Goal: Task Accomplishment & Management: Manage account settings

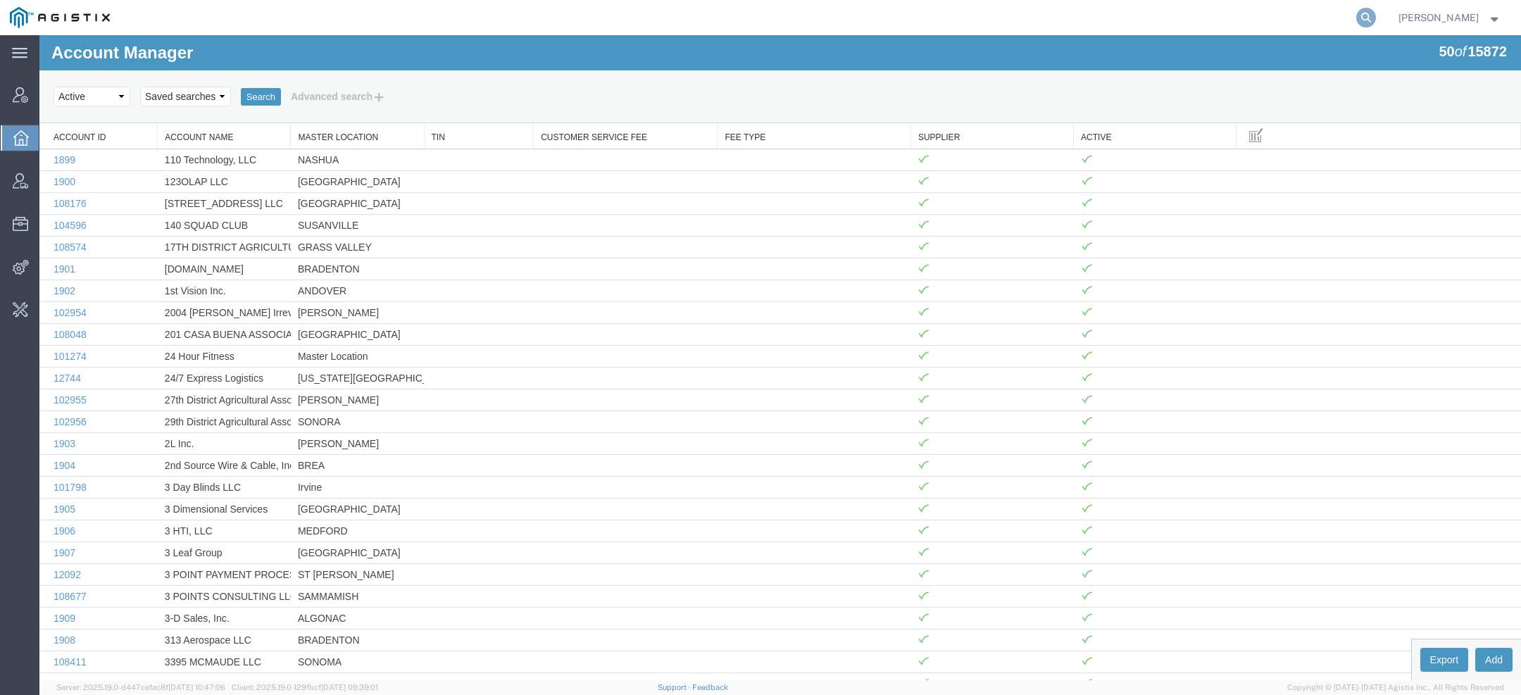
click at [1359, 20] on icon at bounding box center [1366, 18] width 20 height 20
paste input "SLAX01038662"
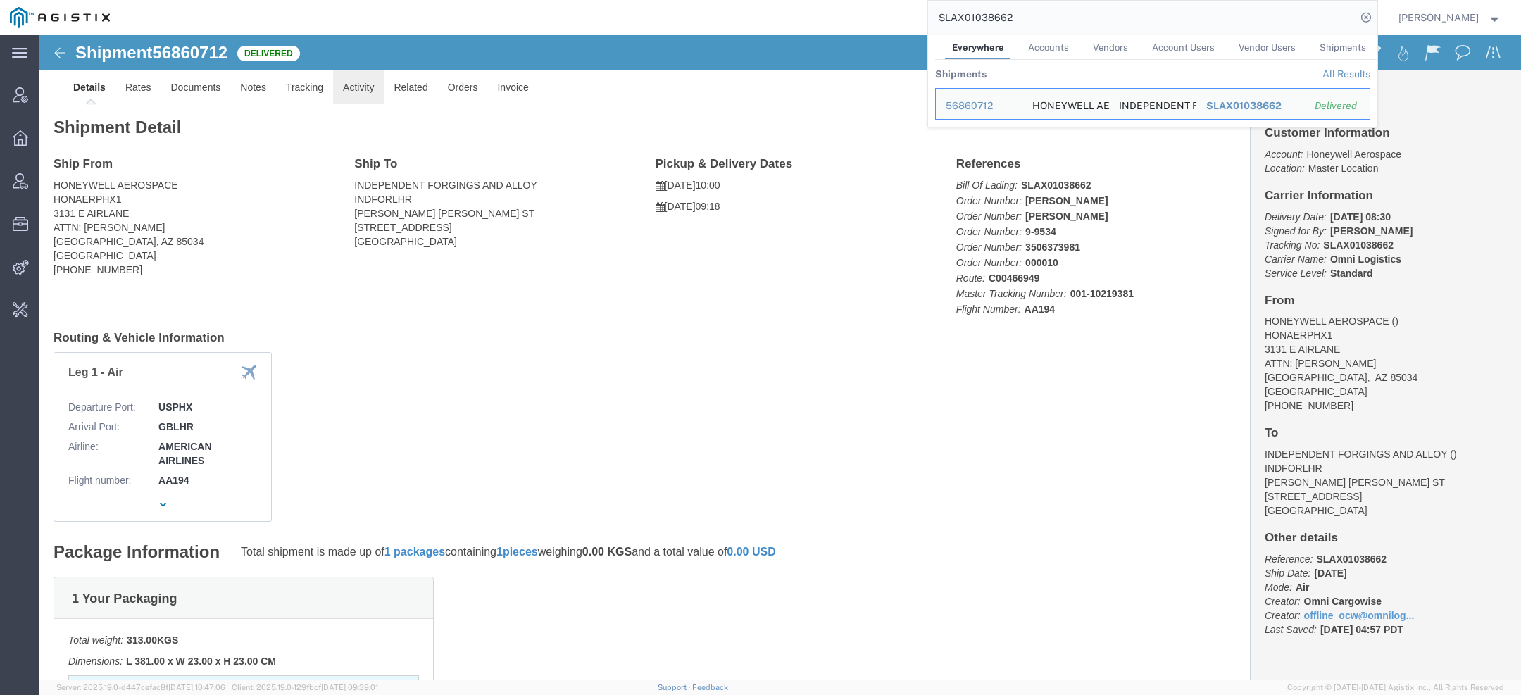
click link "Activity"
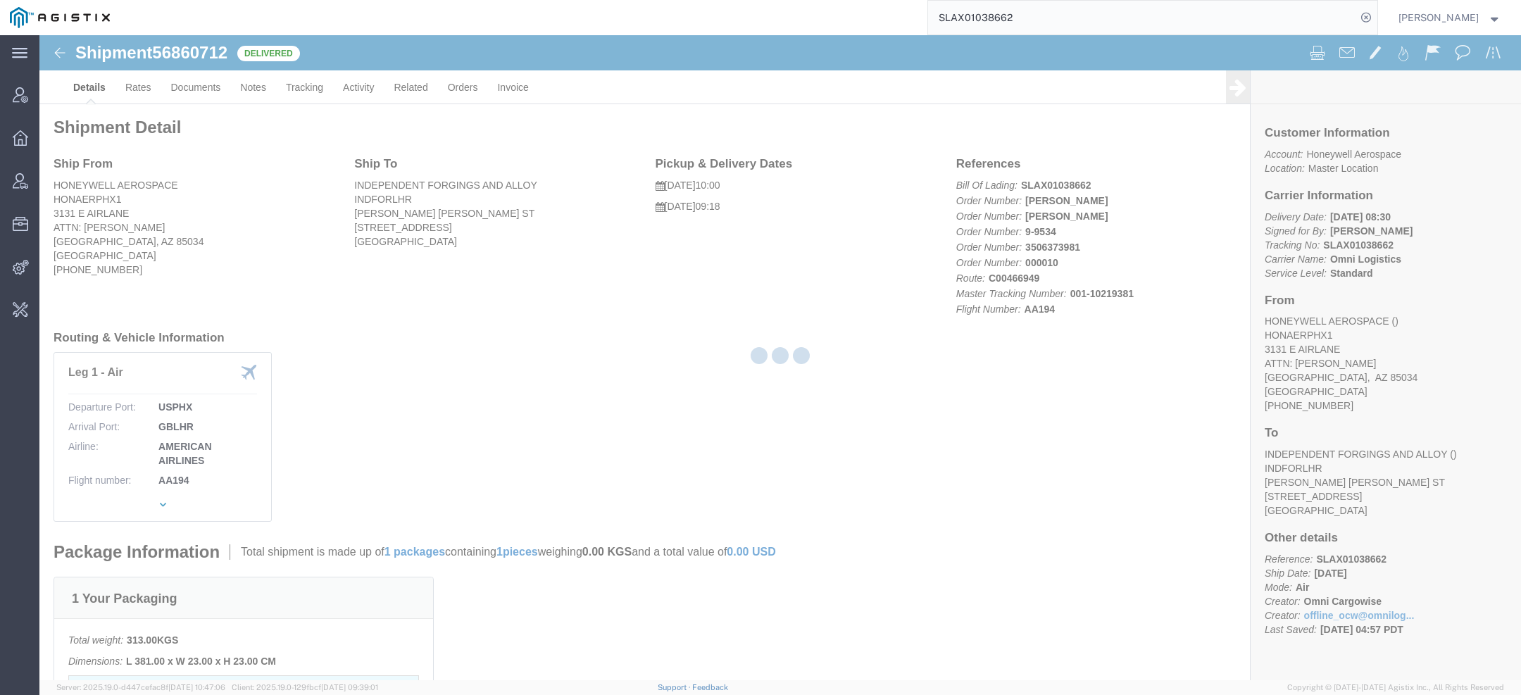
click div
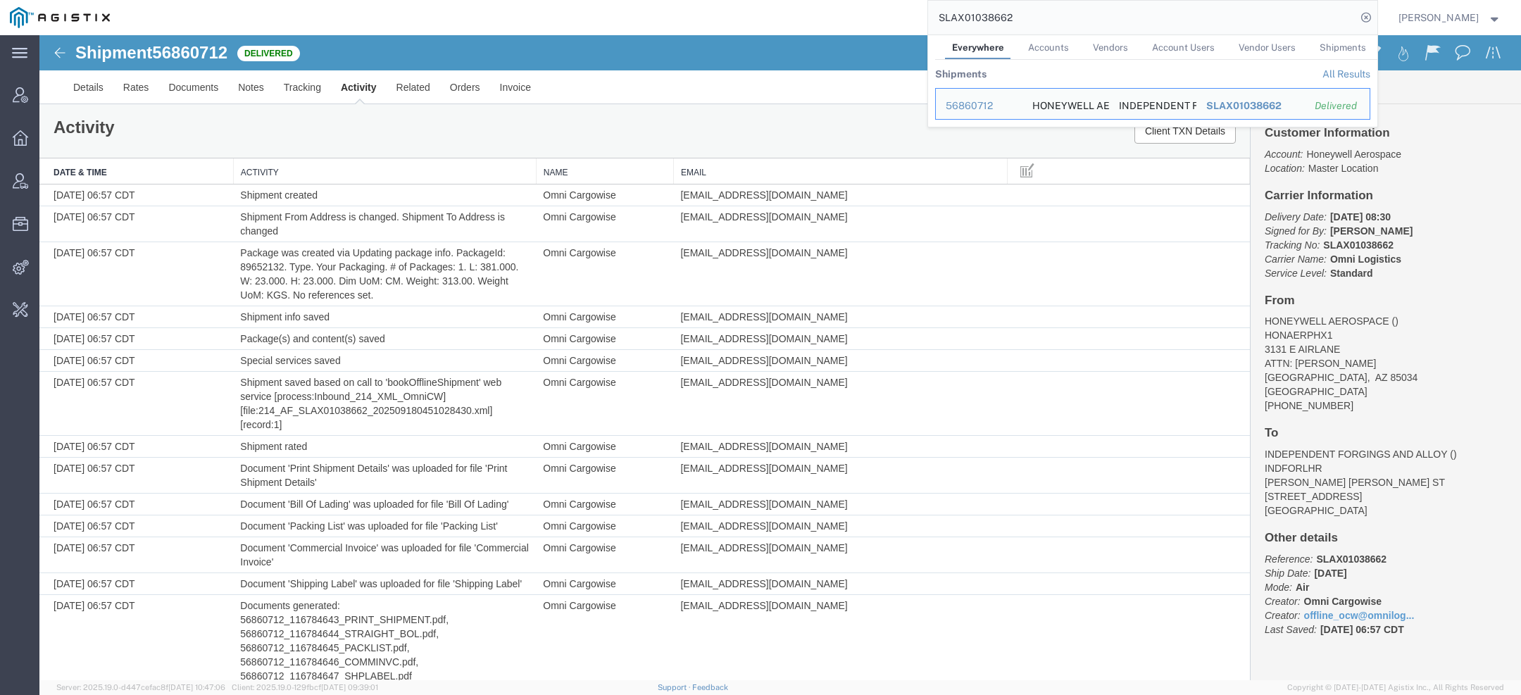
click at [999, 20] on input "SLAX01038662" at bounding box center [1142, 18] width 428 height 34
paste input "45037"
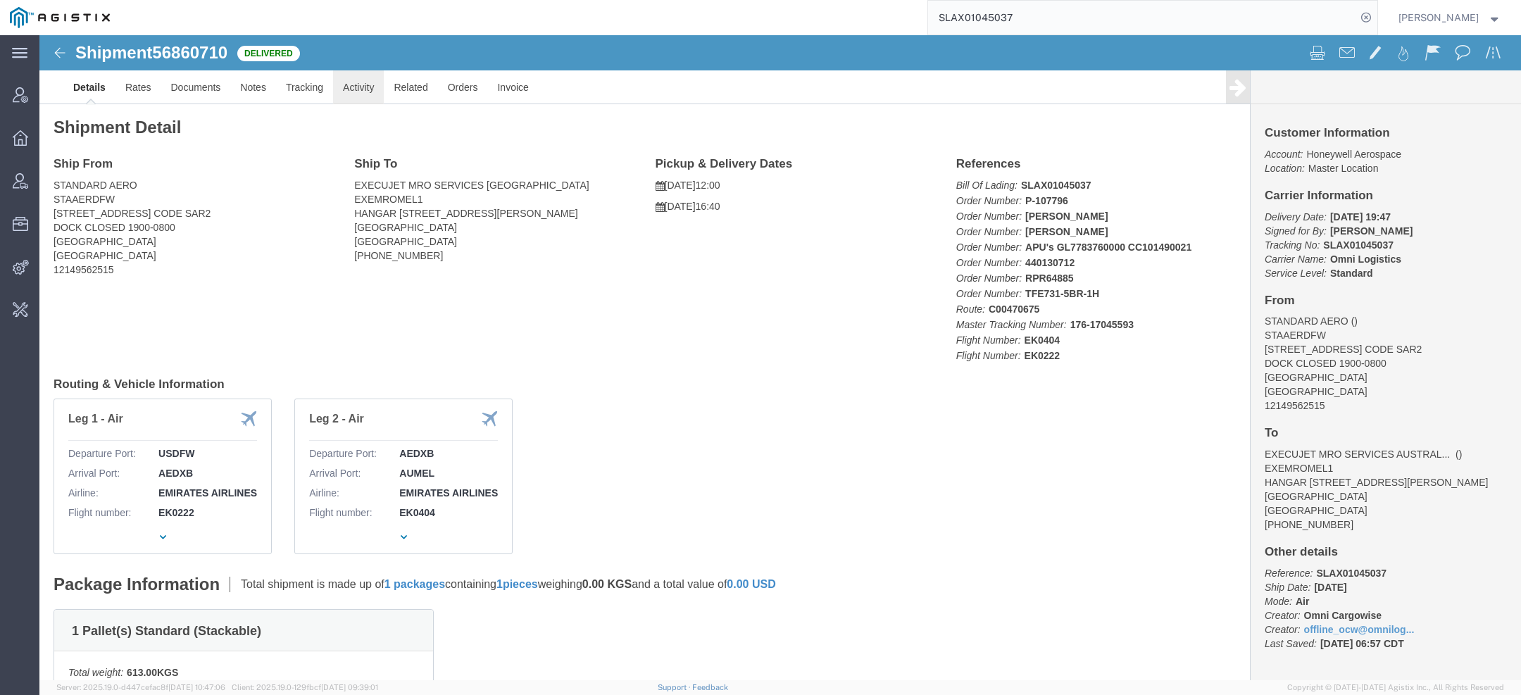
click link "Activity"
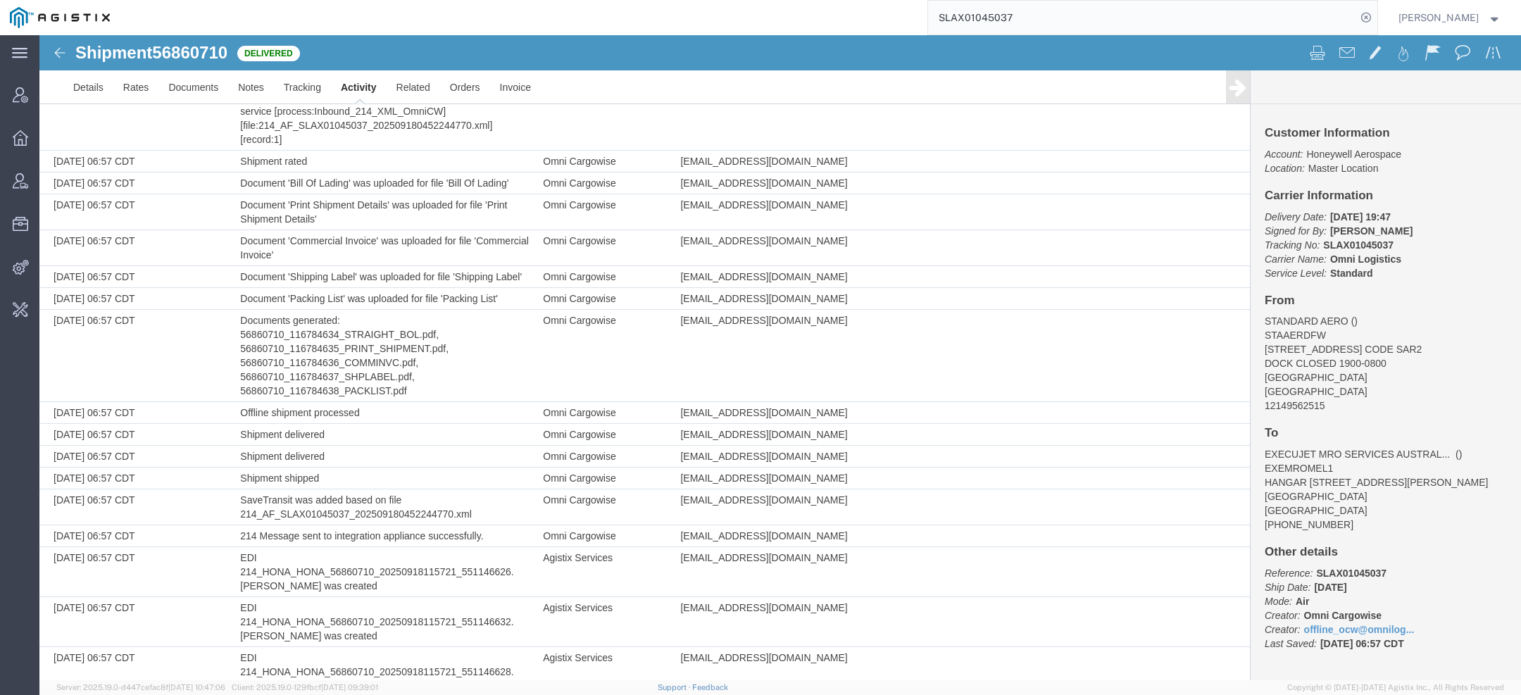
scroll to position [1011, 0]
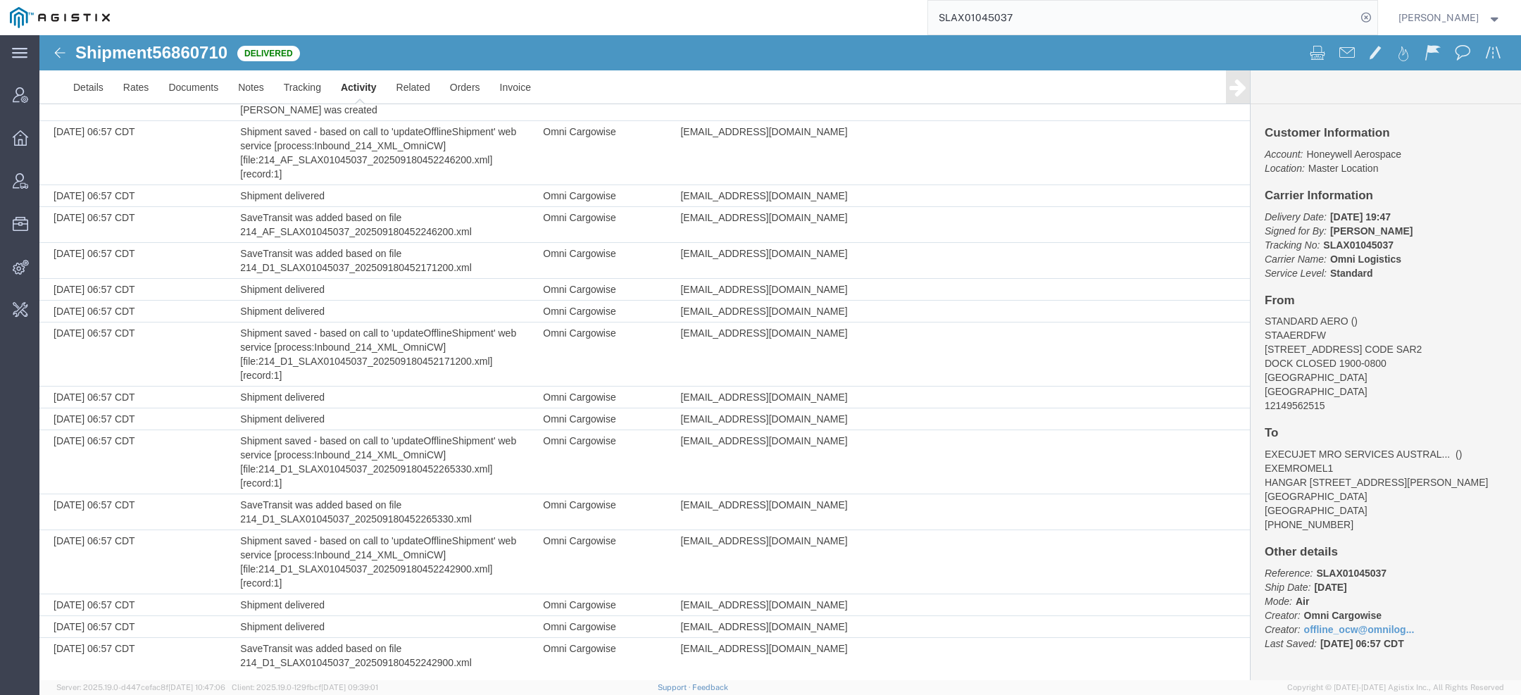
click at [353, 94] on link "Activity" at bounding box center [359, 87] width 56 height 34
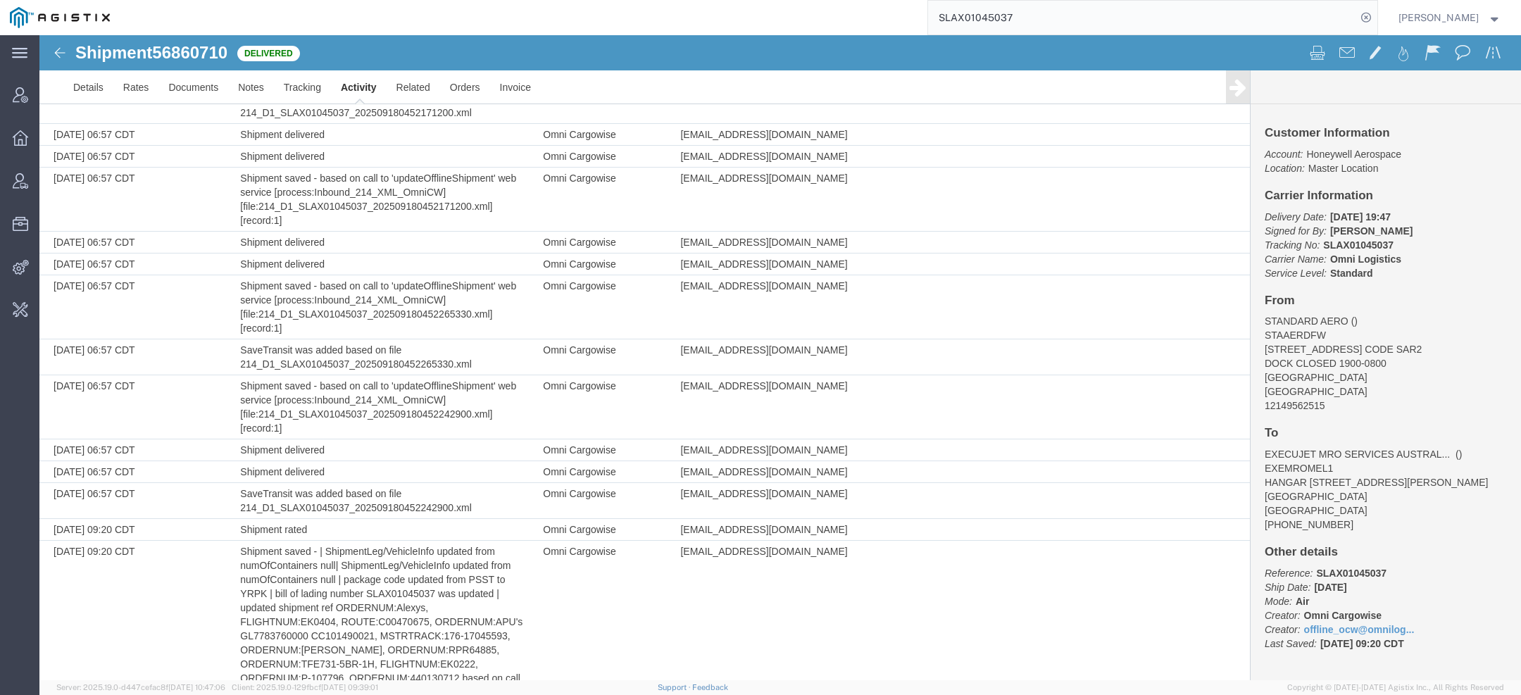
scroll to position [1428, 0]
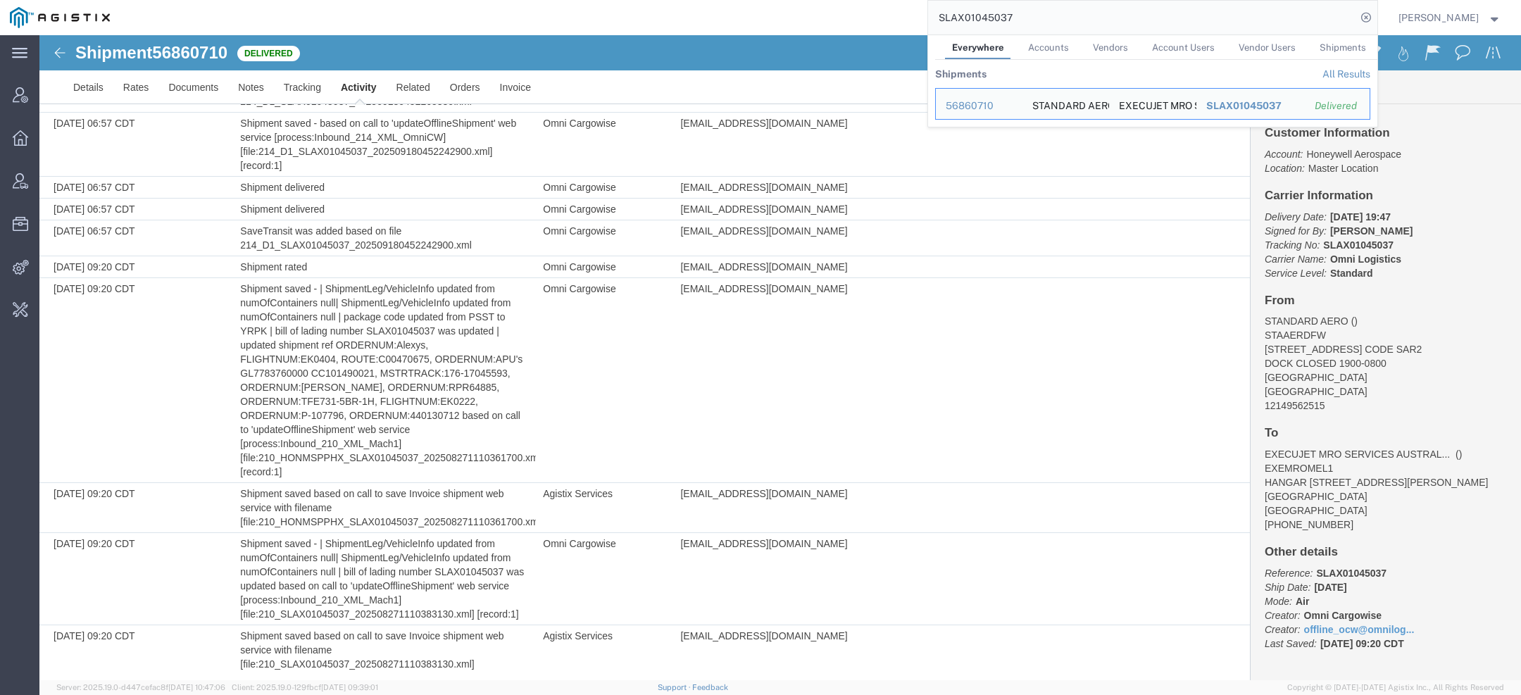
click at [989, 15] on input "SLAX01045037" at bounding box center [1142, 18] width 428 height 34
click at [989, 16] on input "SLAX01045037" at bounding box center [1142, 18] width 428 height 34
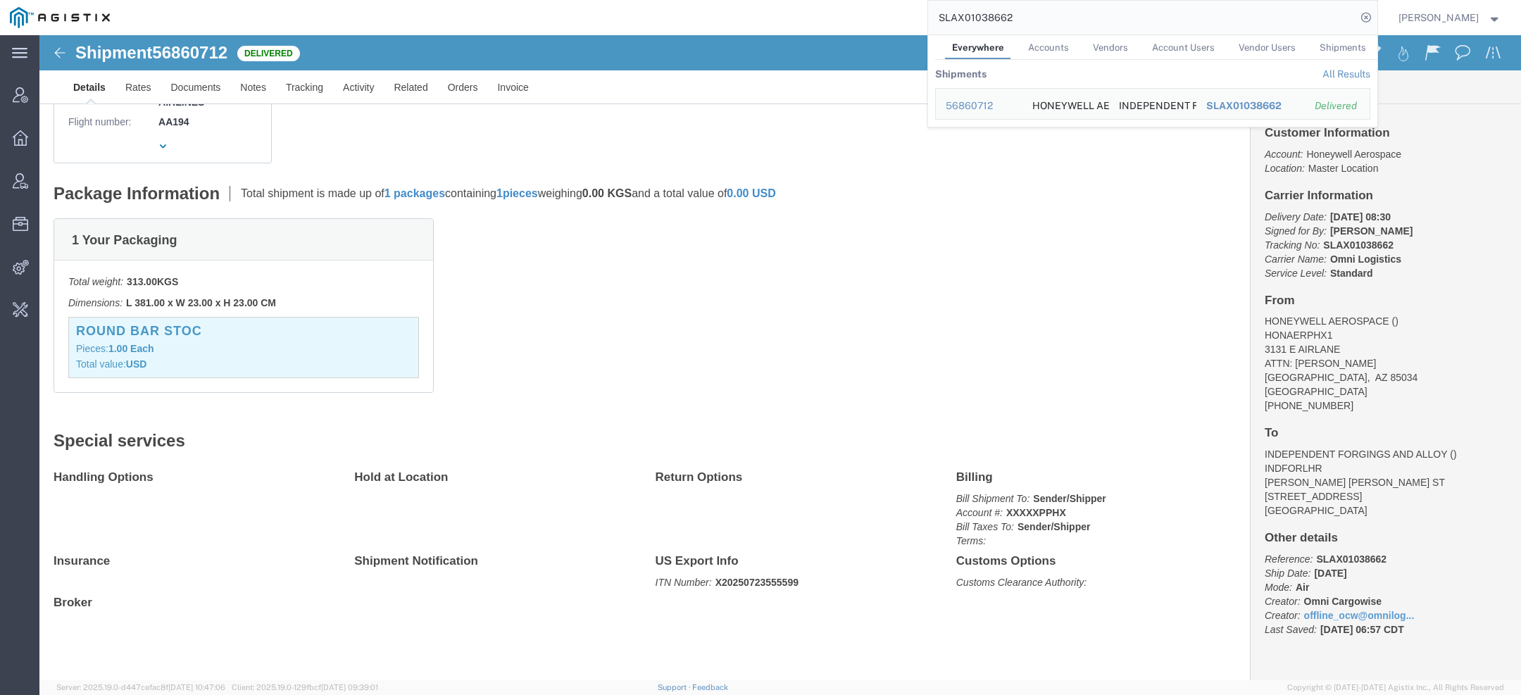
scroll to position [362, 0]
click link "Activity"
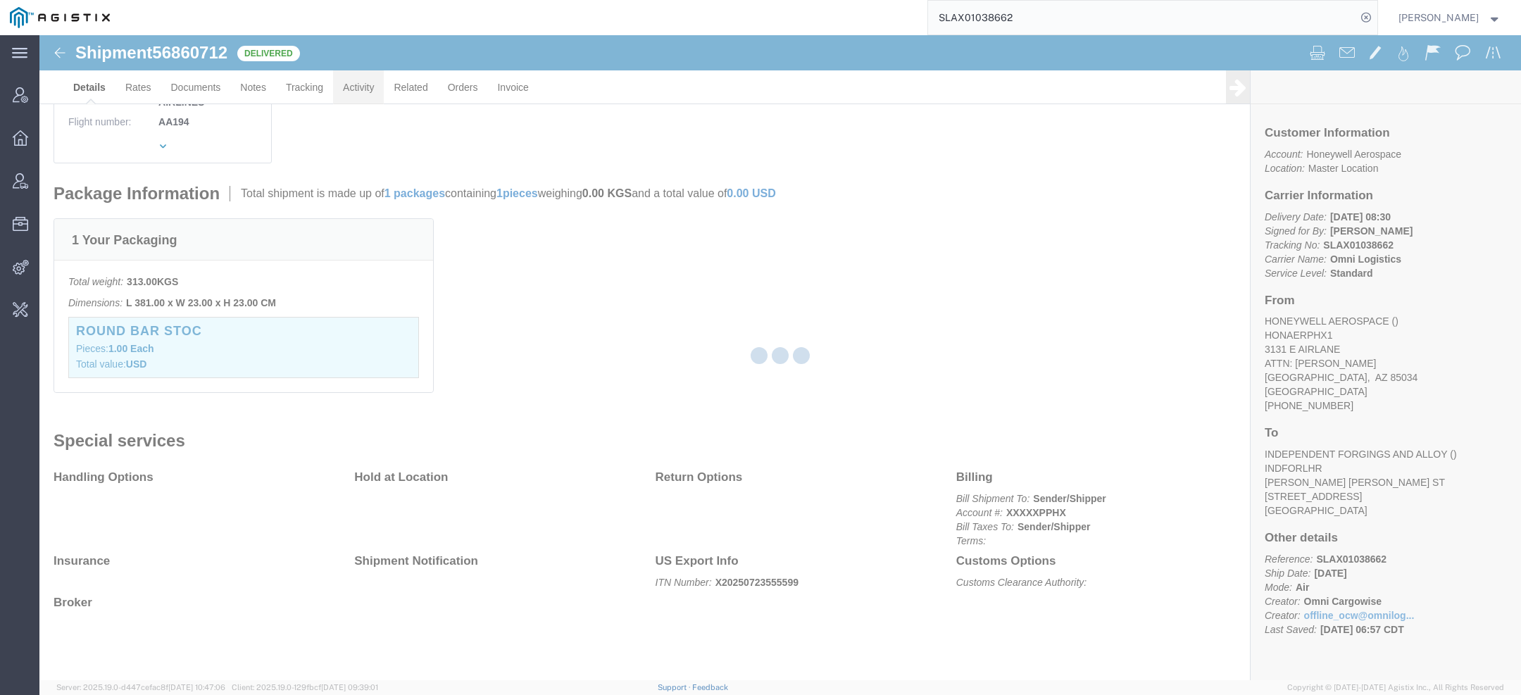
click div
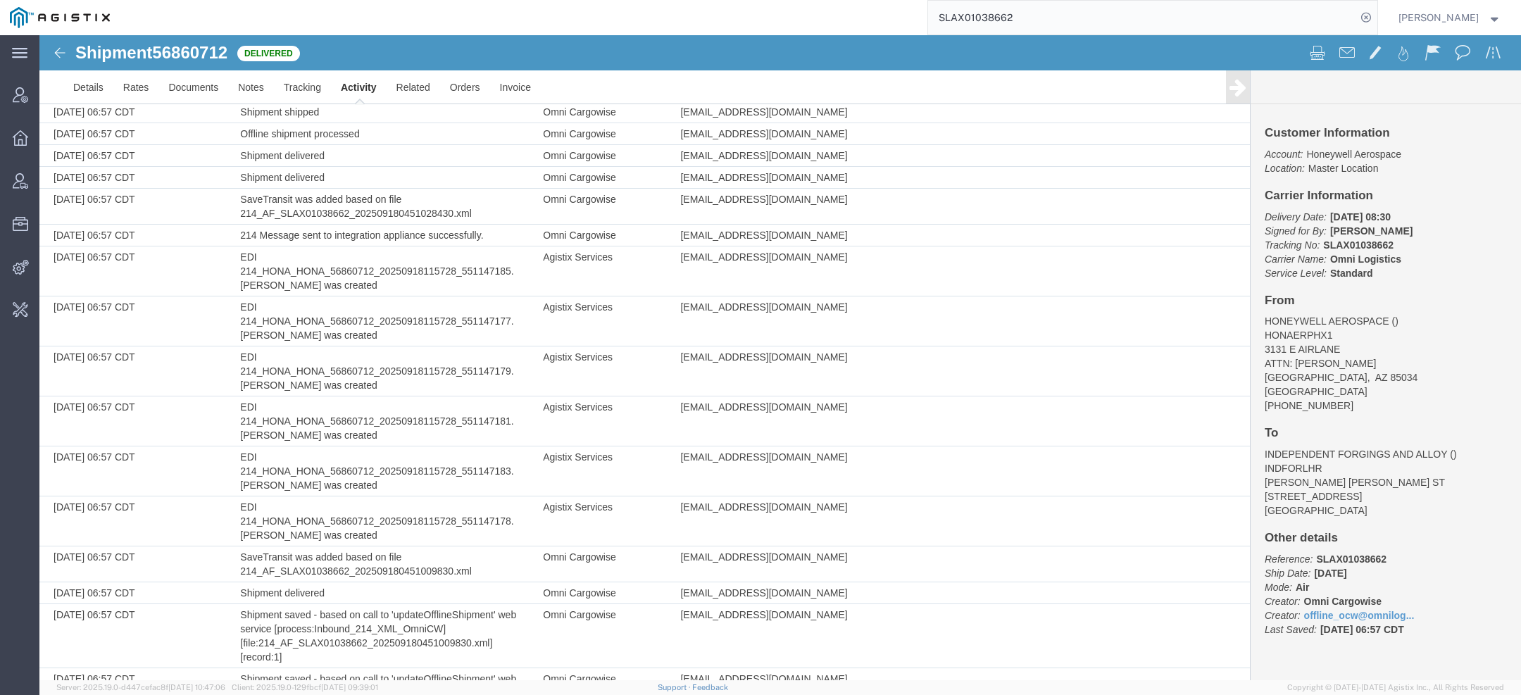
scroll to position [973, 0]
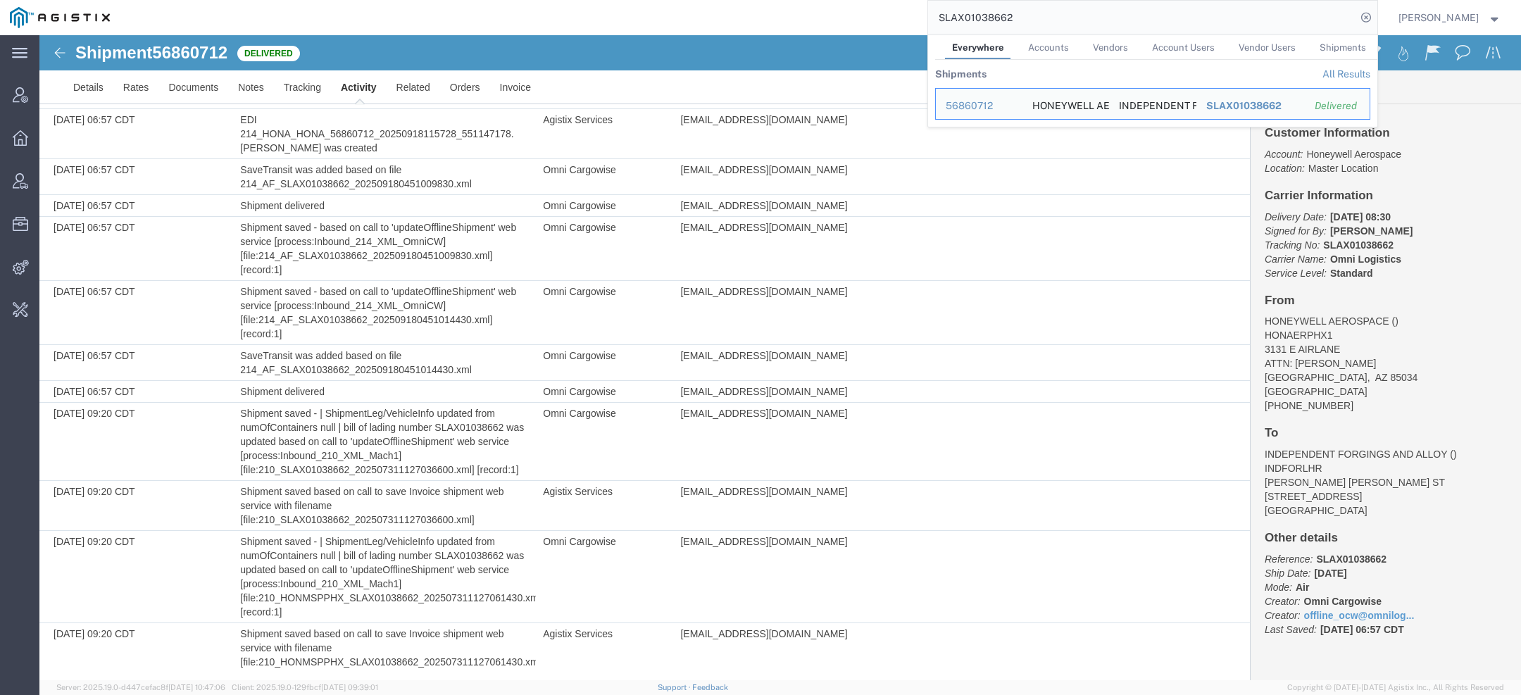
drag, startPoint x: 1022, startPoint y: 27, endPoint x: 839, endPoint y: -42, distance: 196.5
click at [839, 0] on html "main_menu Created with Sketch. Collapse Menu Account Manager Overview Vendor Ma…" at bounding box center [760, 347] width 1521 height 695
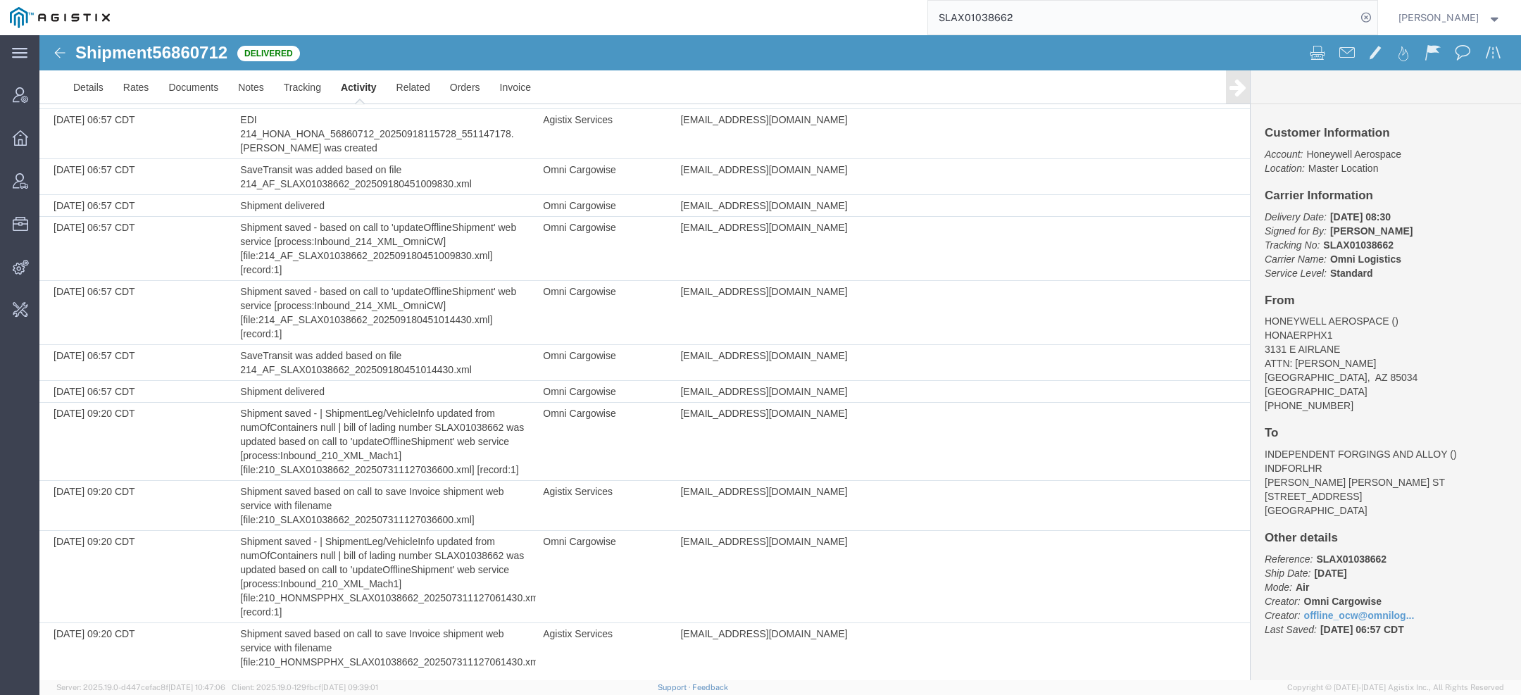
paste input "PHX9620101"
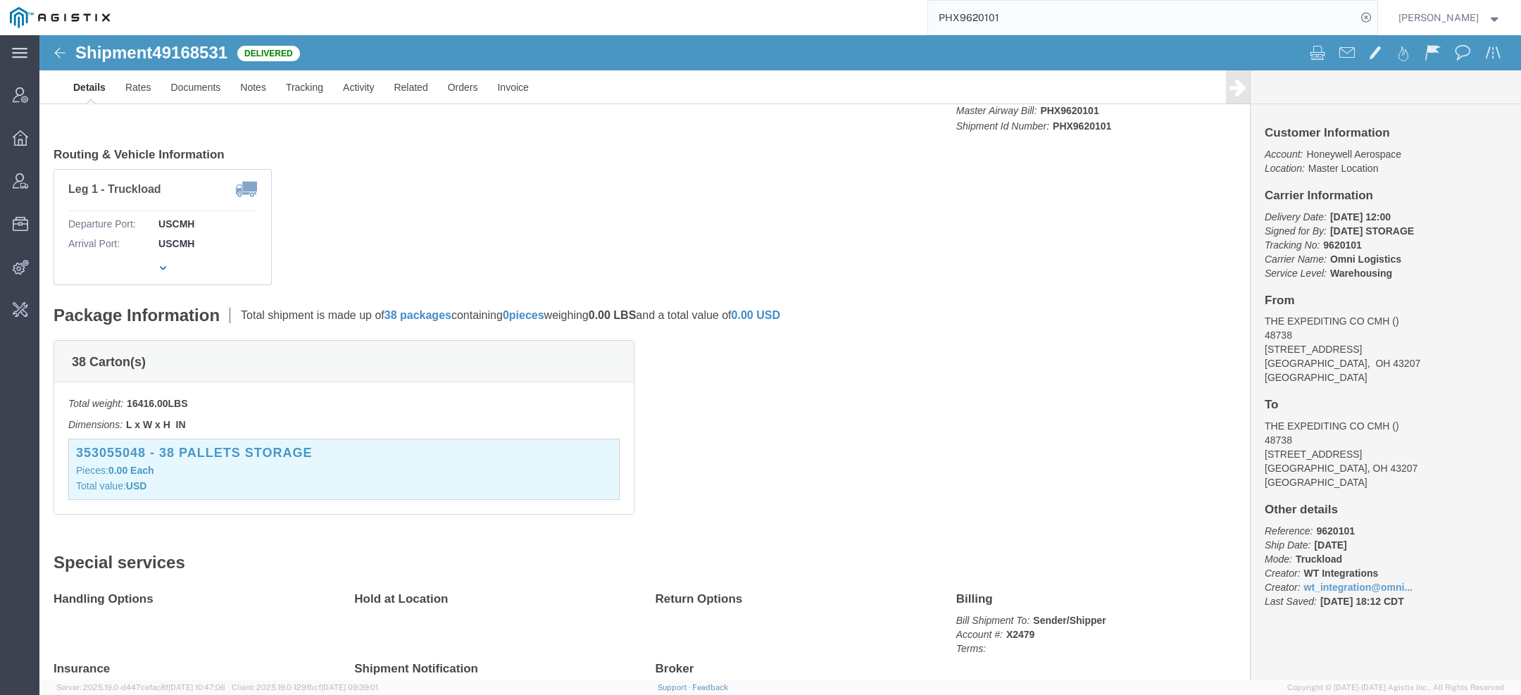
scroll to position [221, 0]
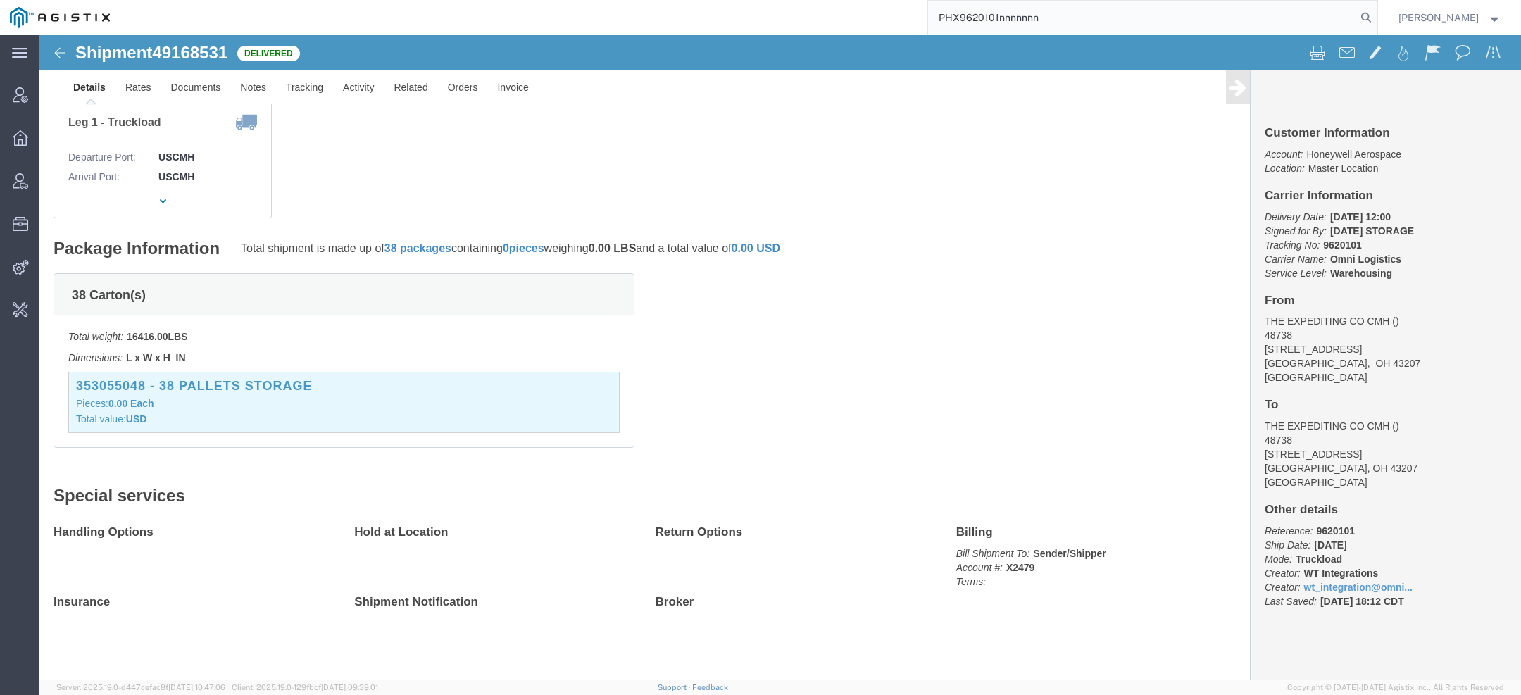
drag, startPoint x: 1062, startPoint y: 15, endPoint x: 695, endPoint y: -24, distance: 369.6
click at [695, 0] on html "main_menu Created with Sketch. Collapse Menu Account Manager Overview Vendor Ma…" at bounding box center [760, 347] width 1521 height 695
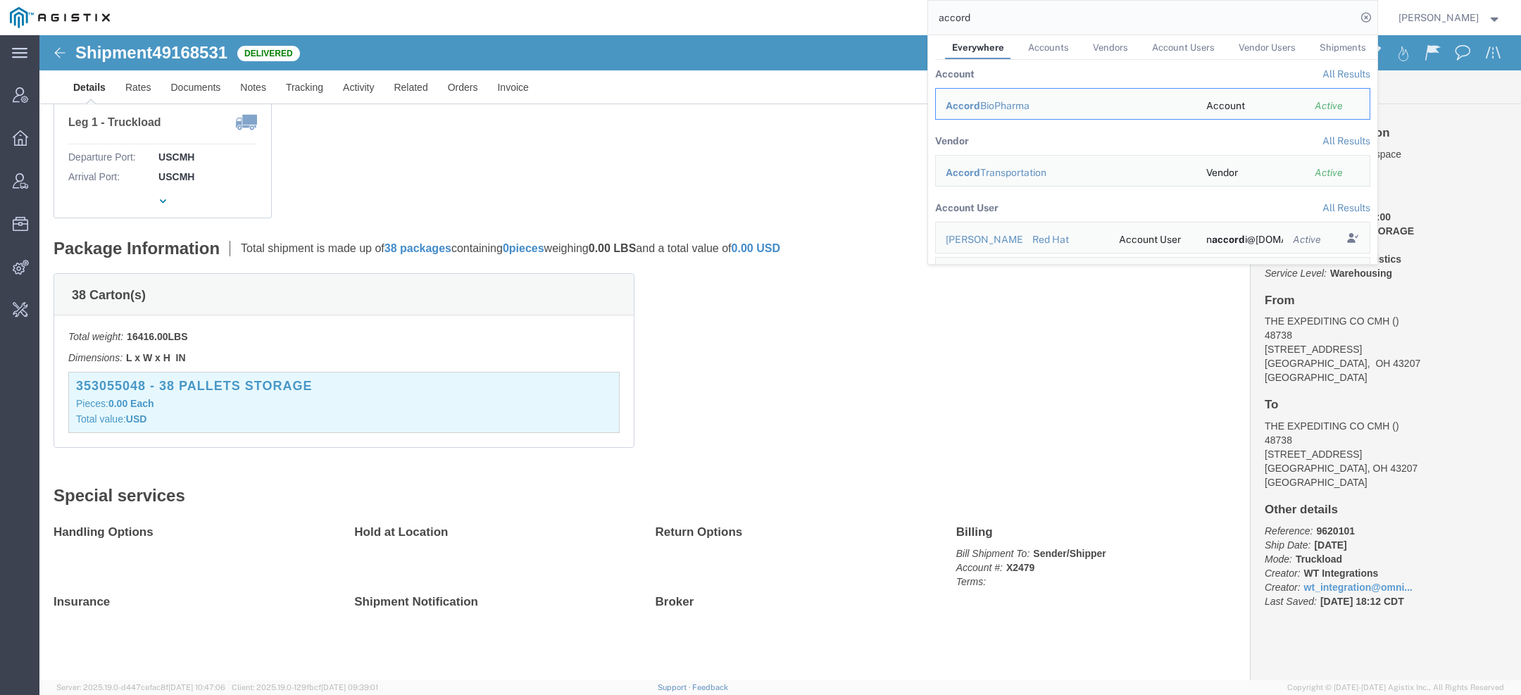
drag, startPoint x: 996, startPoint y: 23, endPoint x: 905, endPoint y: -6, distance: 94.6
click at [905, 0] on html "main_menu Created with Sketch. Collapse Menu Account Manager Overview Vendor Ma…" at bounding box center [760, 347] width 1521 height 695
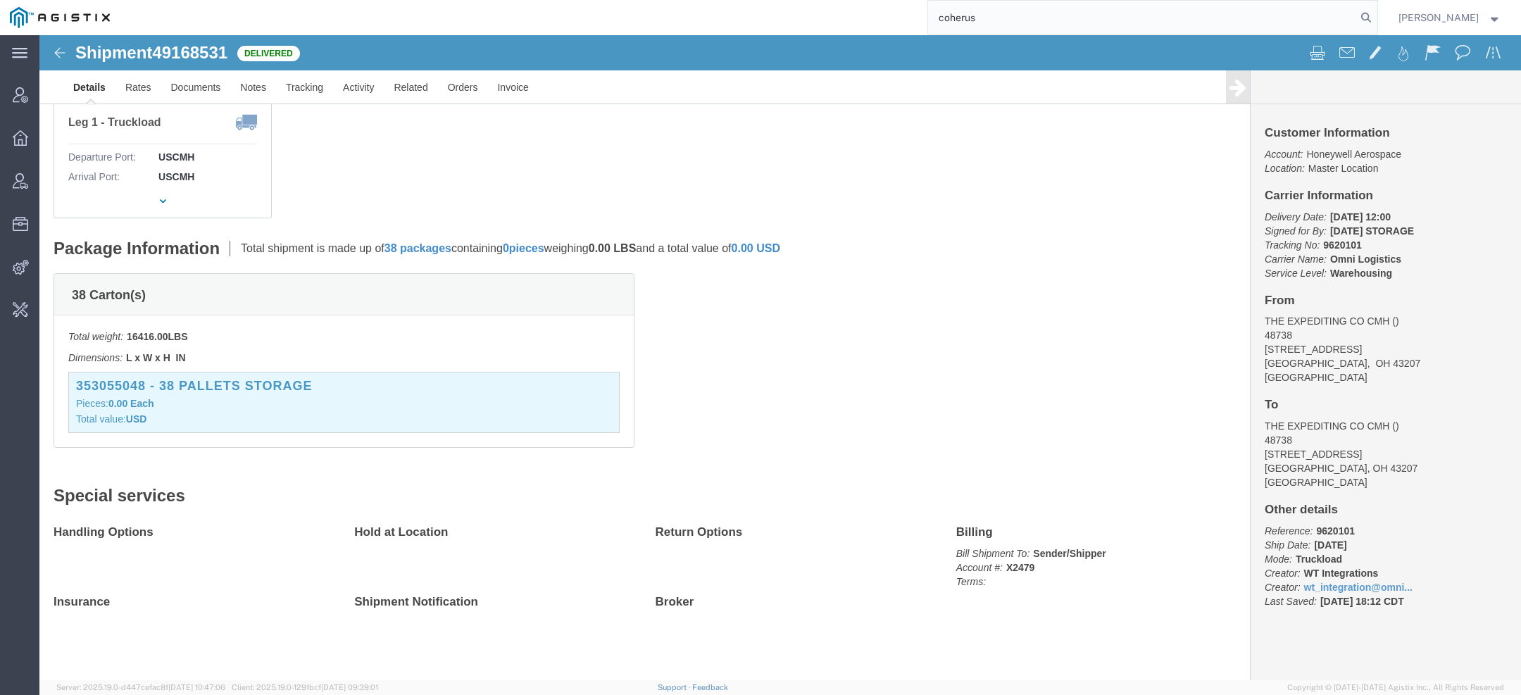
type input "coherus"
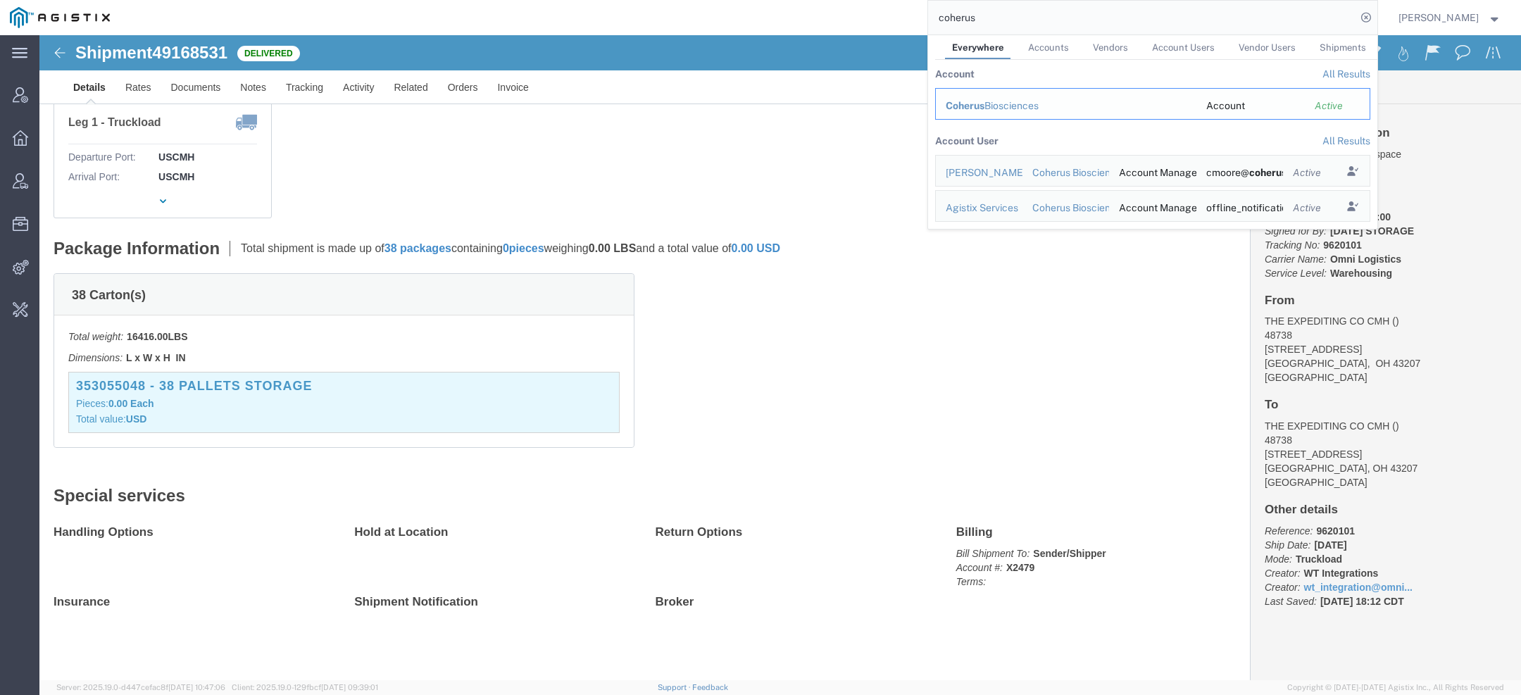
click at [976, 108] on span "Coherus" at bounding box center [965, 105] width 39 height 11
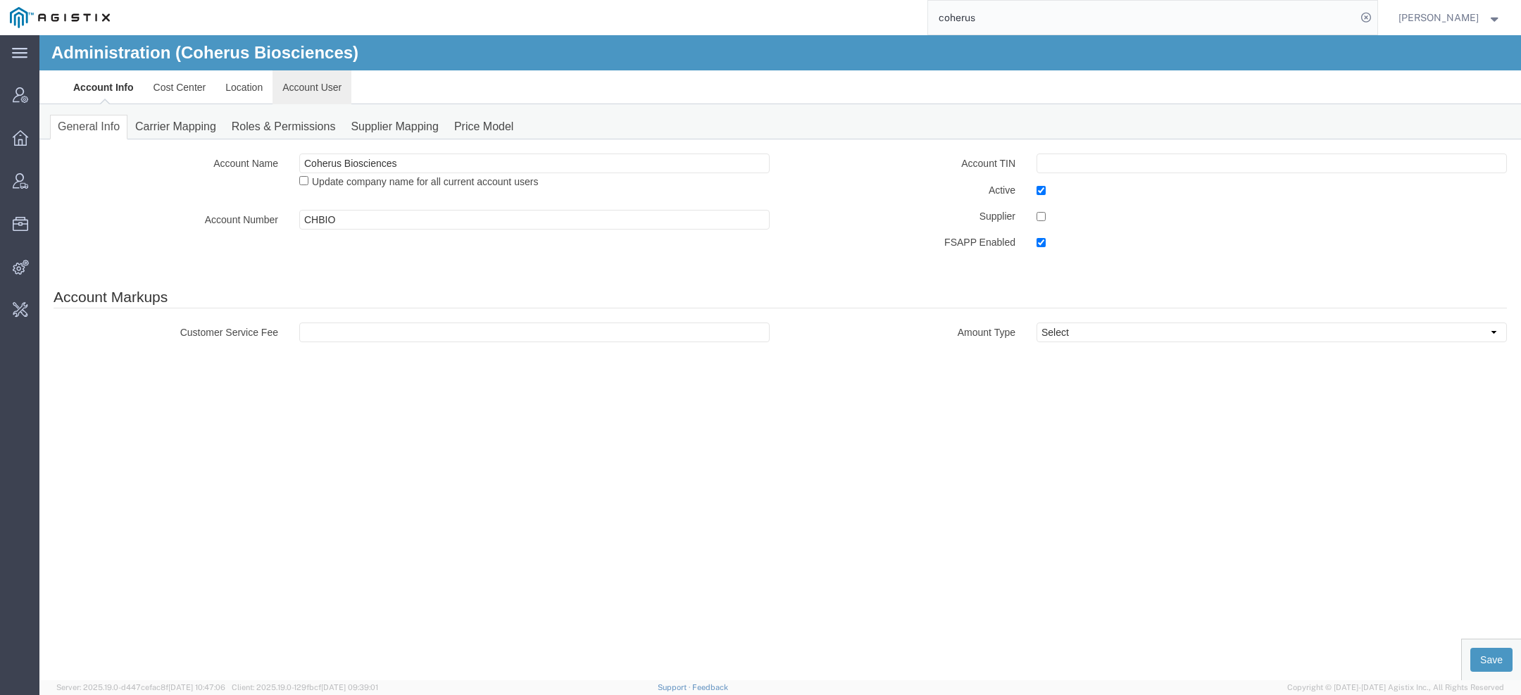
click at [318, 92] on link "Account User" at bounding box center [311, 87] width 79 height 34
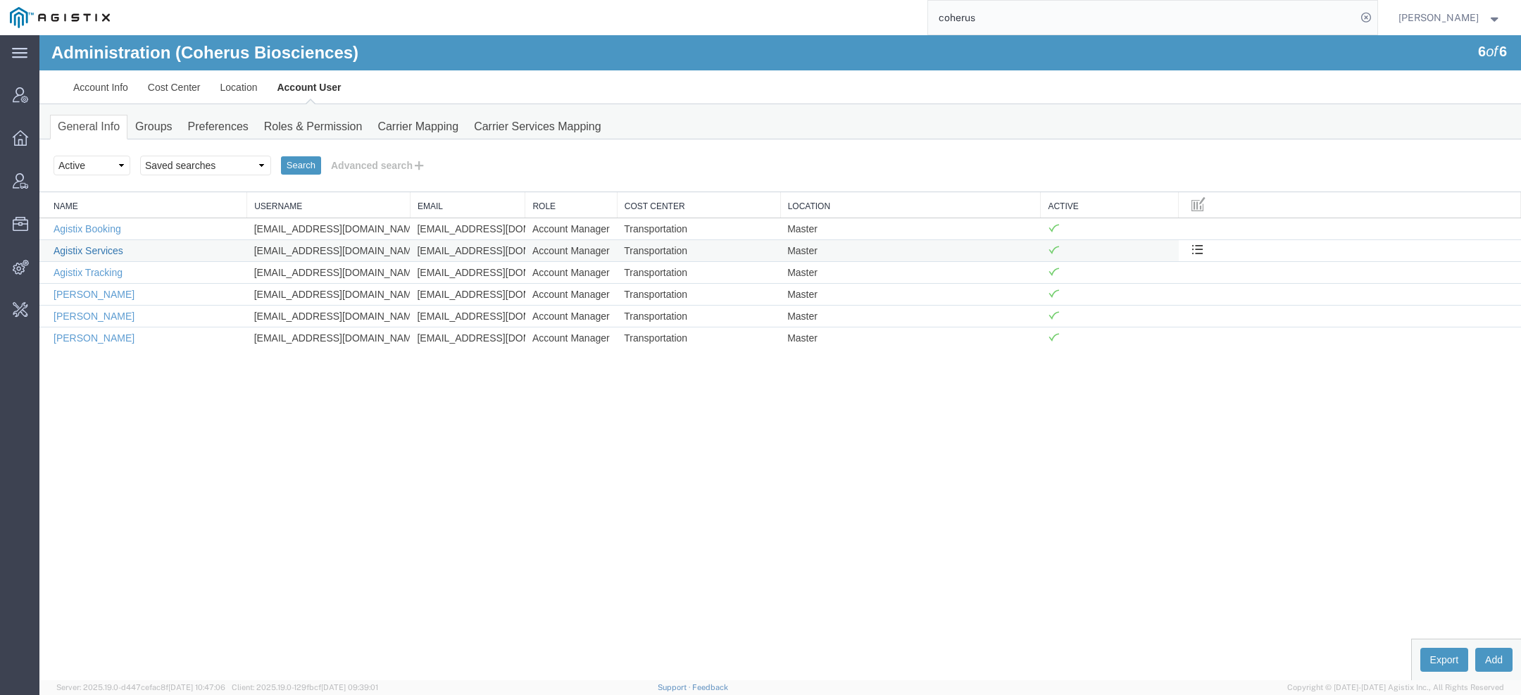
click at [103, 249] on link "Agistix Services" at bounding box center [89, 250] width 70 height 11
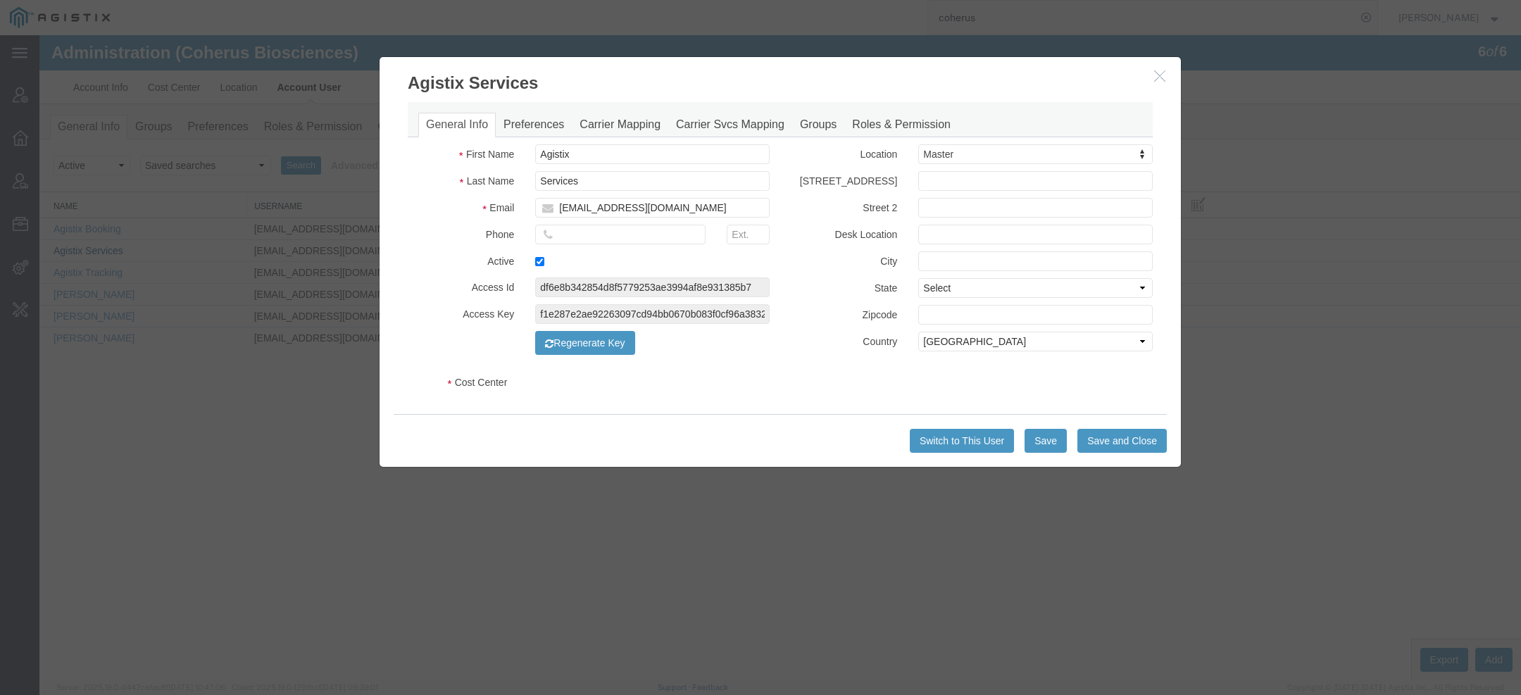
select select "COSTCENTER"
select select "66091"
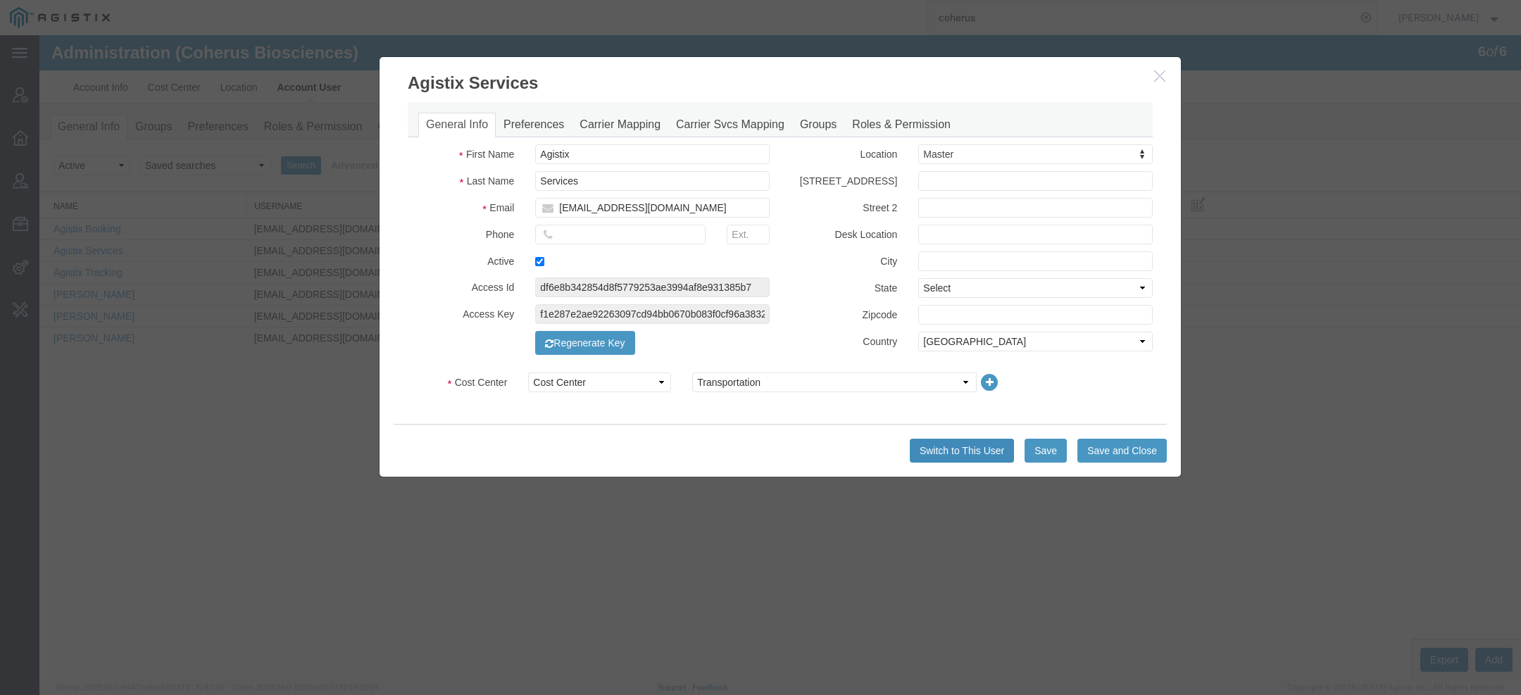
click at [958, 446] on button "Switch to This User" at bounding box center [962, 451] width 104 height 24
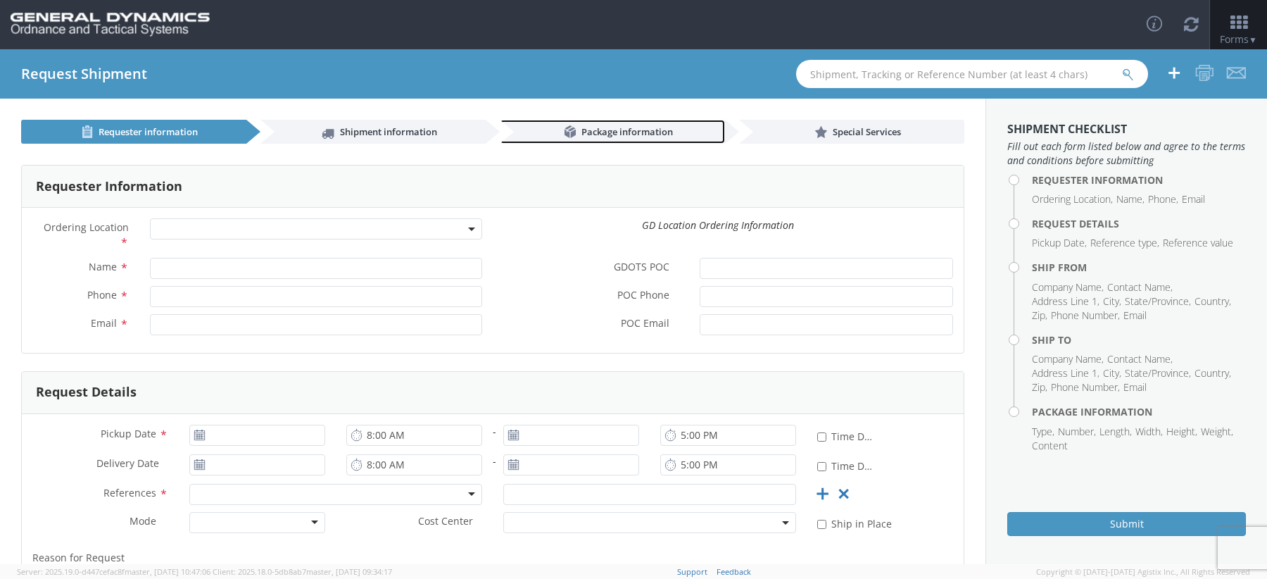
click at [627, 133] on span "Package information" at bounding box center [628, 131] width 92 height 13
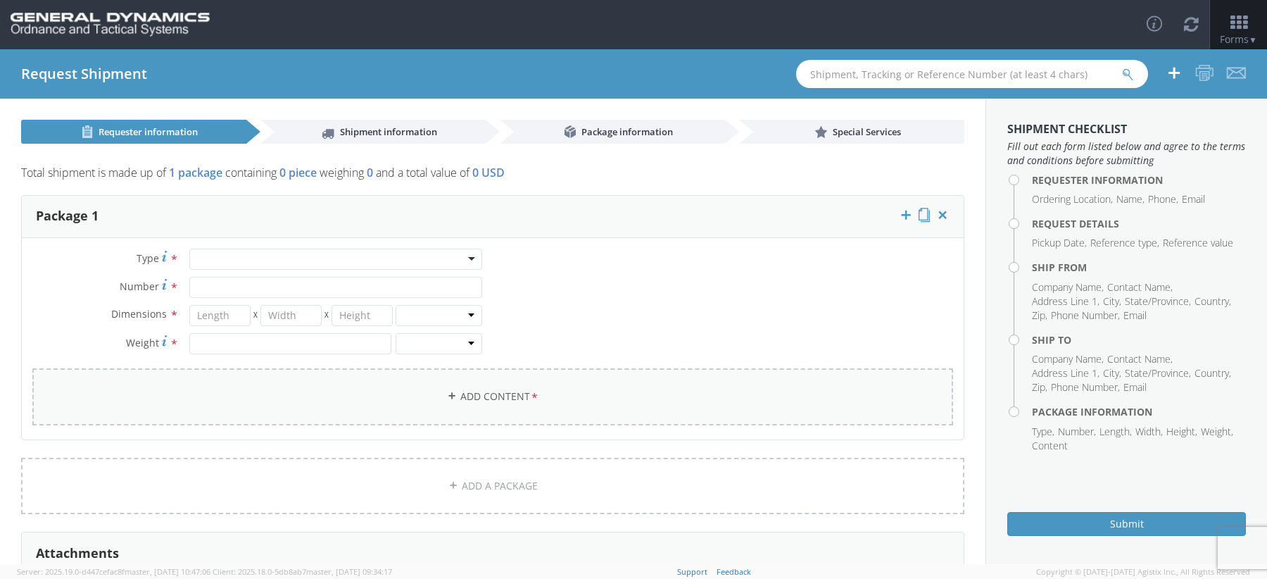
click at [387, 387] on link "Add Content *" at bounding box center [492, 396] width 921 height 57
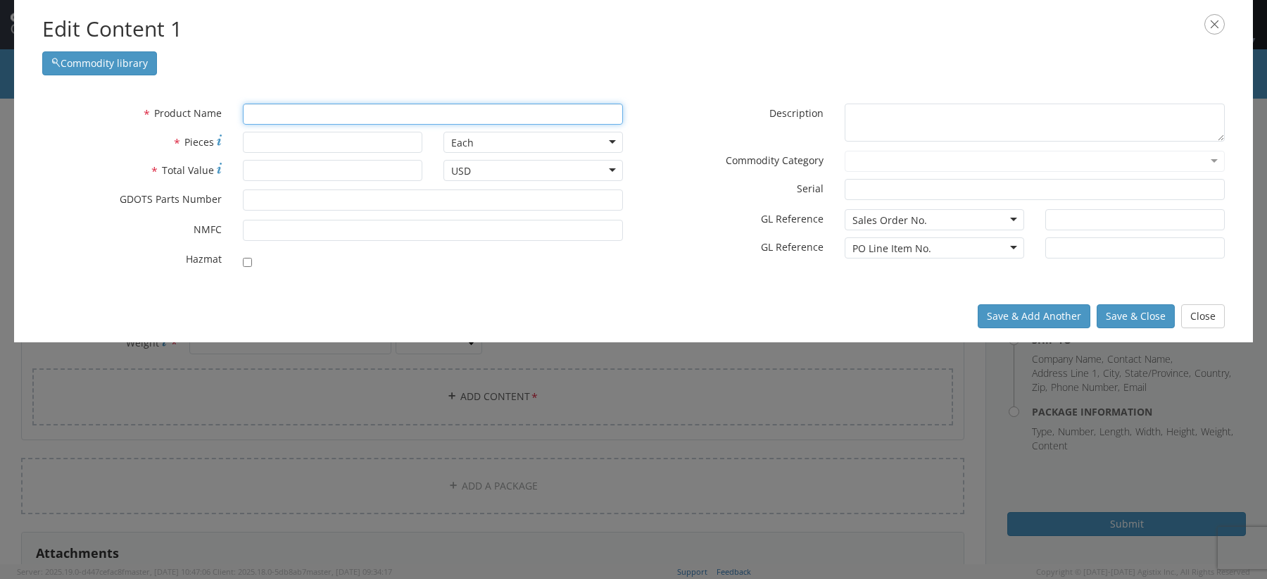
click at [398, 110] on input "text" at bounding box center [433, 113] width 380 height 21
type input "ba"
type input "baRIUM NITRATE"
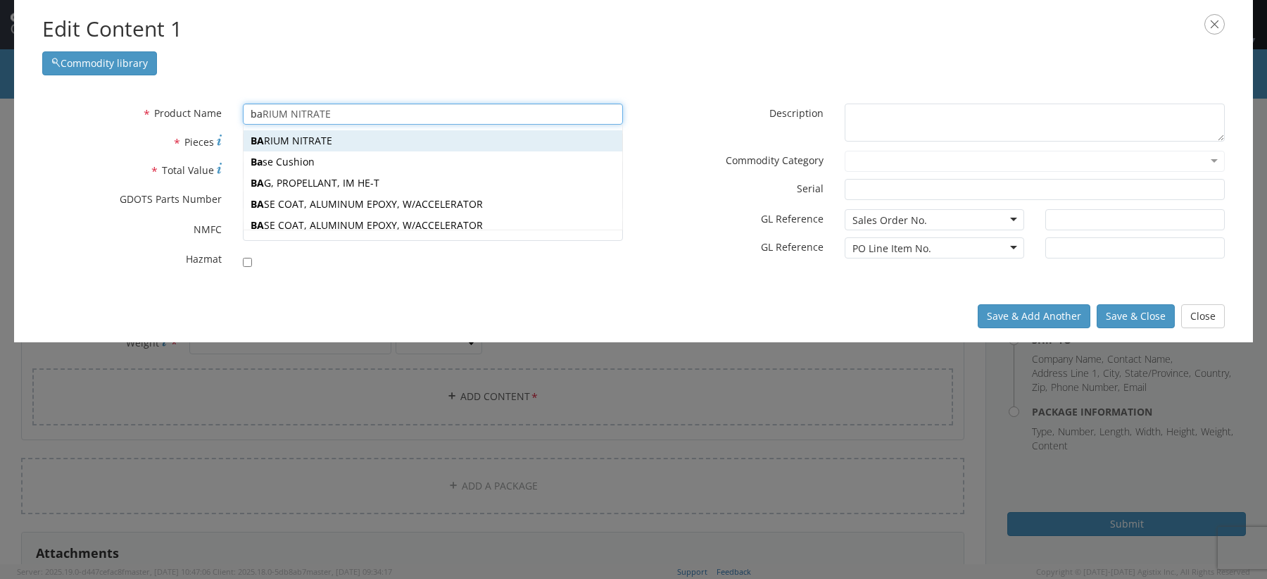
click at [378, 134] on div "BA RIUM NITRATE" at bounding box center [433, 140] width 379 height 21
type input "BARIUM NITRATE"
type input "0"
type input "1227023"
checkbox input "true"
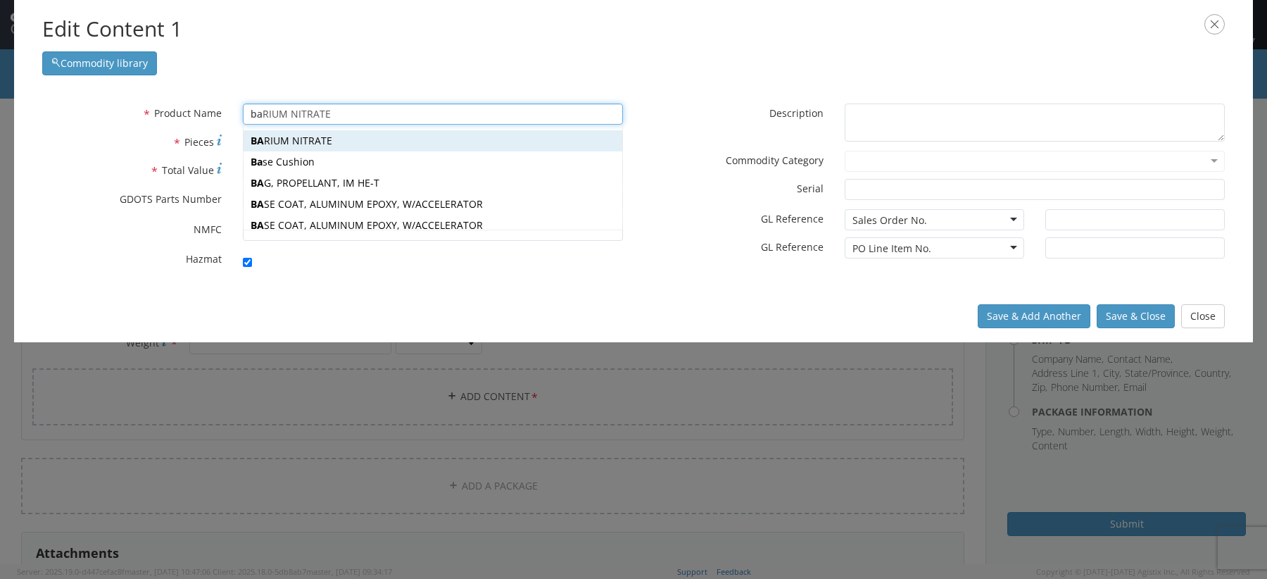
type textarea "BARIUM NITRATE"
type input "Marion,IL"
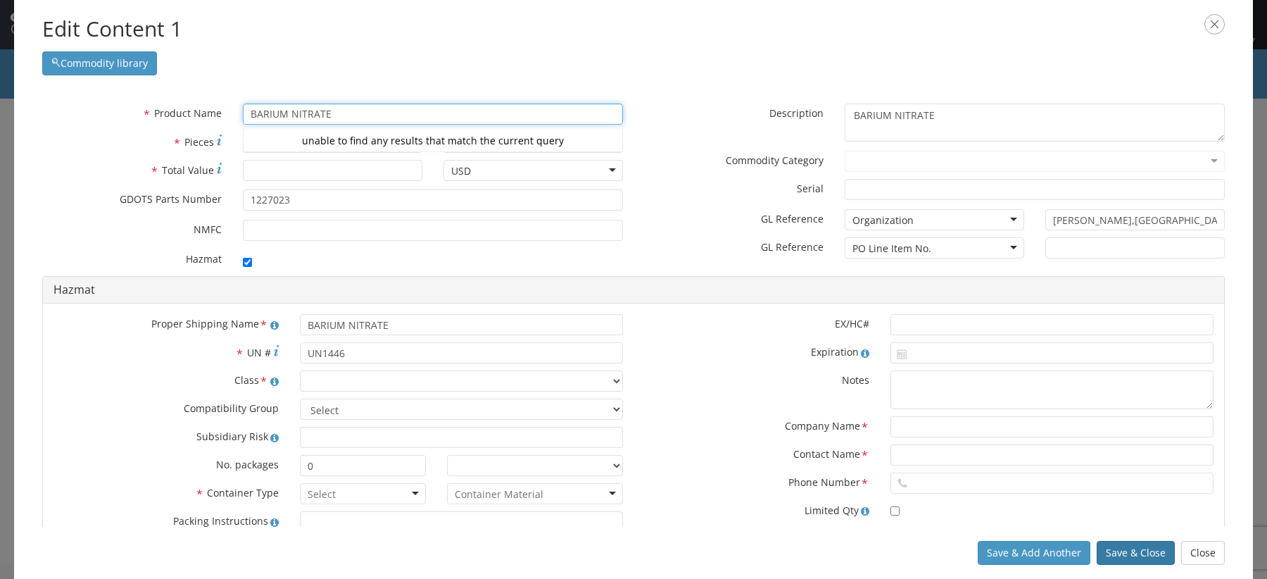
type input "BARIUM NITRATE"
click at [1122, 547] on button "Save & Close" at bounding box center [1136, 553] width 78 height 24
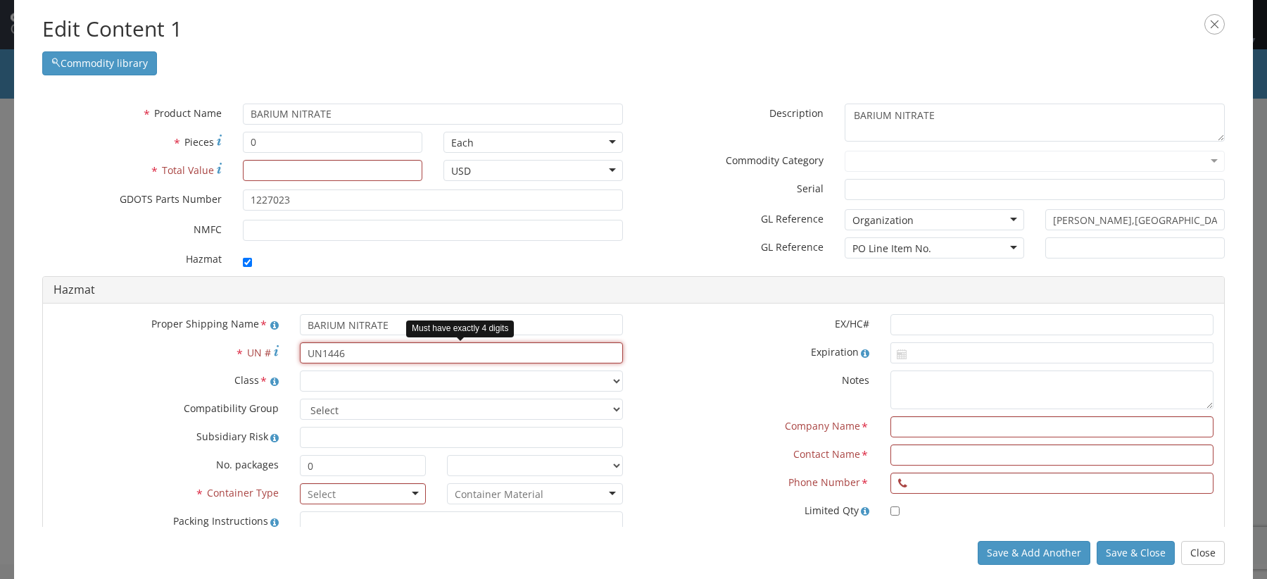
click at [323, 349] on input "UN1446" at bounding box center [461, 352] width 323 height 21
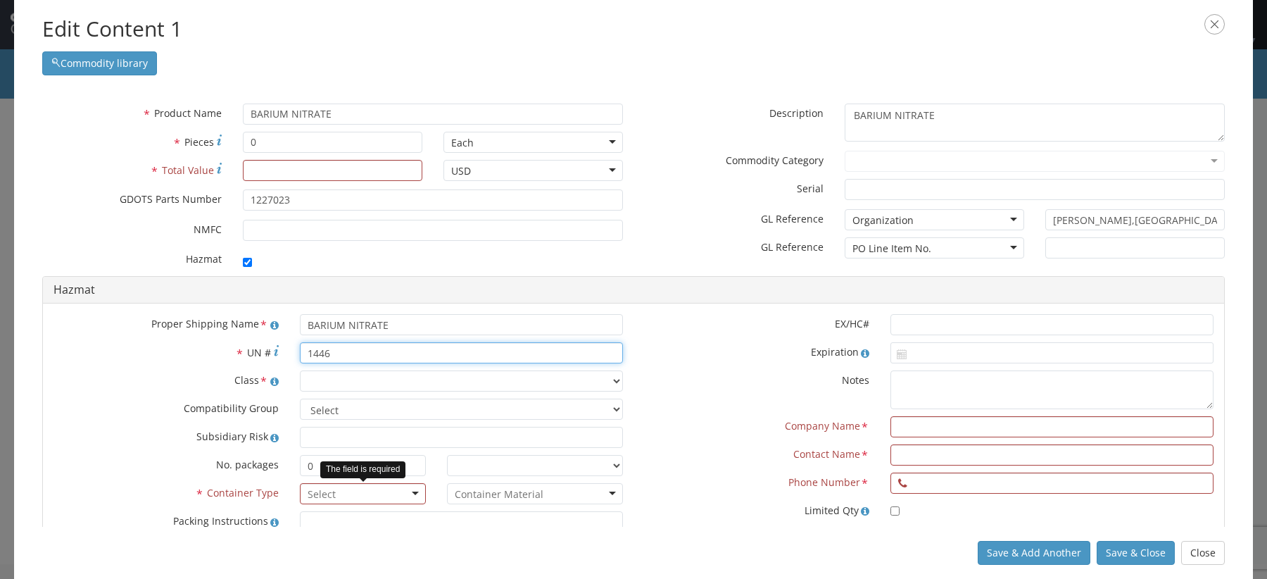
type input "1446"
click at [360, 484] on div at bounding box center [363, 493] width 127 height 21
click at [461, 496] on input "select-one" at bounding box center [499, 494] width 89 height 14
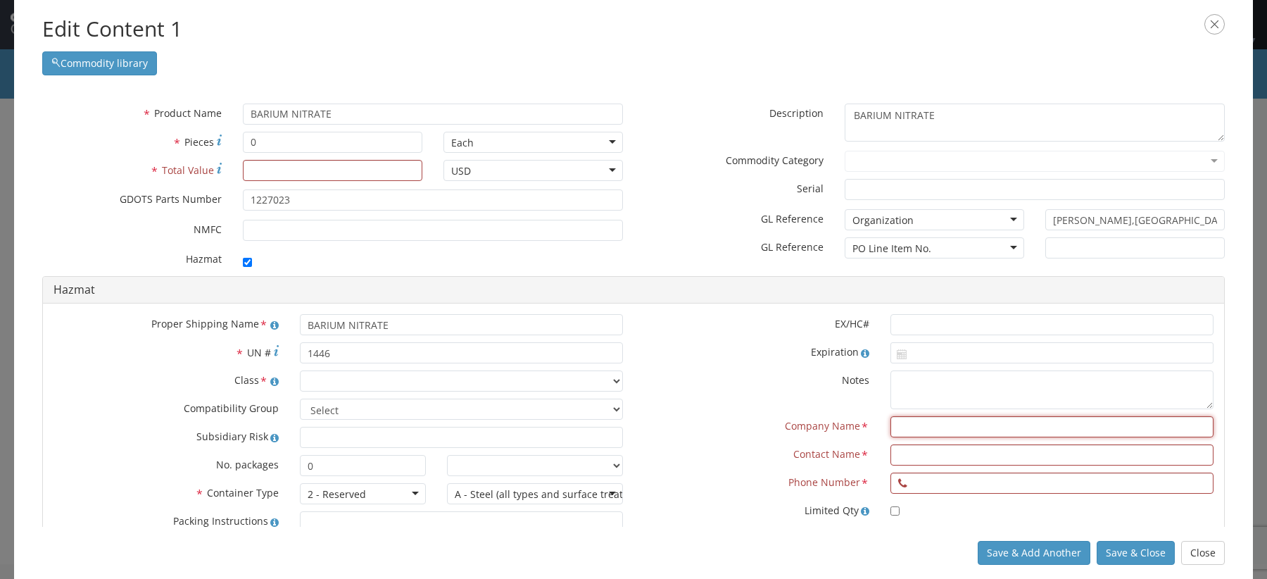
click at [918, 426] on input "text" at bounding box center [1052, 426] width 323 height 21
type input "TEST"
click at [939, 454] on input "text" at bounding box center [1052, 454] width 323 height 21
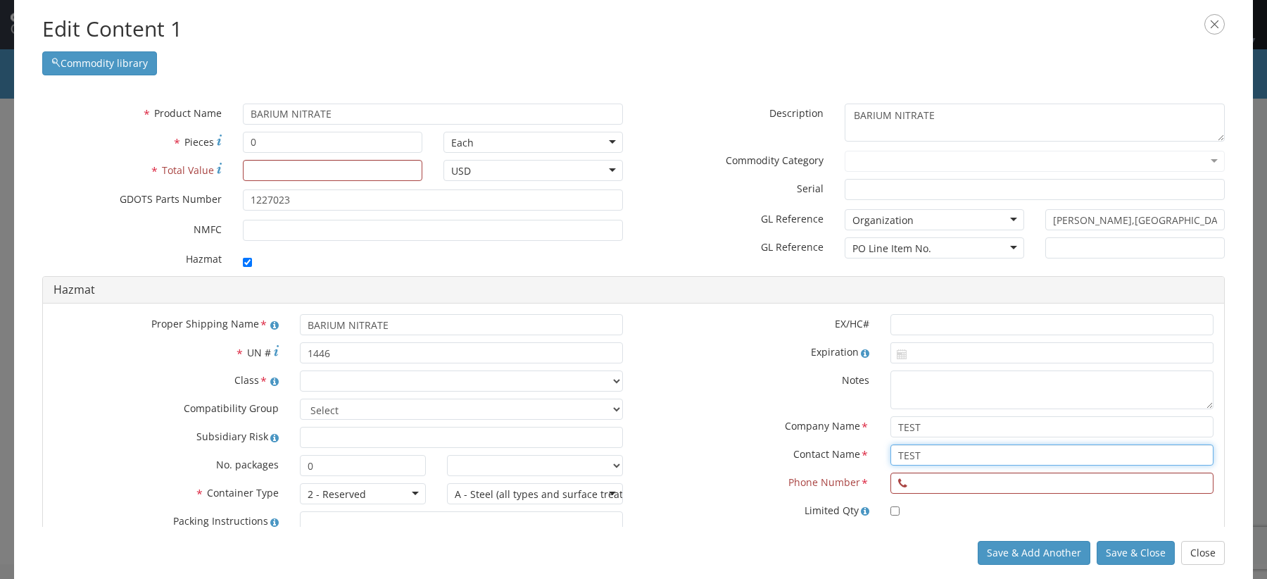
type input "TEST"
click at [944, 477] on input "text" at bounding box center [1052, 482] width 323 height 21
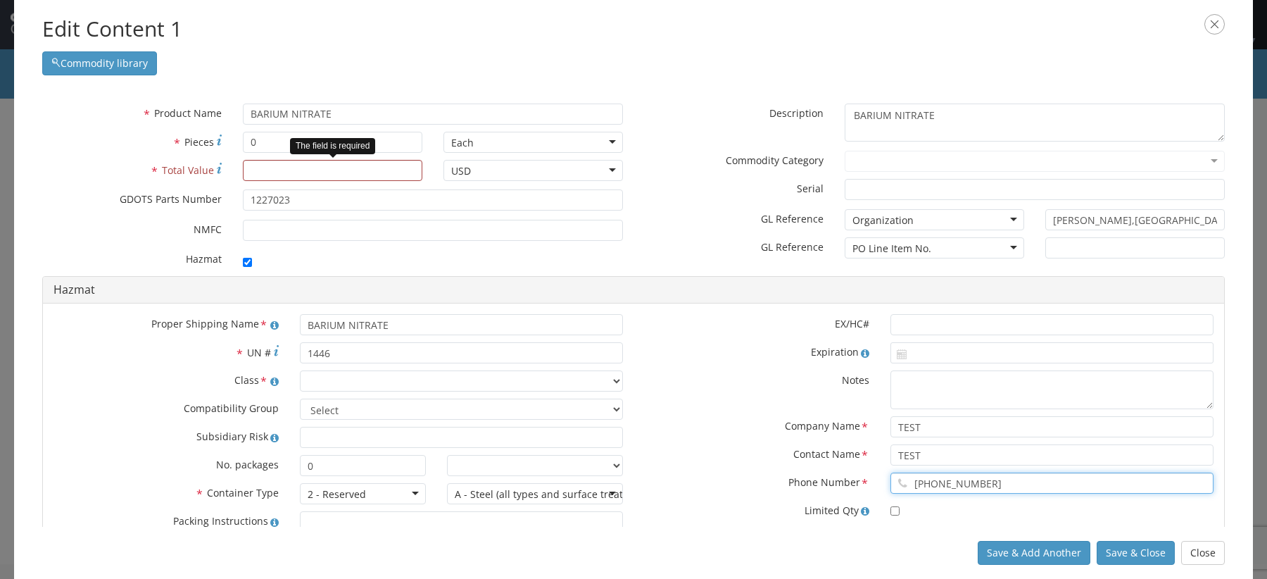
type input "555-555-5555"
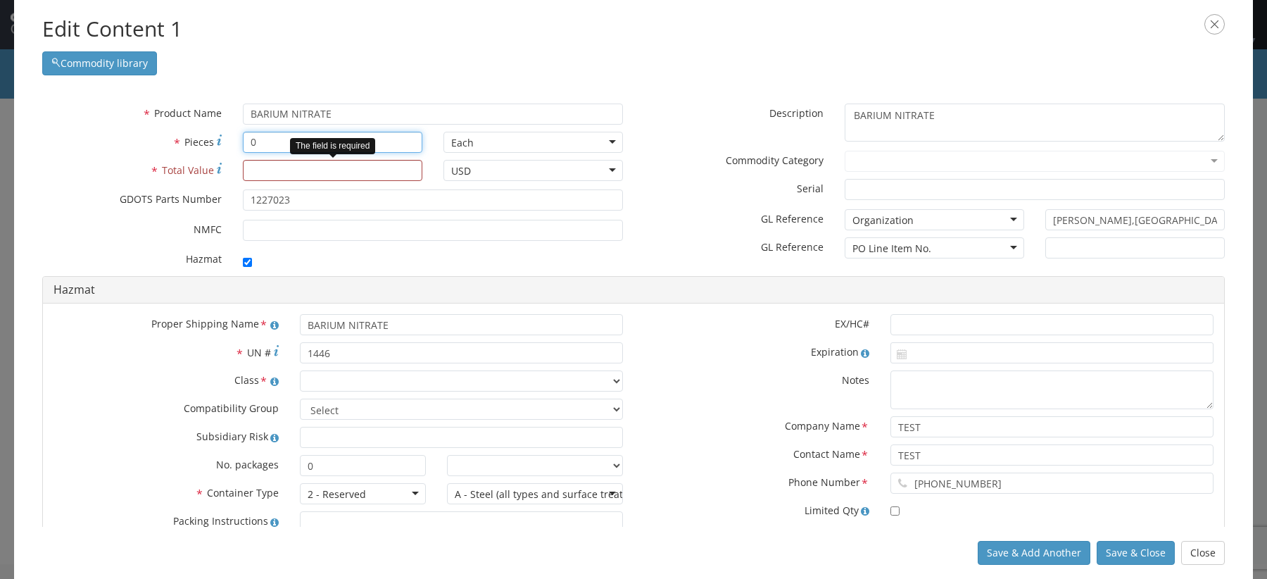
click at [353, 144] on input "0" at bounding box center [333, 142] width 180 height 21
type input "1"
click at [337, 171] on input "* Total Value" at bounding box center [333, 170] width 180 height 21
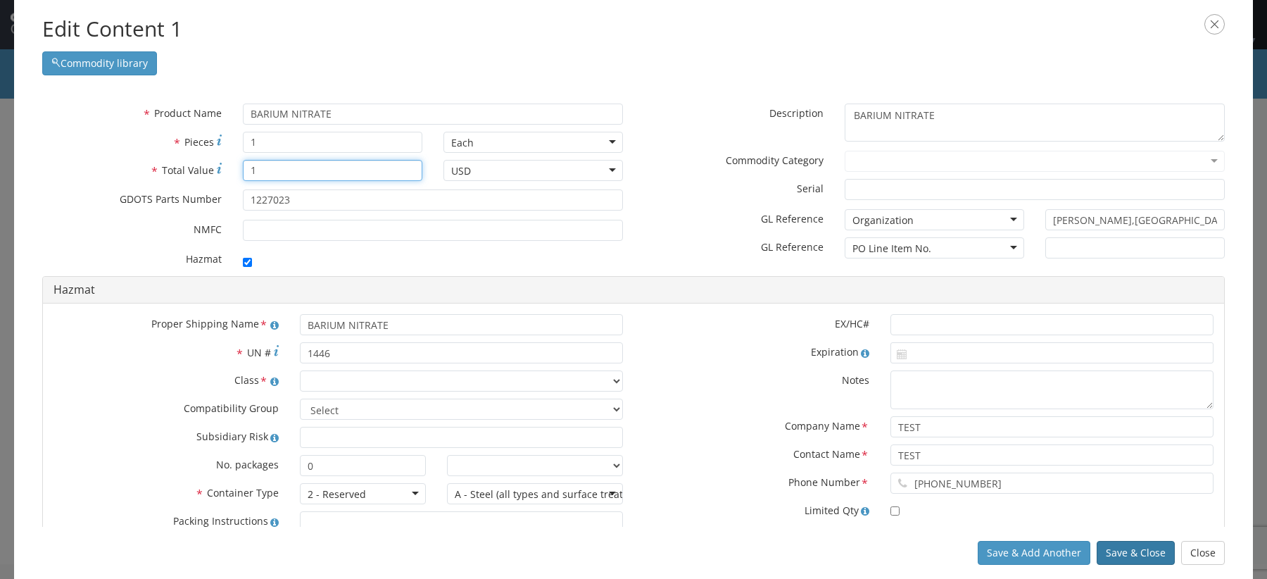
type input "1"
click at [1139, 561] on button "Save & Close" at bounding box center [1136, 553] width 78 height 24
click at [1140, 551] on button "Save & Close" at bounding box center [1136, 553] width 78 height 24
click at [1126, 555] on button "Save & Close" at bounding box center [1136, 553] width 78 height 24
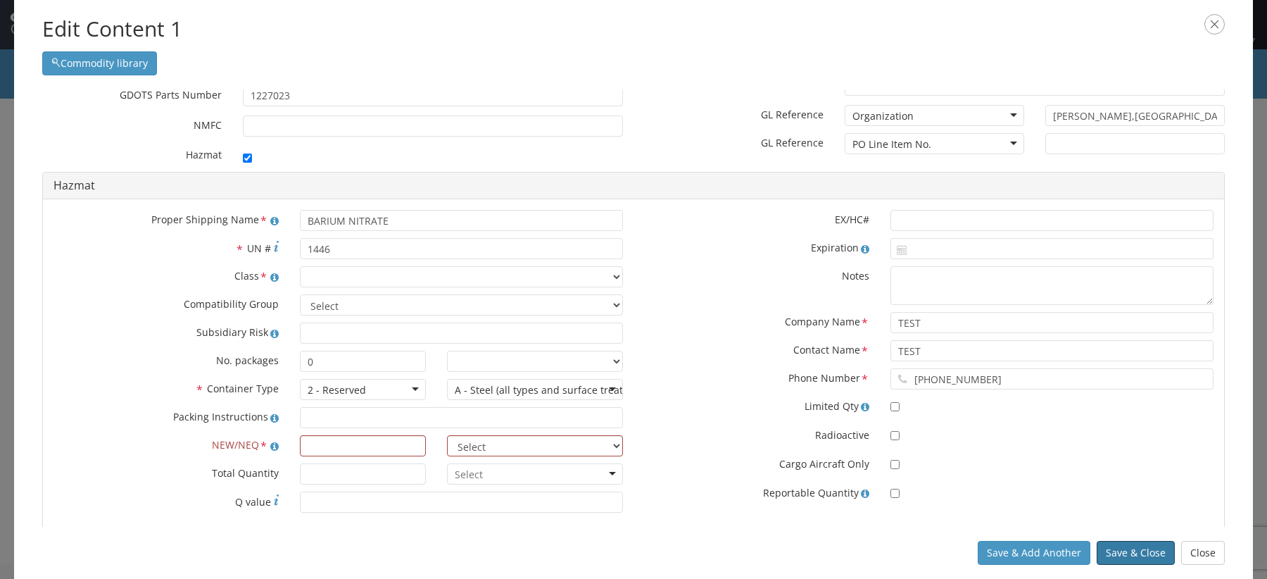
scroll to position [134, 0]
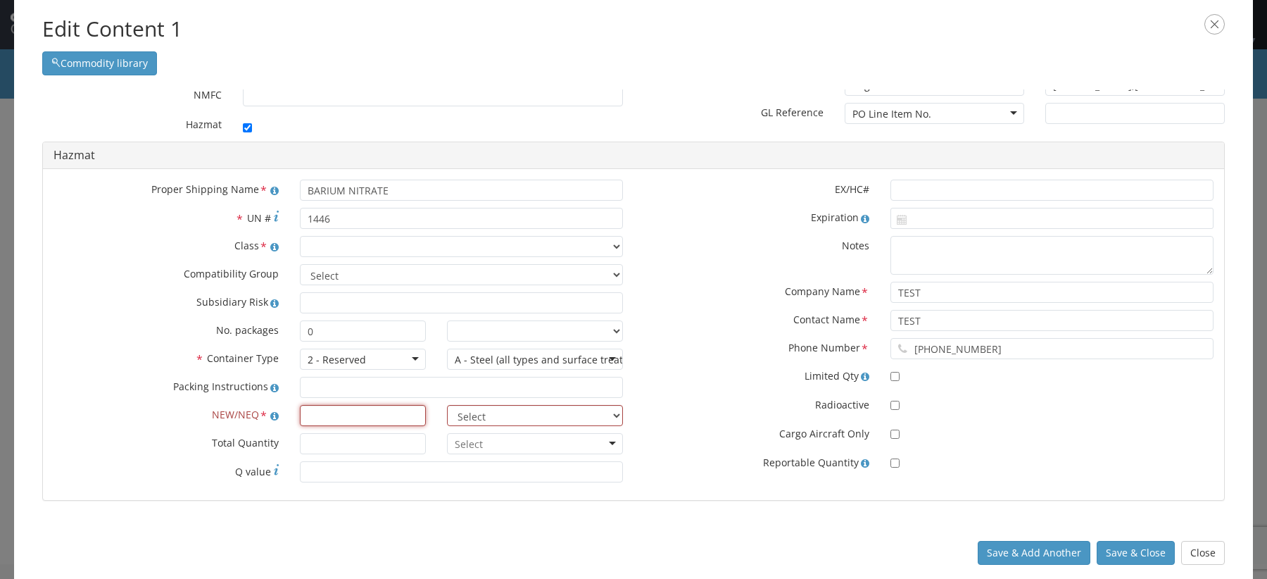
click at [403, 415] on input "text" at bounding box center [363, 415] width 127 height 21
type input "1"
click at [503, 420] on select "Select lbs kgs" at bounding box center [535, 415] width 176 height 21
select select "LBS"
click at [447, 405] on select "Select lbs kgs" at bounding box center [535, 415] width 176 height 21
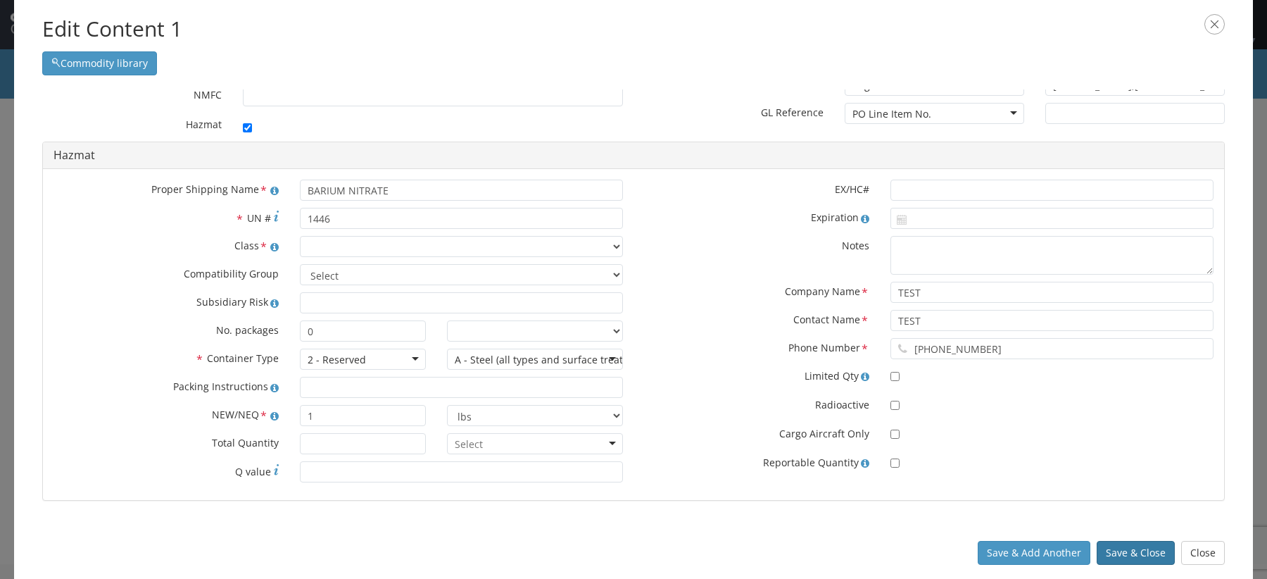
click at [1145, 549] on button "Save & Close" at bounding box center [1136, 553] width 78 height 24
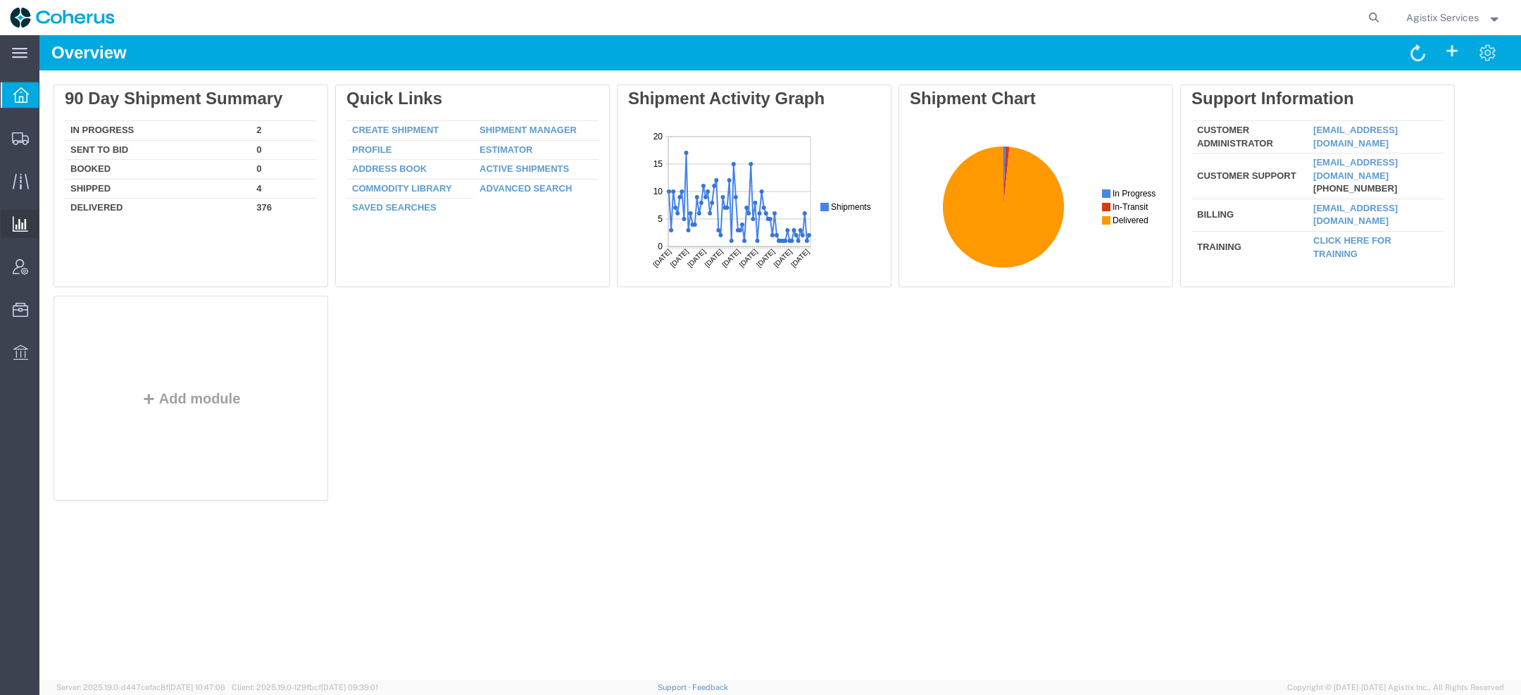
click at [0, 0] on span "Saved Reports" at bounding box center [0, 0] width 0 height 0
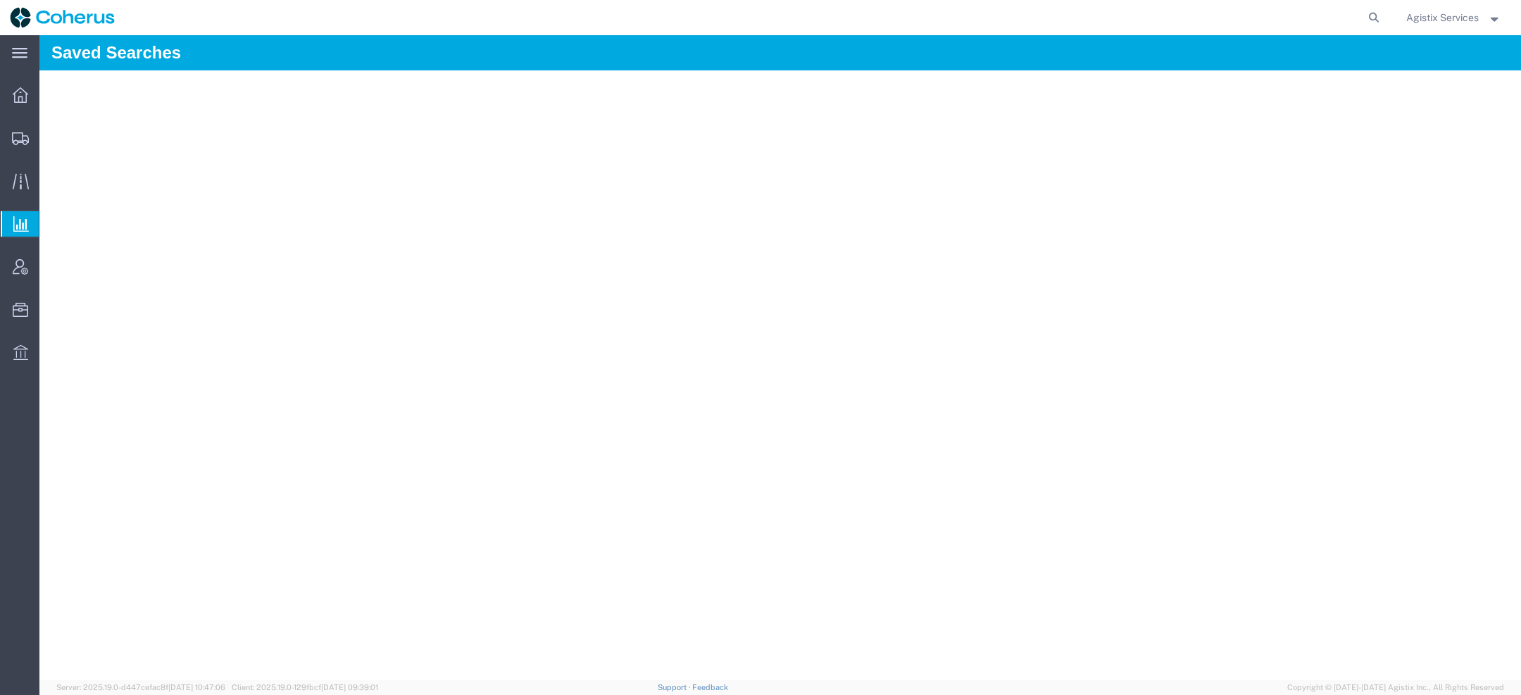
click at [1461, 24] on span "Agistix Services" at bounding box center [1442, 17] width 73 height 15
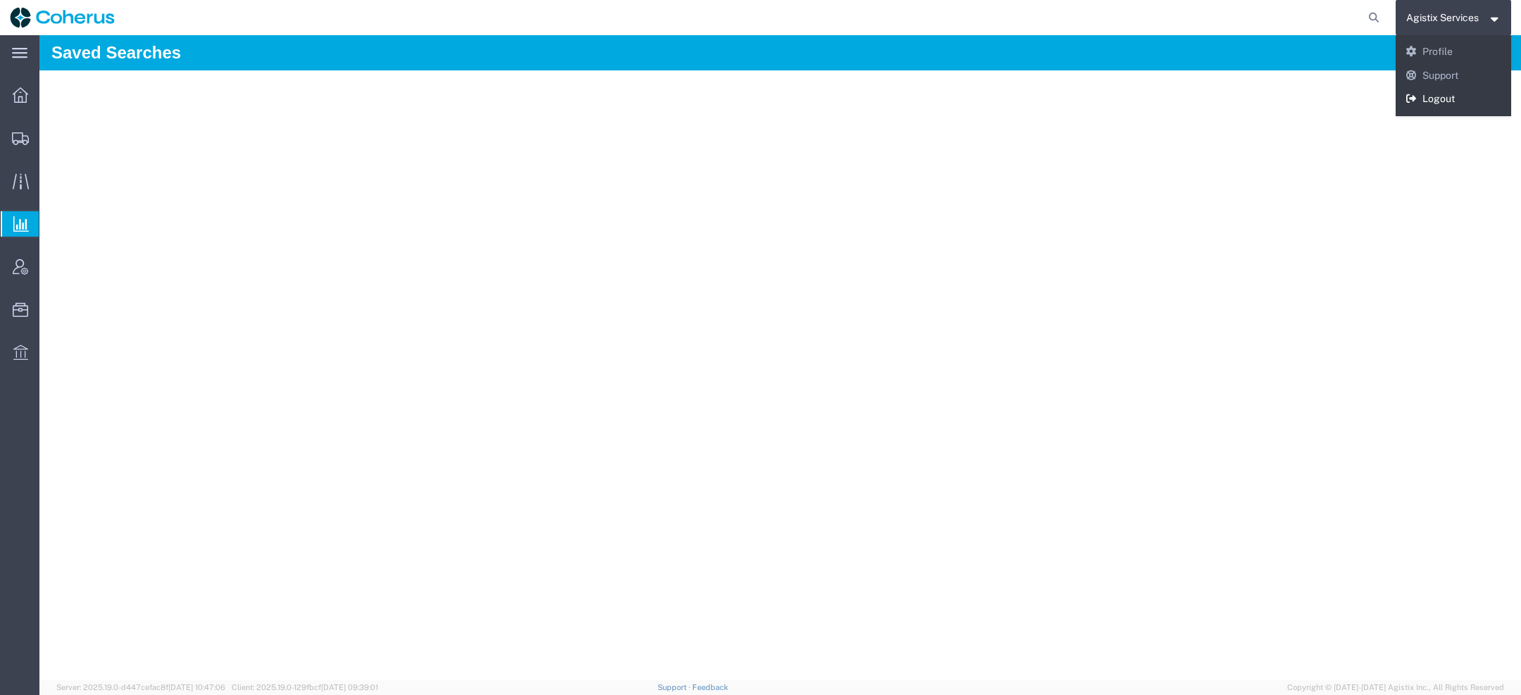
click at [1445, 103] on link "Logout" at bounding box center [1453, 99] width 116 height 24
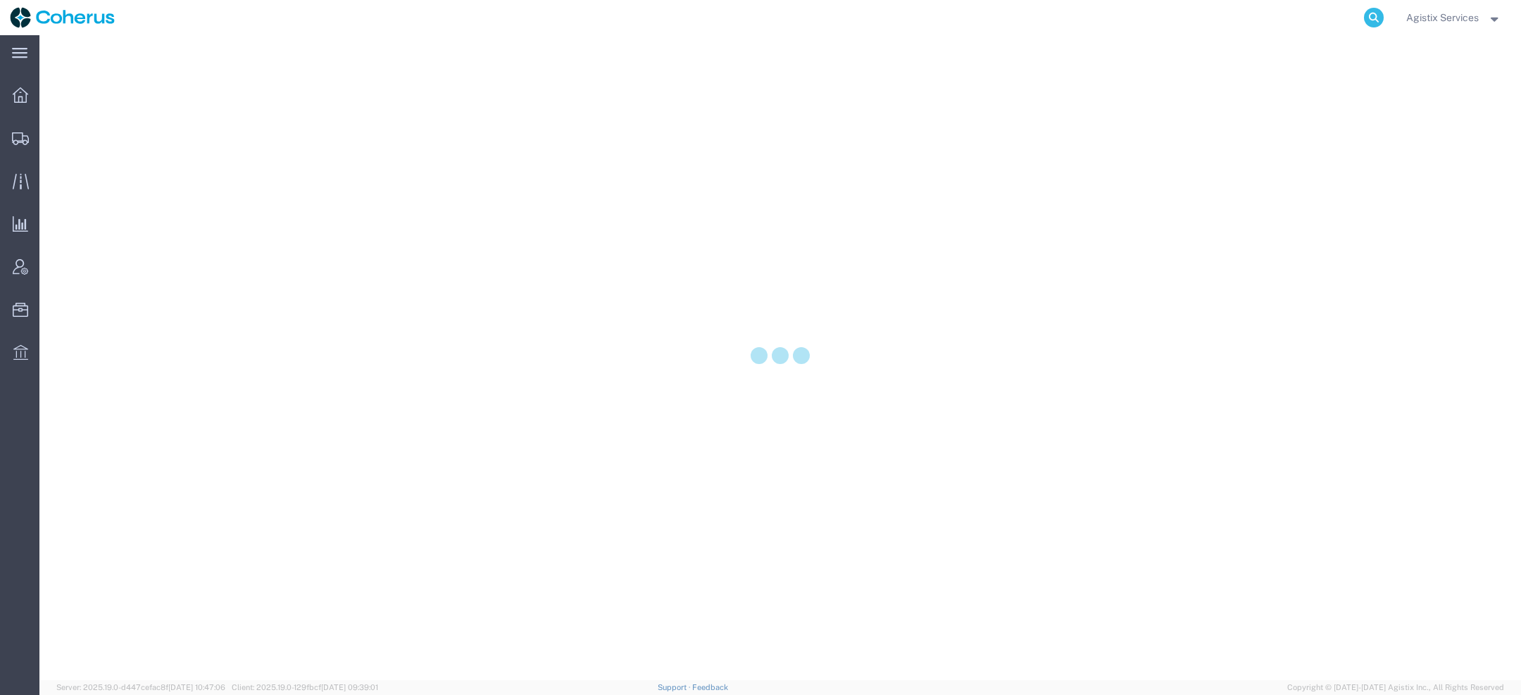
click at [1373, 18] on icon at bounding box center [1374, 18] width 20 height 20
paste input "56856958"
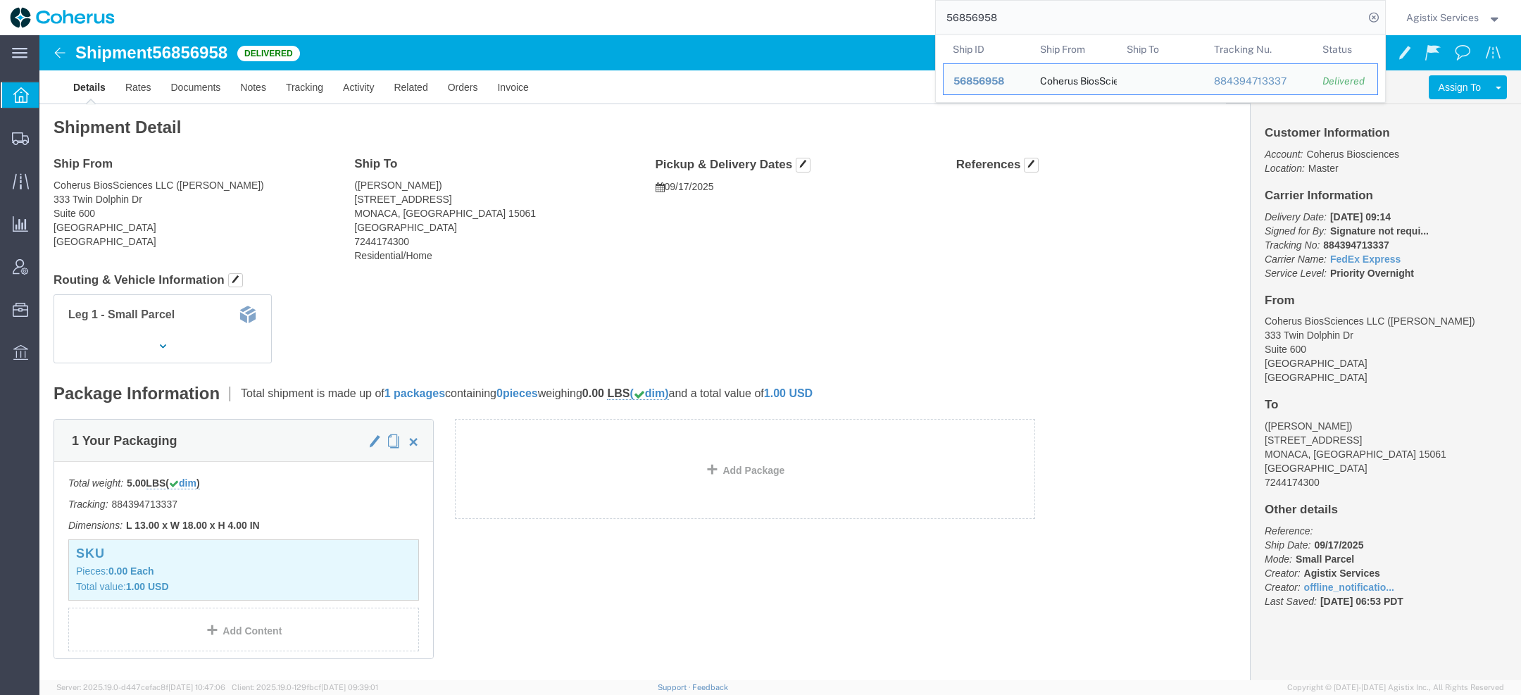
drag, startPoint x: 1001, startPoint y: 18, endPoint x: 780, endPoint y: 6, distance: 221.4
click at [797, 6] on div "56856958 Ship ID Ship From Ship To Tracking Nu. Status Ship ID 56856958 Ship Fr…" at bounding box center [755, 17] width 1261 height 35
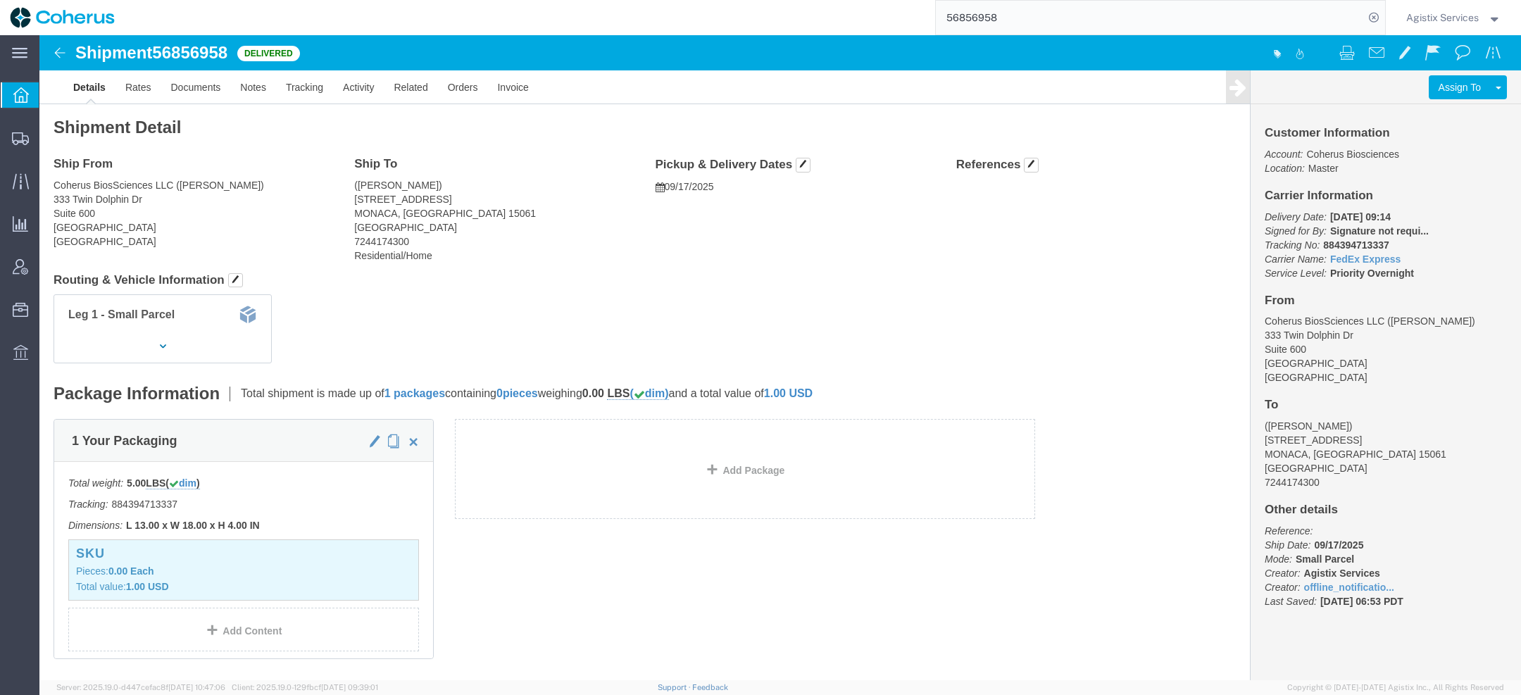
paste input "6491"
type input "56649158"
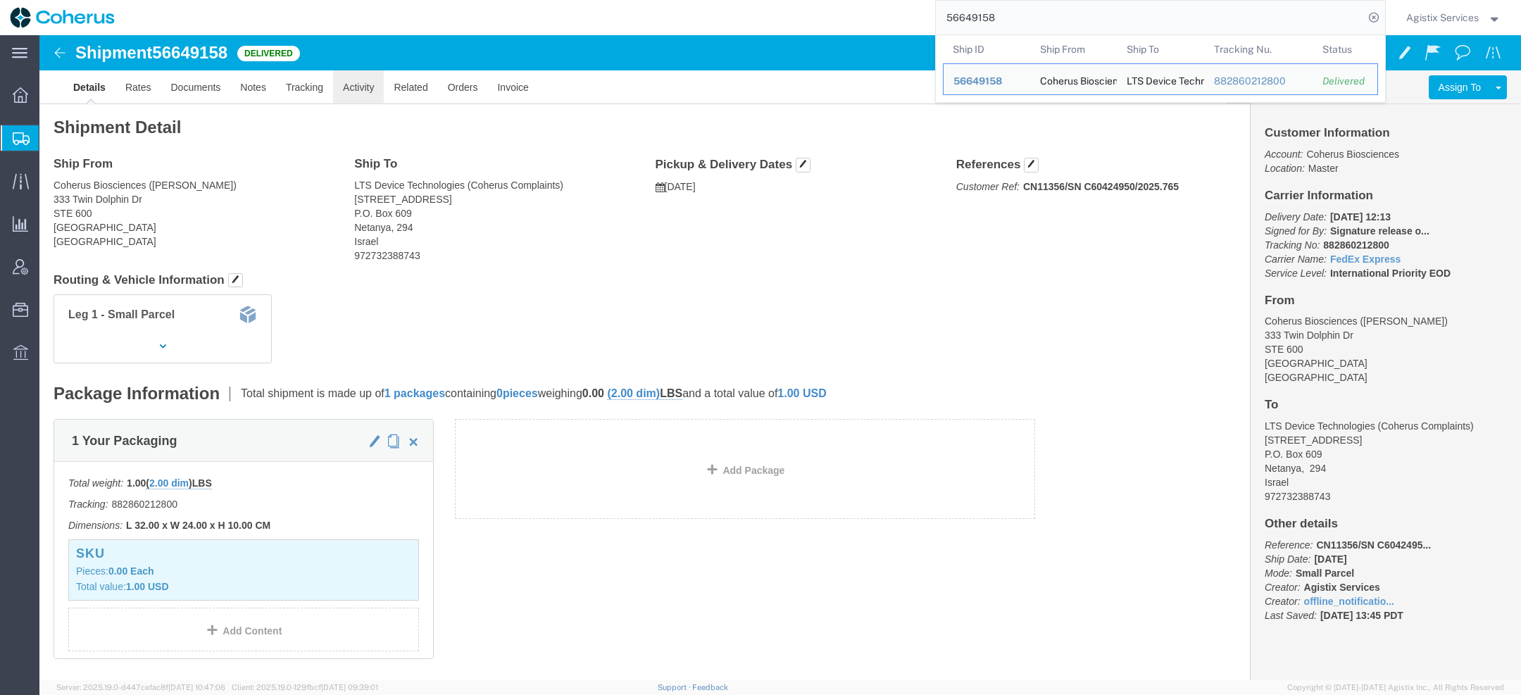
click link "Activity"
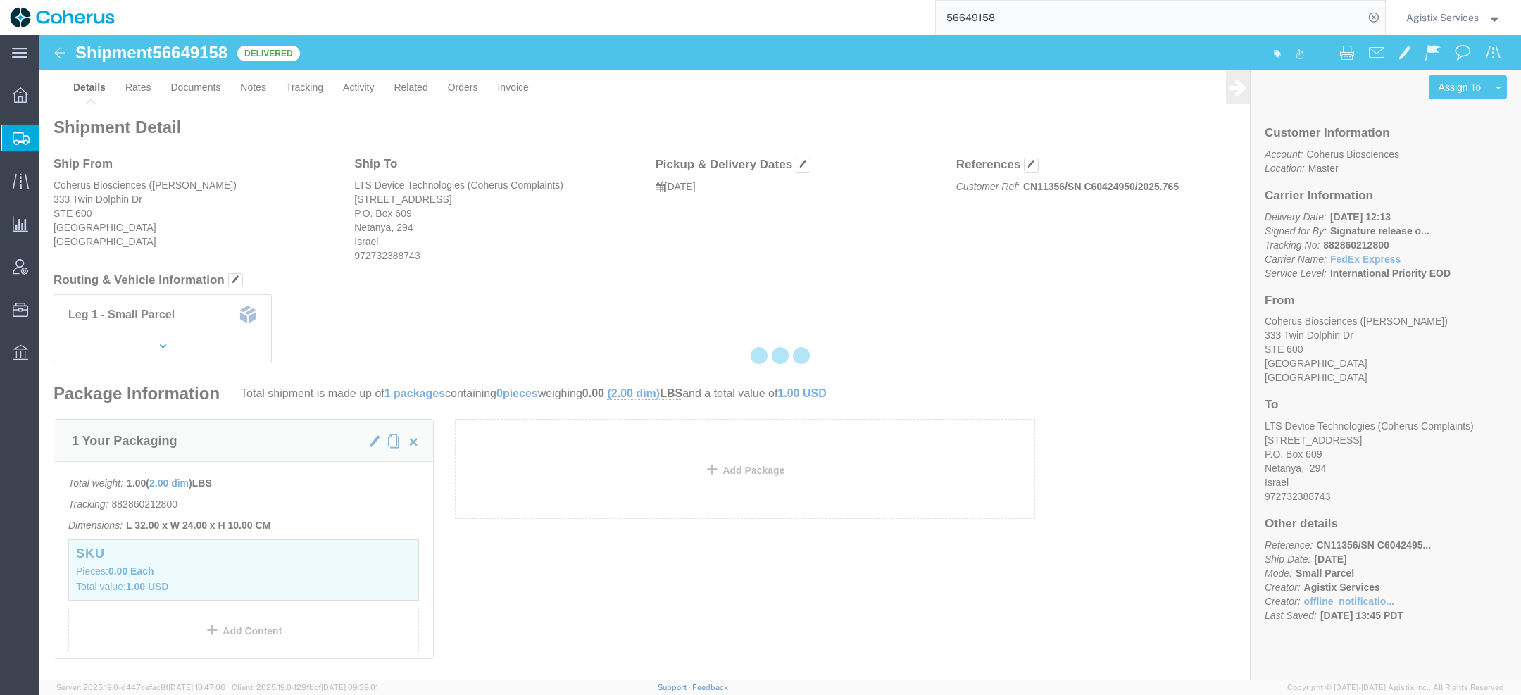
click div
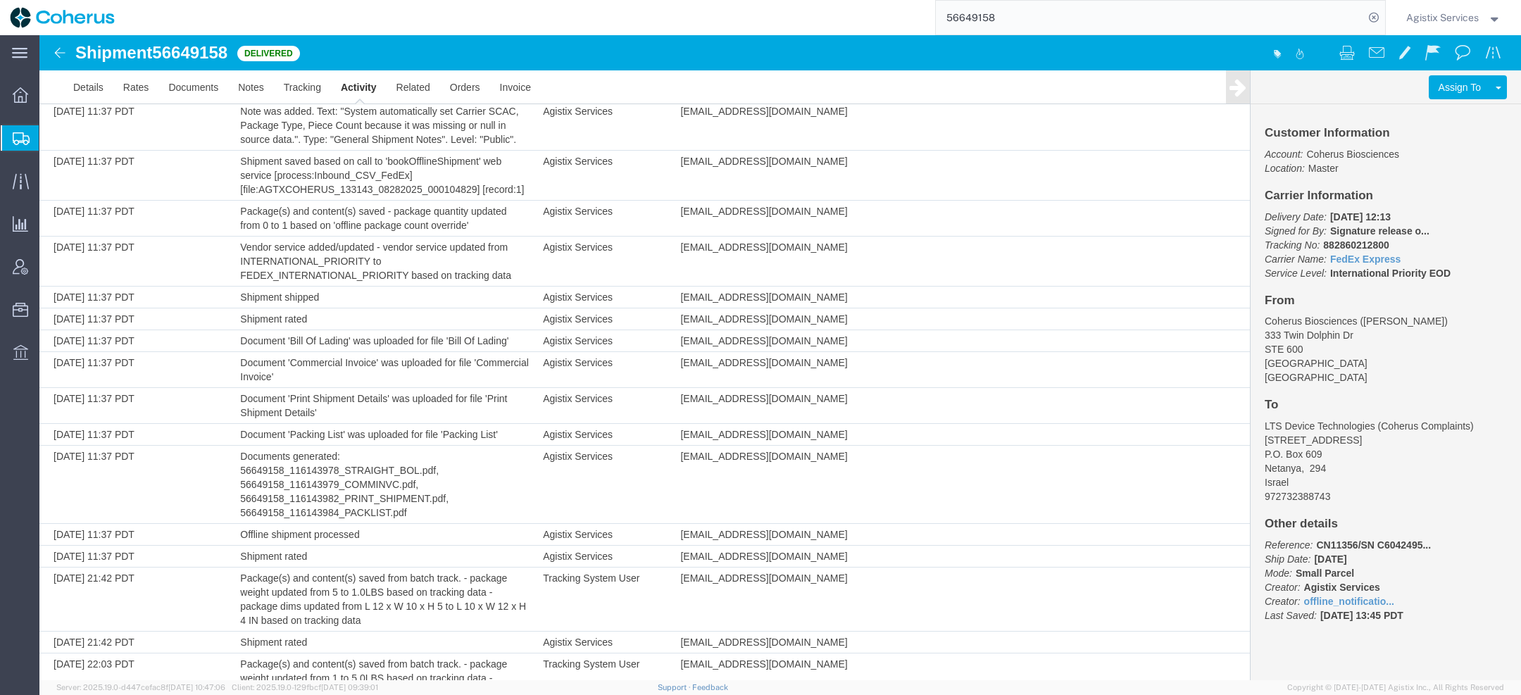
scroll to position [275, 0]
click at [227, 48] on span "56649158" at bounding box center [189, 52] width 75 height 19
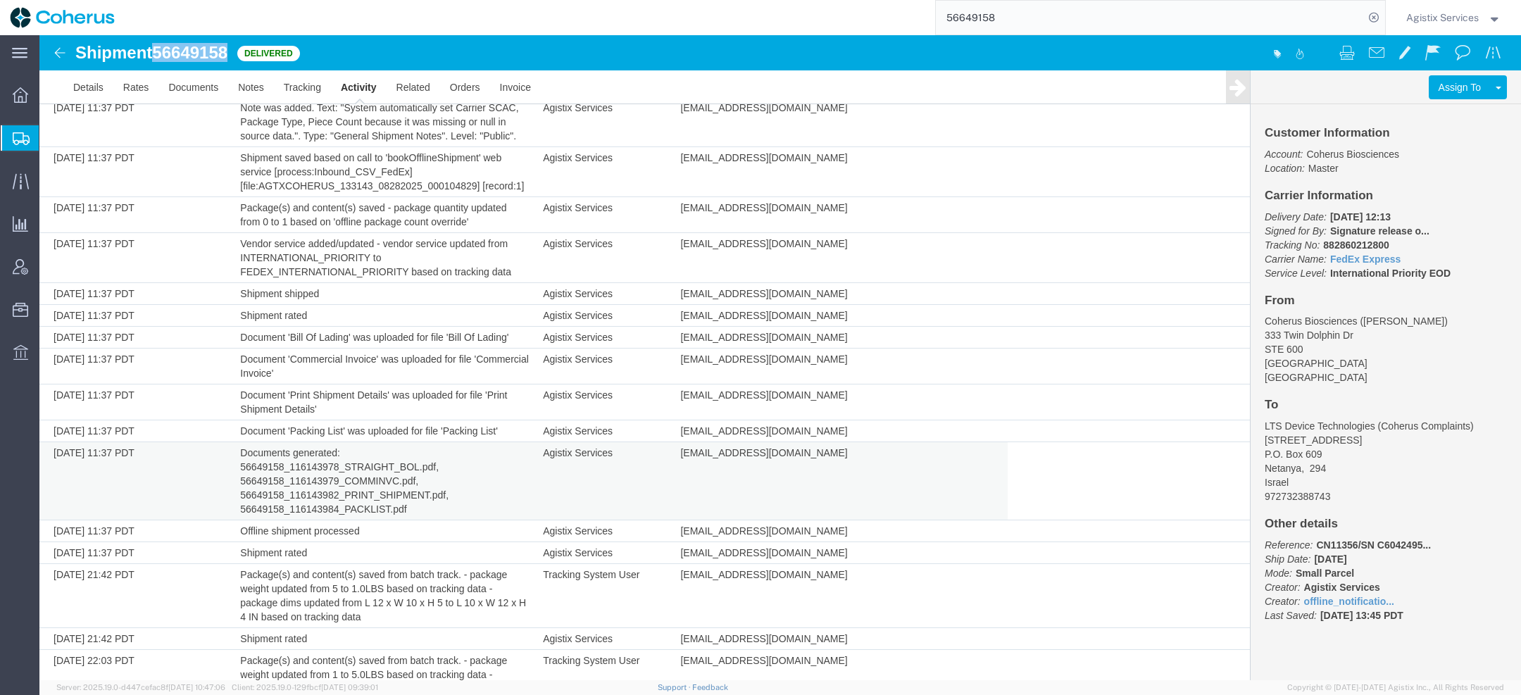
copy span "56649158"
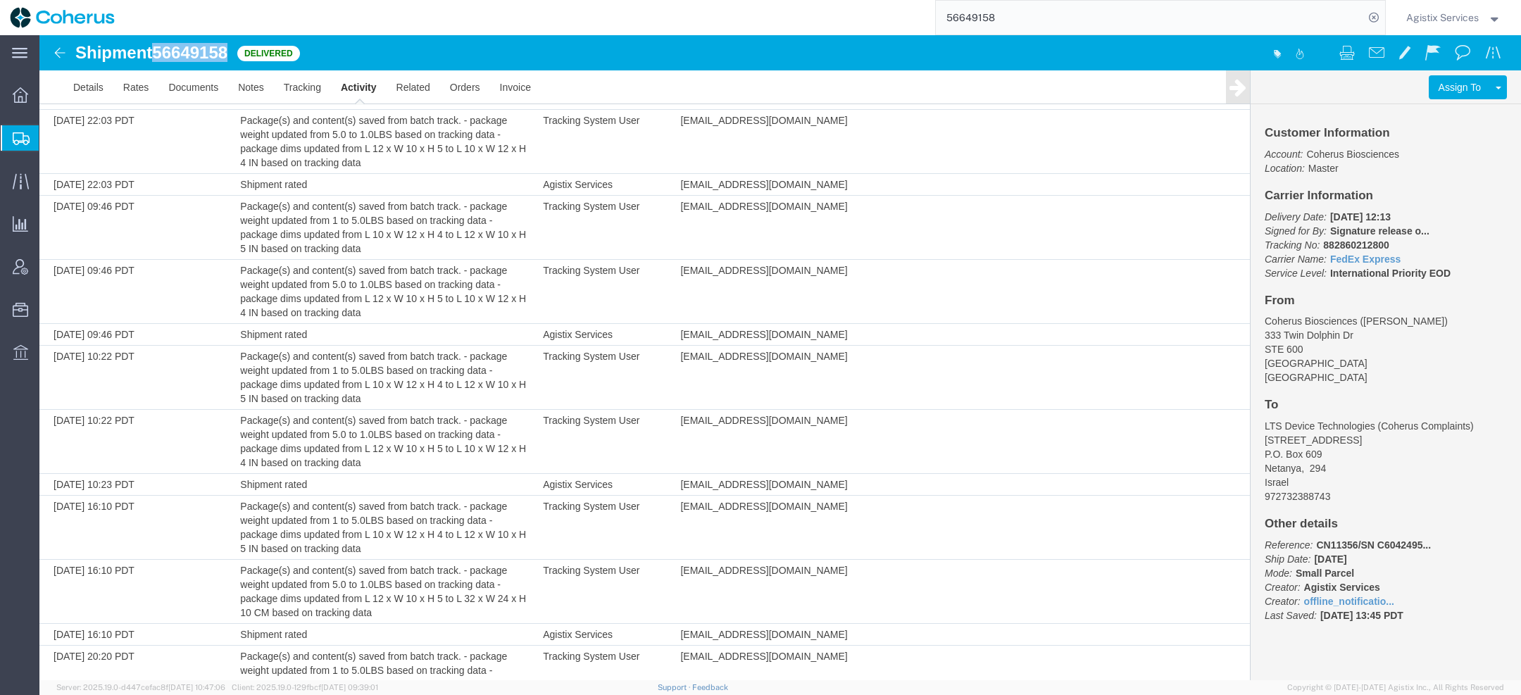
scroll to position [0, 0]
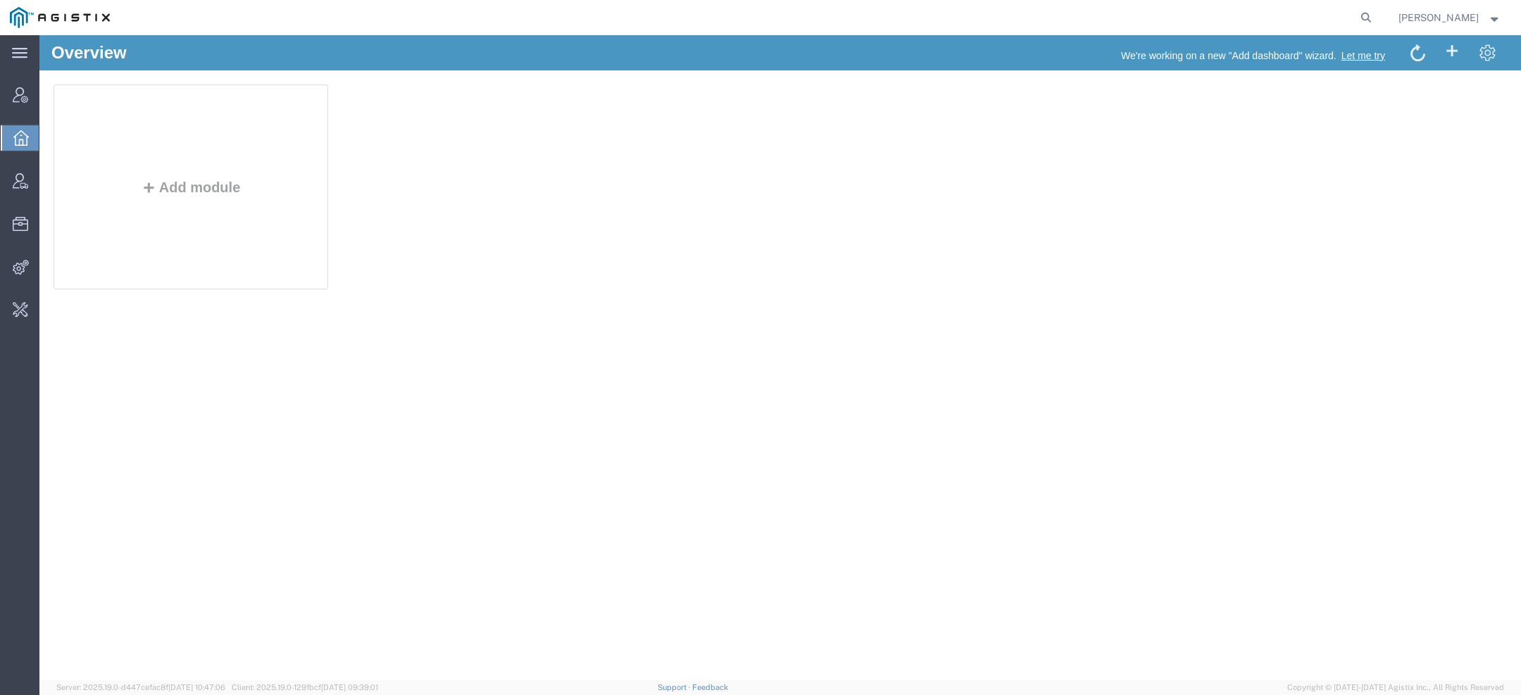
click at [1378, 21] on form at bounding box center [1366, 17] width 23 height 35
click at [1371, 20] on icon at bounding box center [1366, 18] width 20 height 20
paste input "56727221"
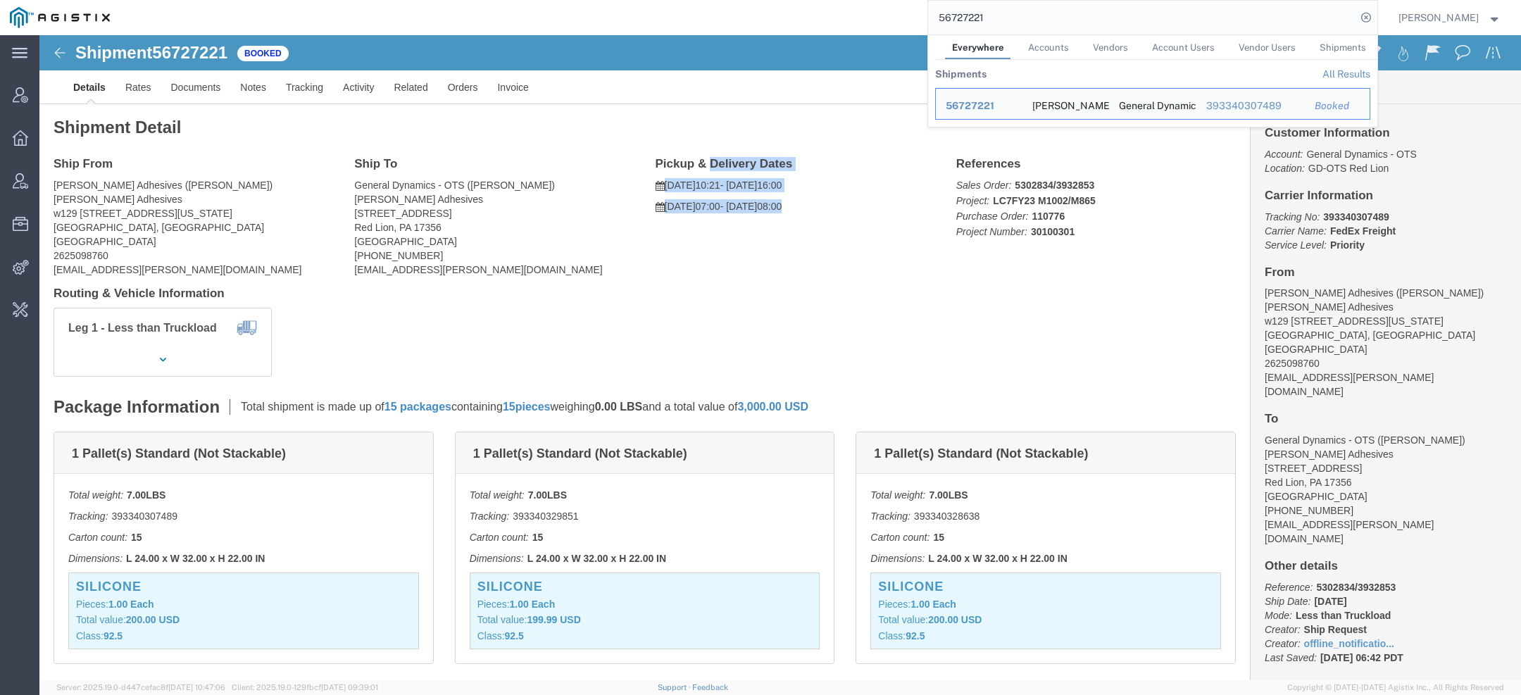
drag, startPoint x: 613, startPoint y: 129, endPoint x: 809, endPoint y: 178, distance: 201.8
click div "Pickup & Delivery Dates 09/18/2025 10:21 - 09/18/2025 16:00 09/22/2025 07:00 - …"
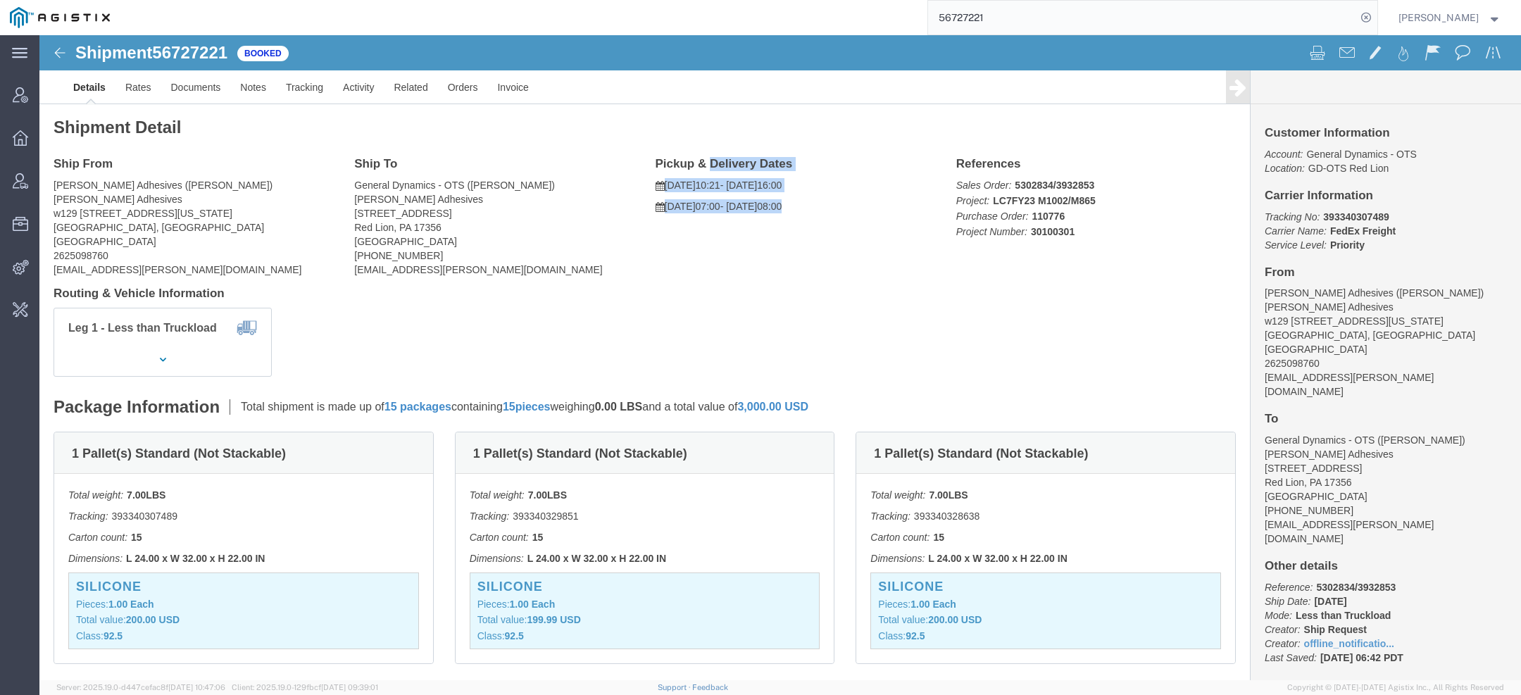
click div "Pickup & Delivery Dates 09/18/2025 10:21 - 09/18/2025 16:00 09/22/2025 07:00 - …"
click link "Activity"
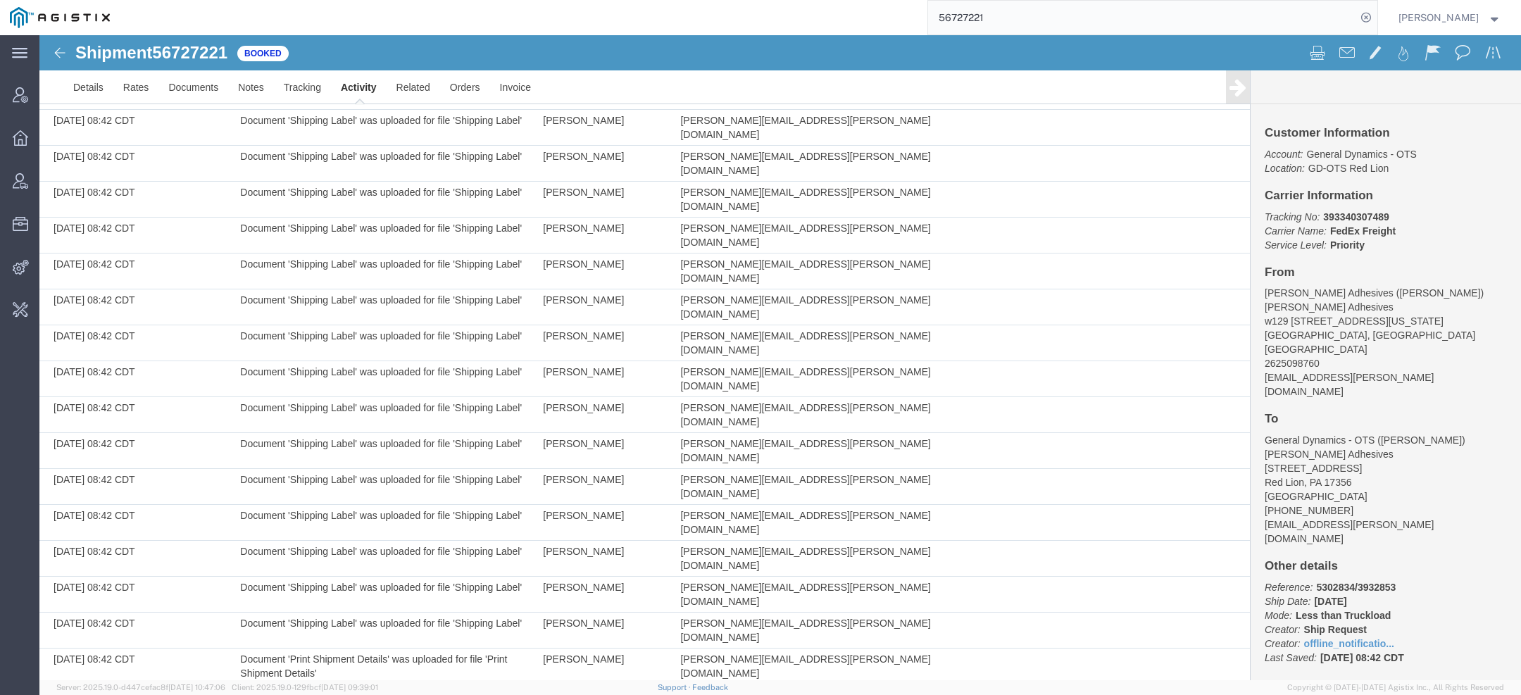
scroll to position [1798, 0]
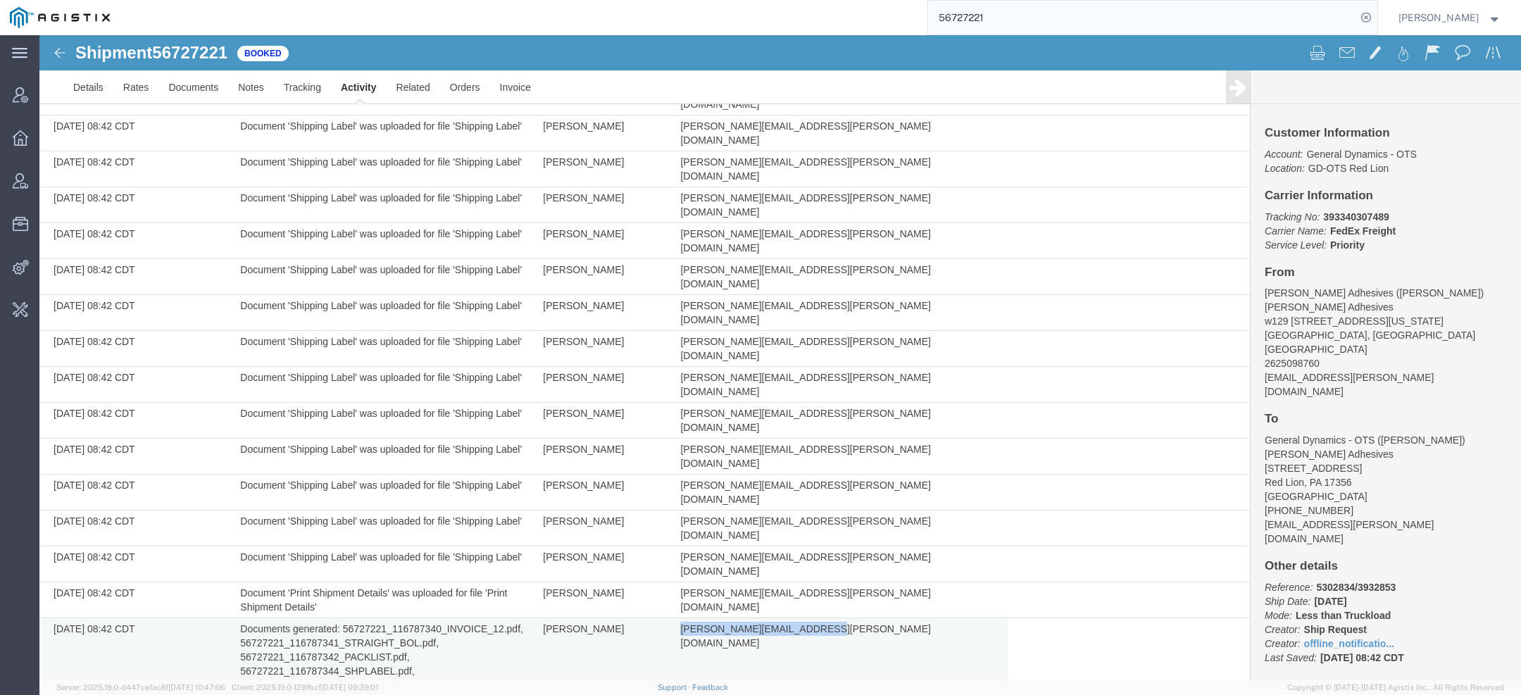
drag, startPoint x: 798, startPoint y: 353, endPoint x: 677, endPoint y: 354, distance: 121.8
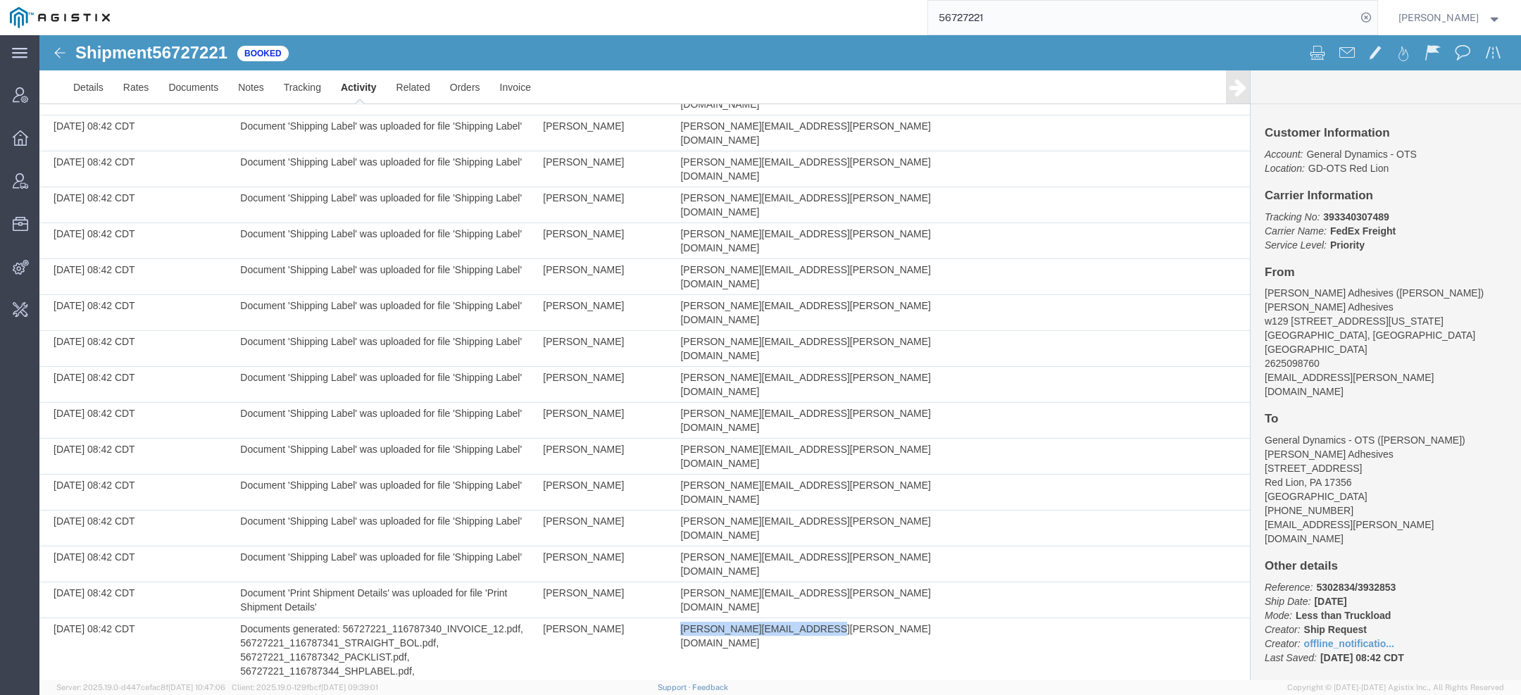
copy span "timothy.kilraine@gd-ots.com"
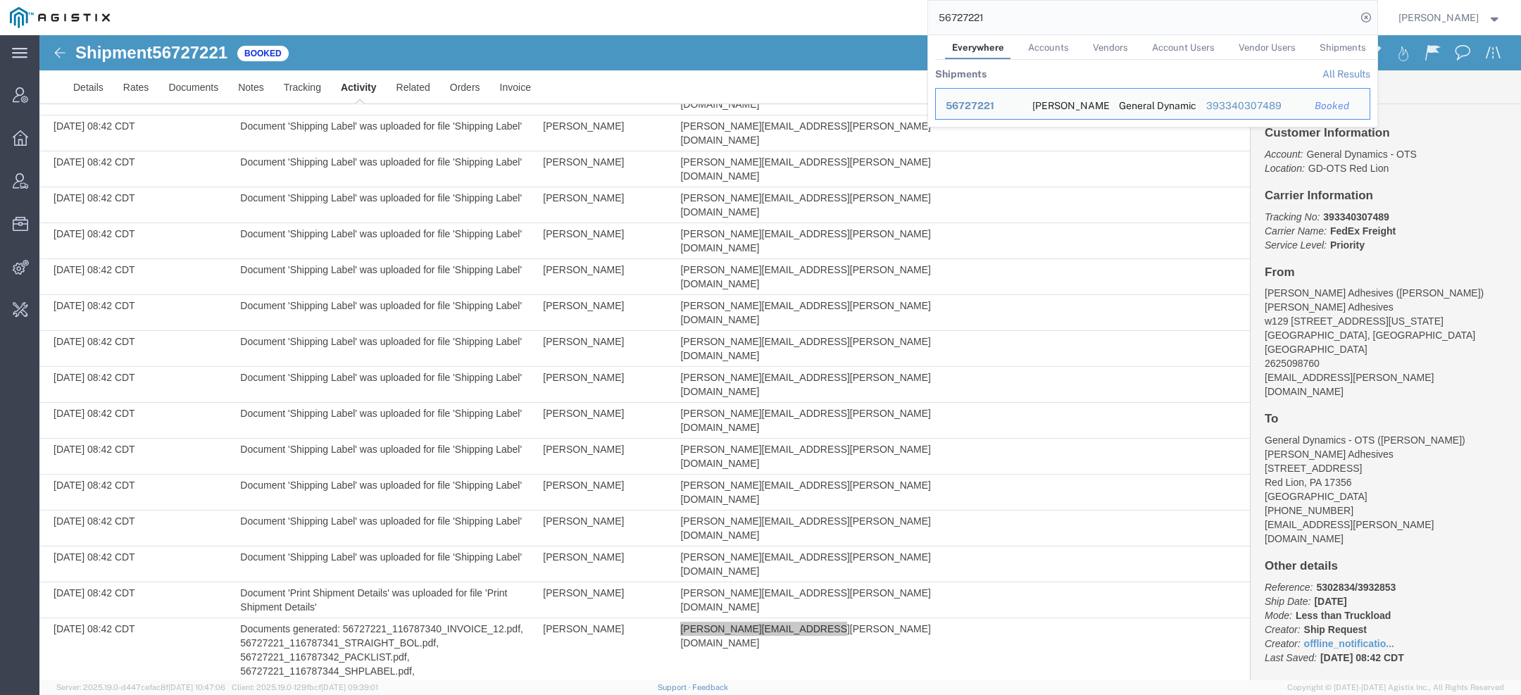
drag, startPoint x: 990, startPoint y: 23, endPoint x: 813, endPoint y: -4, distance: 178.8
click at [813, 0] on html "main_menu Created with Sketch. Collapse Menu Account Manager Overview Vendor Ma…" at bounding box center [760, 347] width 1521 height 695
paste input "timothy.kilraine@gd-ots.com"
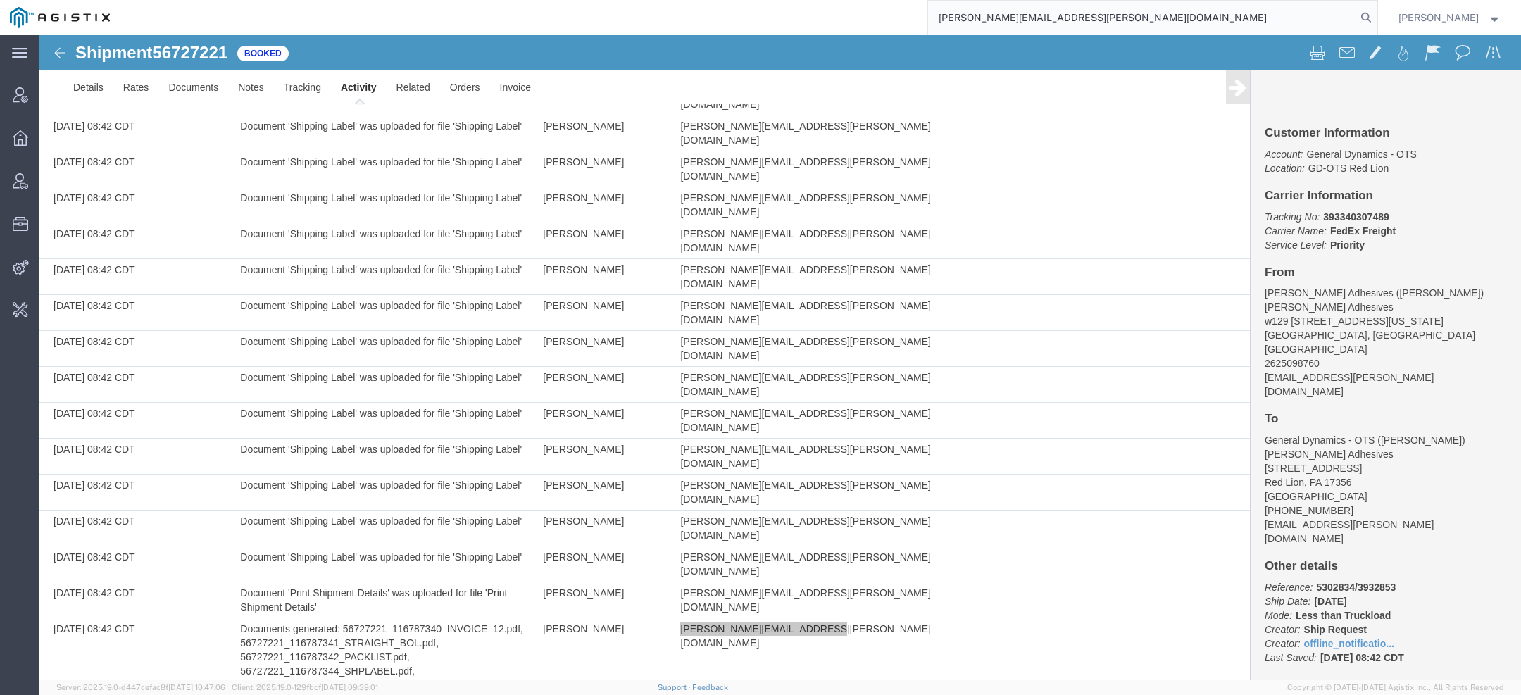
type input "timothy.kilraine@gd-ots.com"
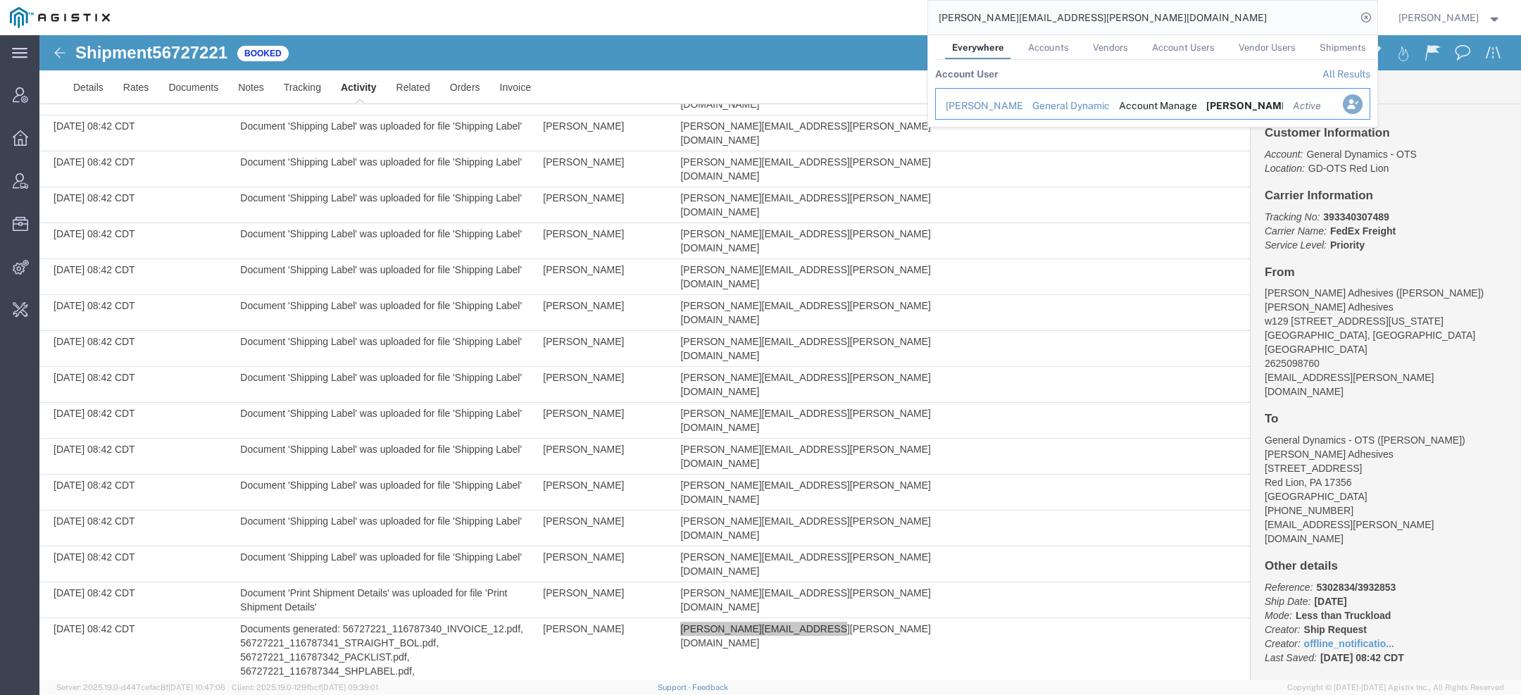
click at [1352, 103] on icon "Search Results" at bounding box center [1352, 104] width 20 height 20
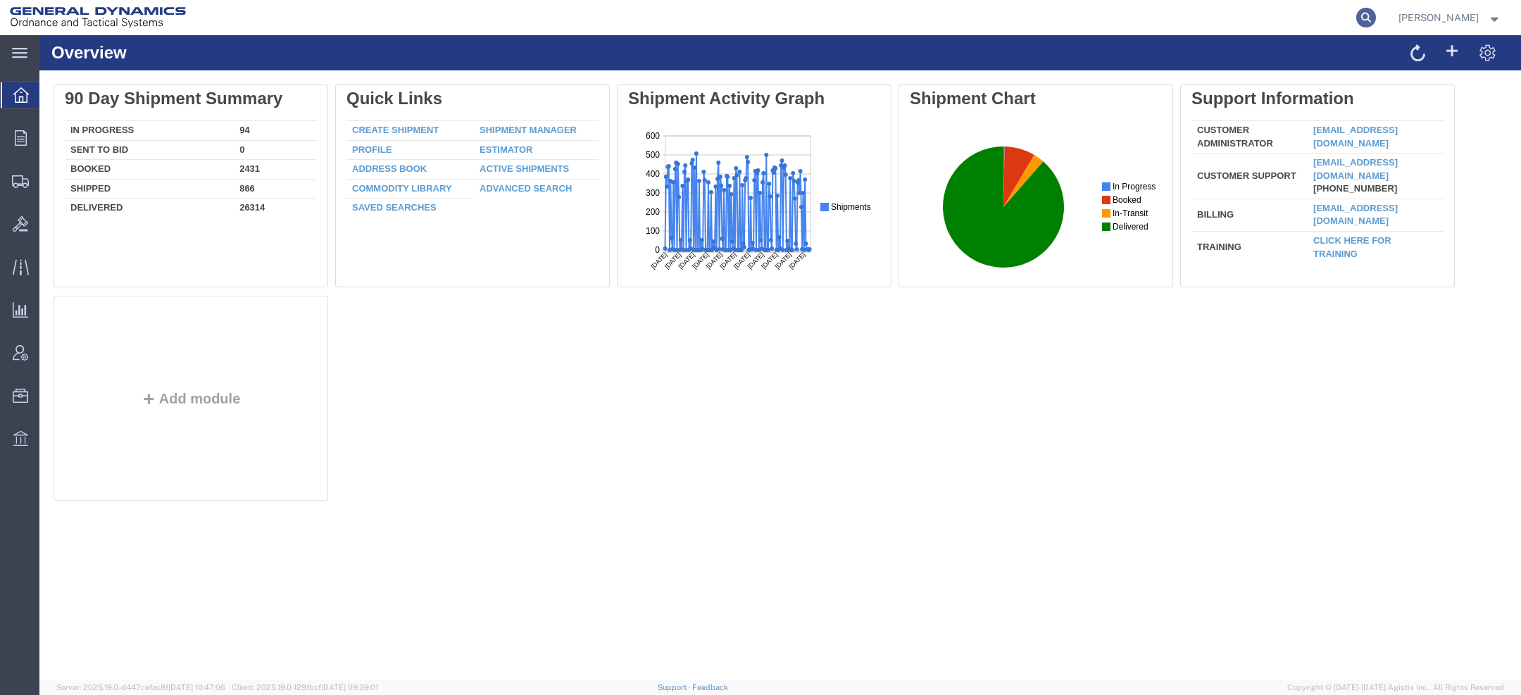
click at [1371, 27] on icon at bounding box center [1366, 18] width 20 height 20
paste input "56727221"
type input "56727221"
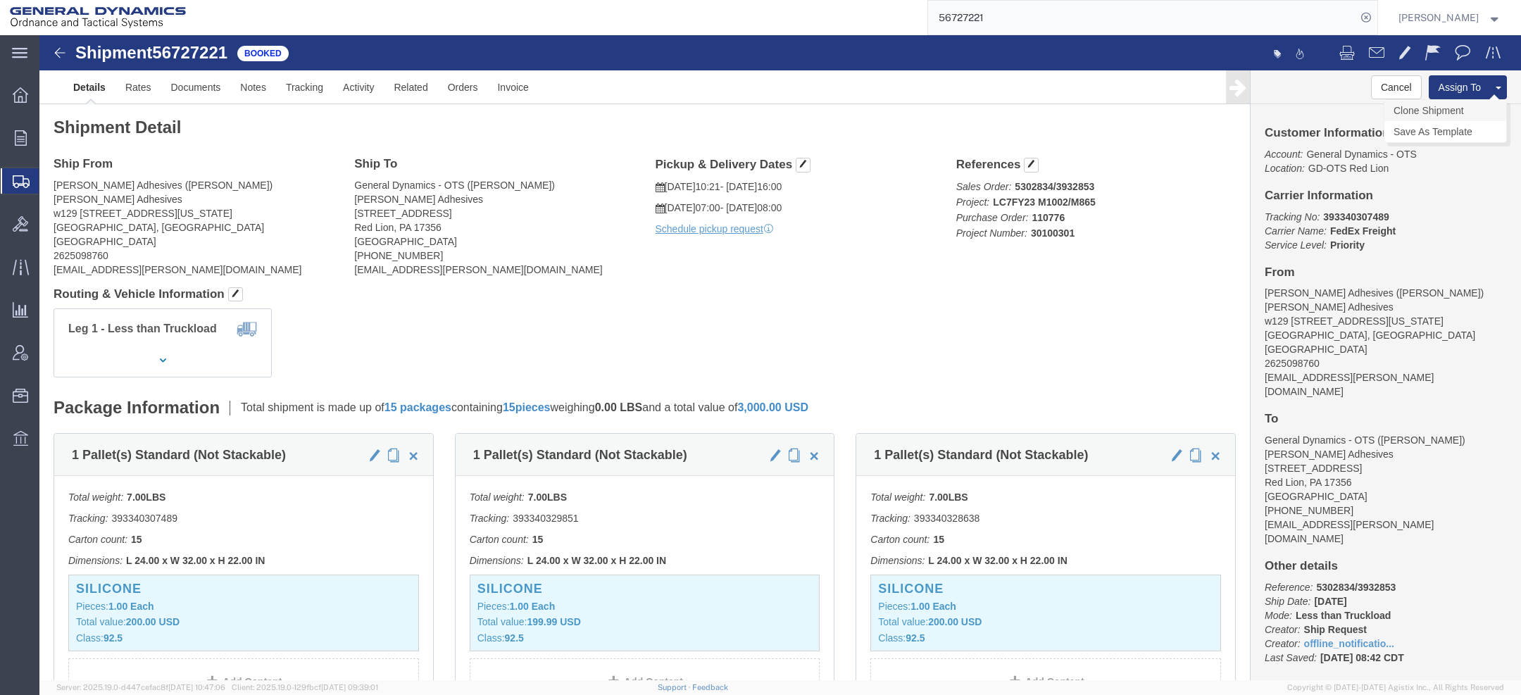
click link "Clone Shipment"
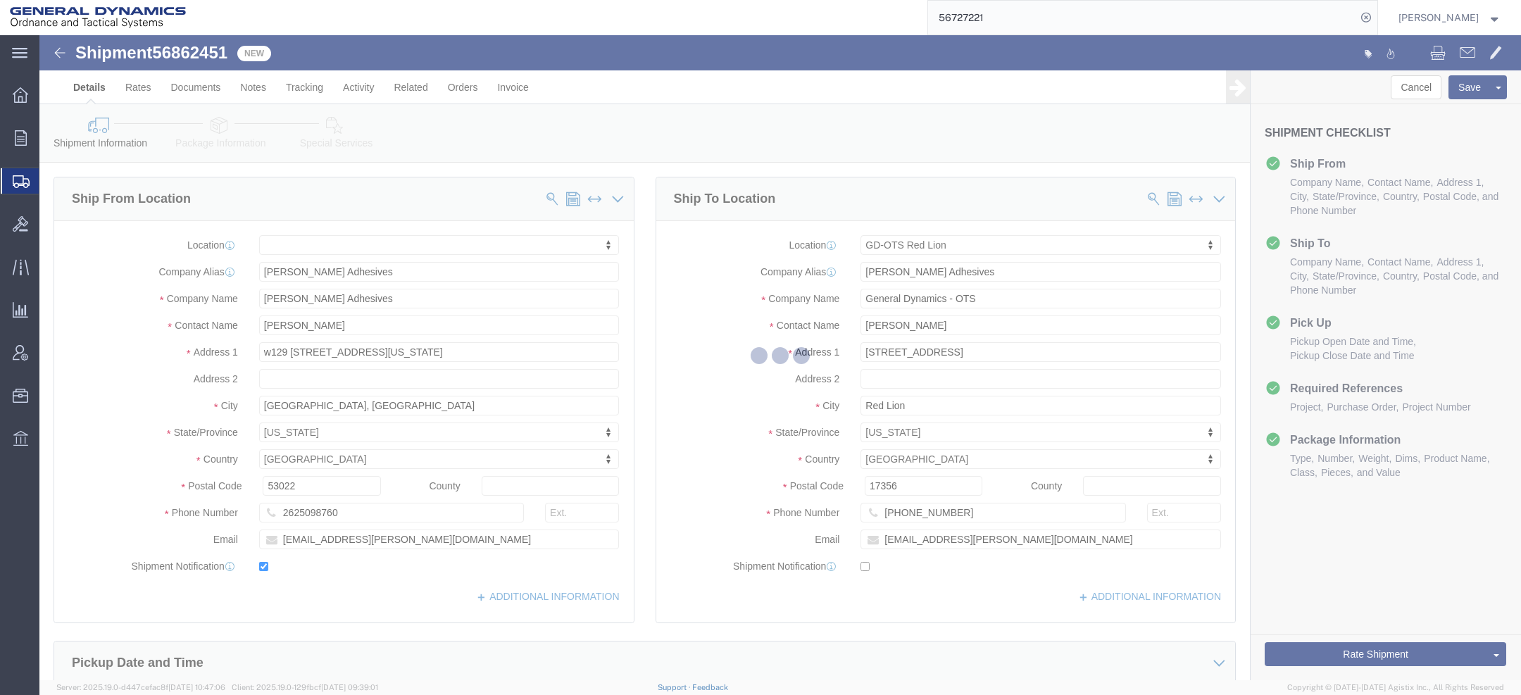
select select
select select "310"
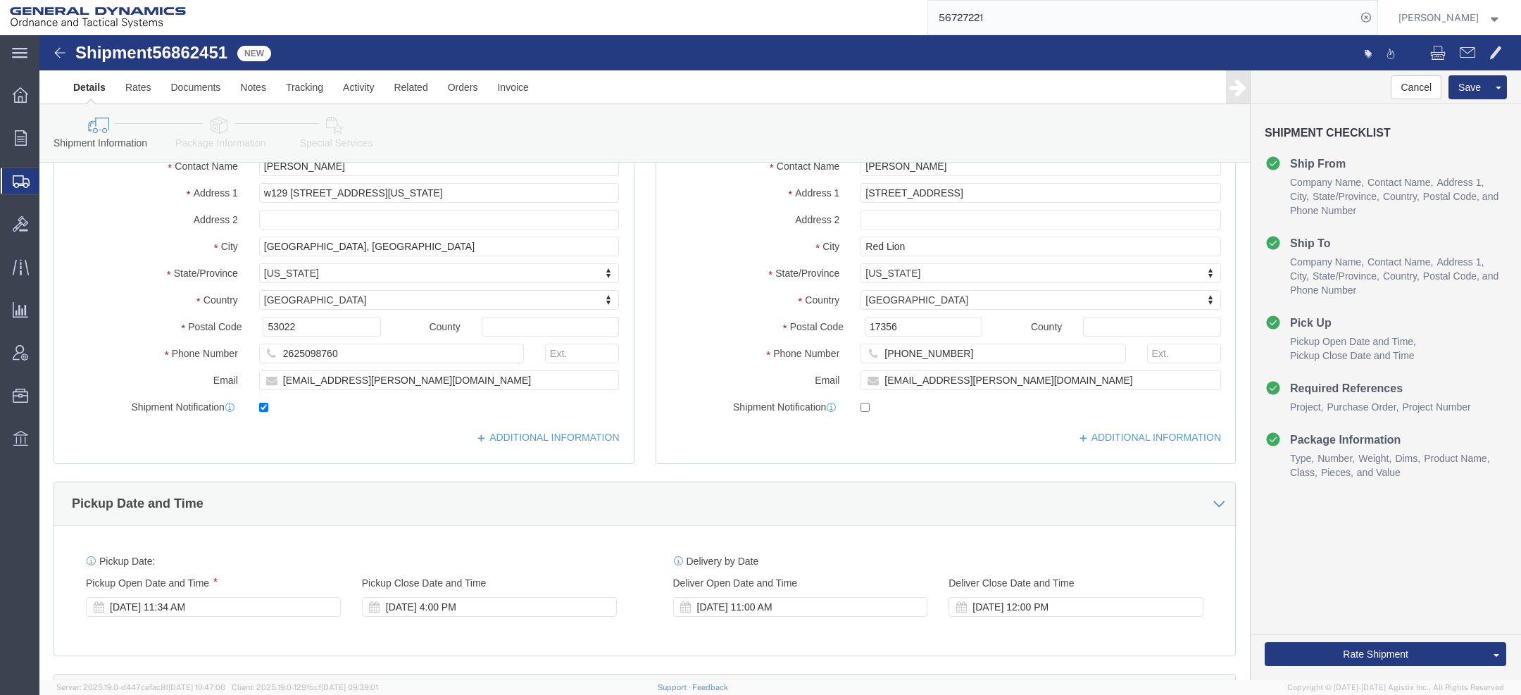
scroll to position [161, 0]
click input "[GEOGRAPHIC_DATA], [GEOGRAPHIC_DATA]"
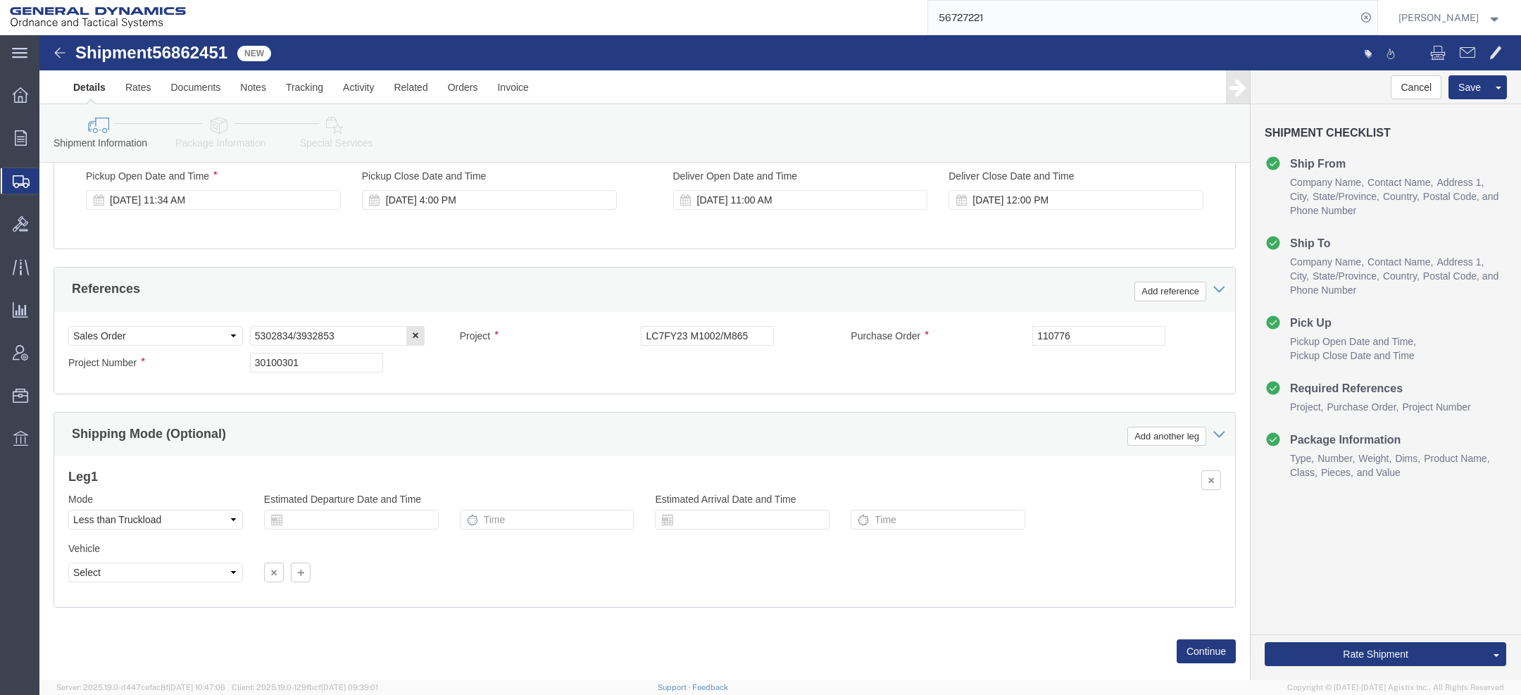
scroll to position [568, 0]
type input "[GEOGRAPHIC_DATA]"
select select
click link "Package Information"
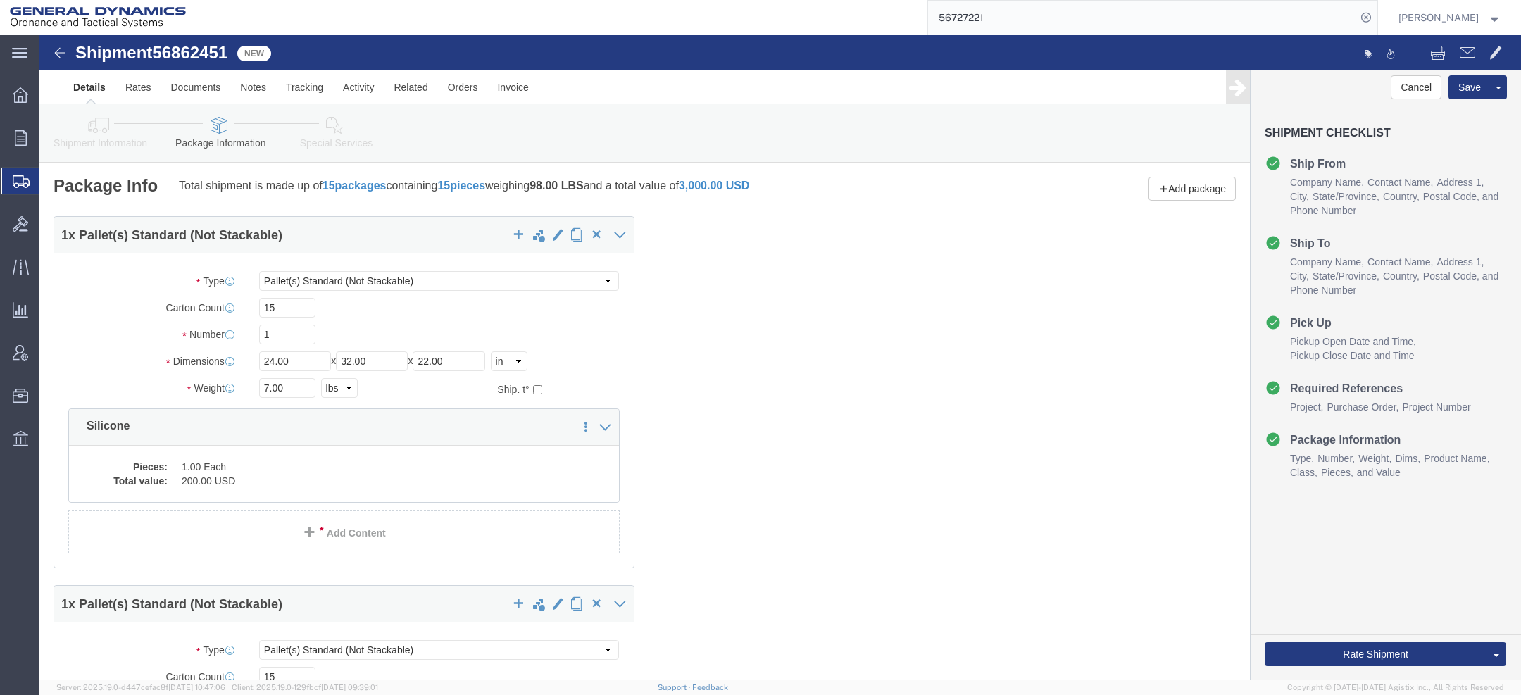
scroll to position [73, 0]
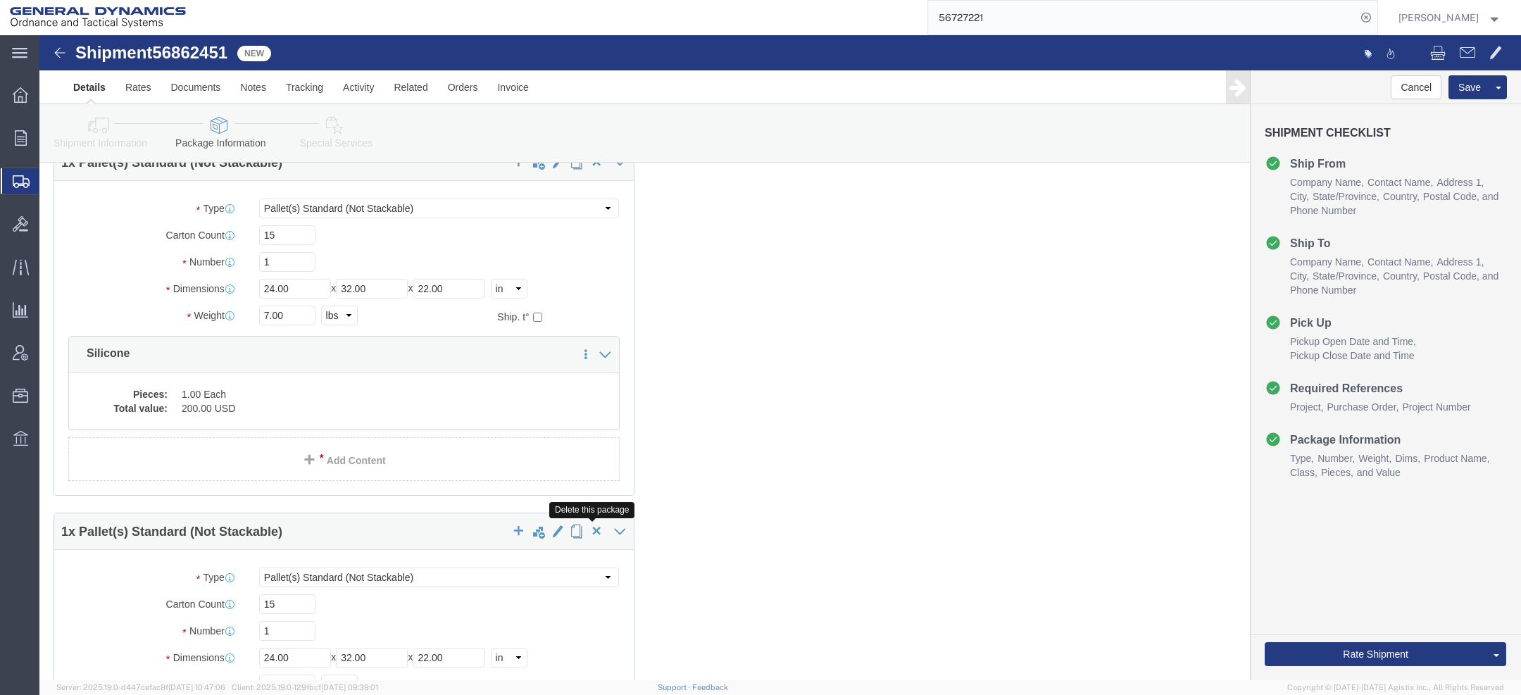
click span "button"
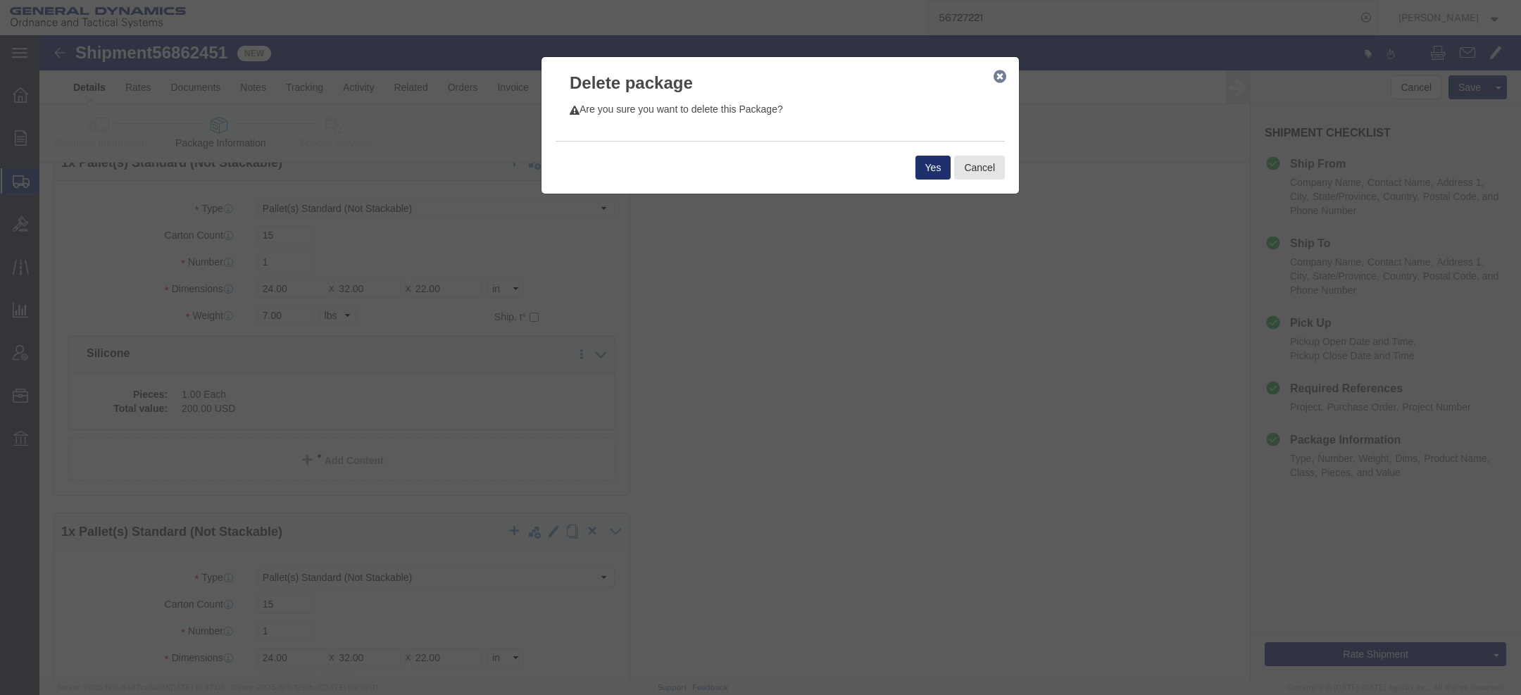
click button "Yes"
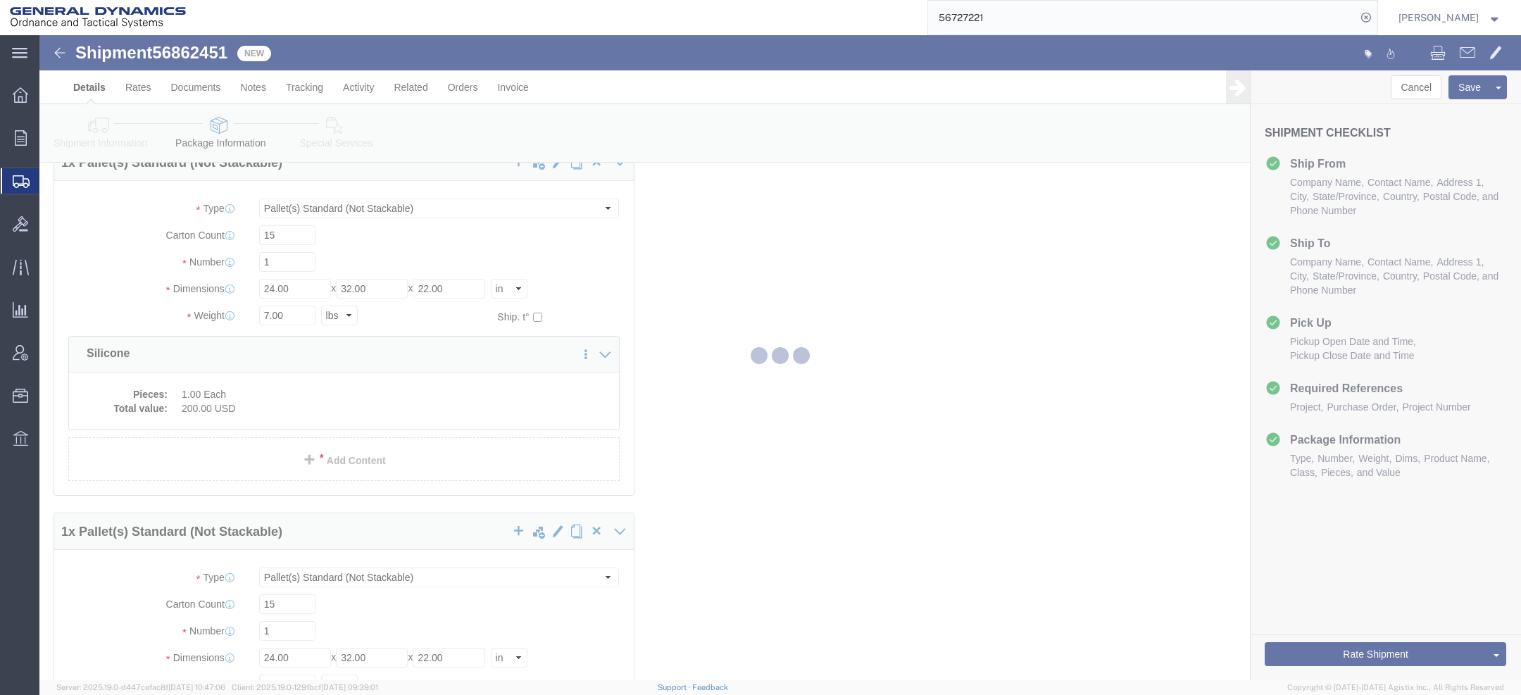
scroll to position [0, 0]
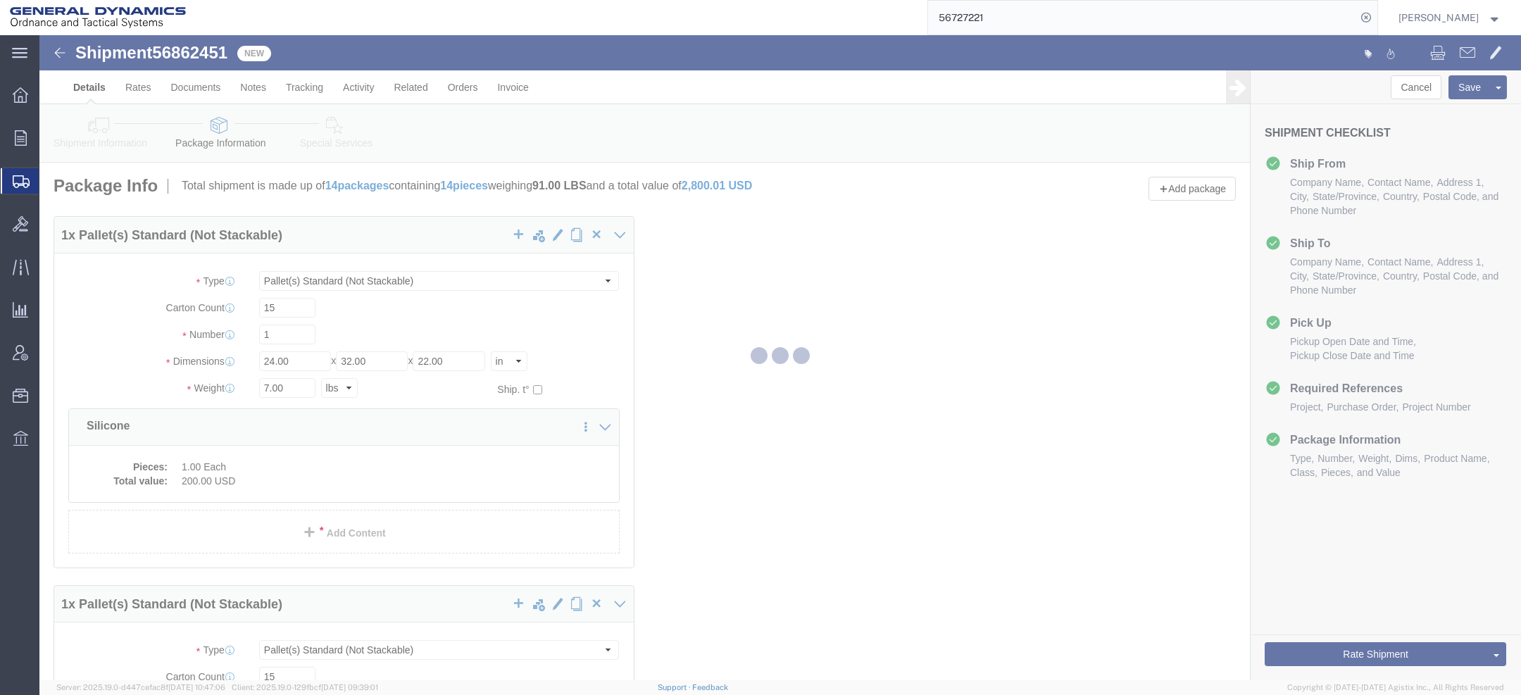
select select "PSNS"
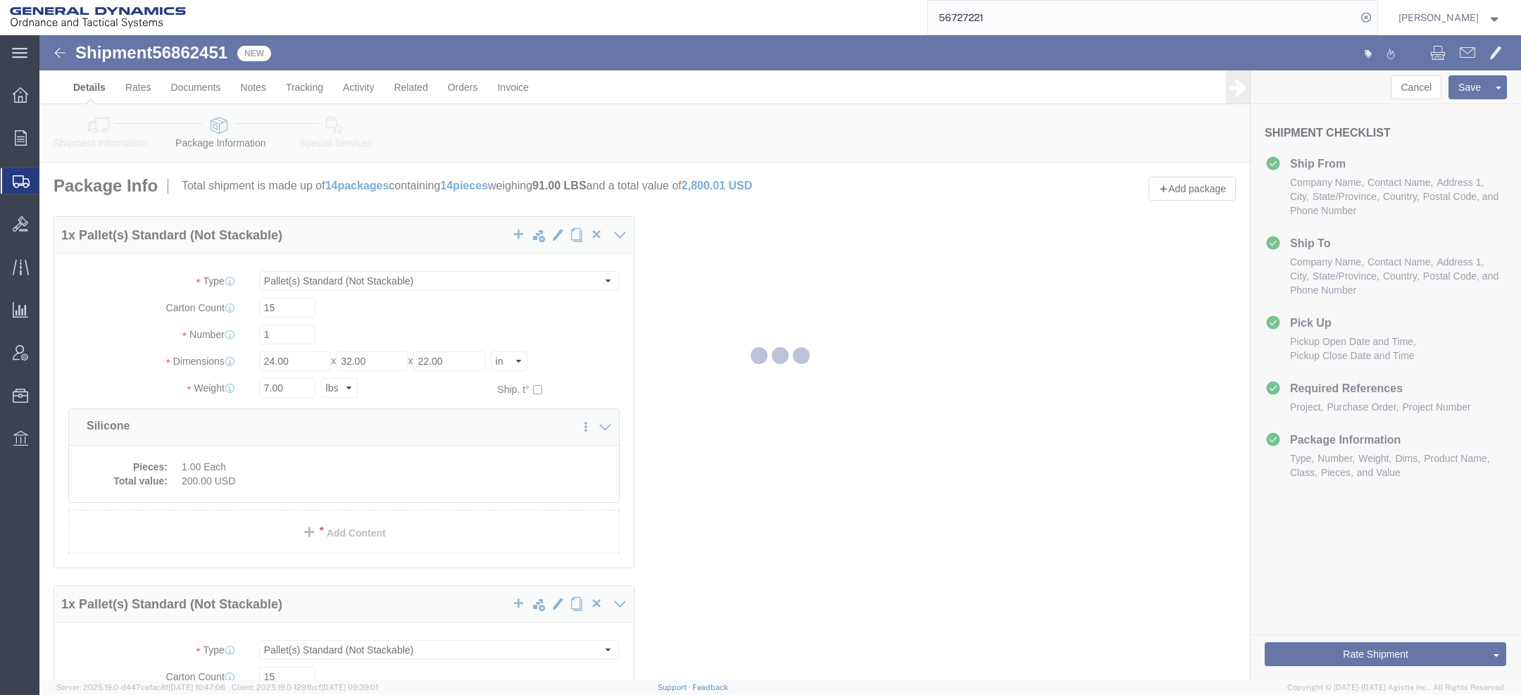
select select "PSNS"
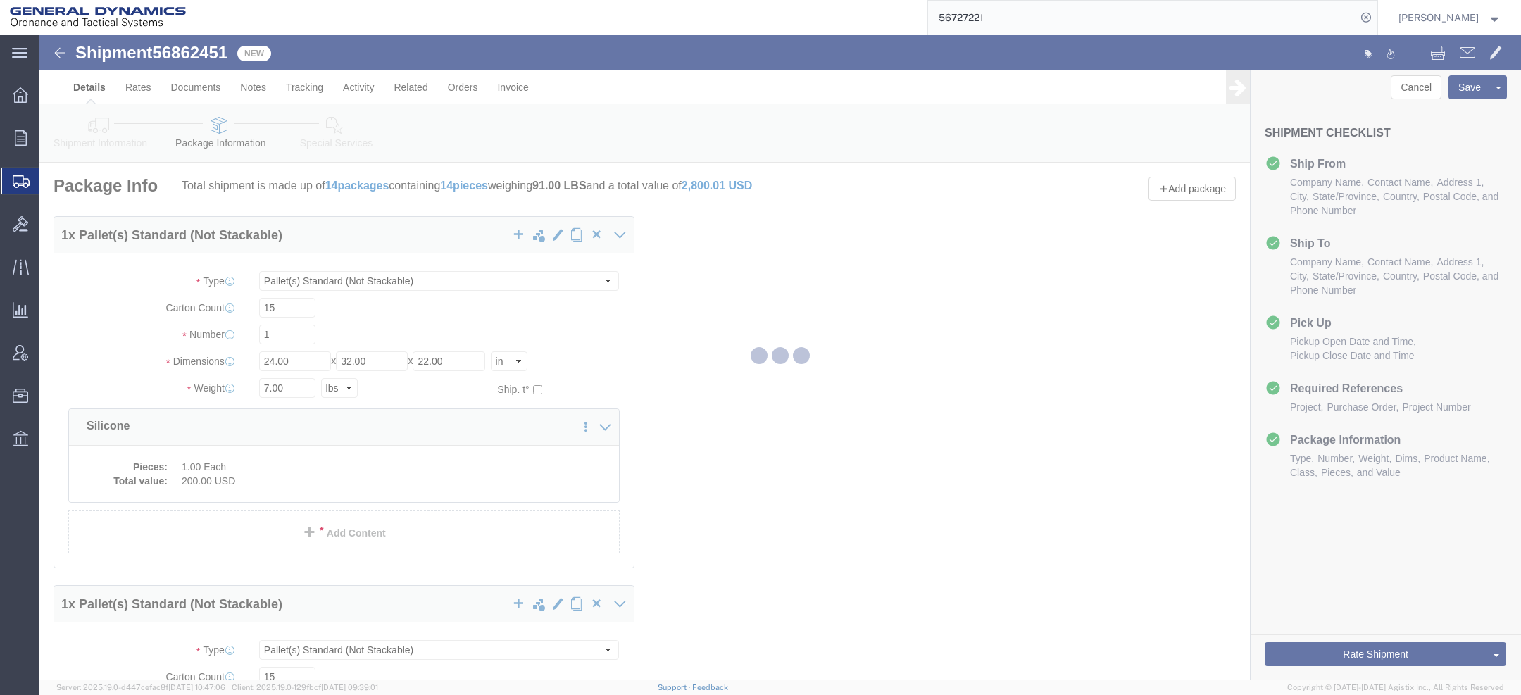
select select "PSNS"
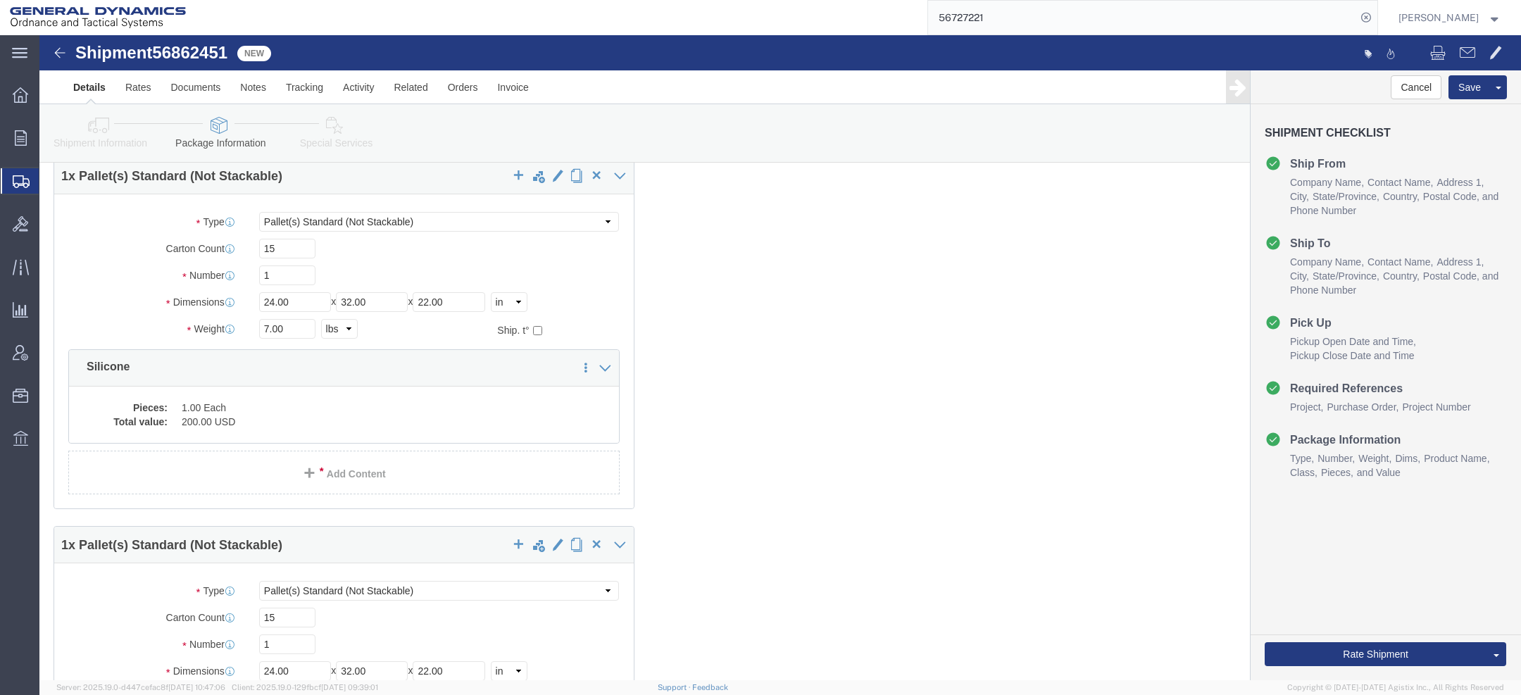
scroll to position [62, 0]
click span "button"
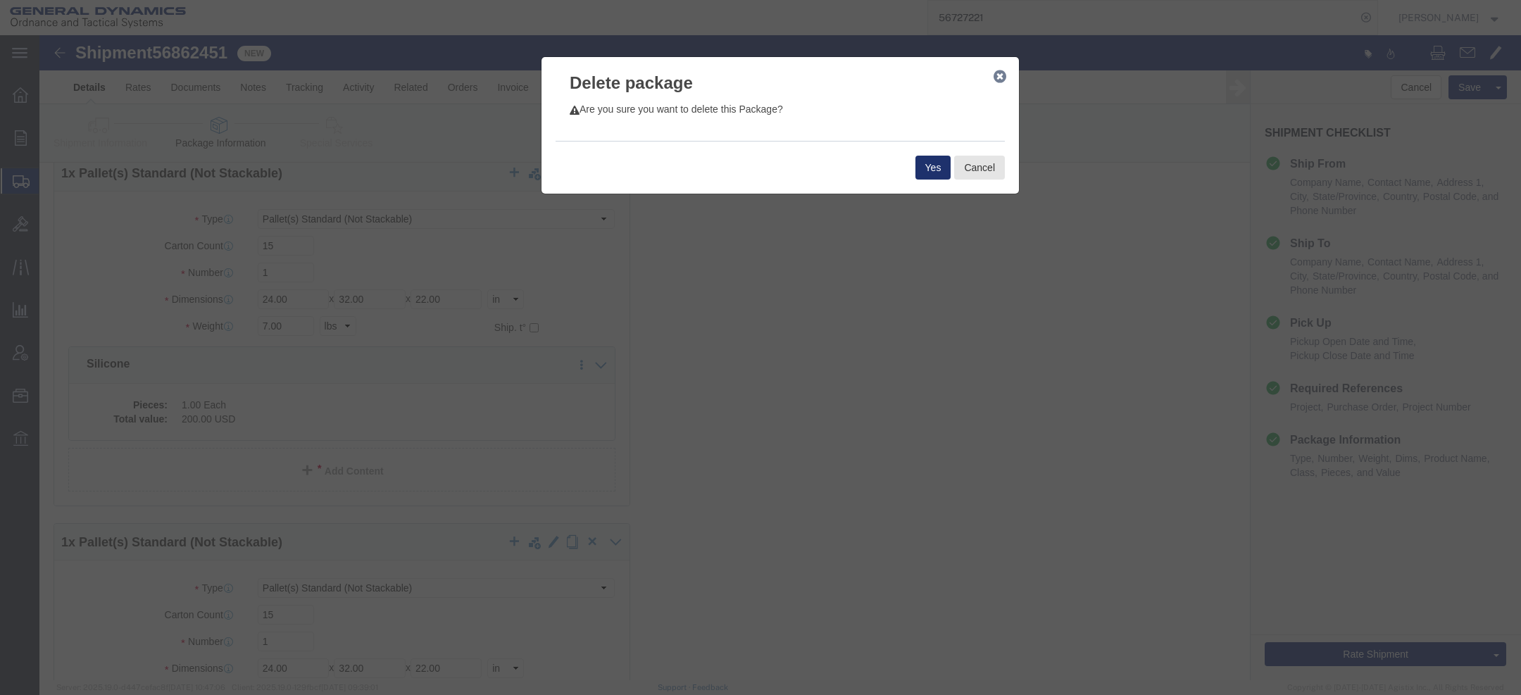
click button "Yes"
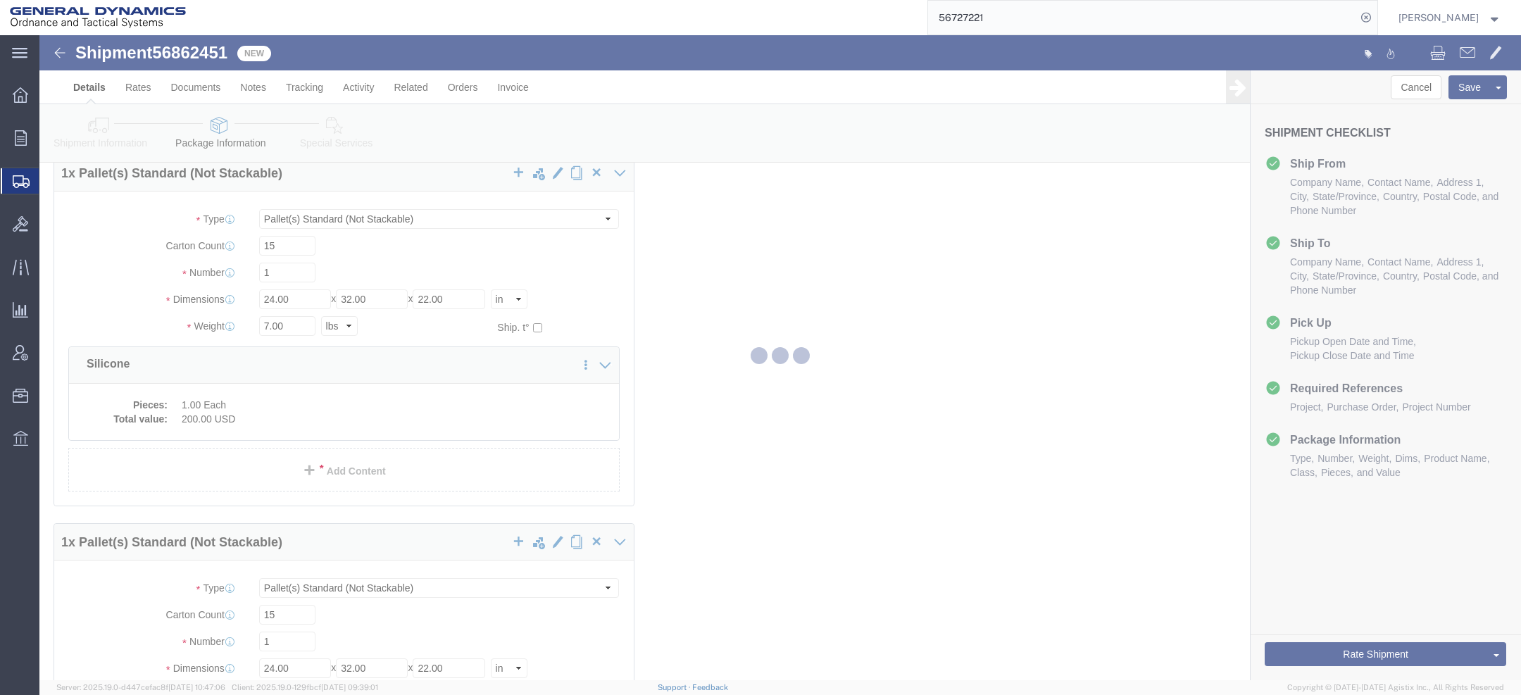
scroll to position [0, 0]
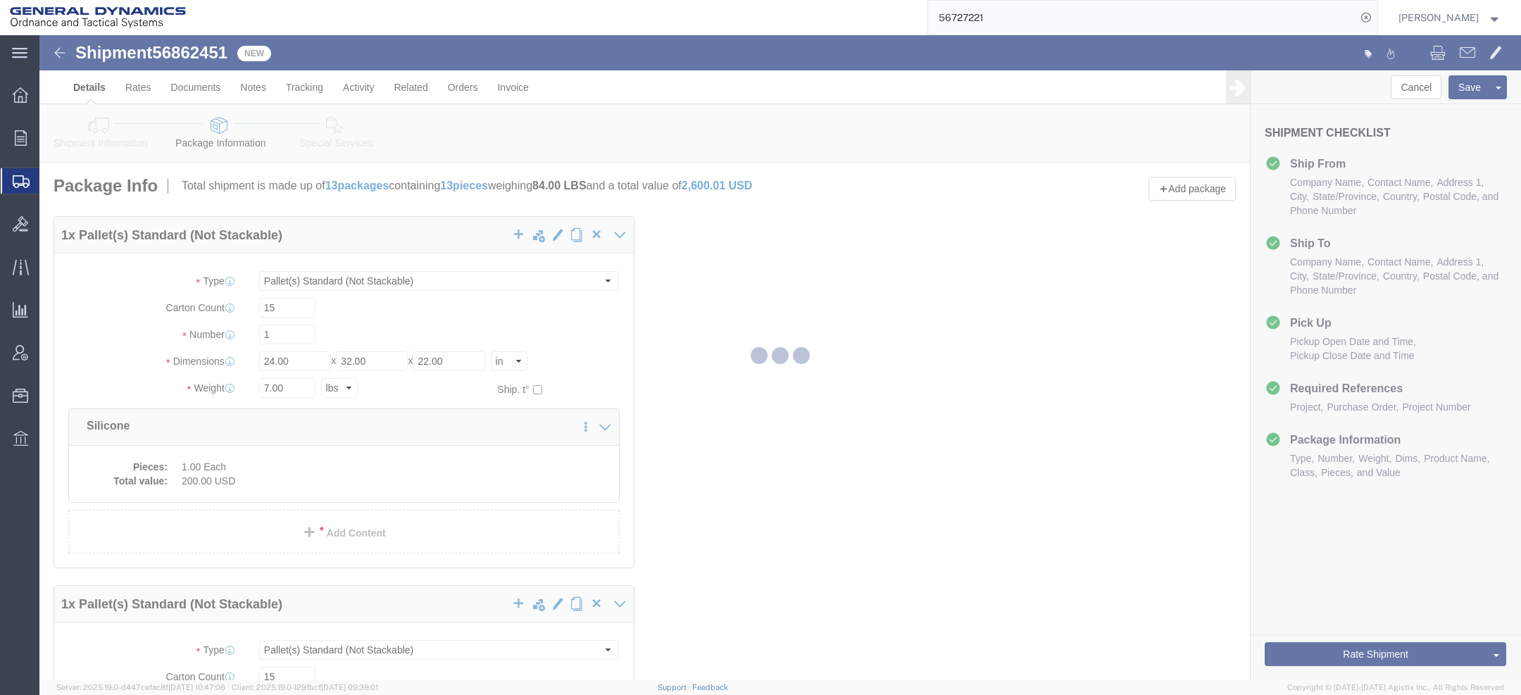
select select "PSNS"
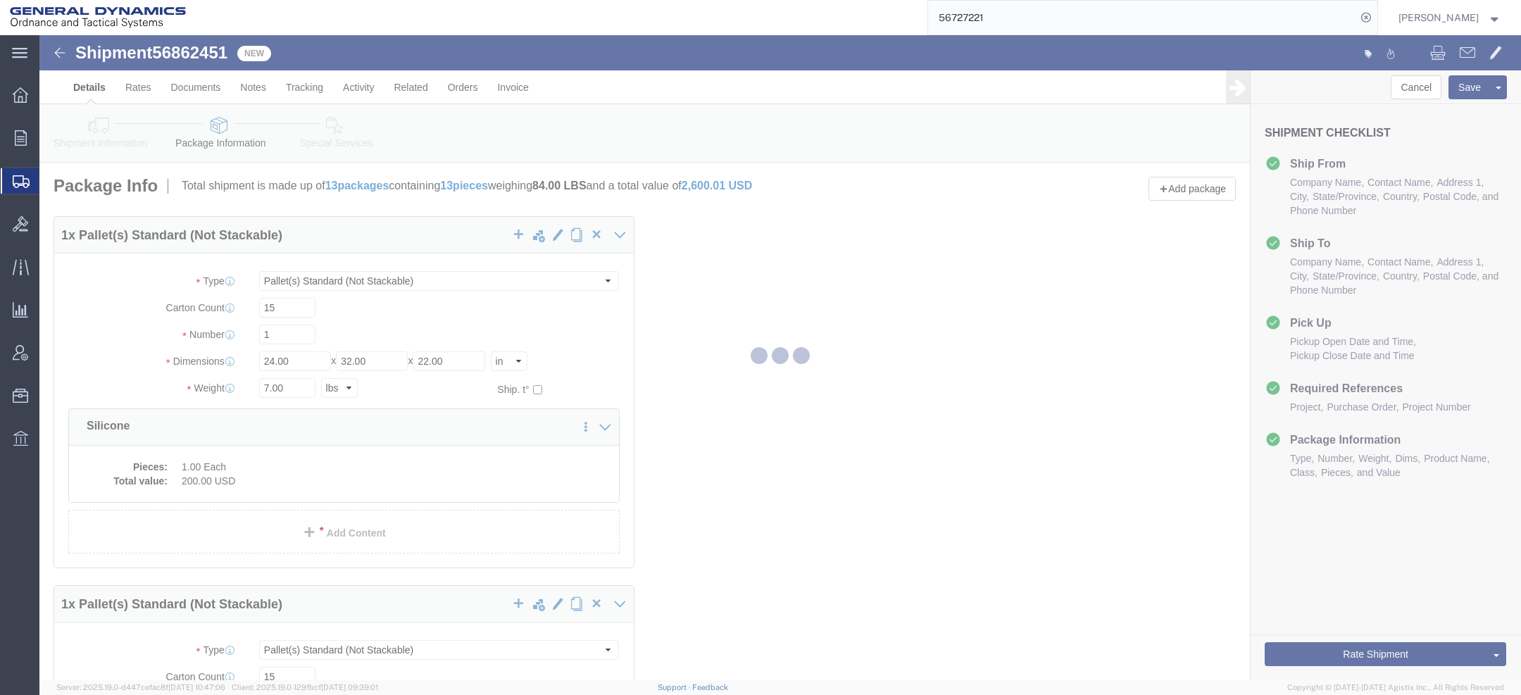
select select "PSNS"
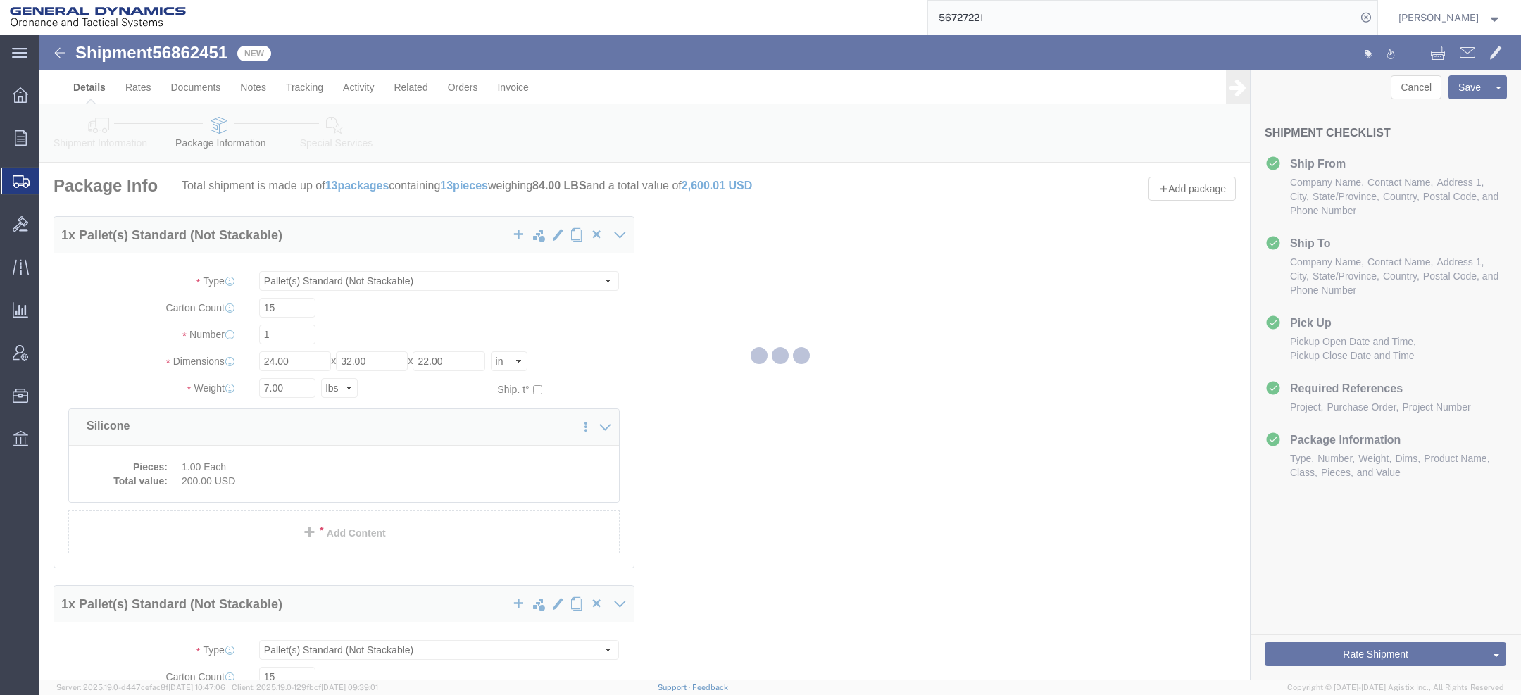
select select "PSNS"
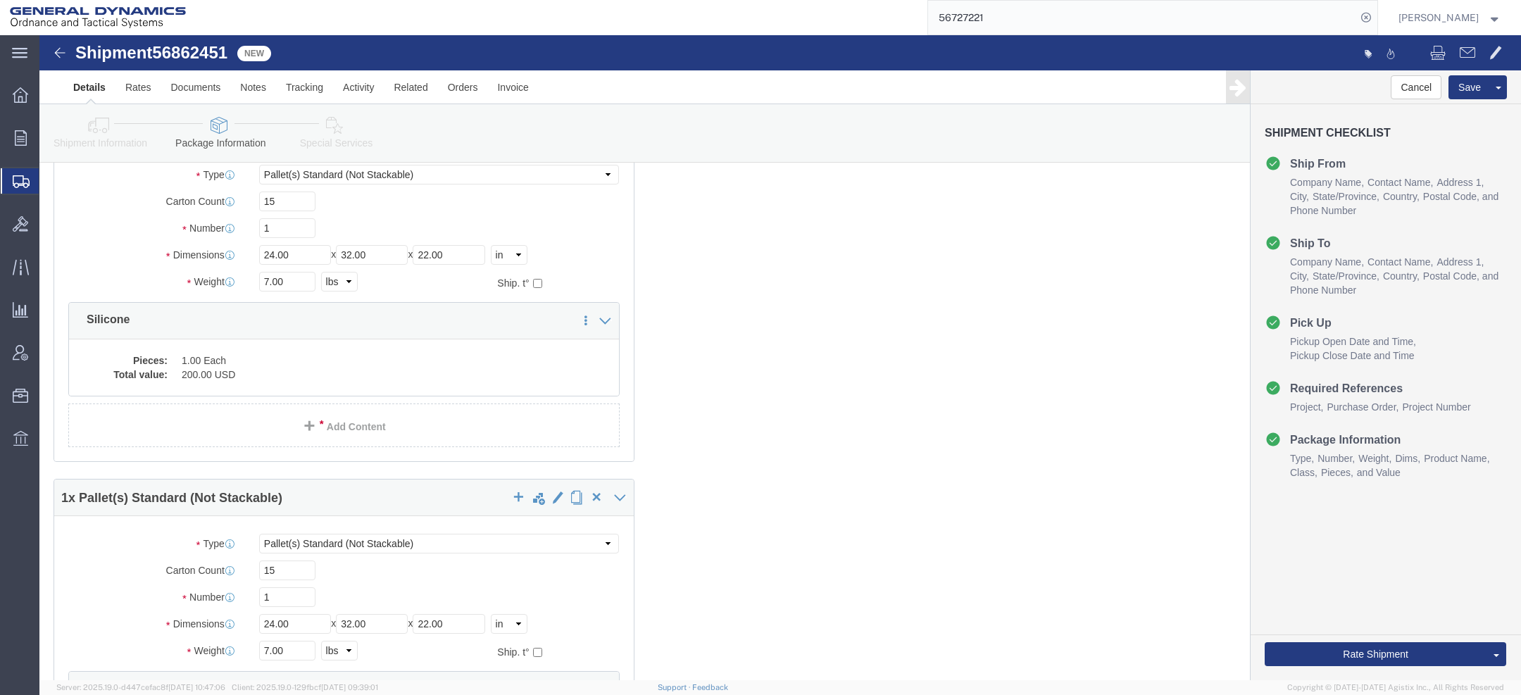
scroll to position [123, 0]
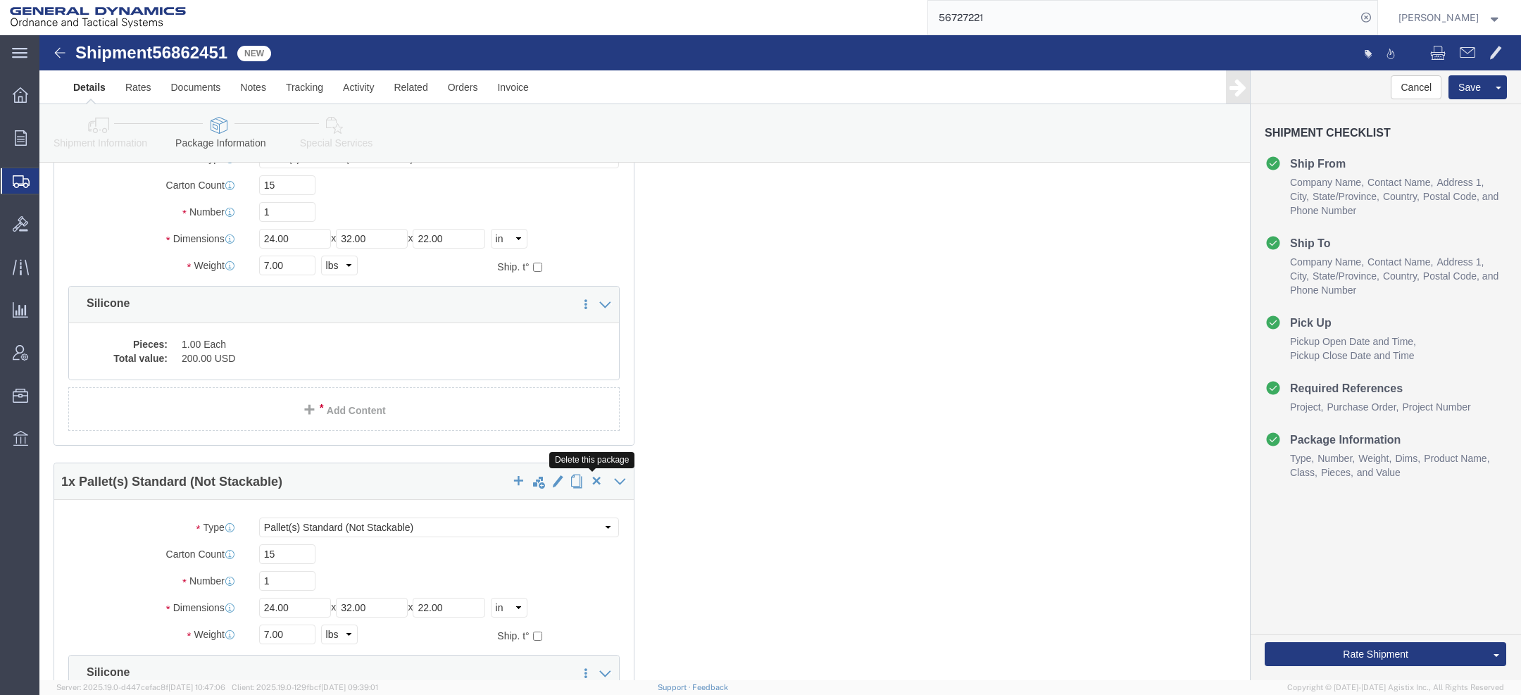
click span "button"
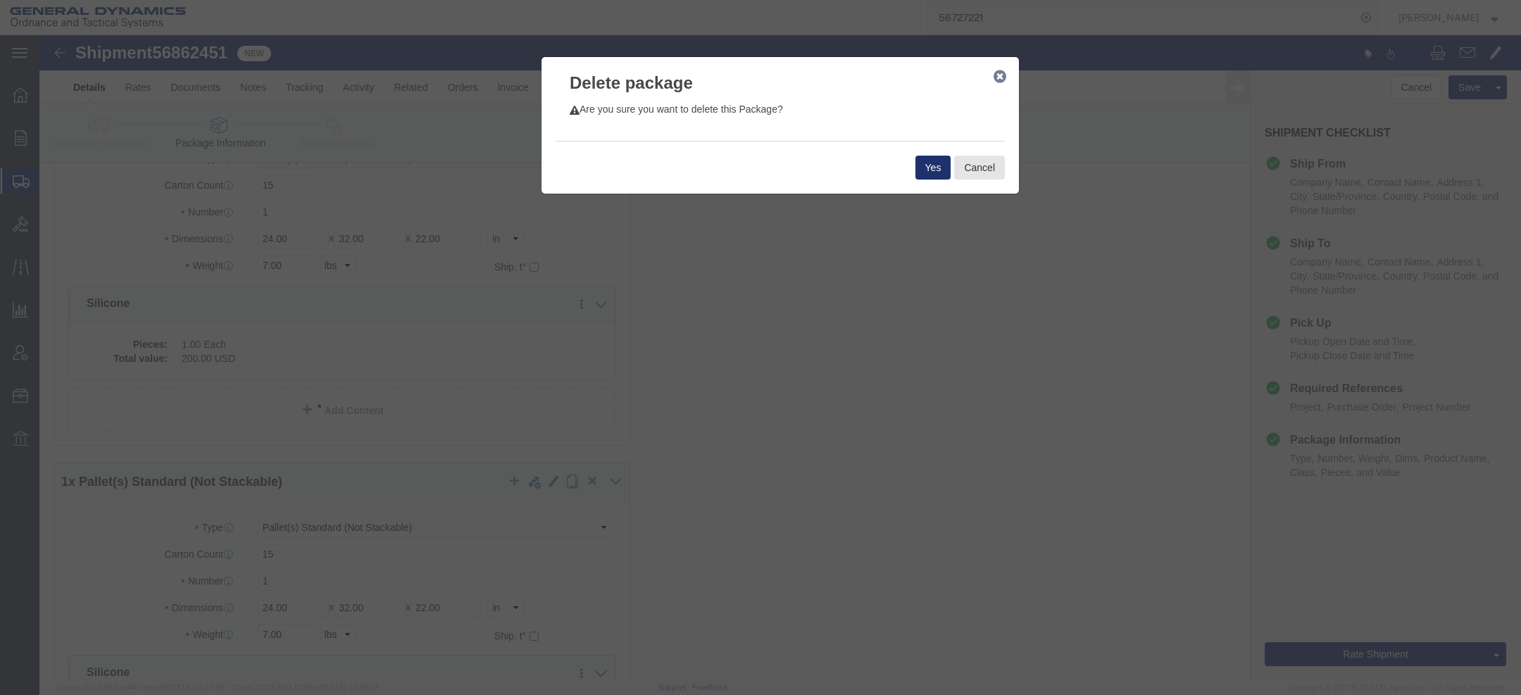
click button "Yes"
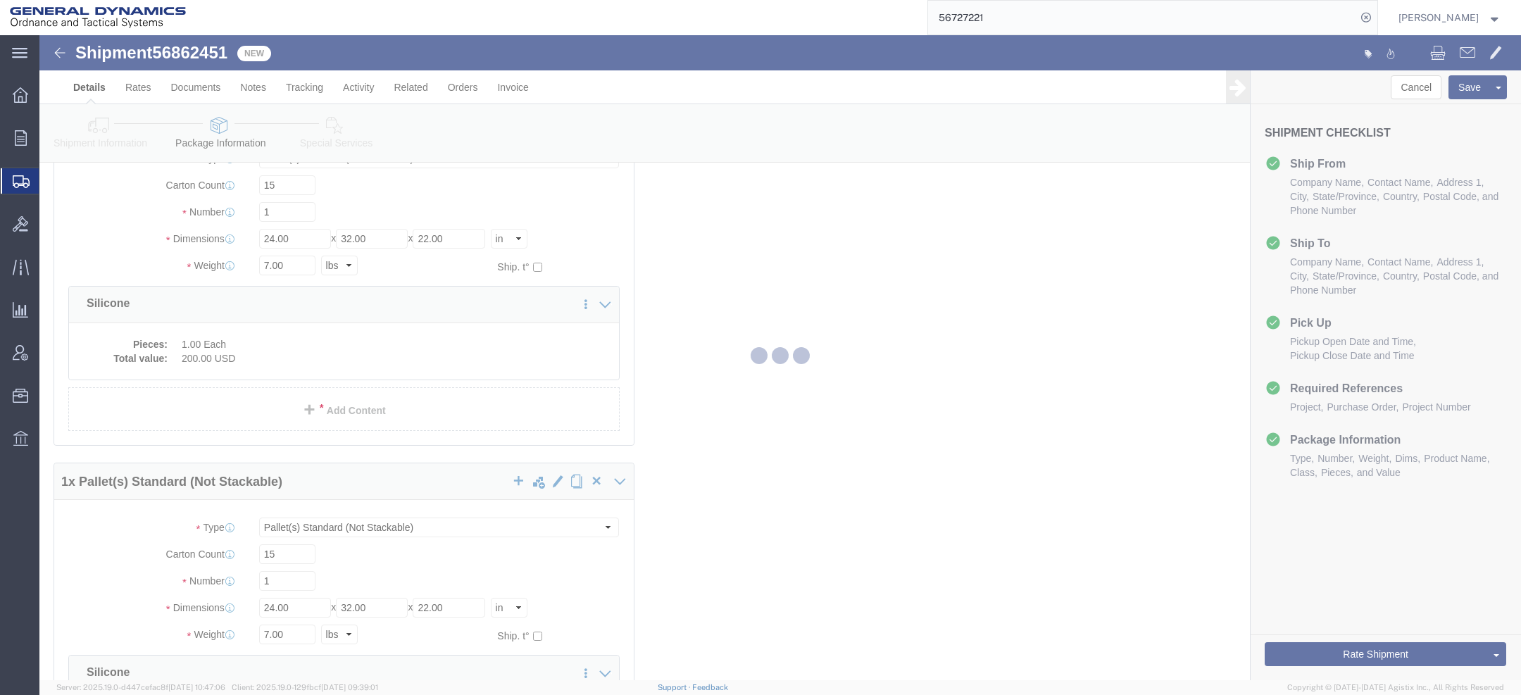
scroll to position [0, 0]
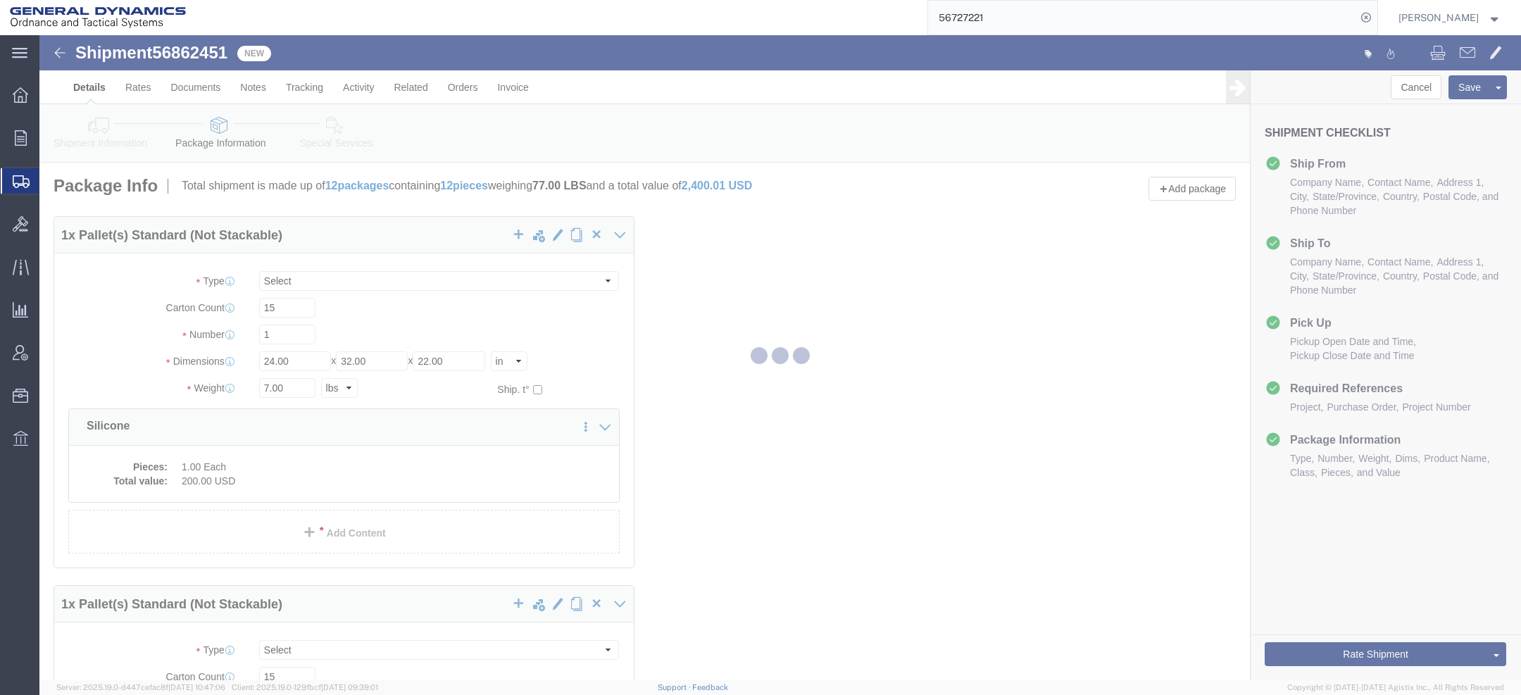
select select "PSNS"
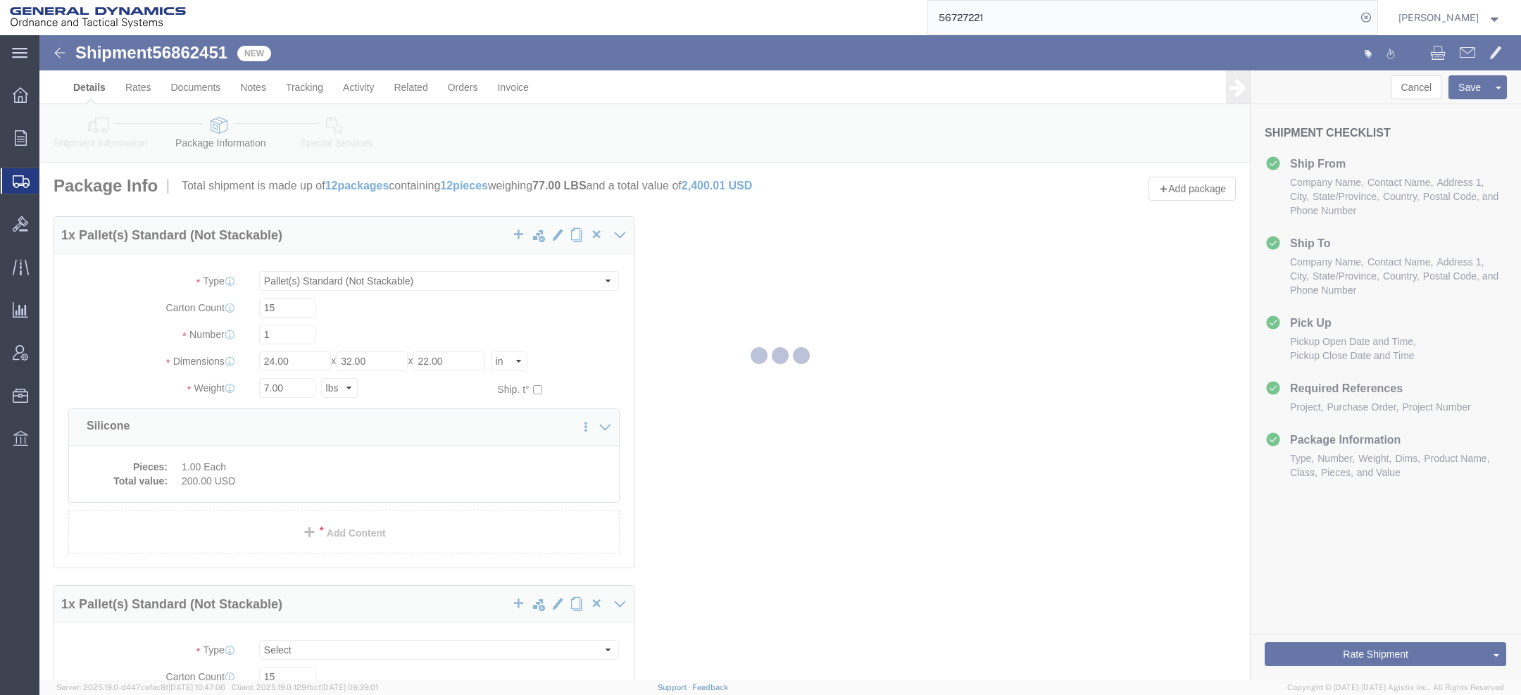
select select "PSNS"
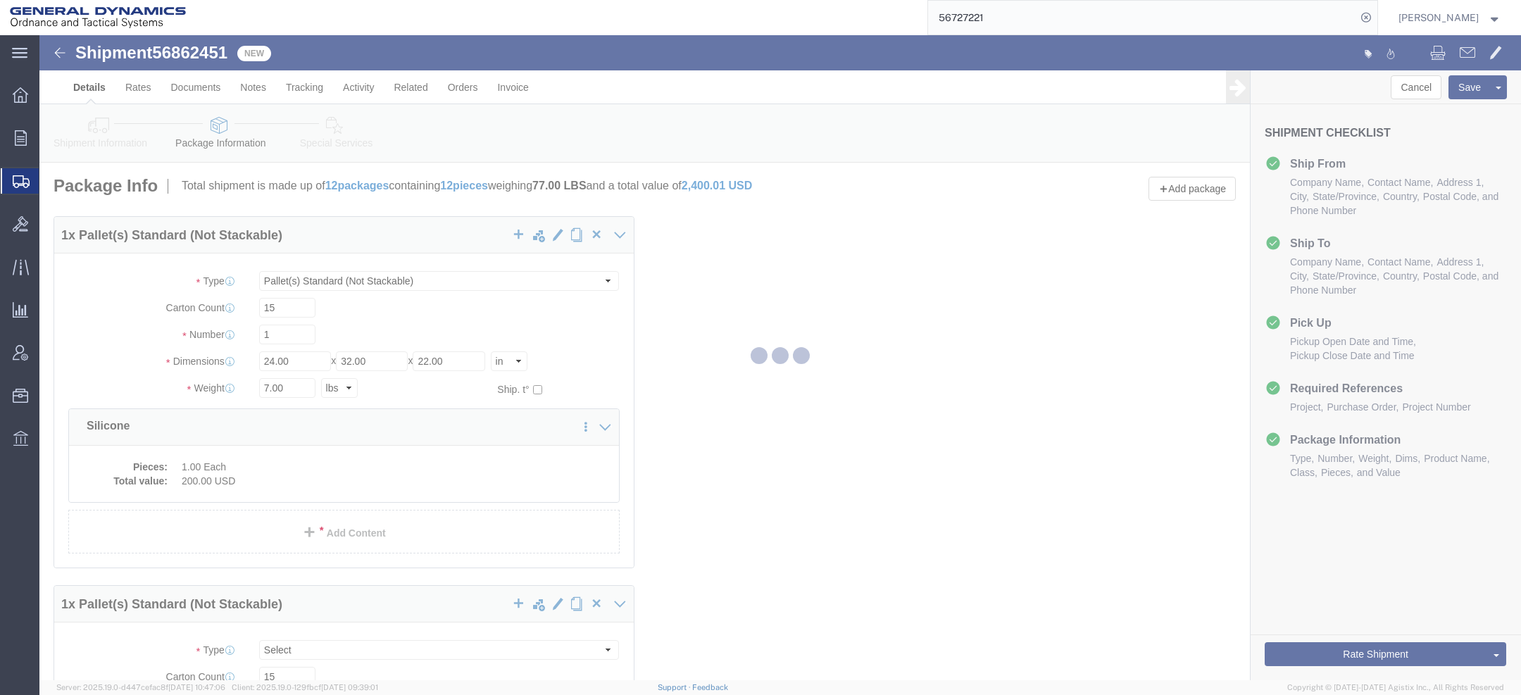
select select "PSNS"
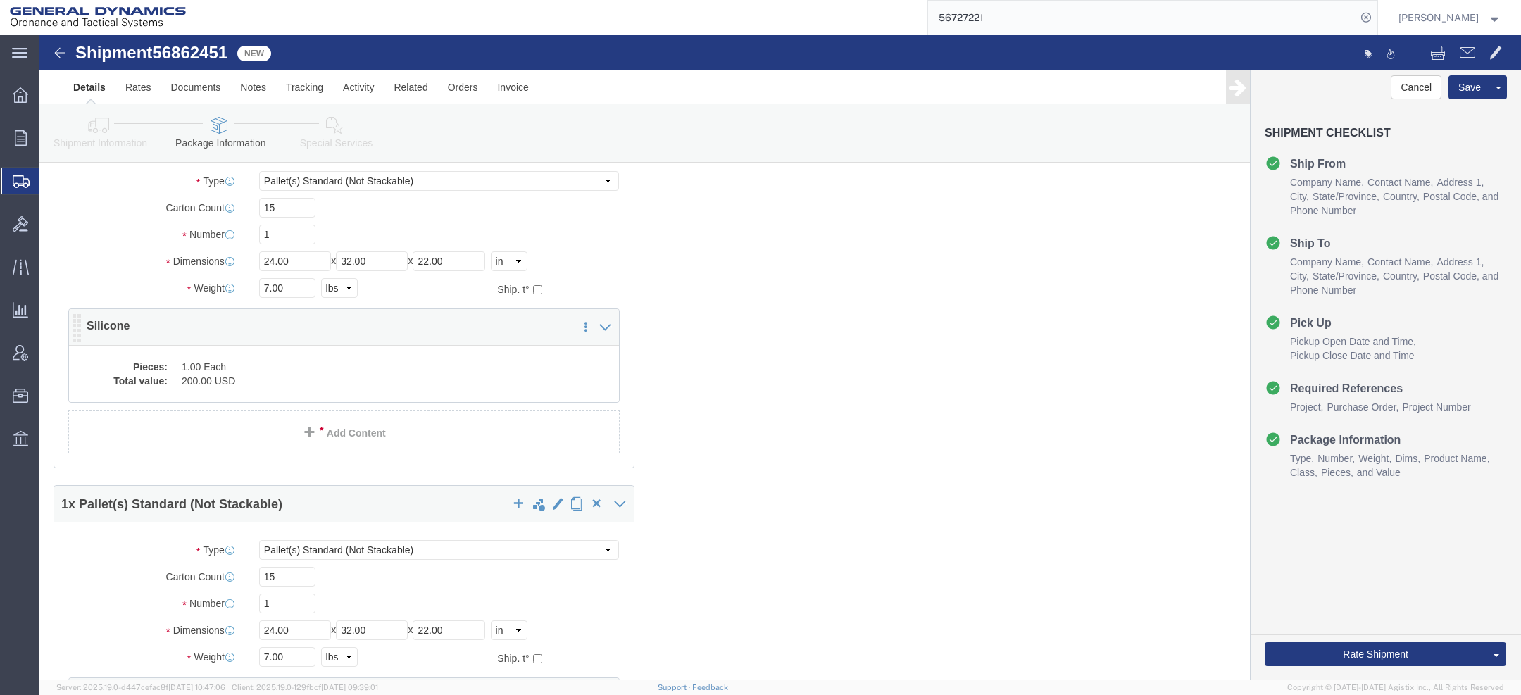
scroll to position [101, 0]
click span "button"
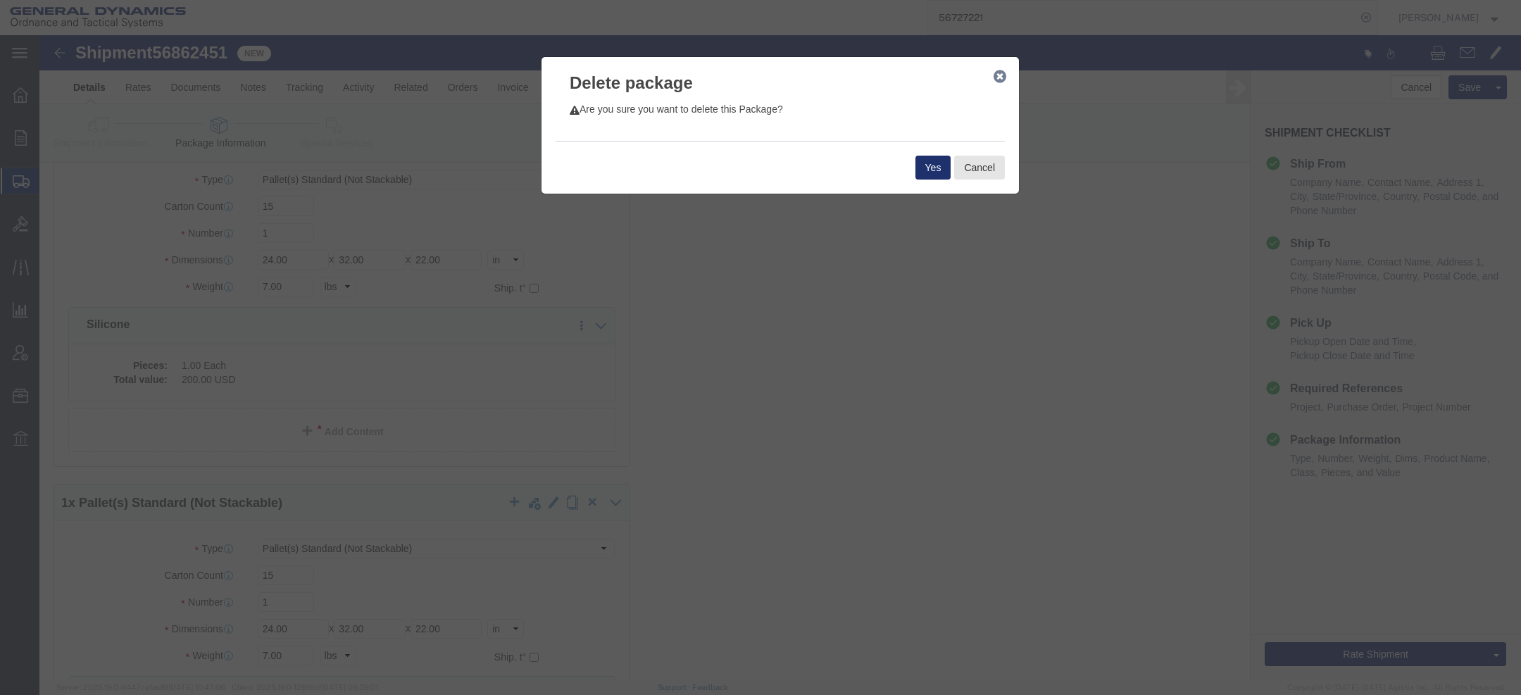
click button "Yes"
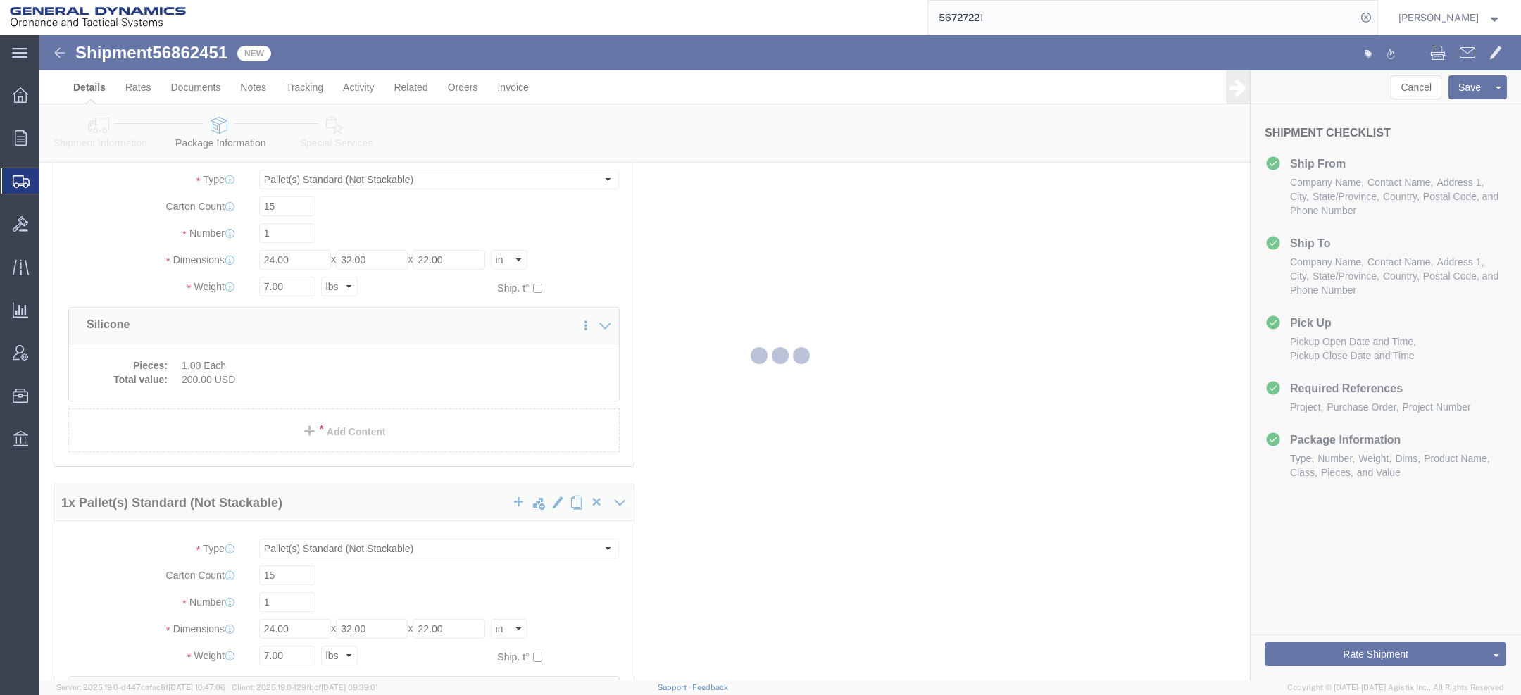
scroll to position [0, 0]
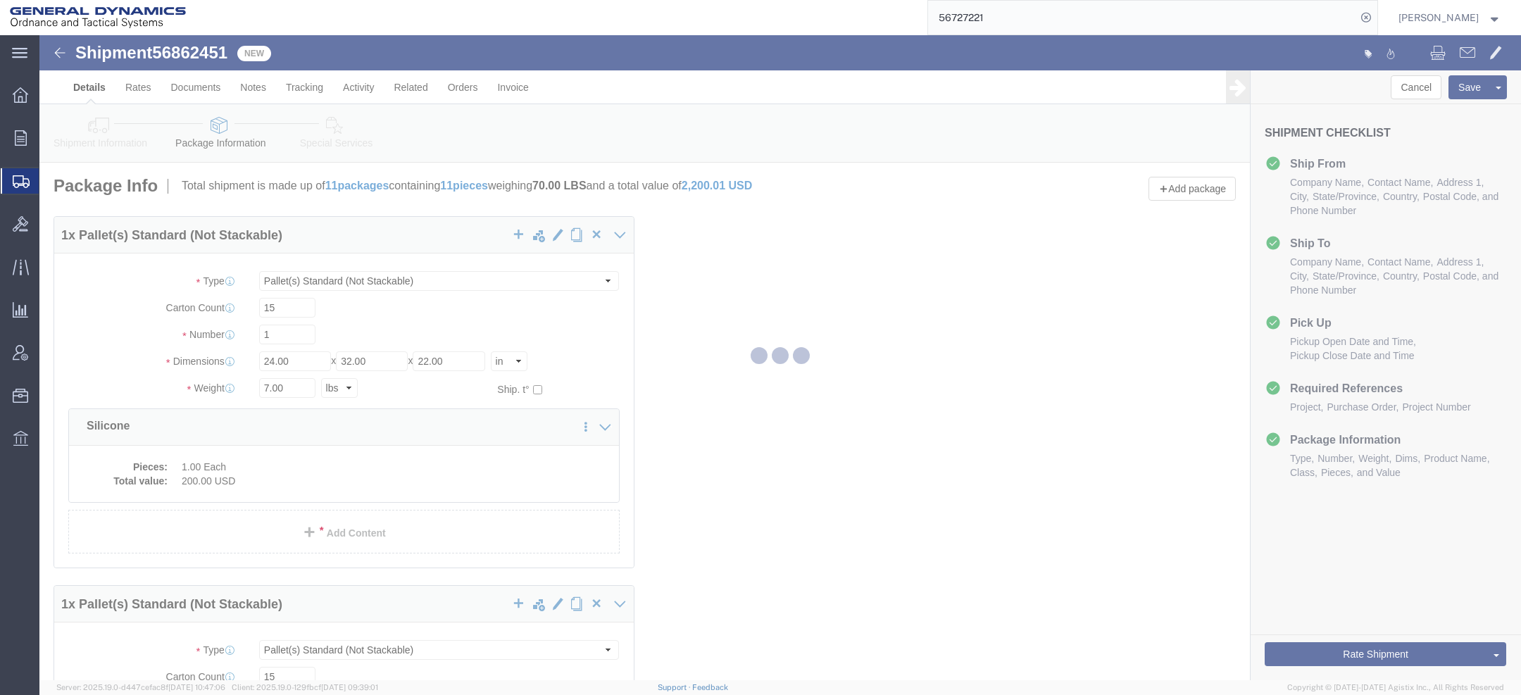
select select "PSNS"
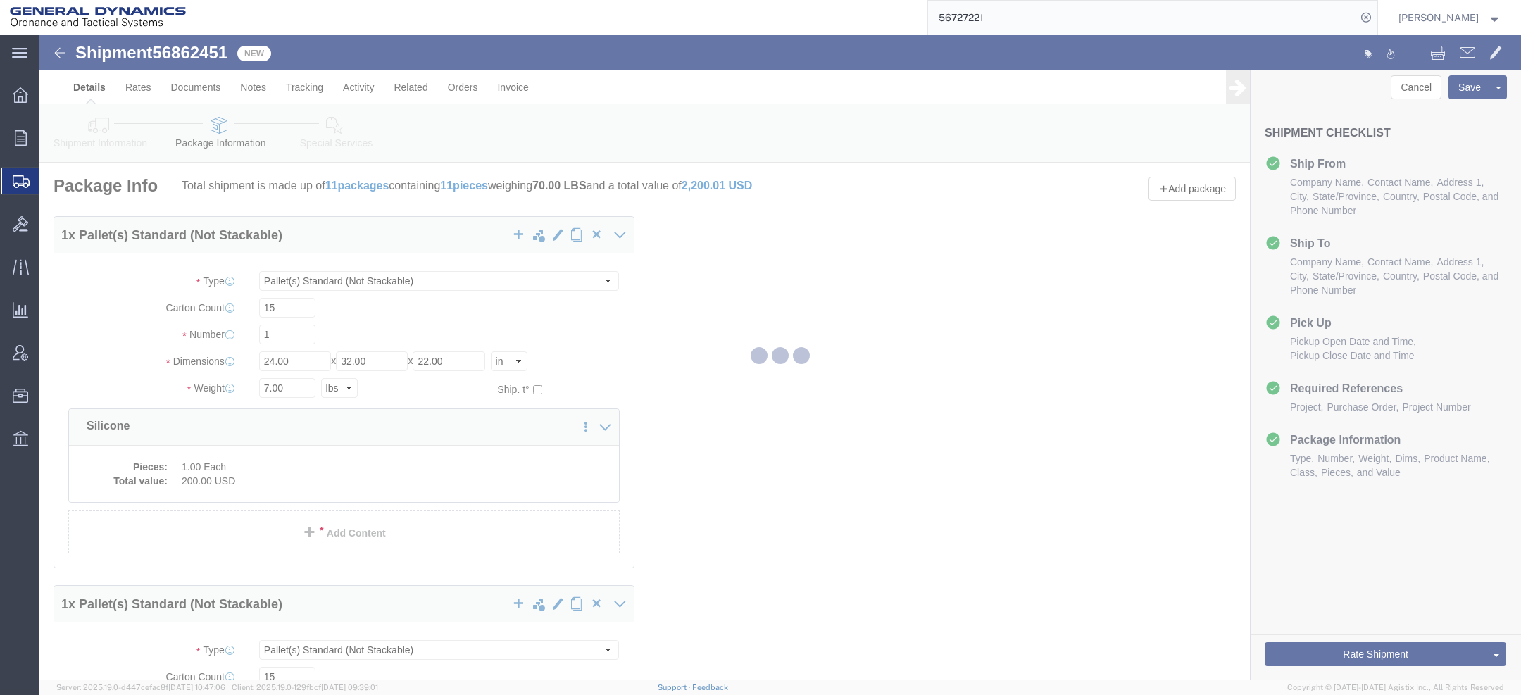
select select "PSNS"
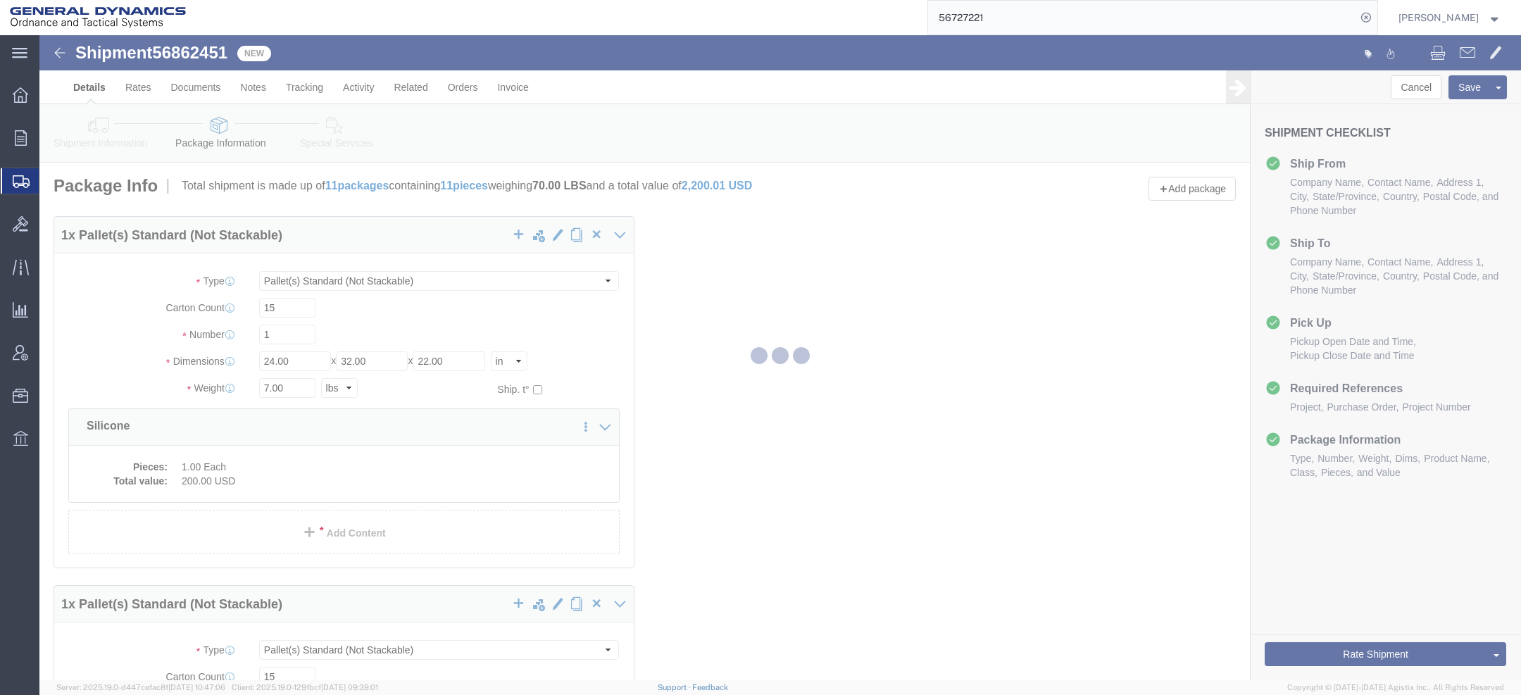
select select "PSNS"
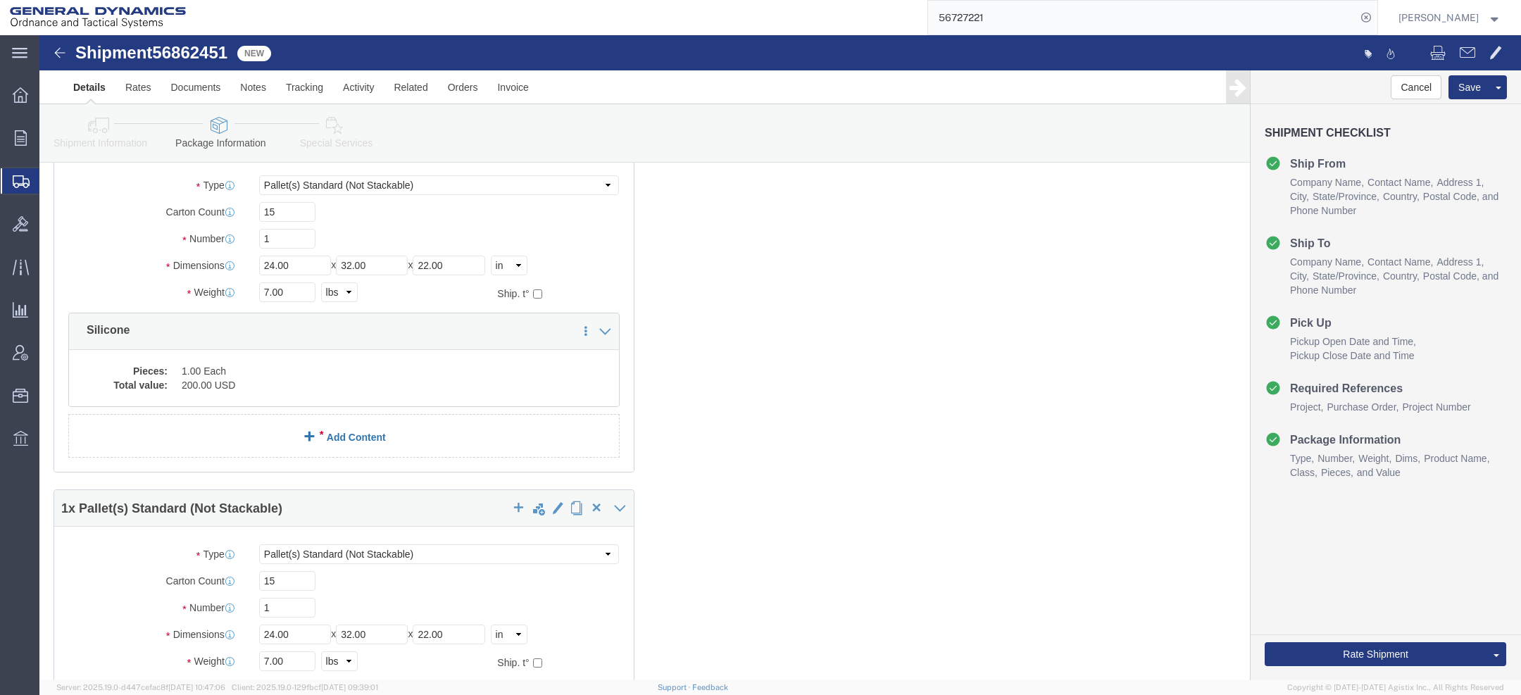
scroll to position [112, 0]
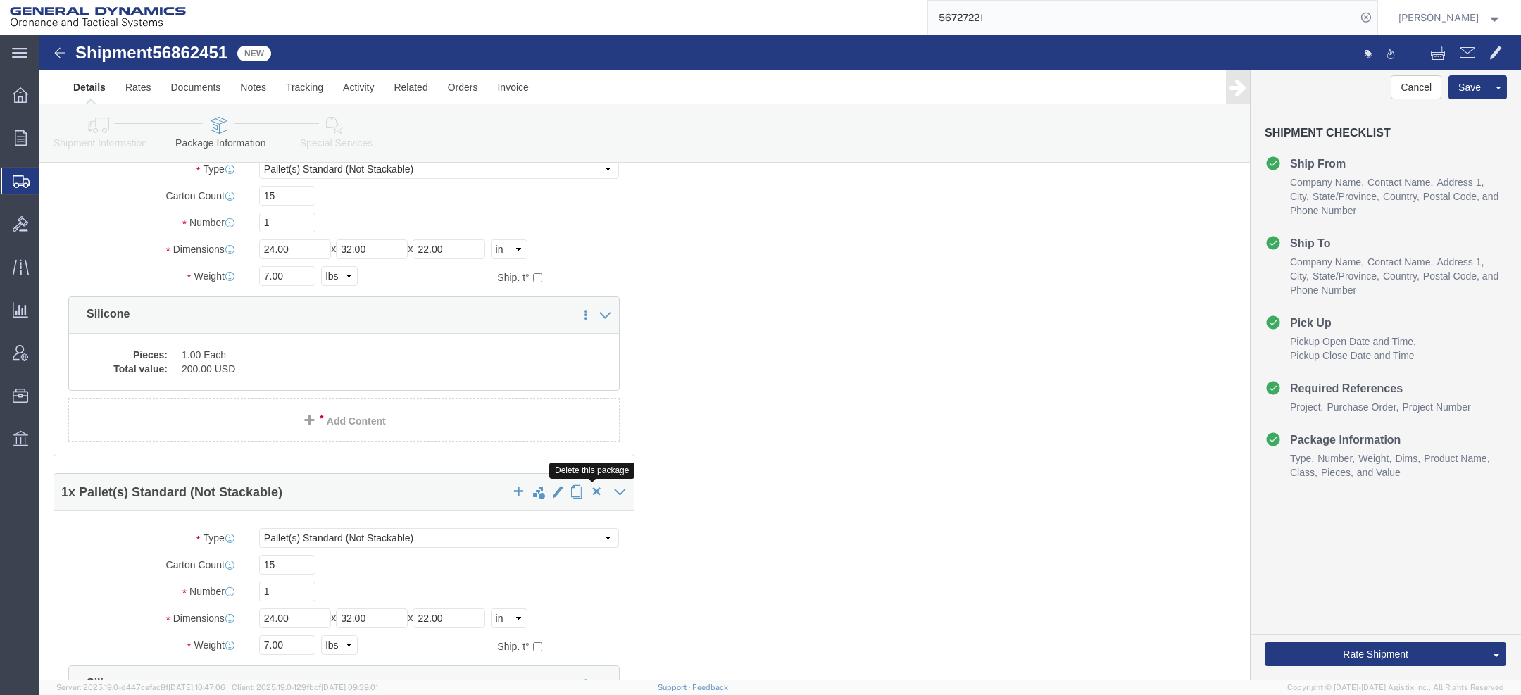
click span "button"
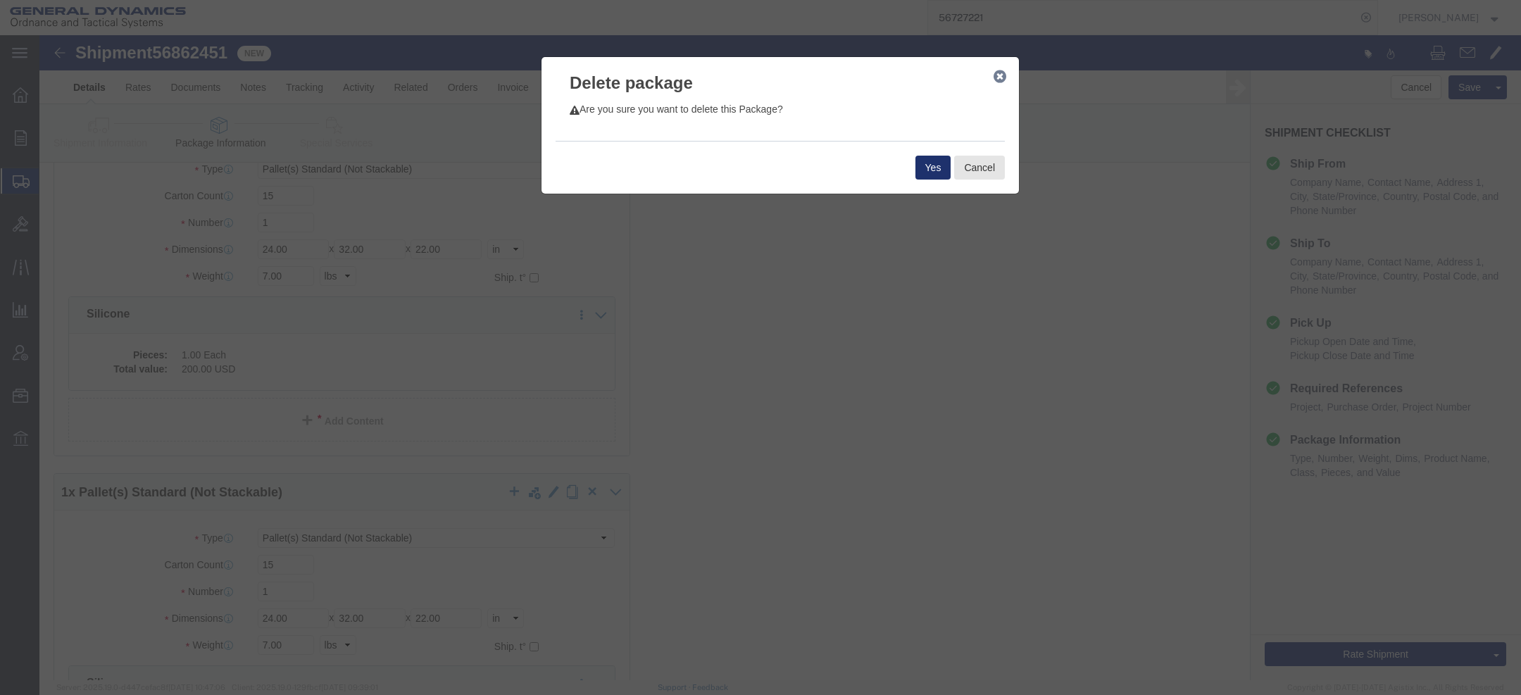
click button "Yes"
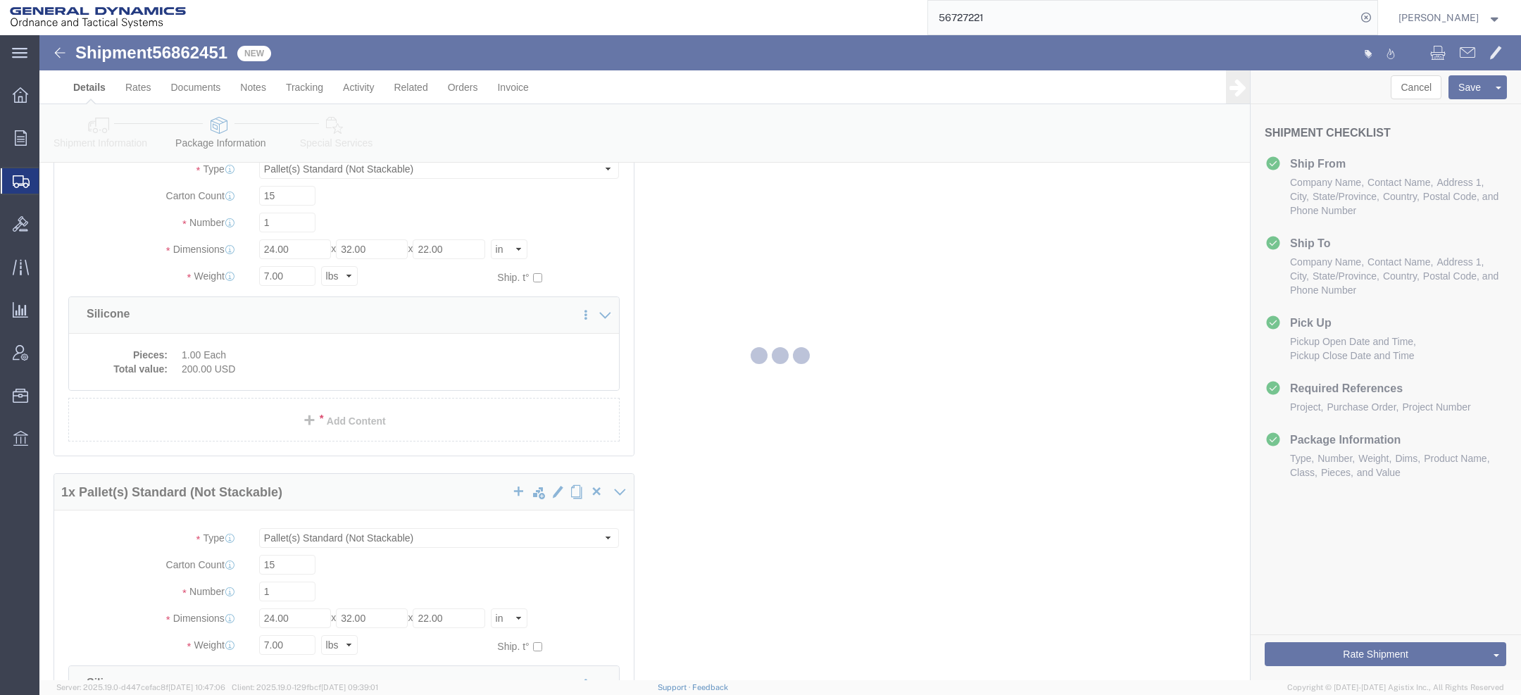
scroll to position [0, 0]
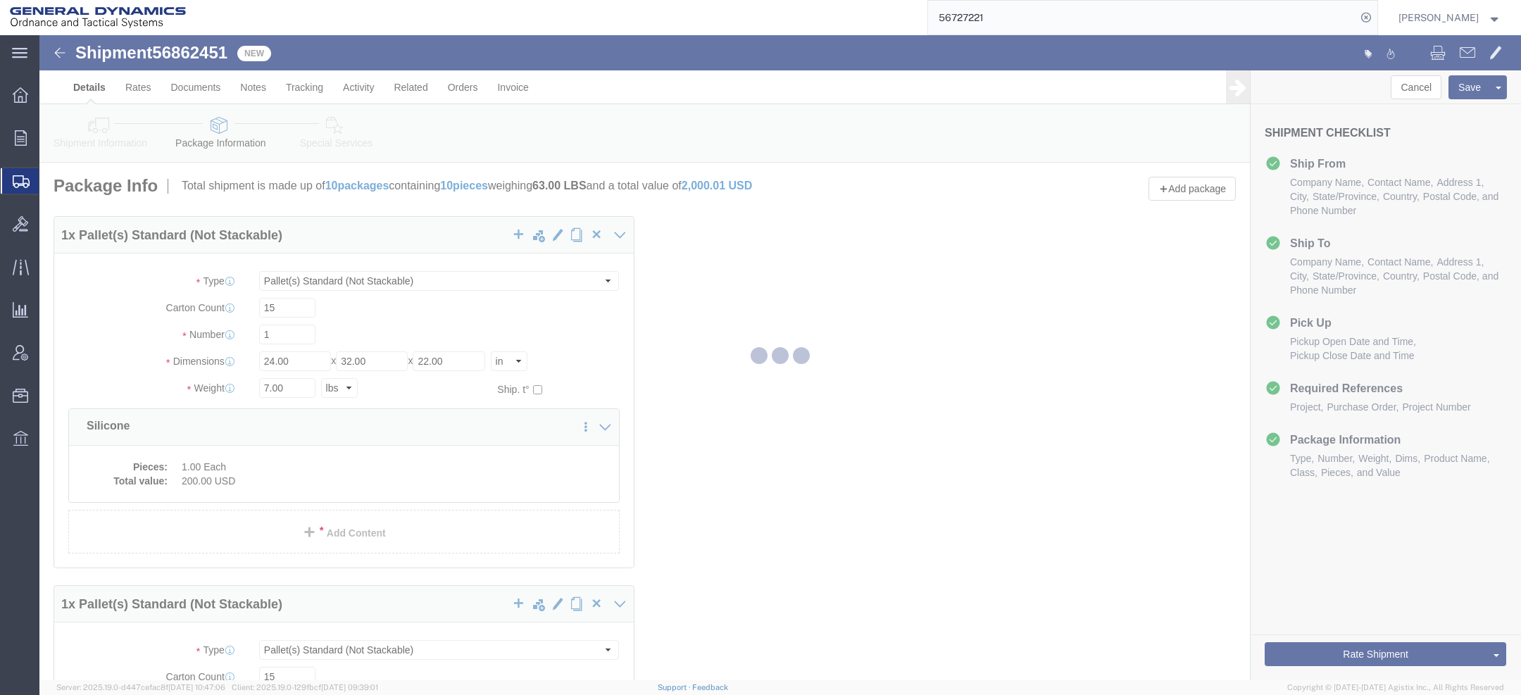
select select "PSNS"
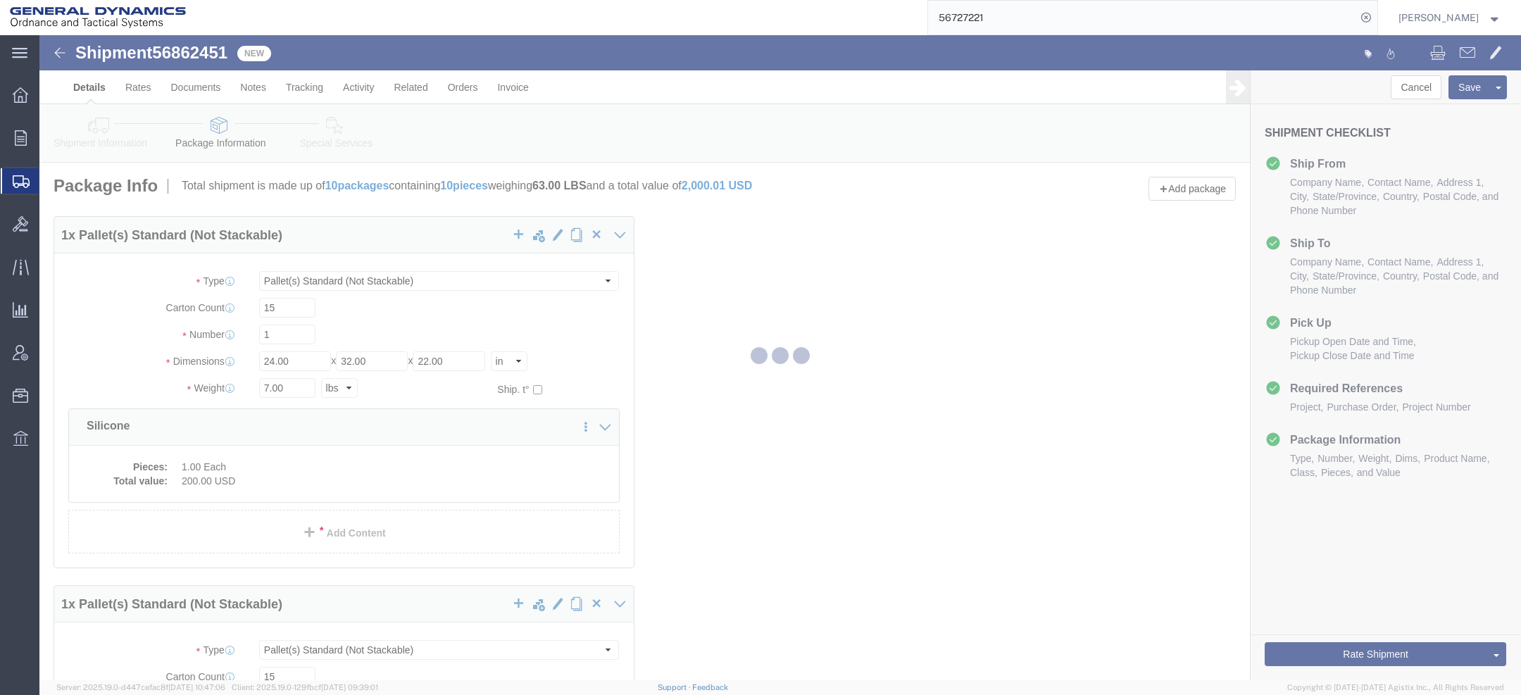
select select "PSNS"
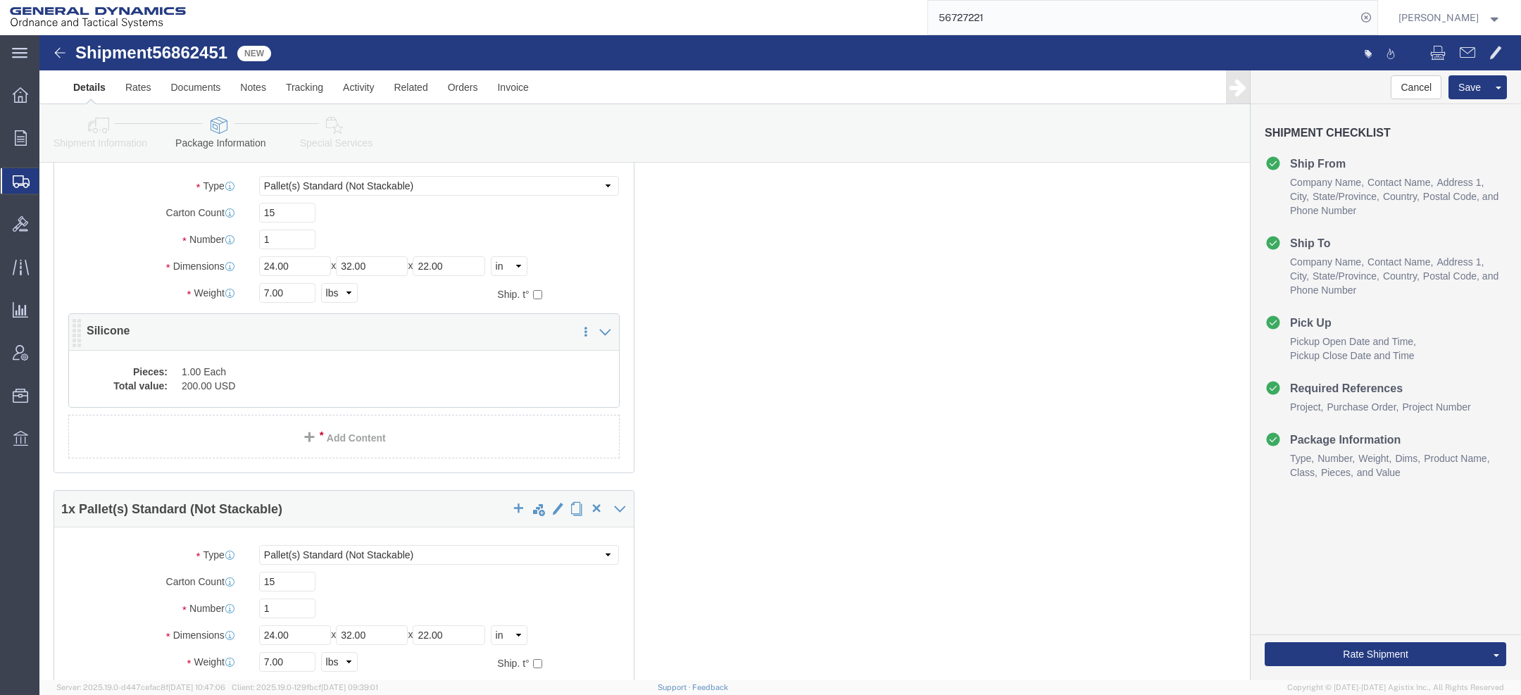
scroll to position [96, 0]
click span "button"
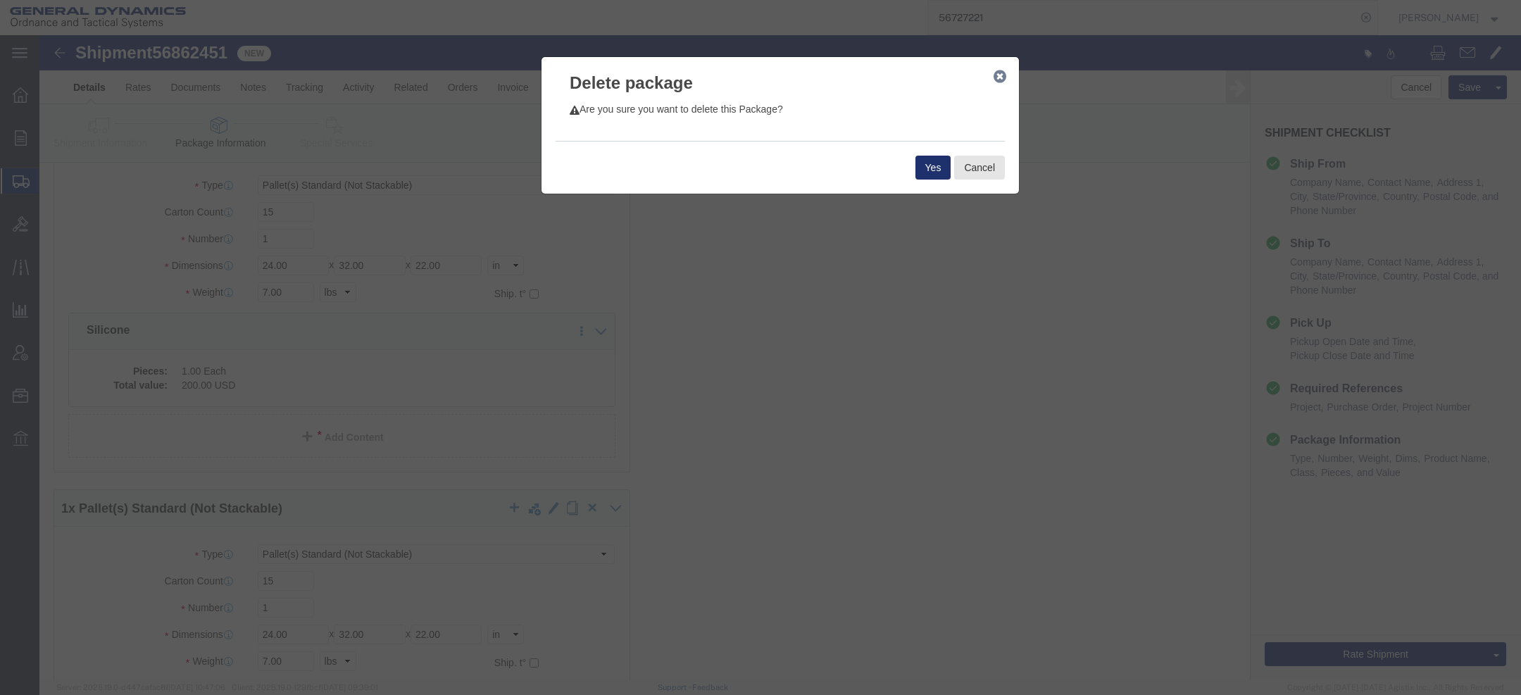
click button "Yes"
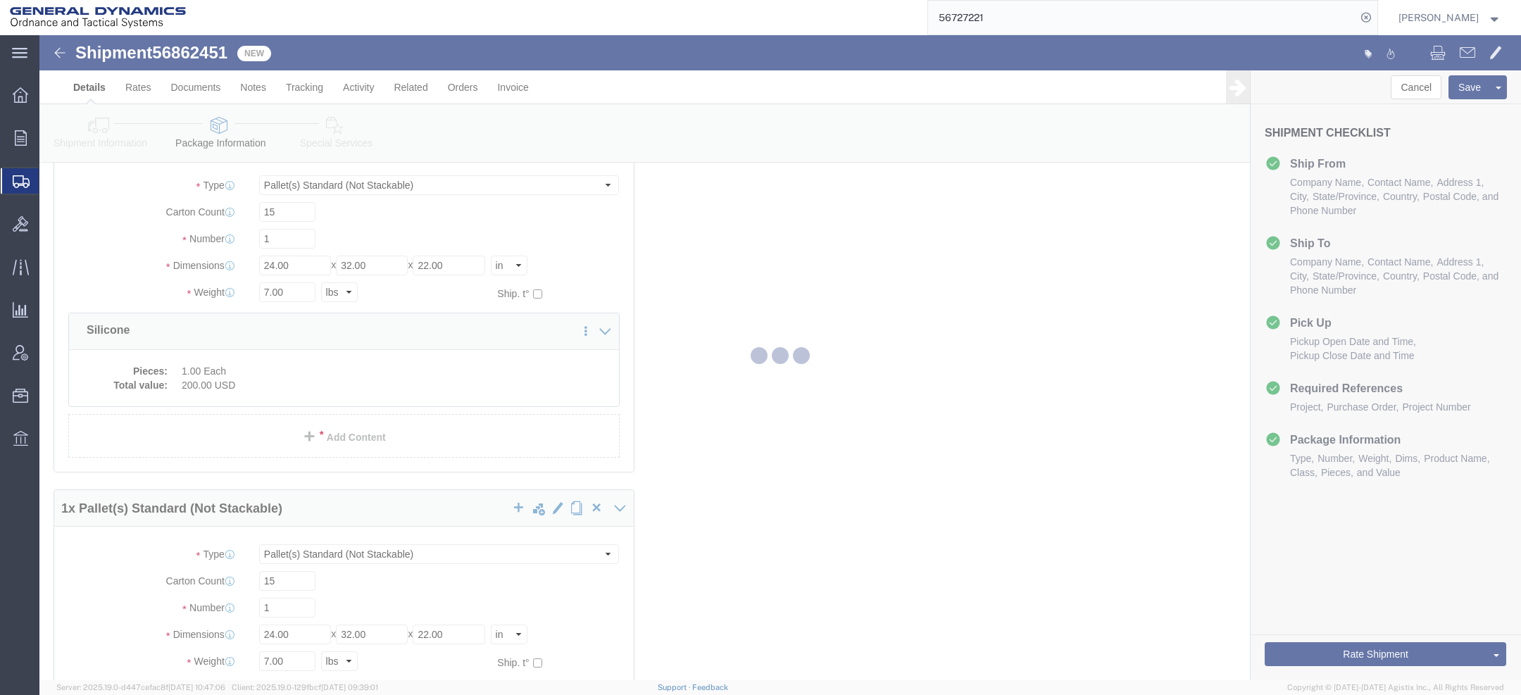
scroll to position [0, 0]
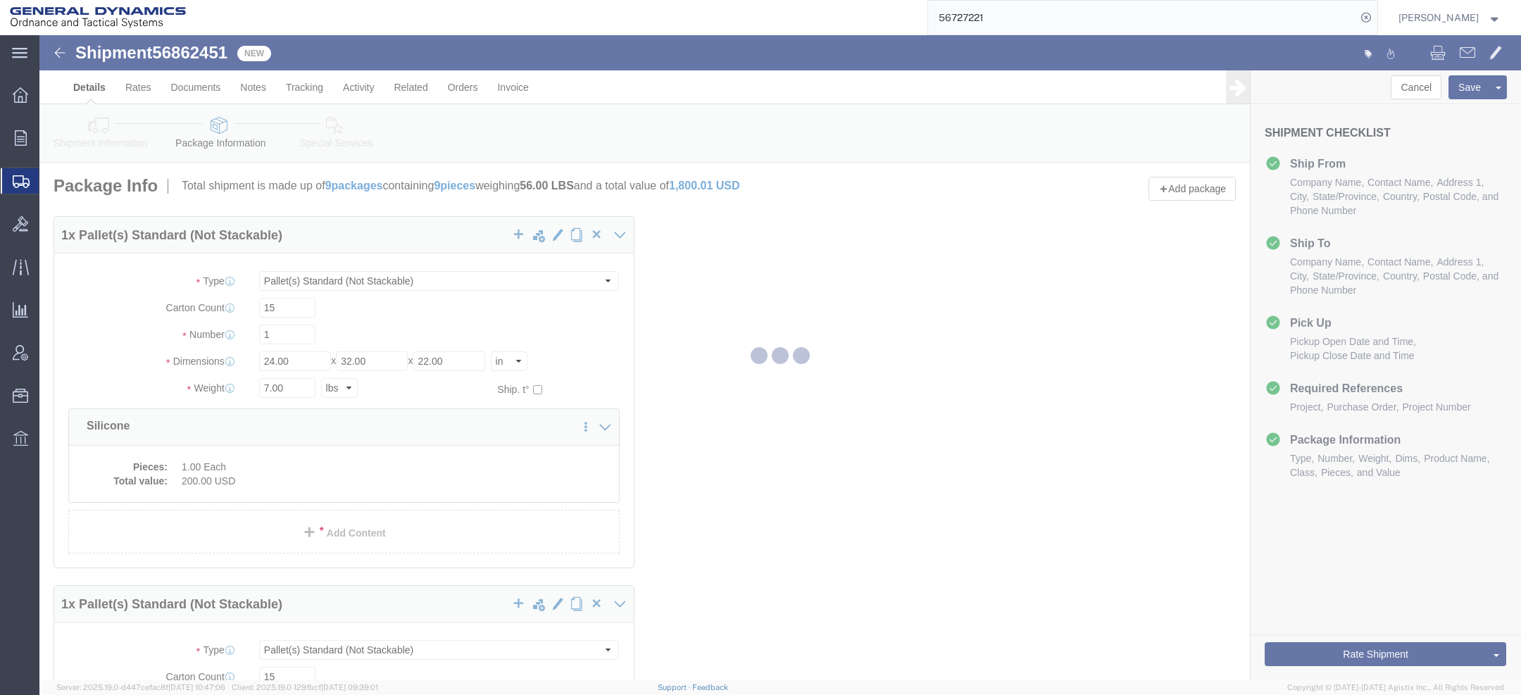
select select "PSNS"
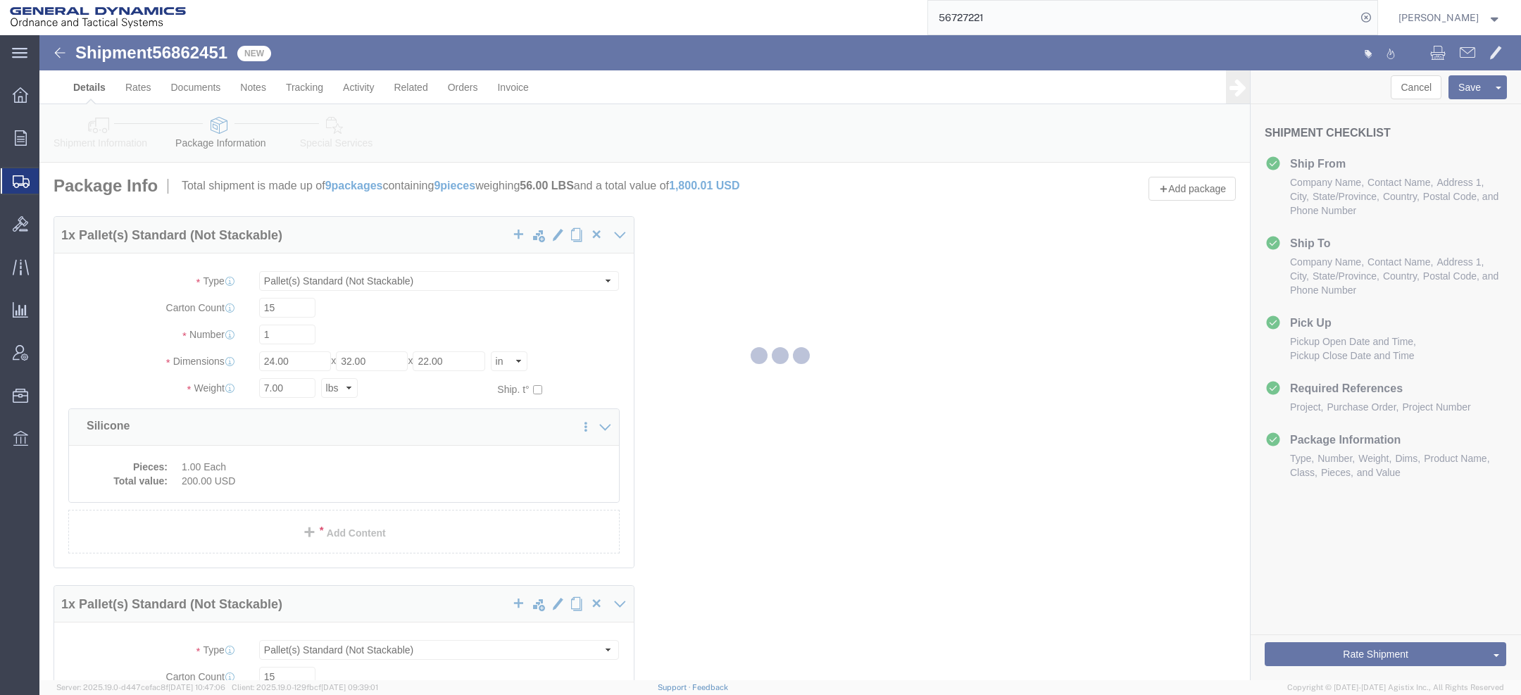
select select "PSNS"
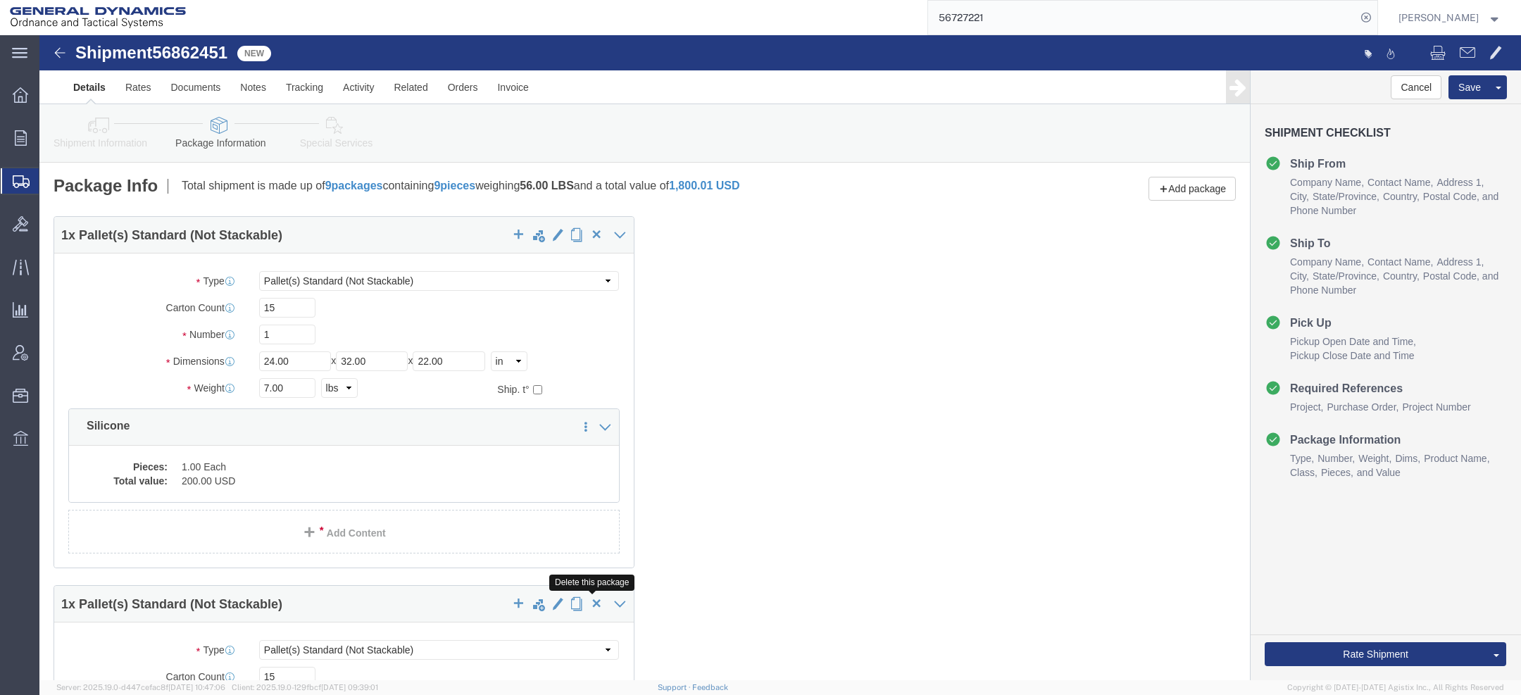
click span "button"
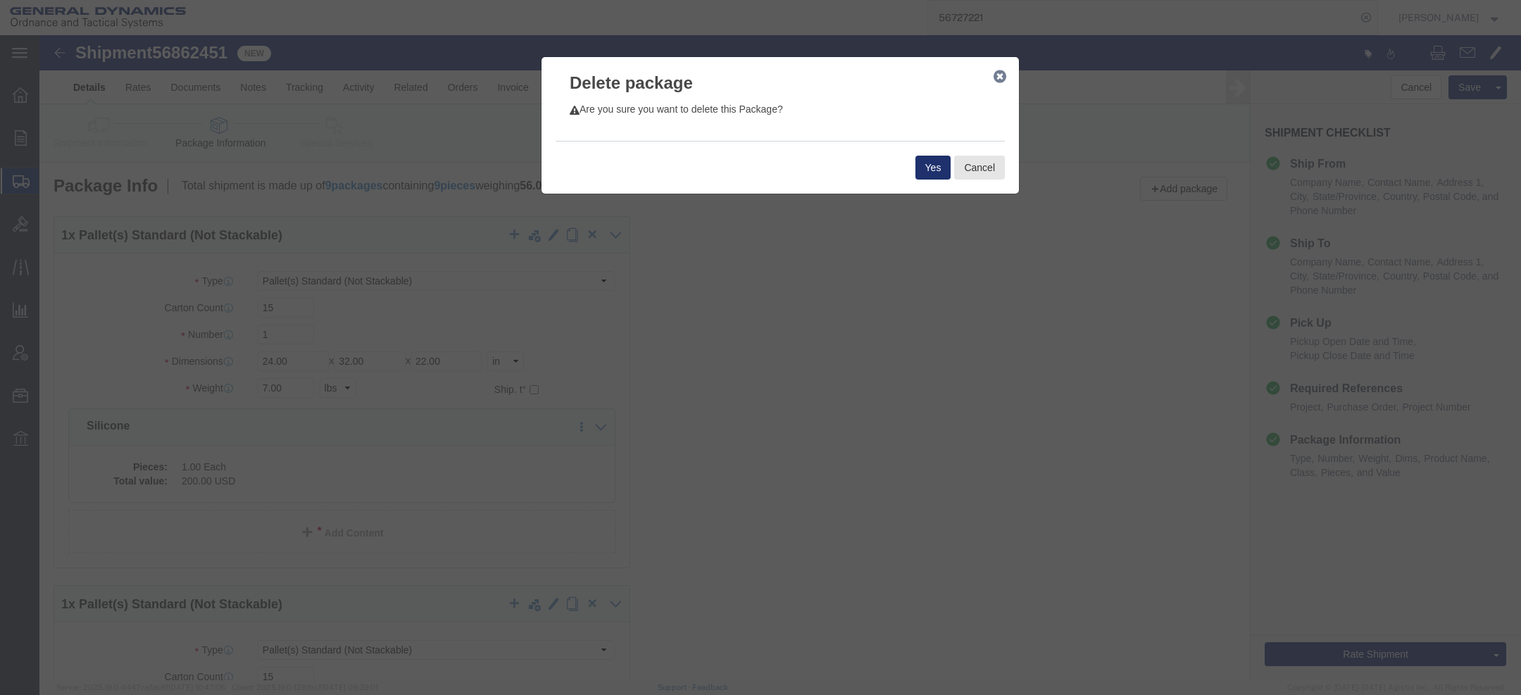
click button "Yes"
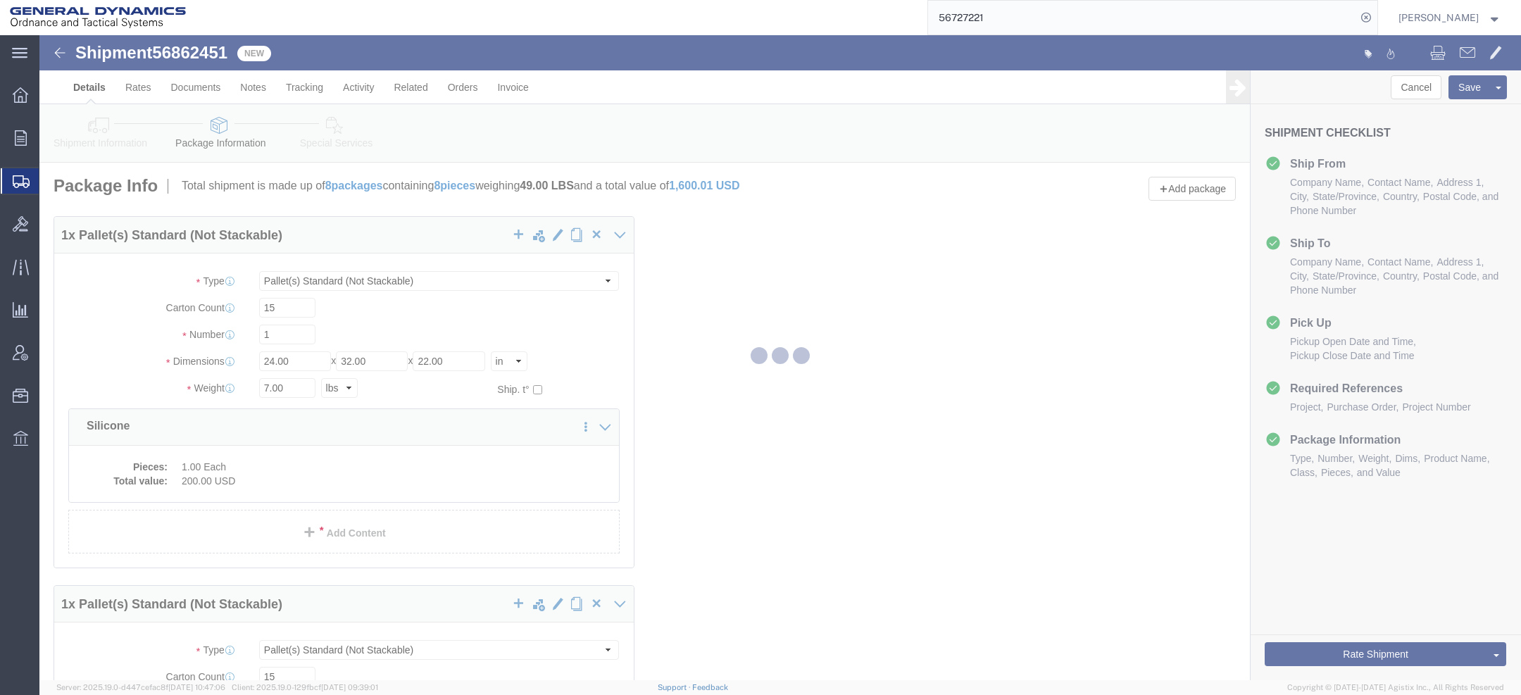
select select "PSNS"
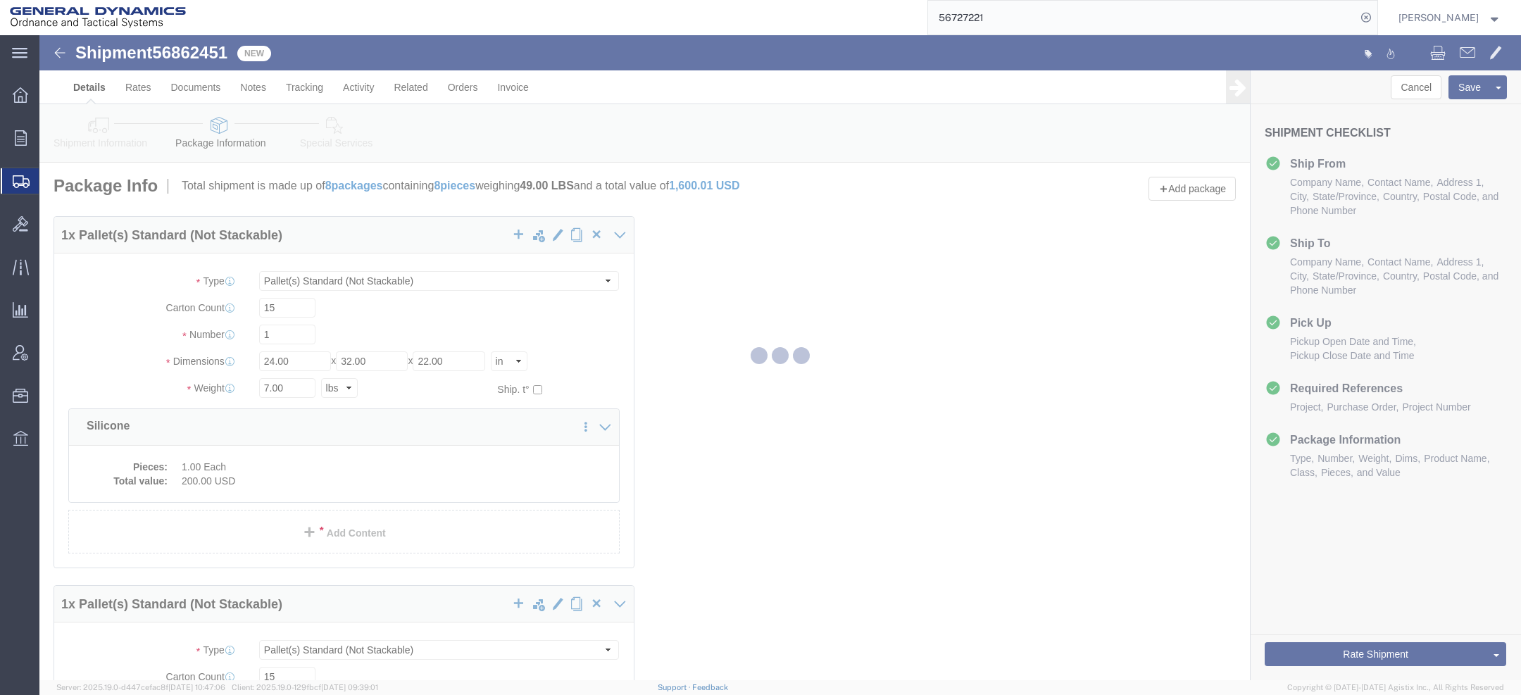
select select "PSNS"
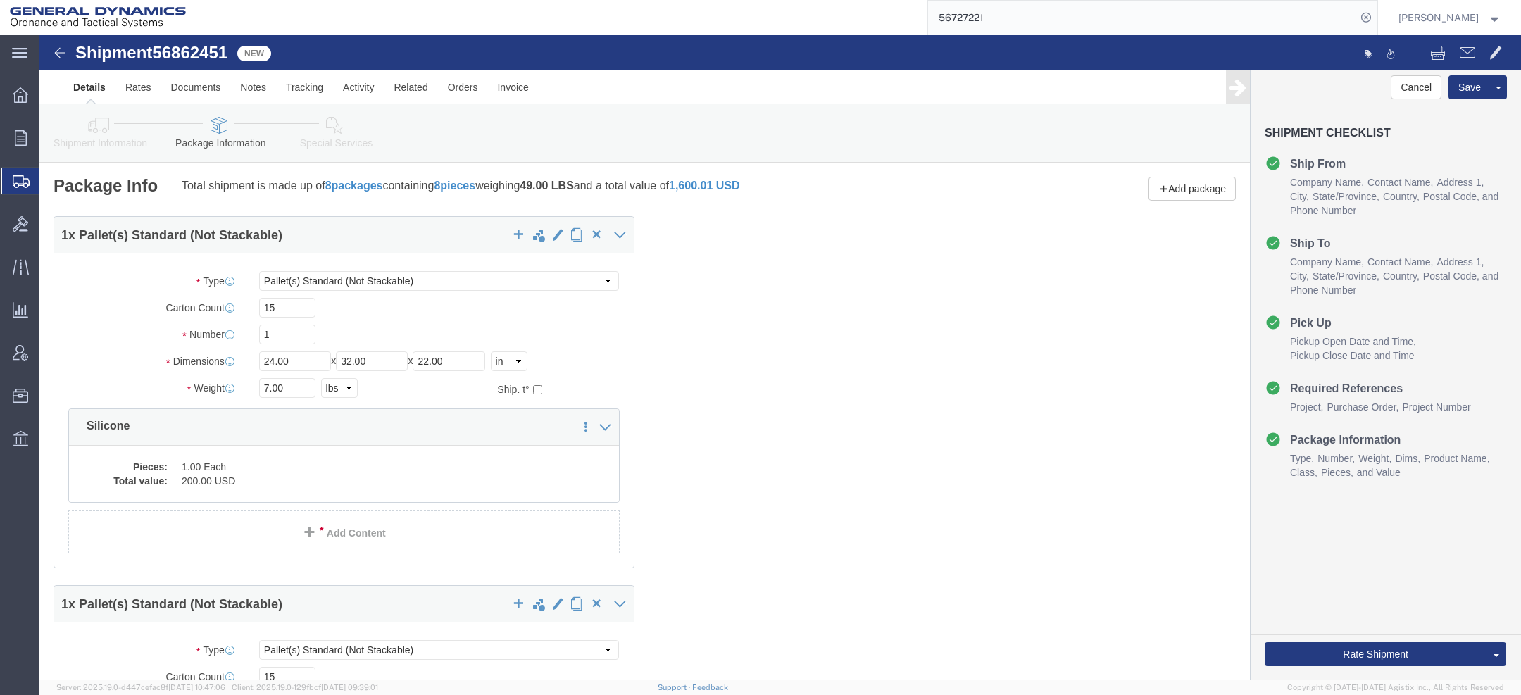
click span "button"
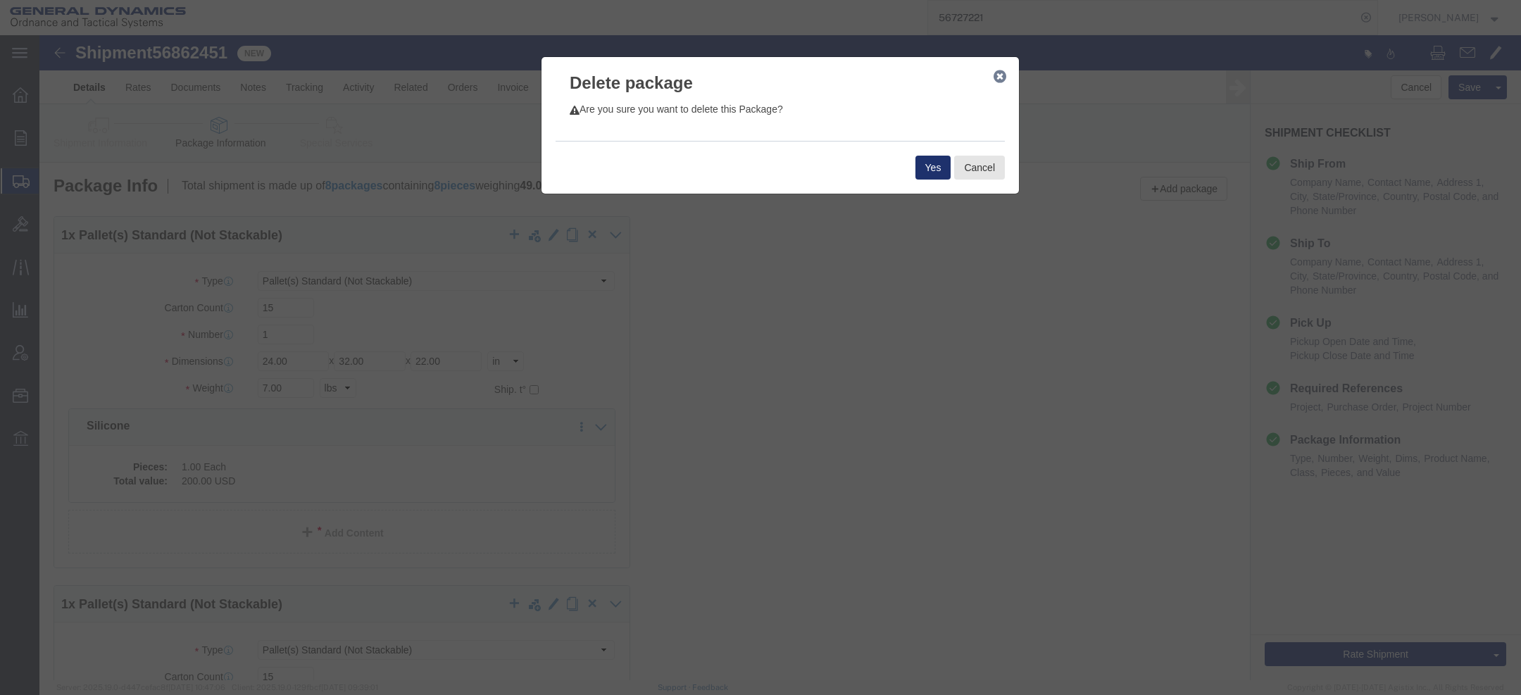
click button "Yes"
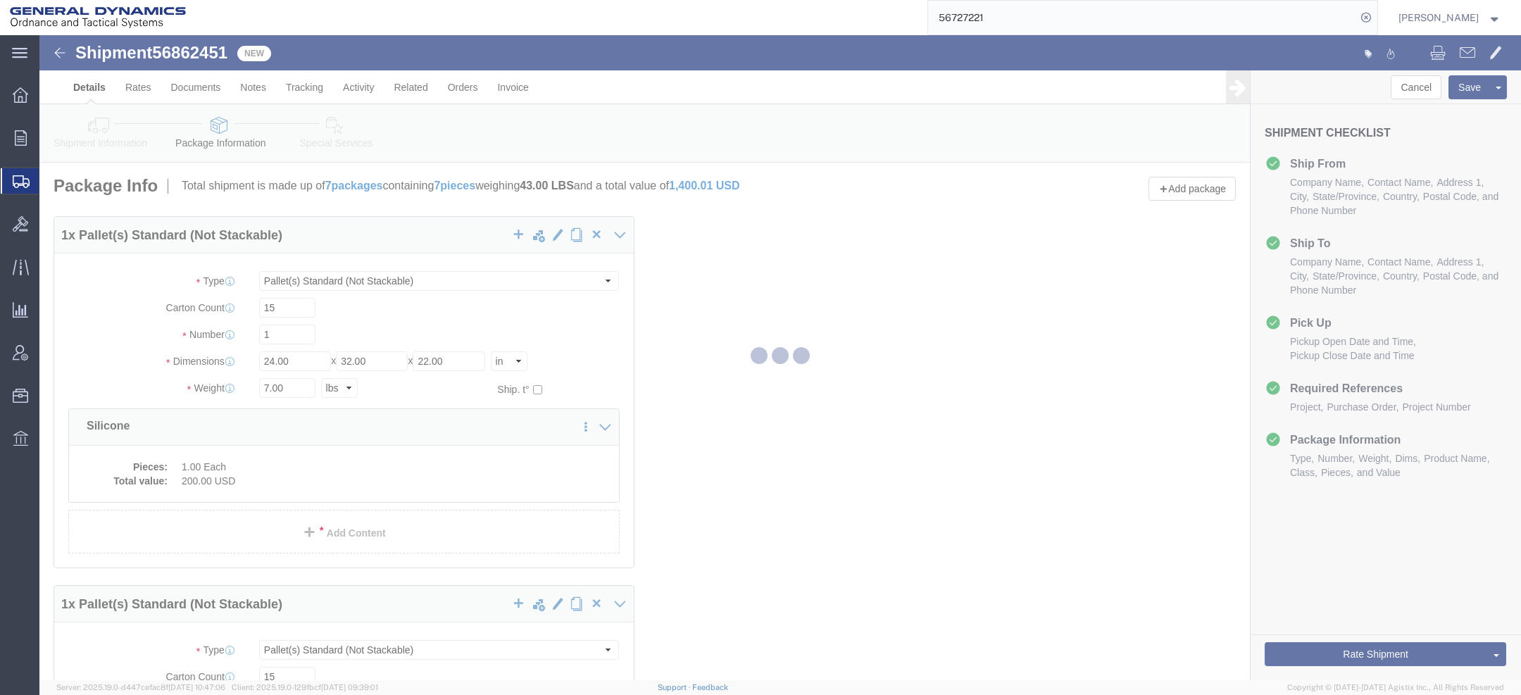
select select "PSNS"
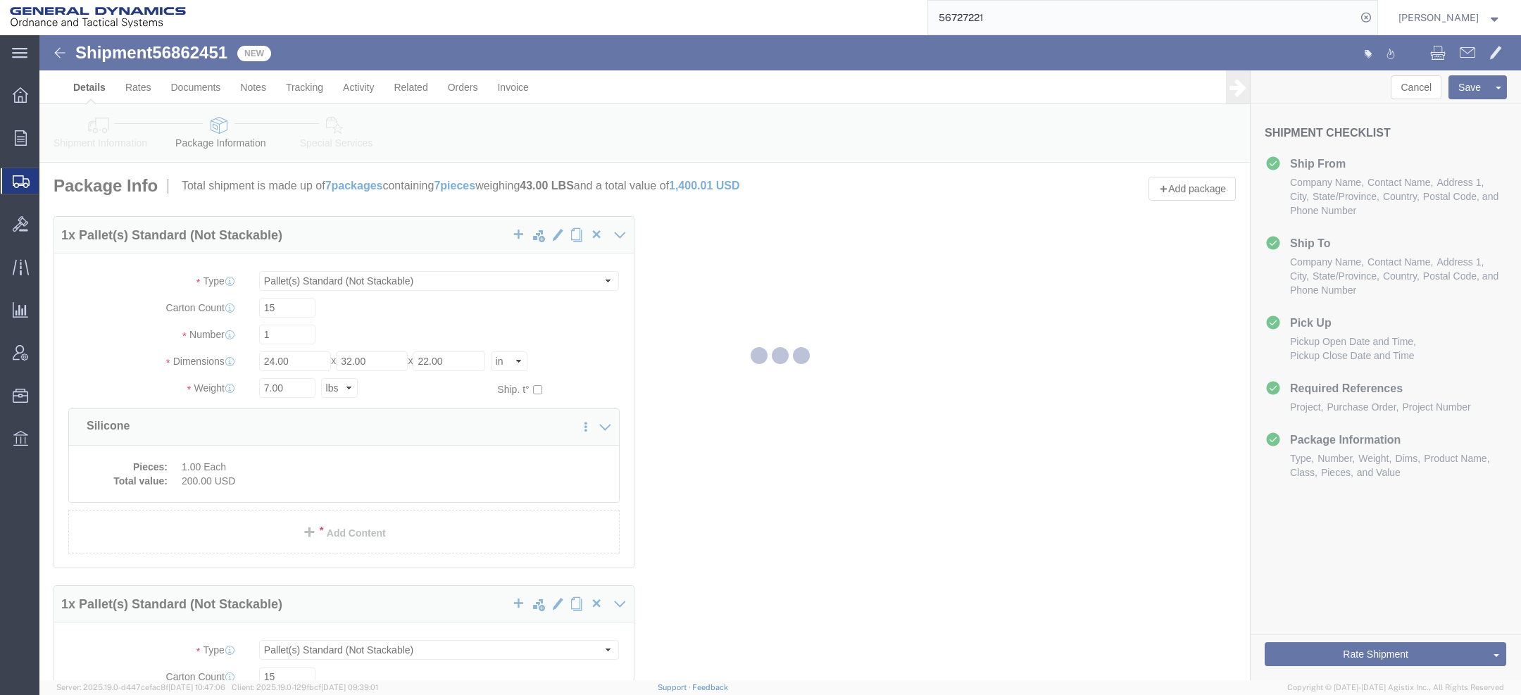
select select "PSNS"
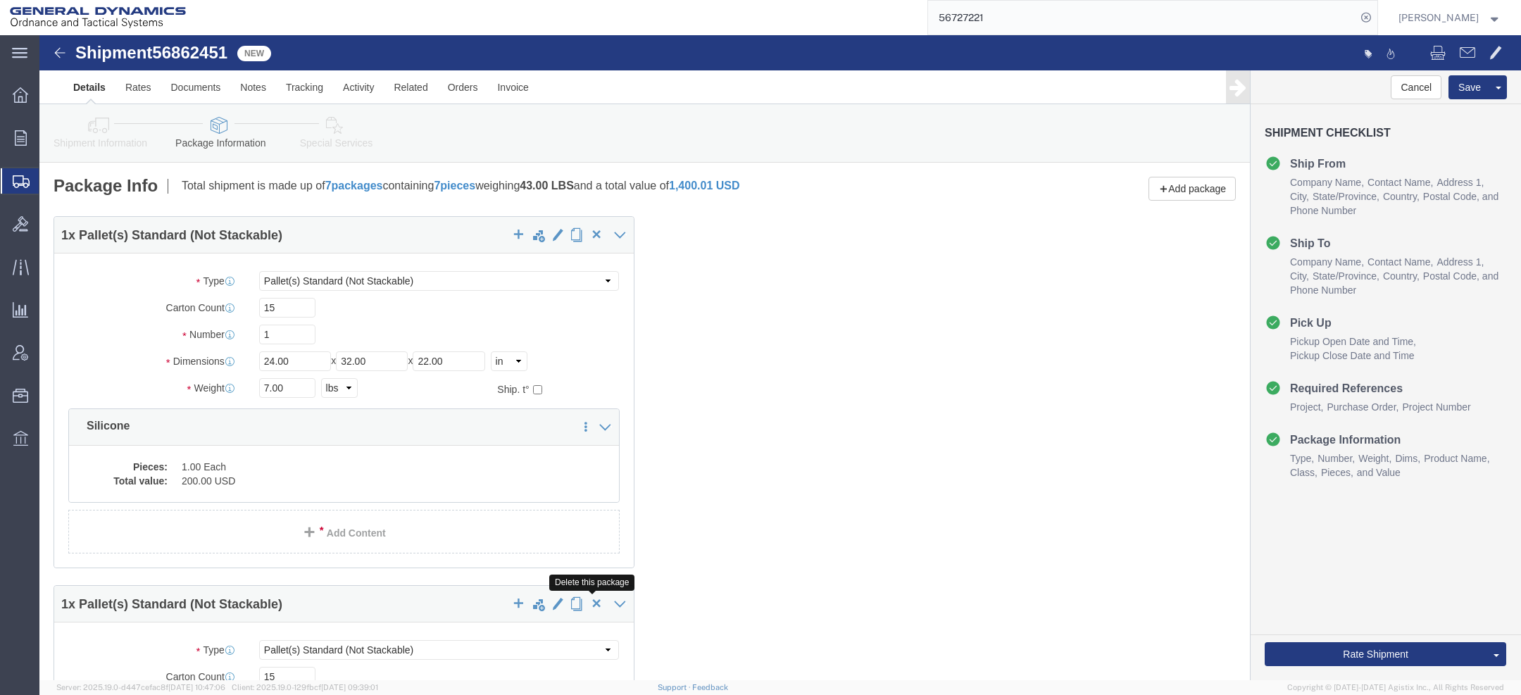
click span "button"
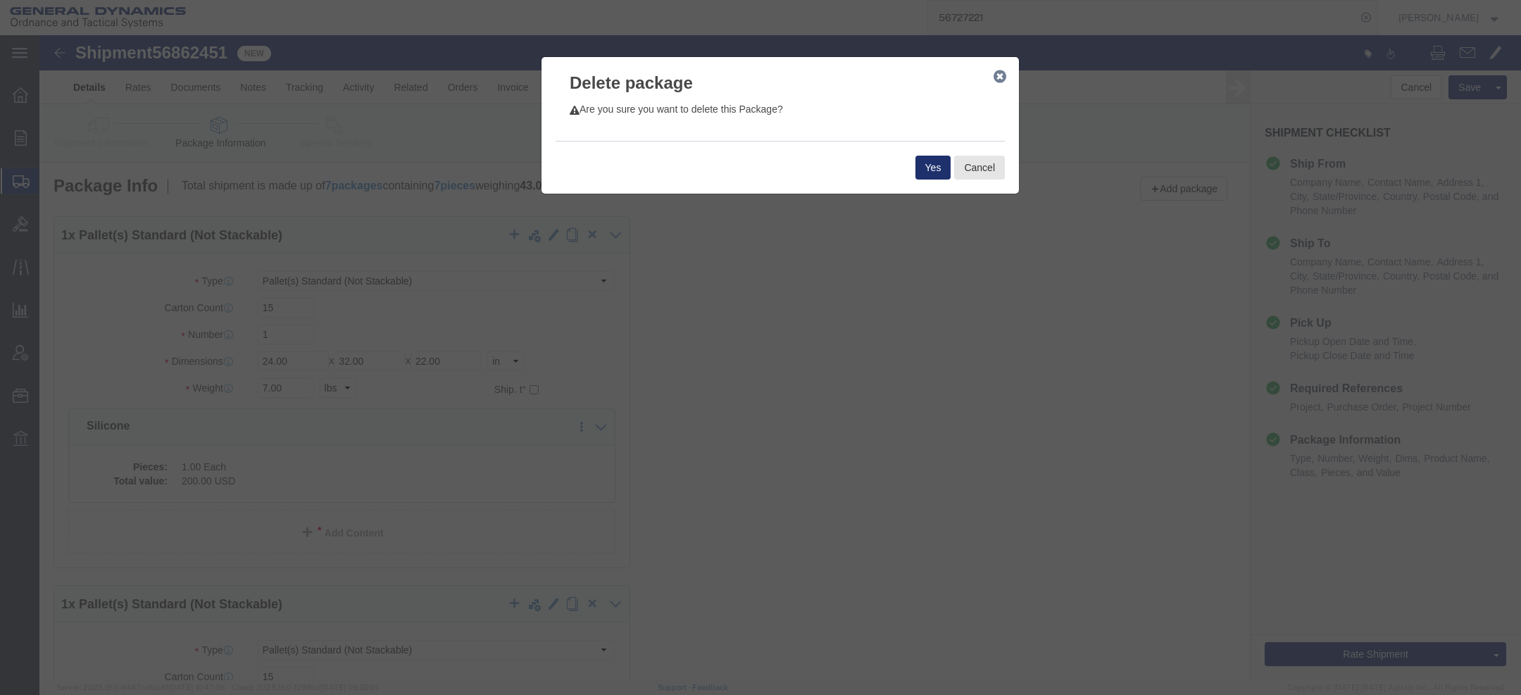
click button "Yes"
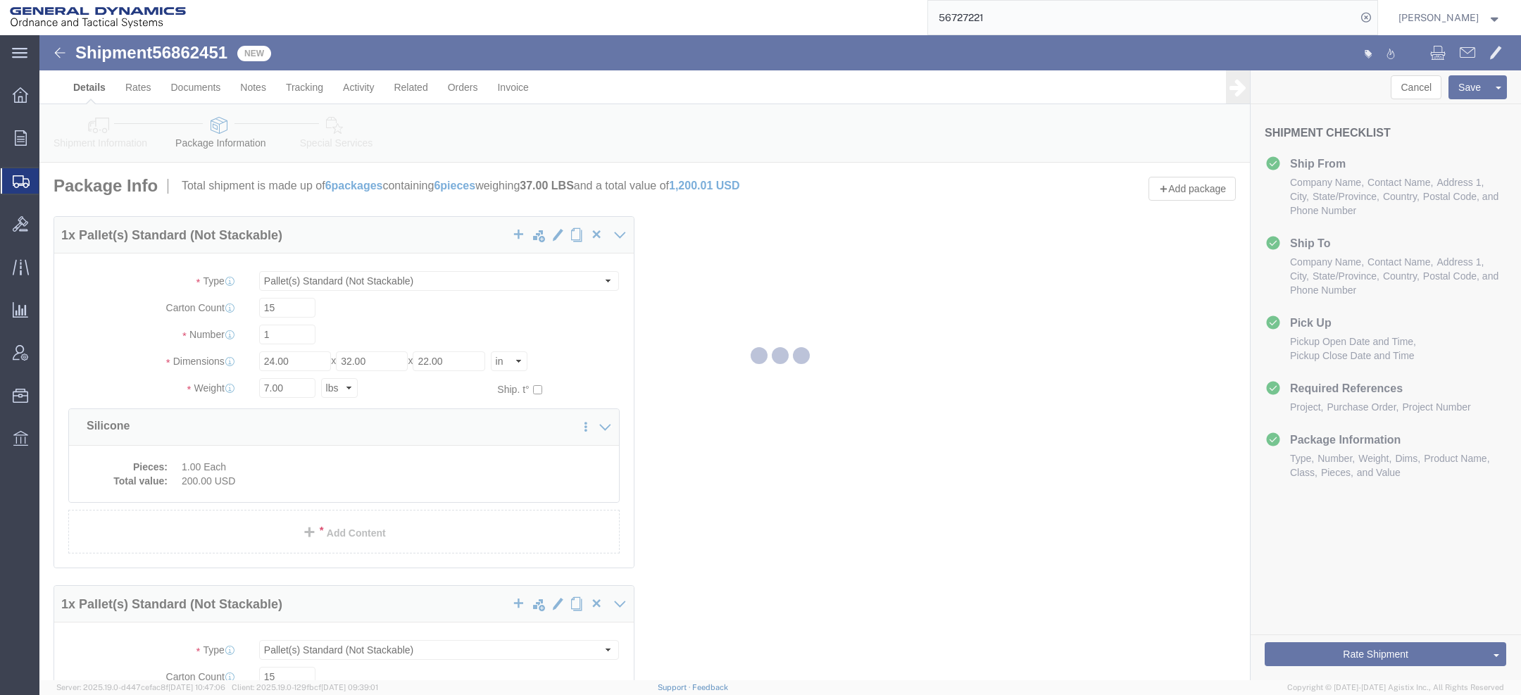
select select "PSNS"
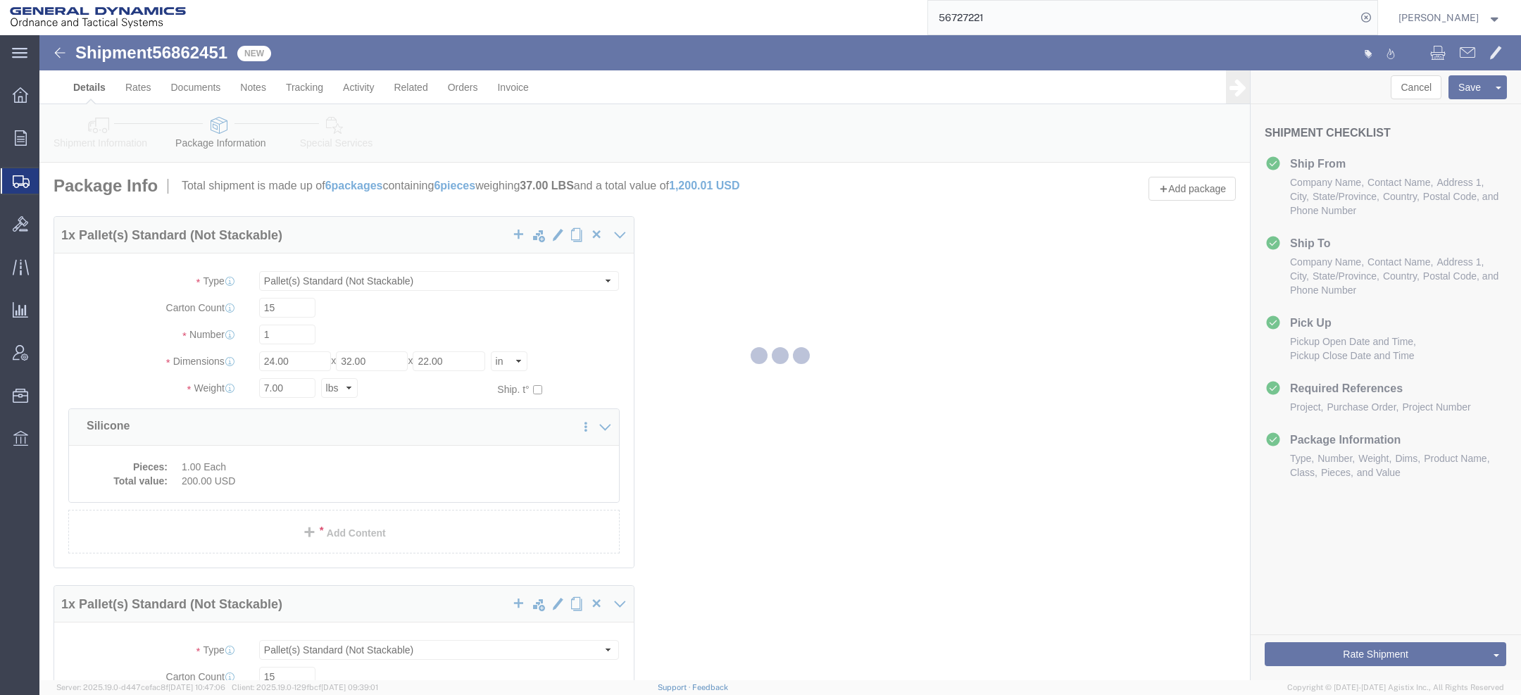
select select "PSNS"
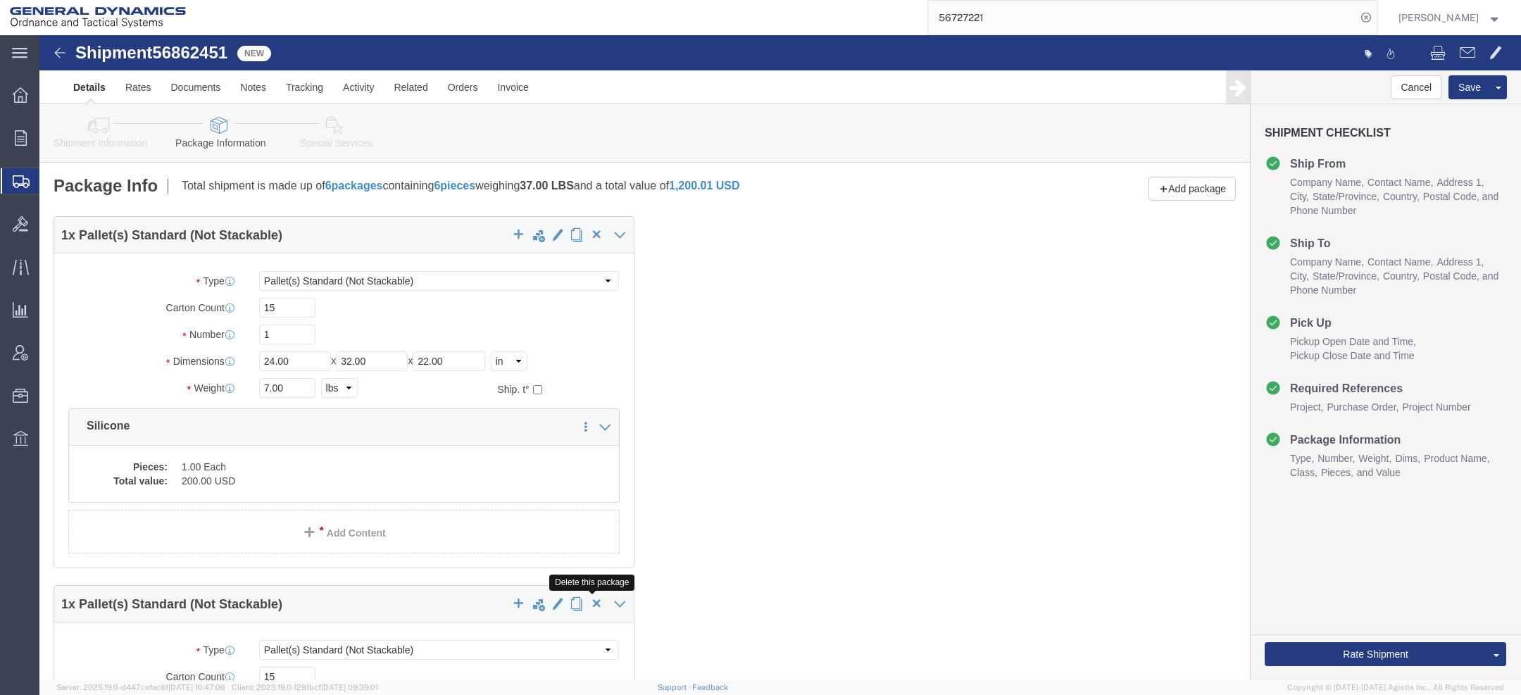
click span "button"
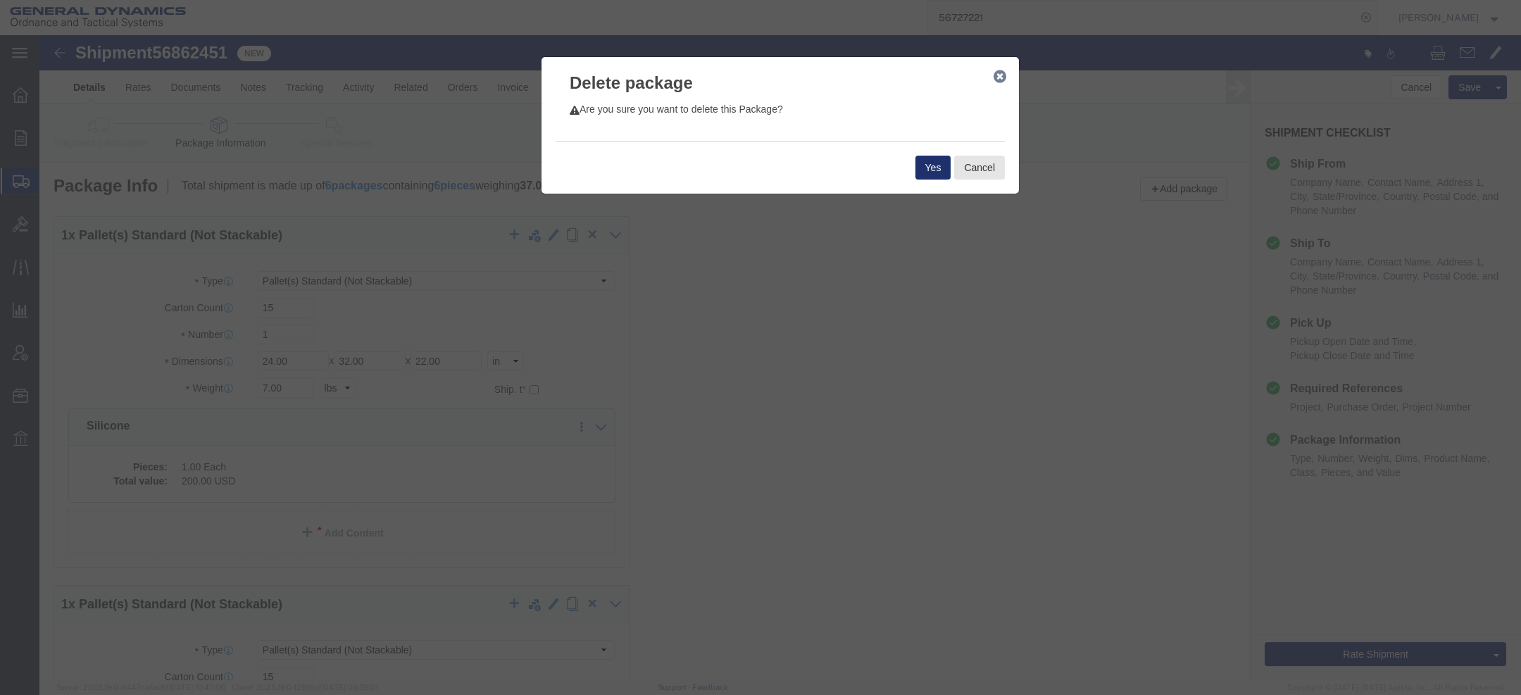
click button "Yes"
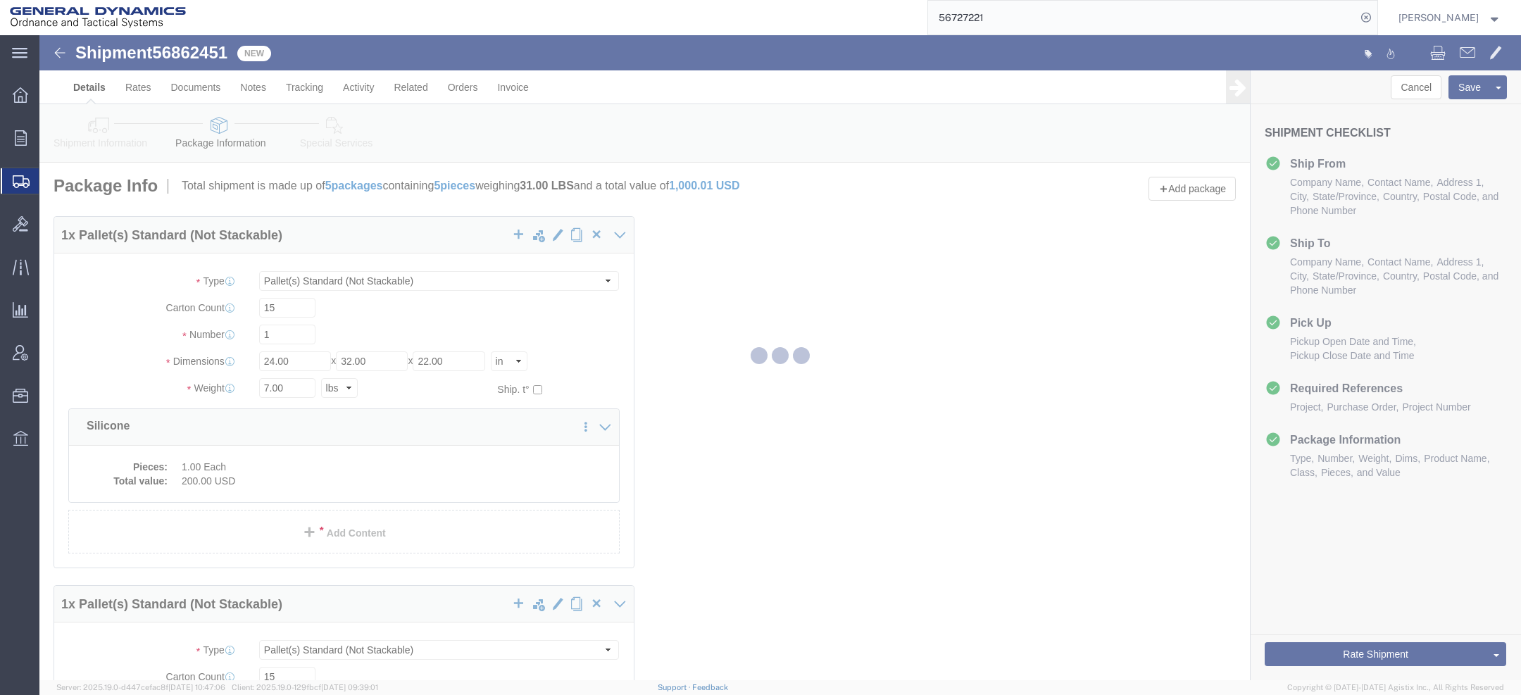
select select "PSNS"
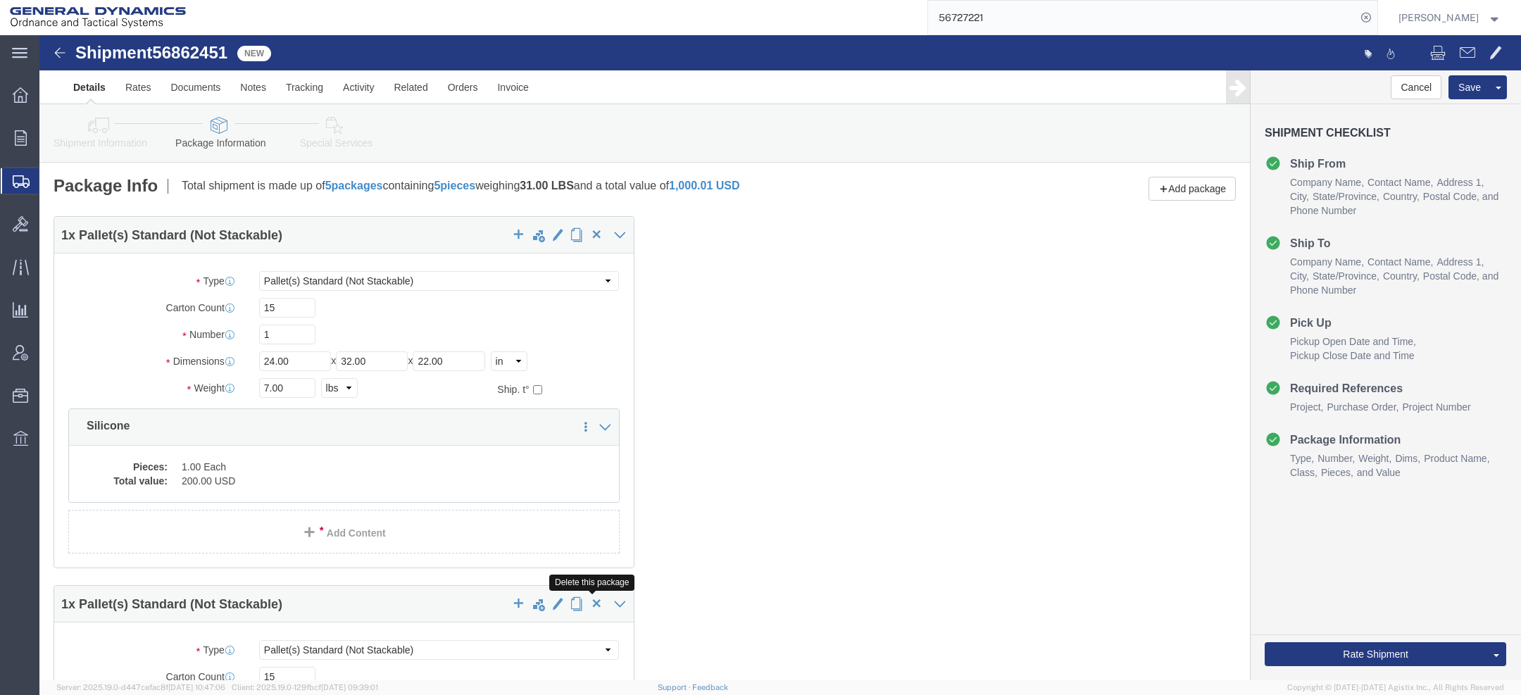
click span "button"
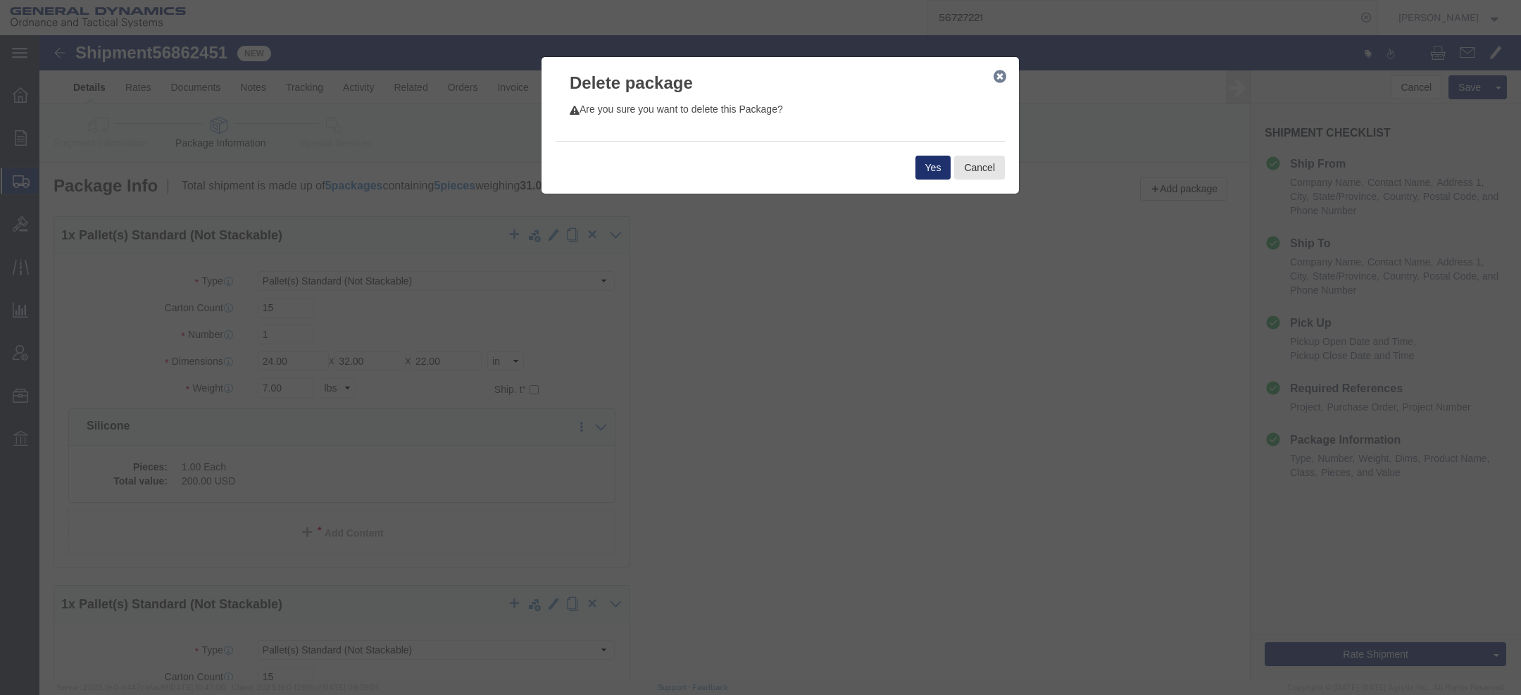
click button "Yes"
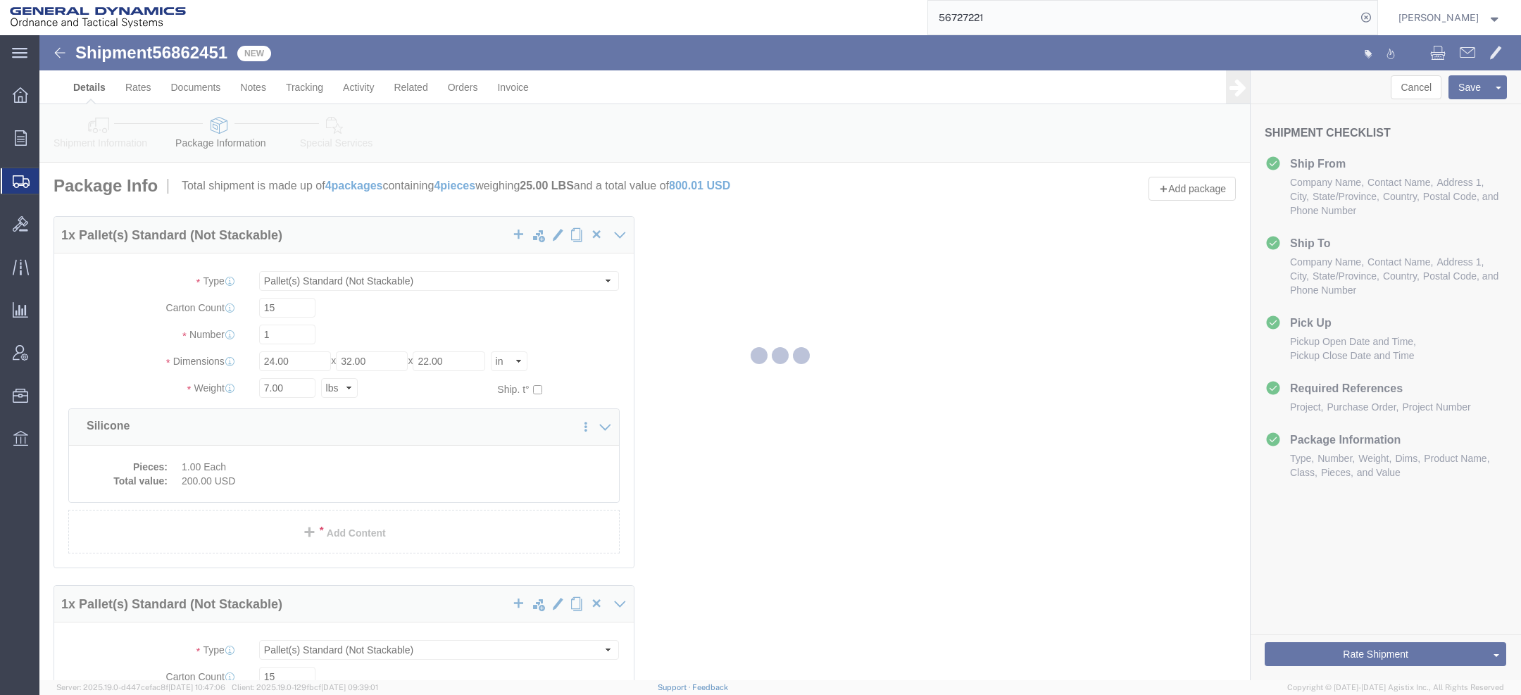
select select "PSNS"
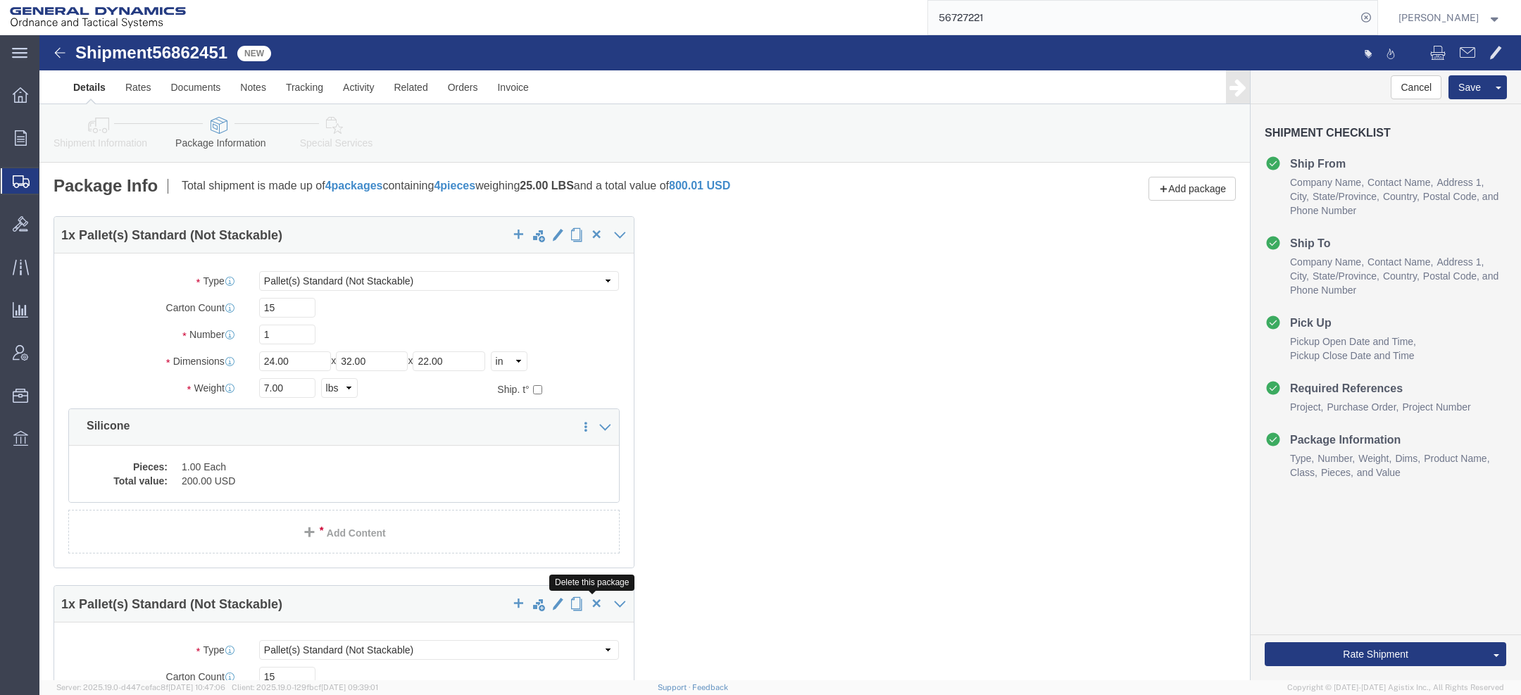
click span "button"
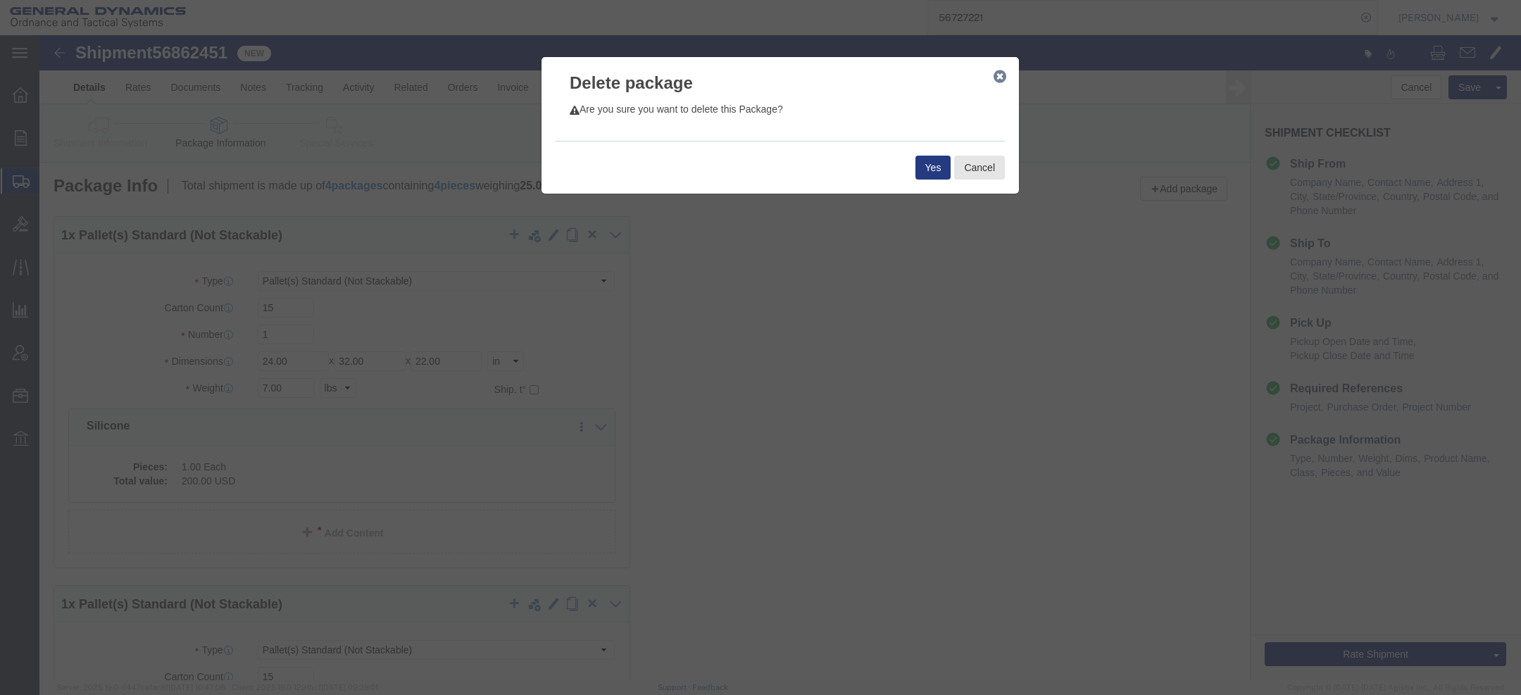
click div "Yes Cancel"
click button "Yes"
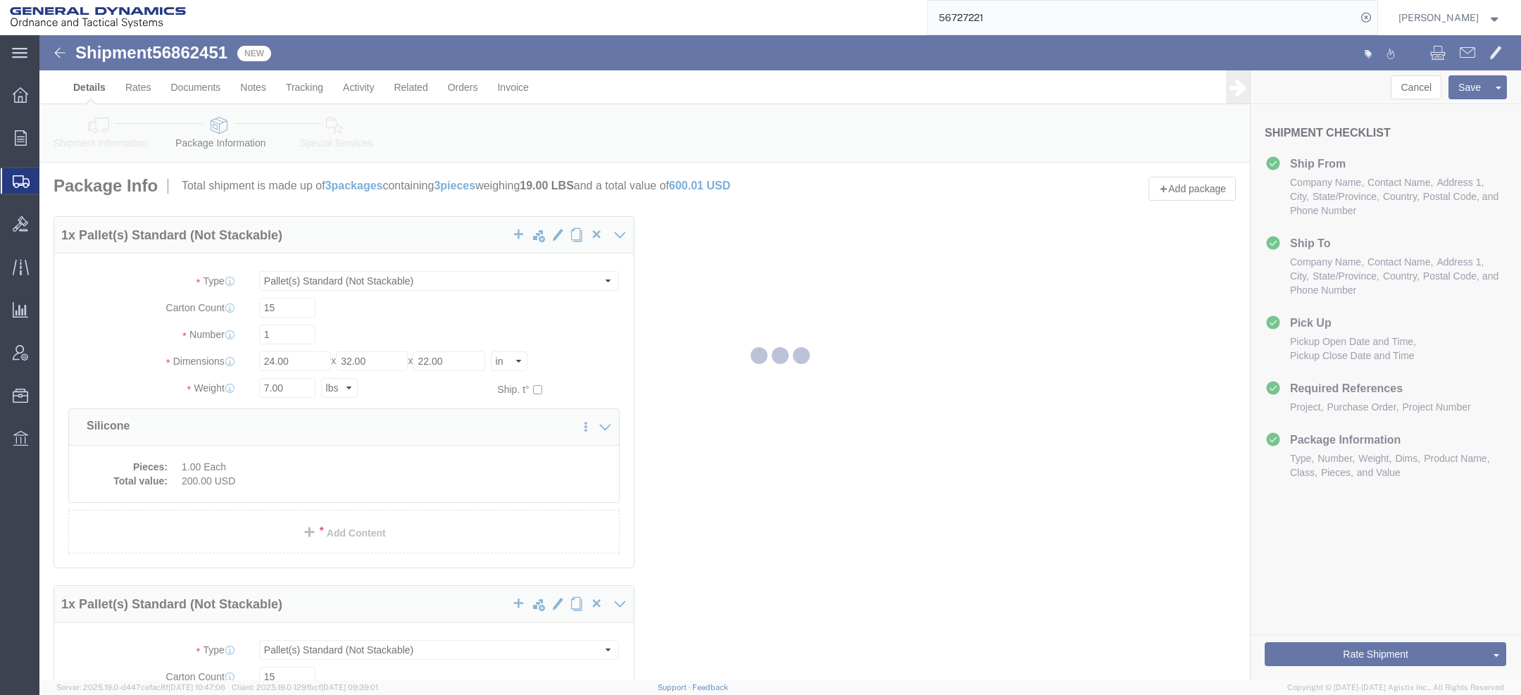
select select "PSNS"
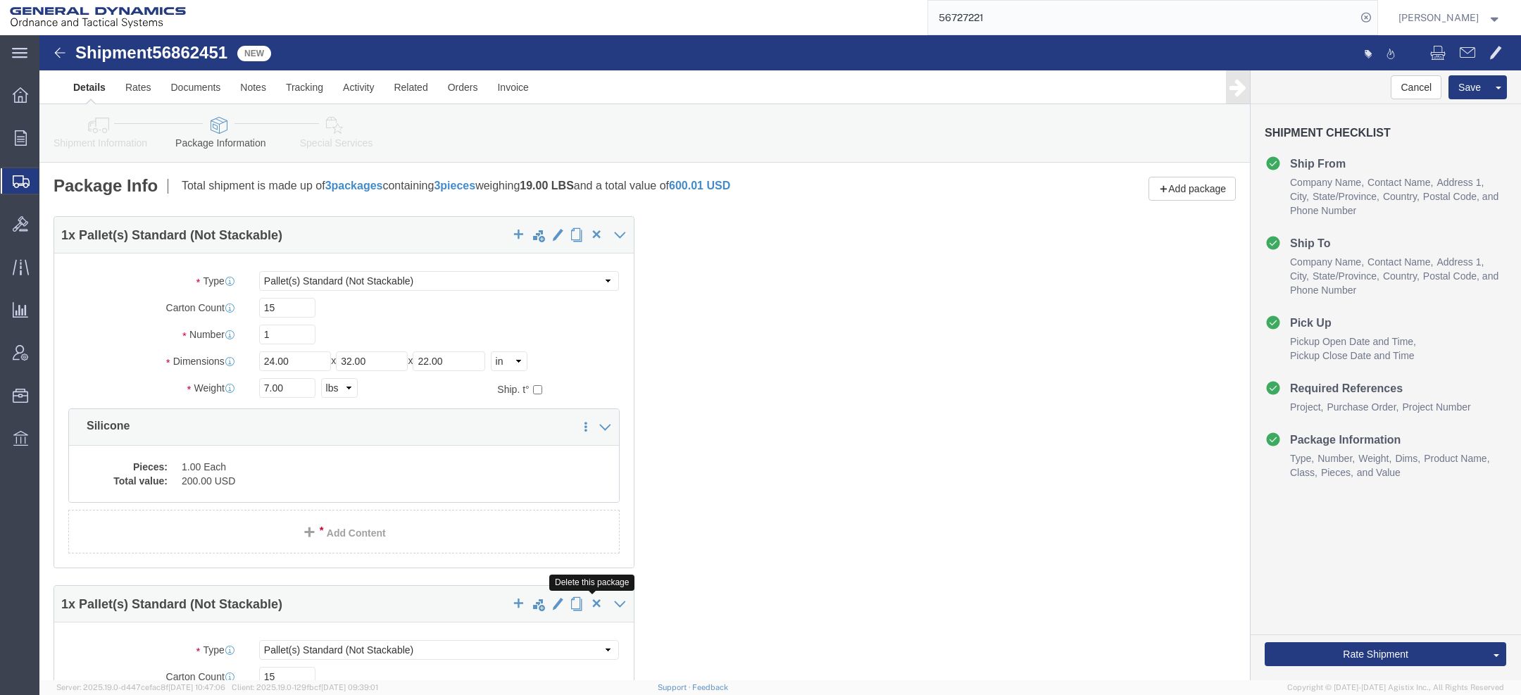
click span "button"
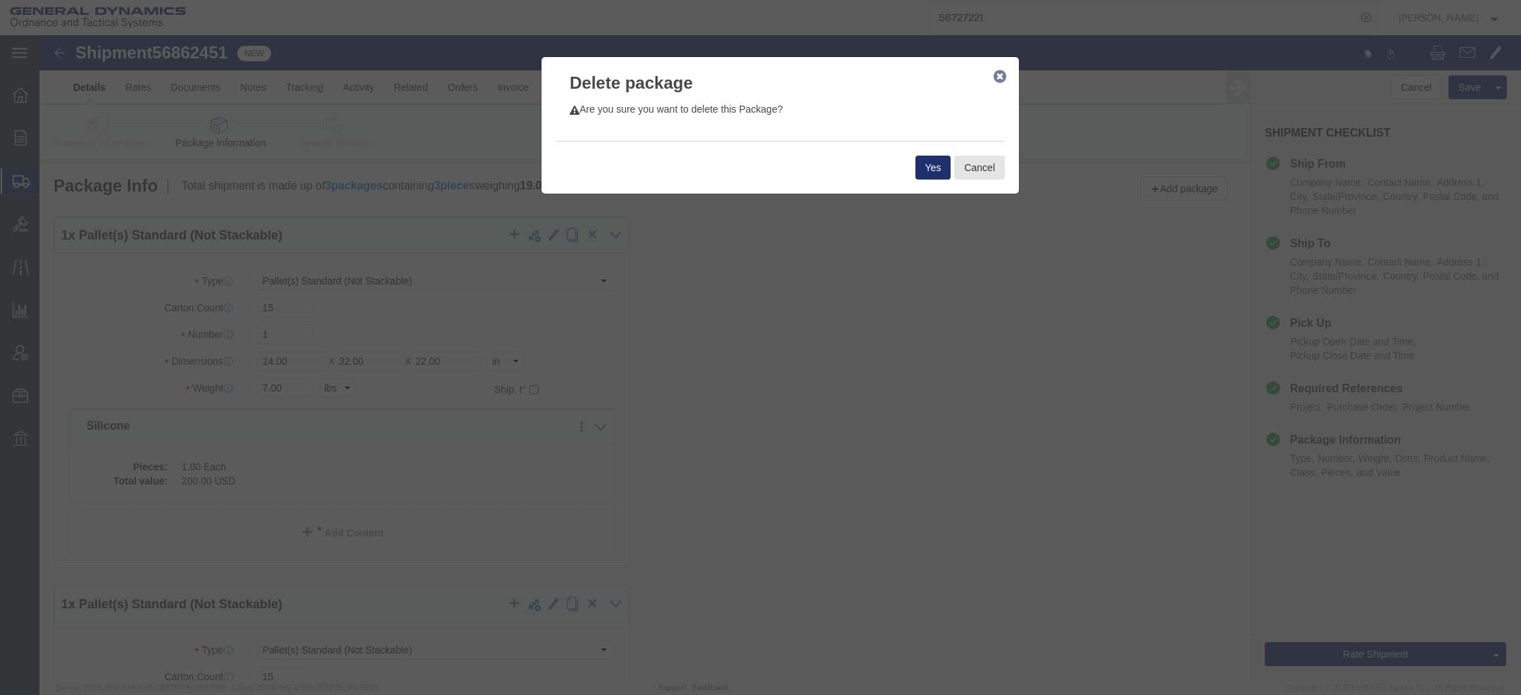
click button "Yes"
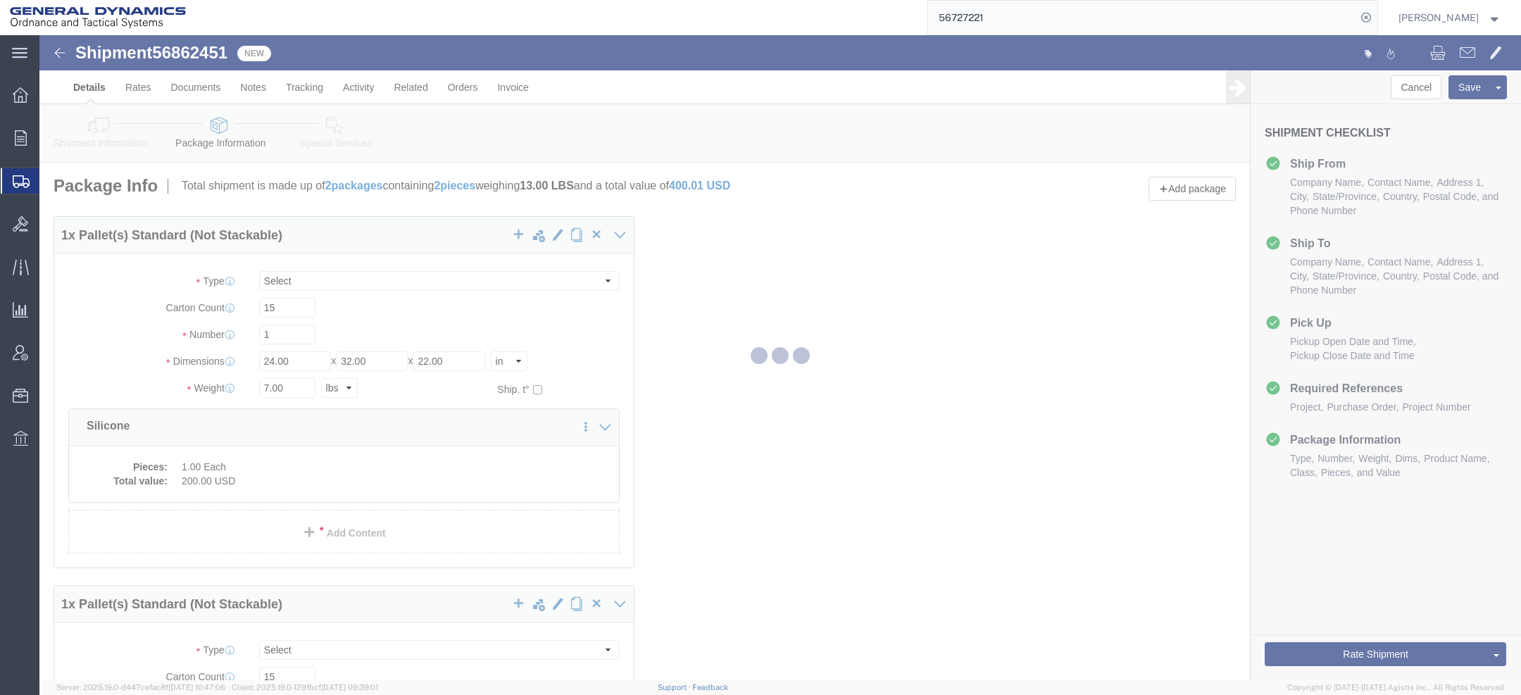
select select "PSNS"
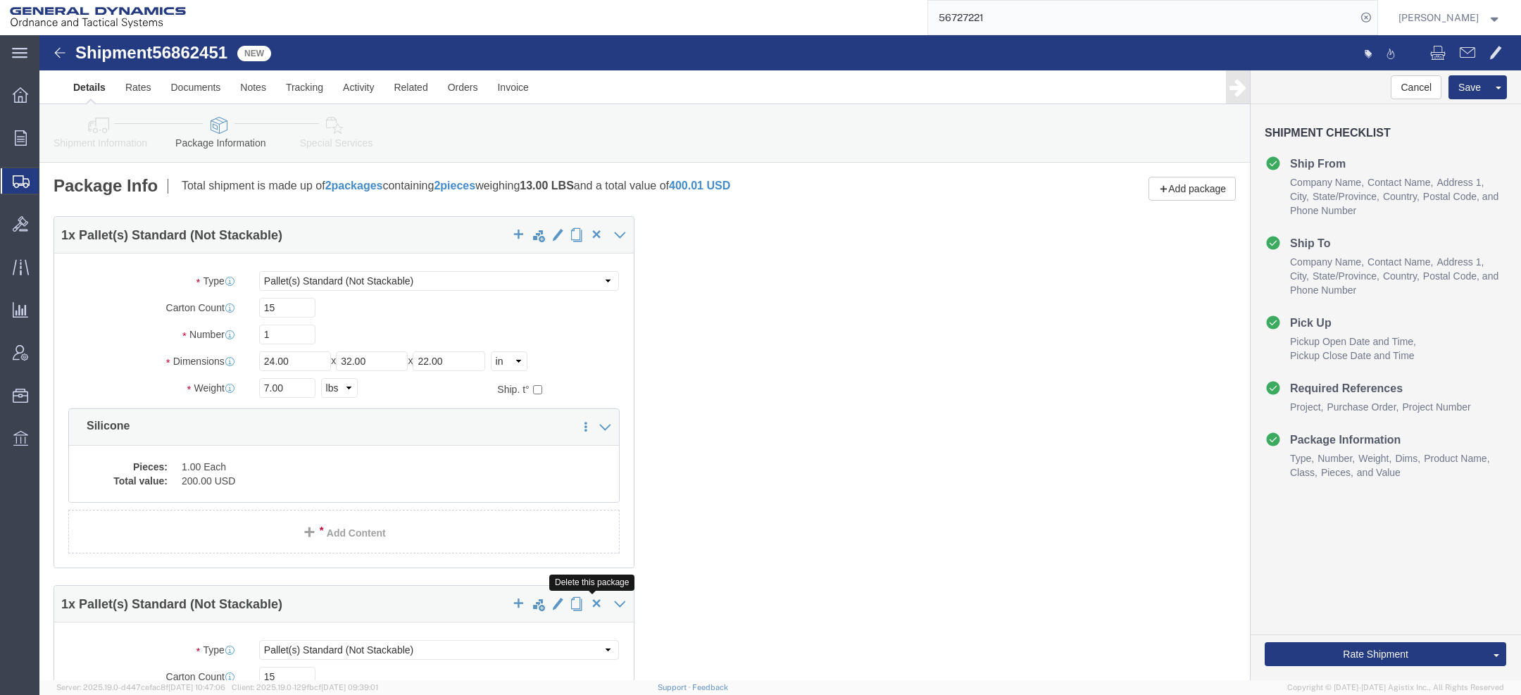
click span "button"
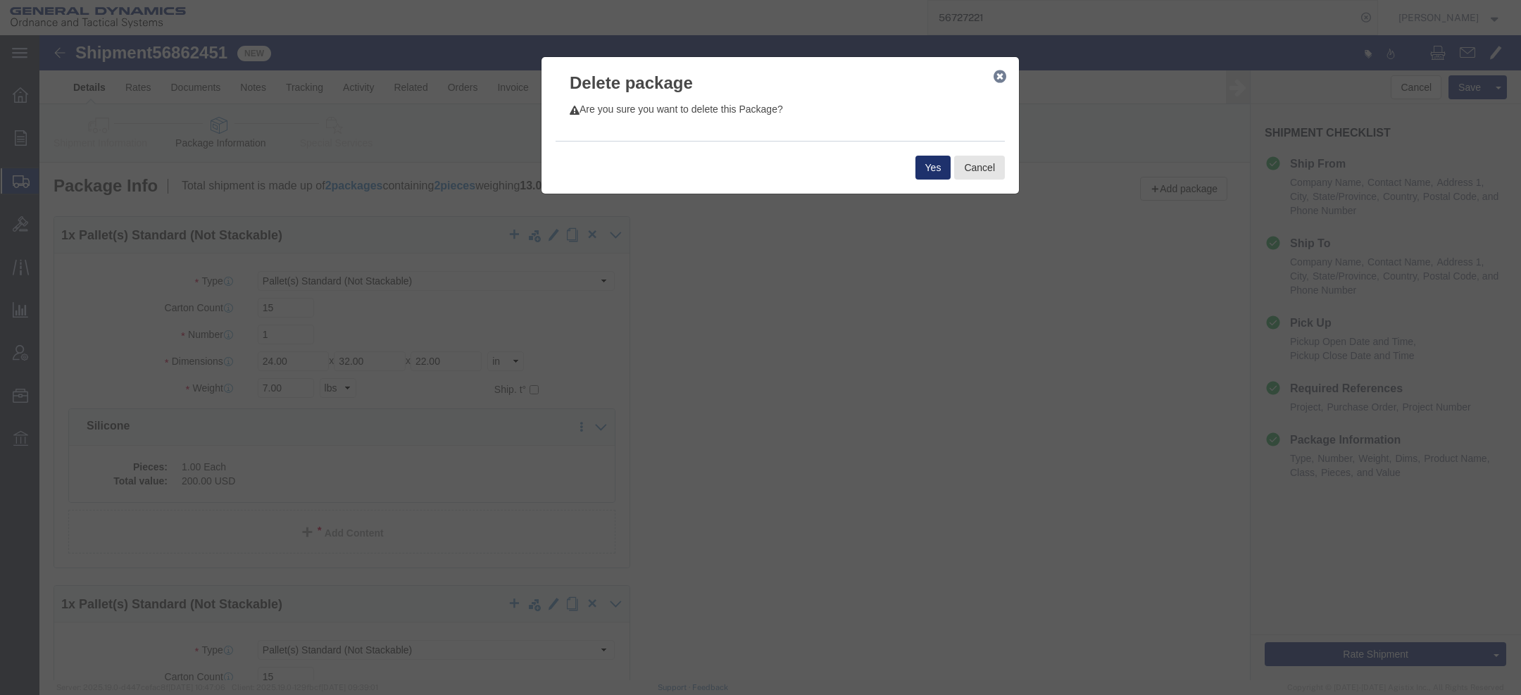
click button "Yes"
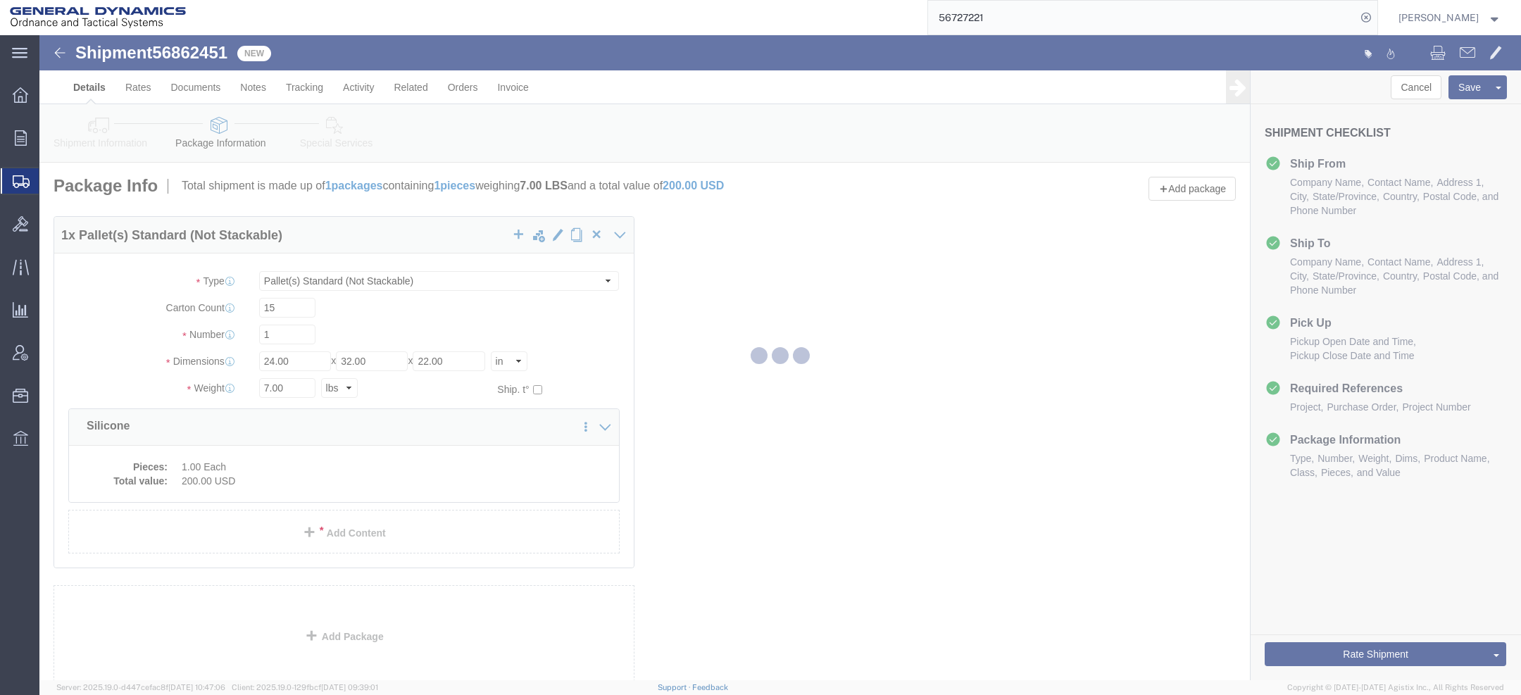
select select "PSNS"
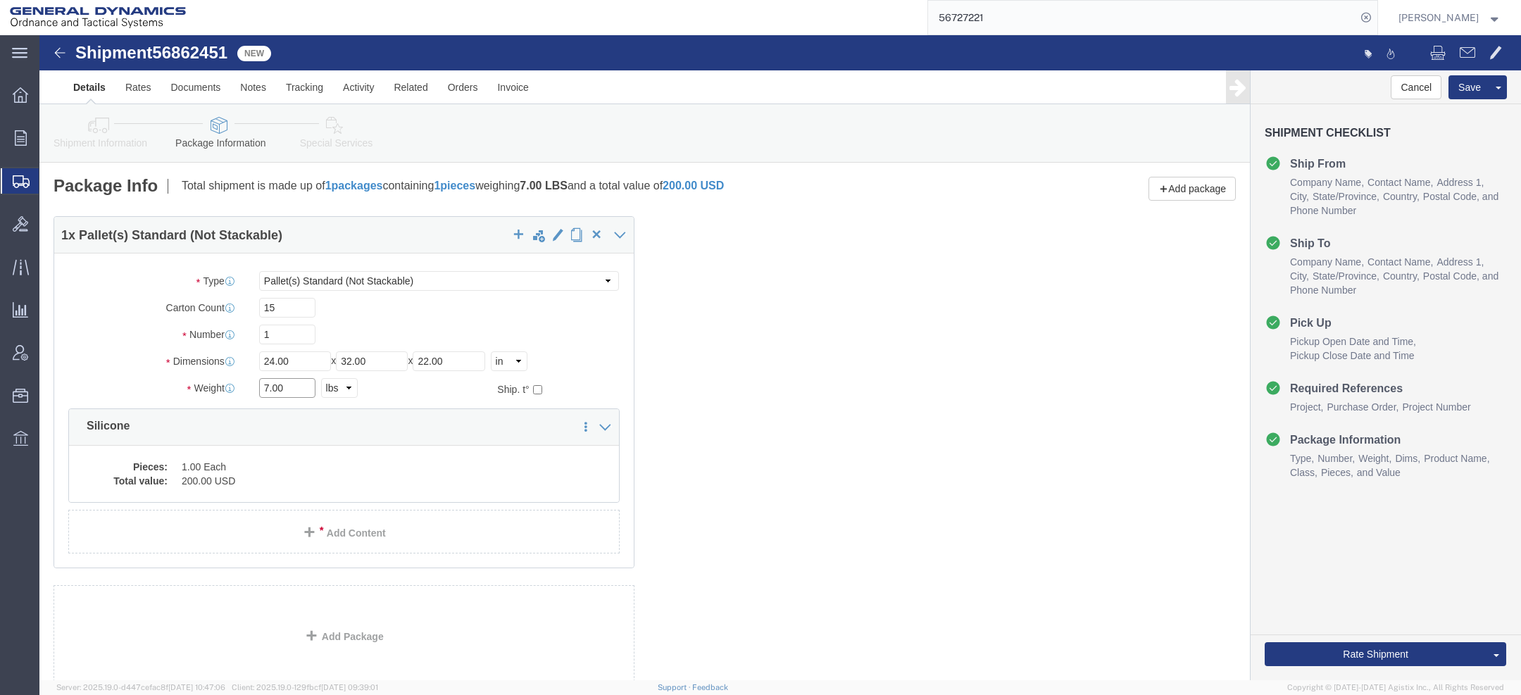
drag, startPoint x: 248, startPoint y: 349, endPoint x: 183, endPoint y: 342, distance: 65.2
click div "Weight 7.00 Select kgs lbs Ship. t°"
type input "98"
click div "1 x Pallet(s) Standard (Not Stackable) Package Type Select Bale(s) Basket(s) Bo…"
click dd "1.00 Each"
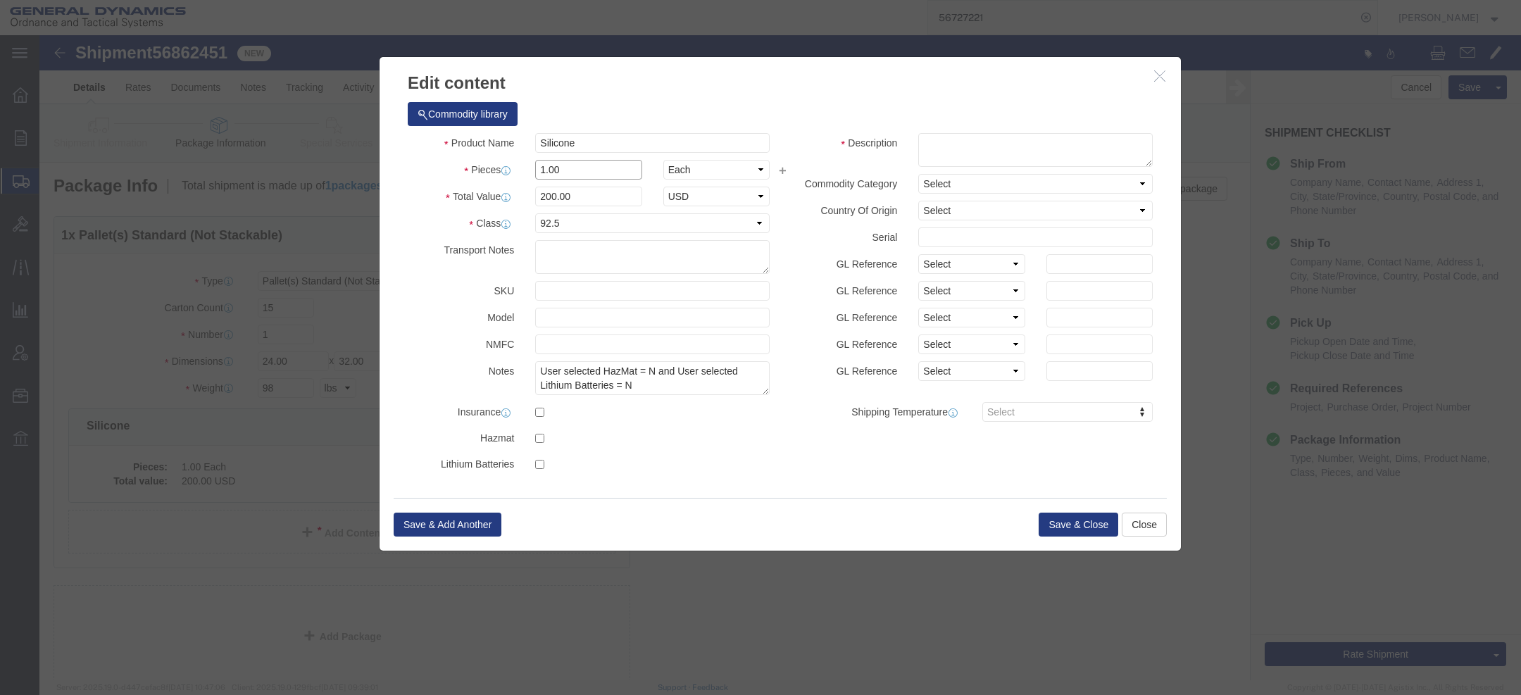
drag, startPoint x: 522, startPoint y: 134, endPoint x: 458, endPoint y: 122, distance: 65.2
click div "Product Name Silicone Pieces 1.00 Select Bag Barrels 100Board Feet Bottle Box B…"
type input "15"
type input "3000"
click div "Total Value 3000 Select ADP AED AFN ALL AMD AOA ARS ATS AUD AWG AZN BAM BBD BDT…"
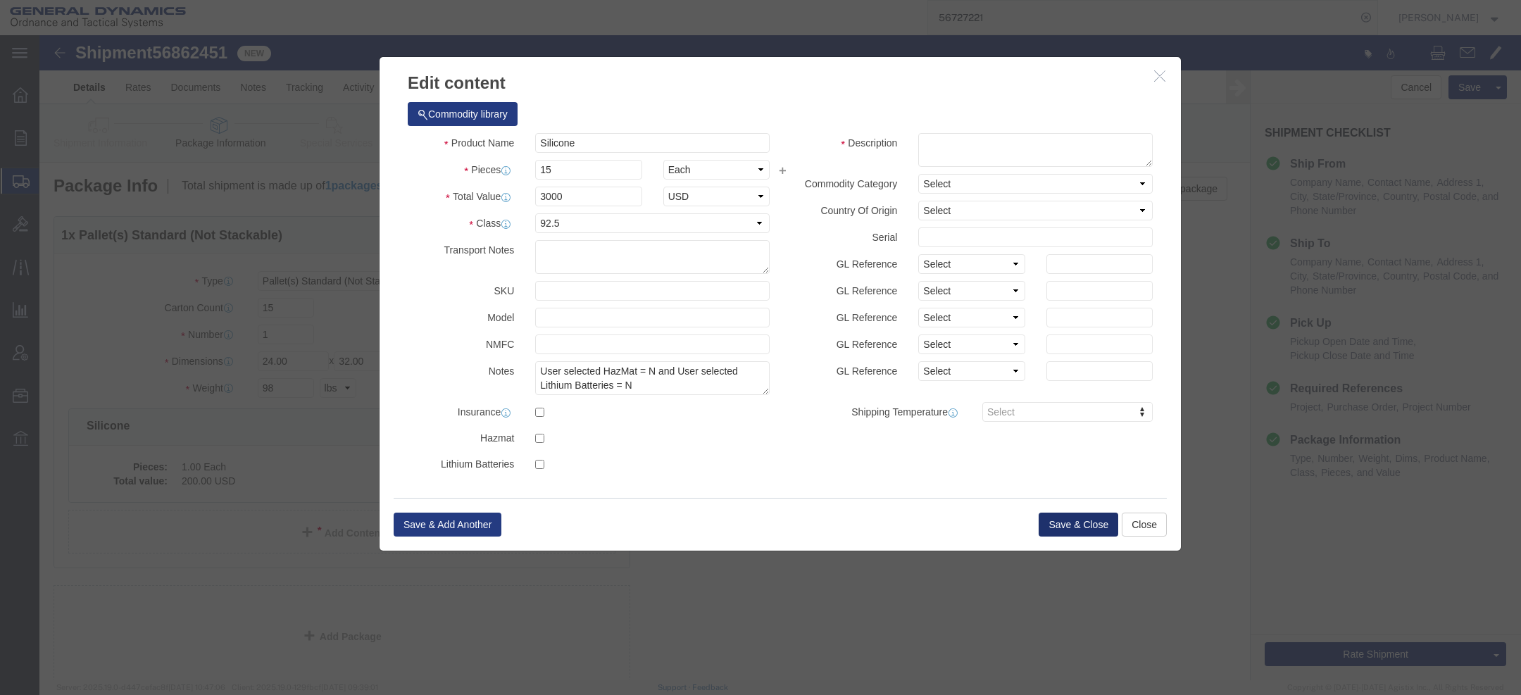
click button "Save & Close"
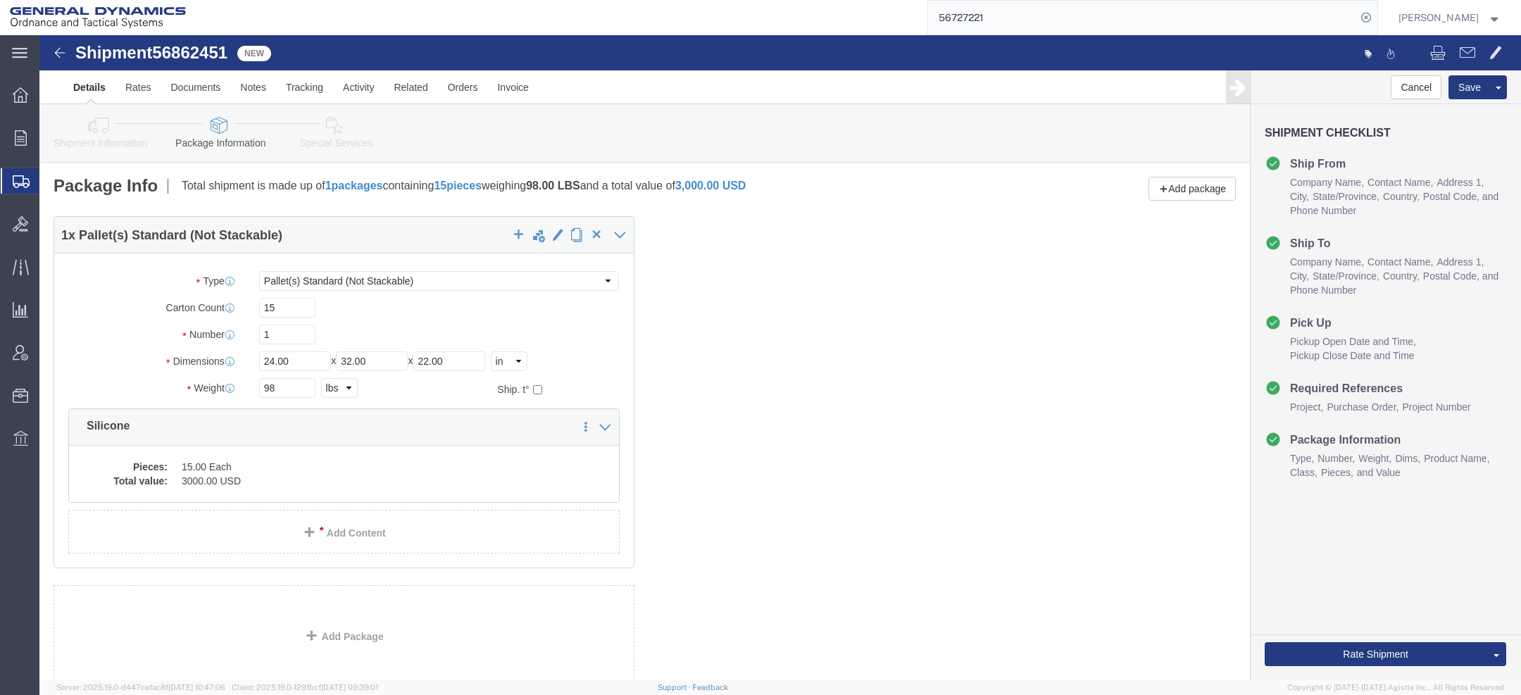
click link "Special Services"
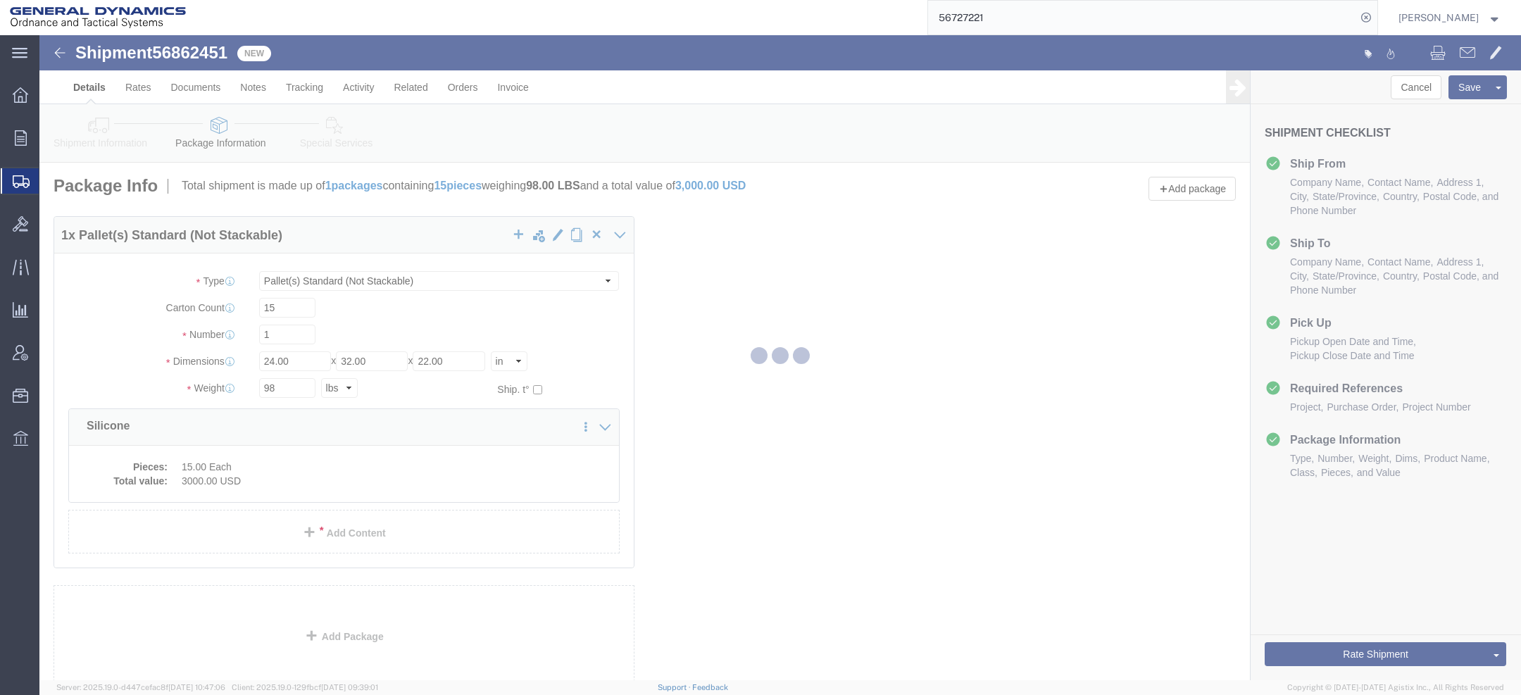
select select
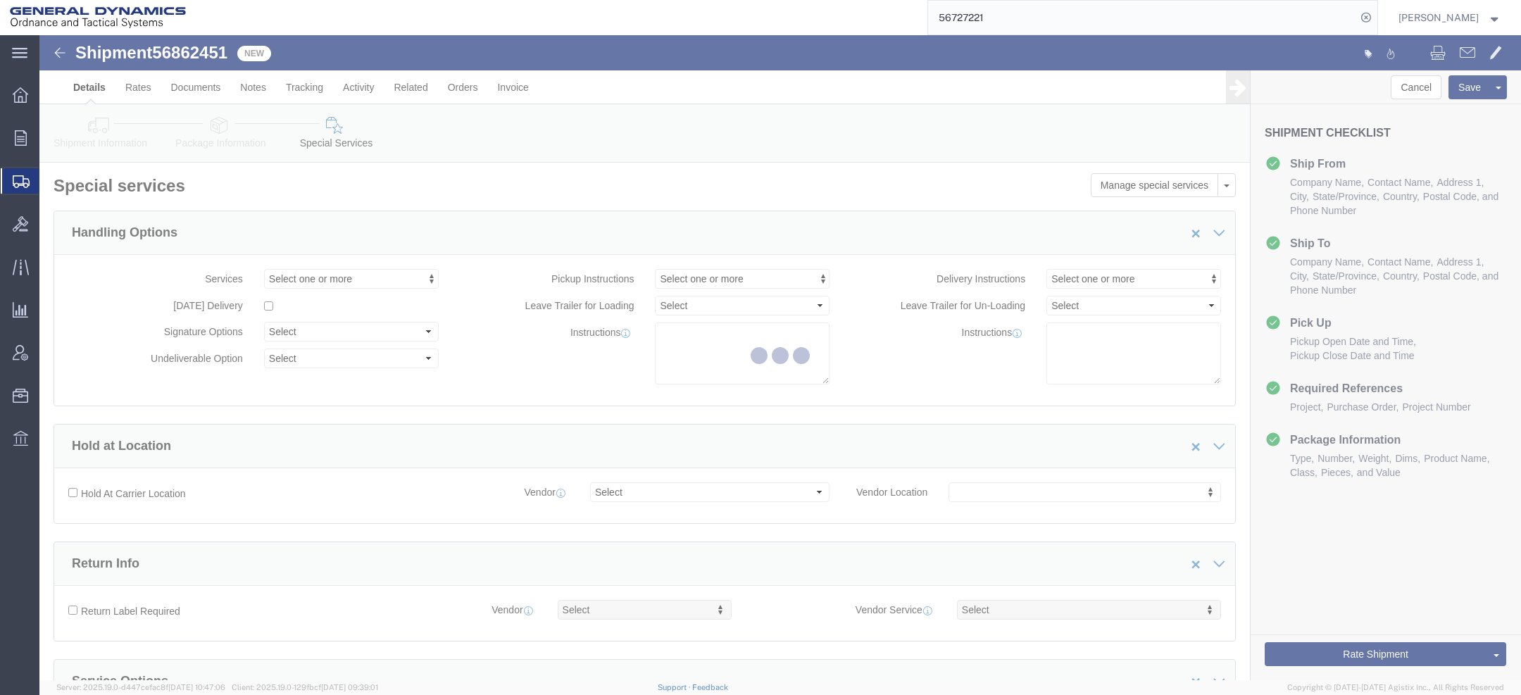
select select "DEPARTMENT"
select select "1763983"
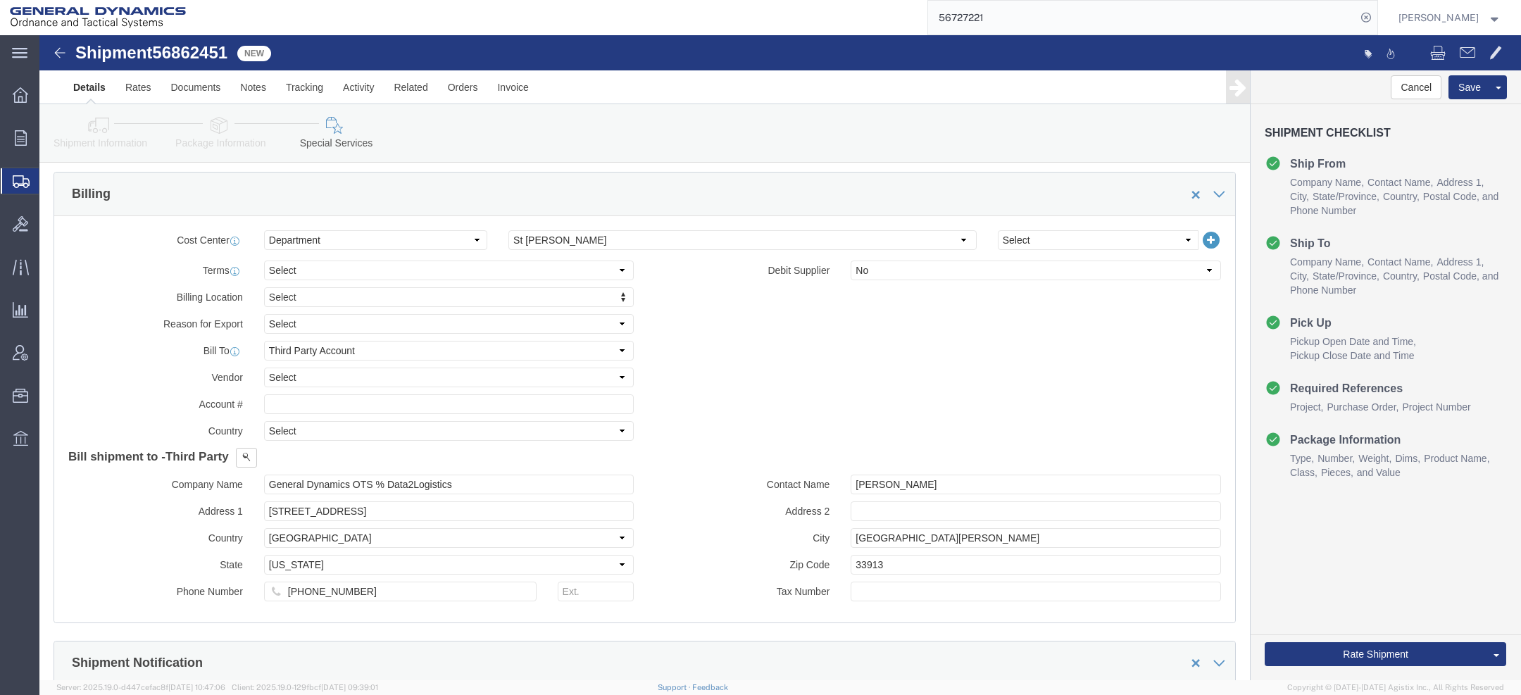
scroll to position [621, 0]
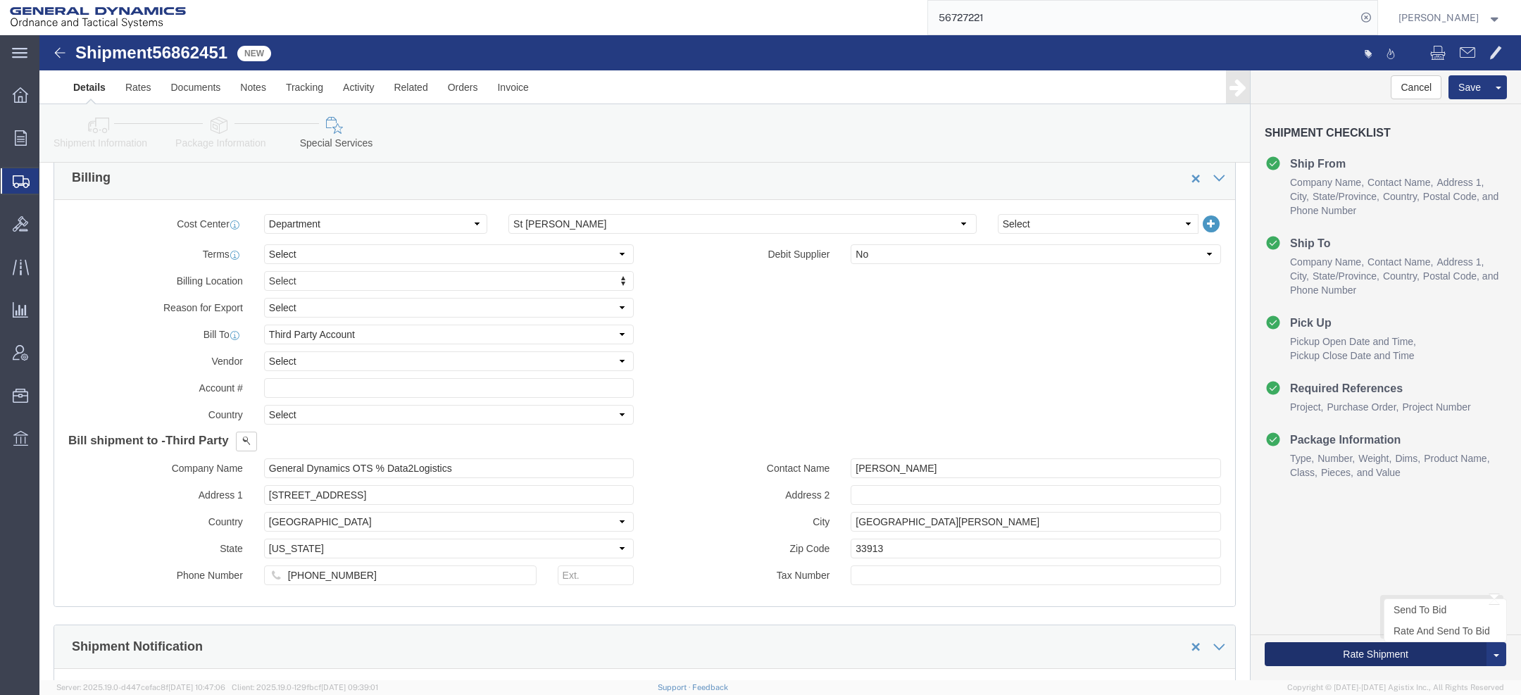
click button "Rate Shipment"
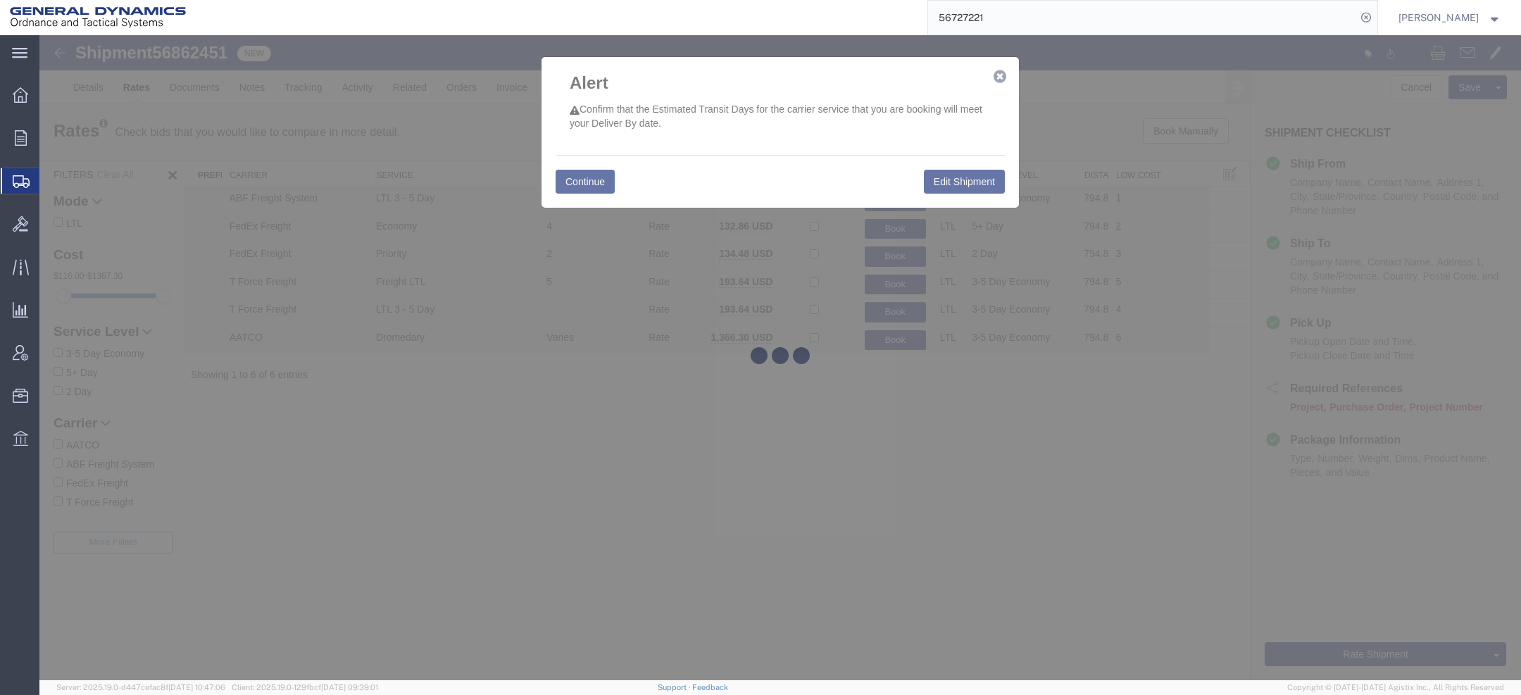
scroll to position [0, 0]
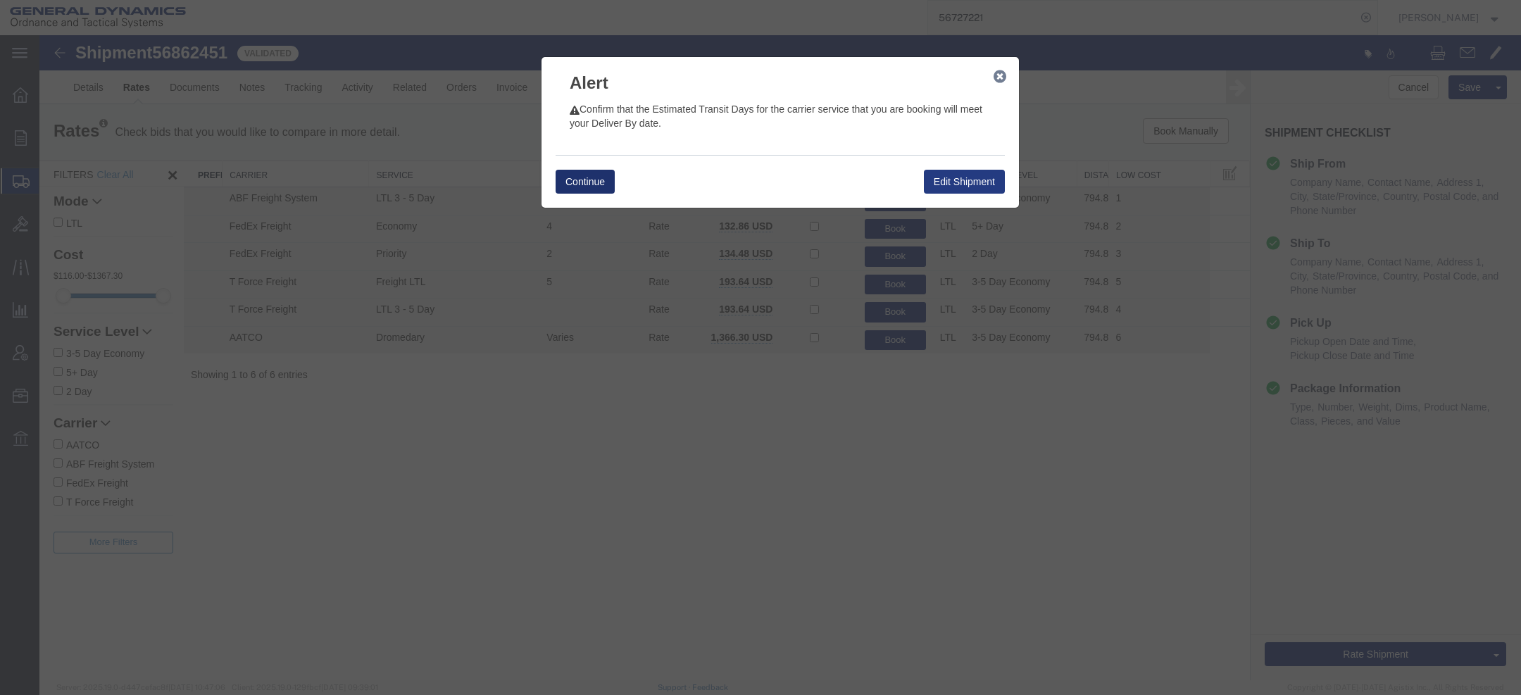
click at [595, 183] on button "Continue" at bounding box center [584, 182] width 59 height 24
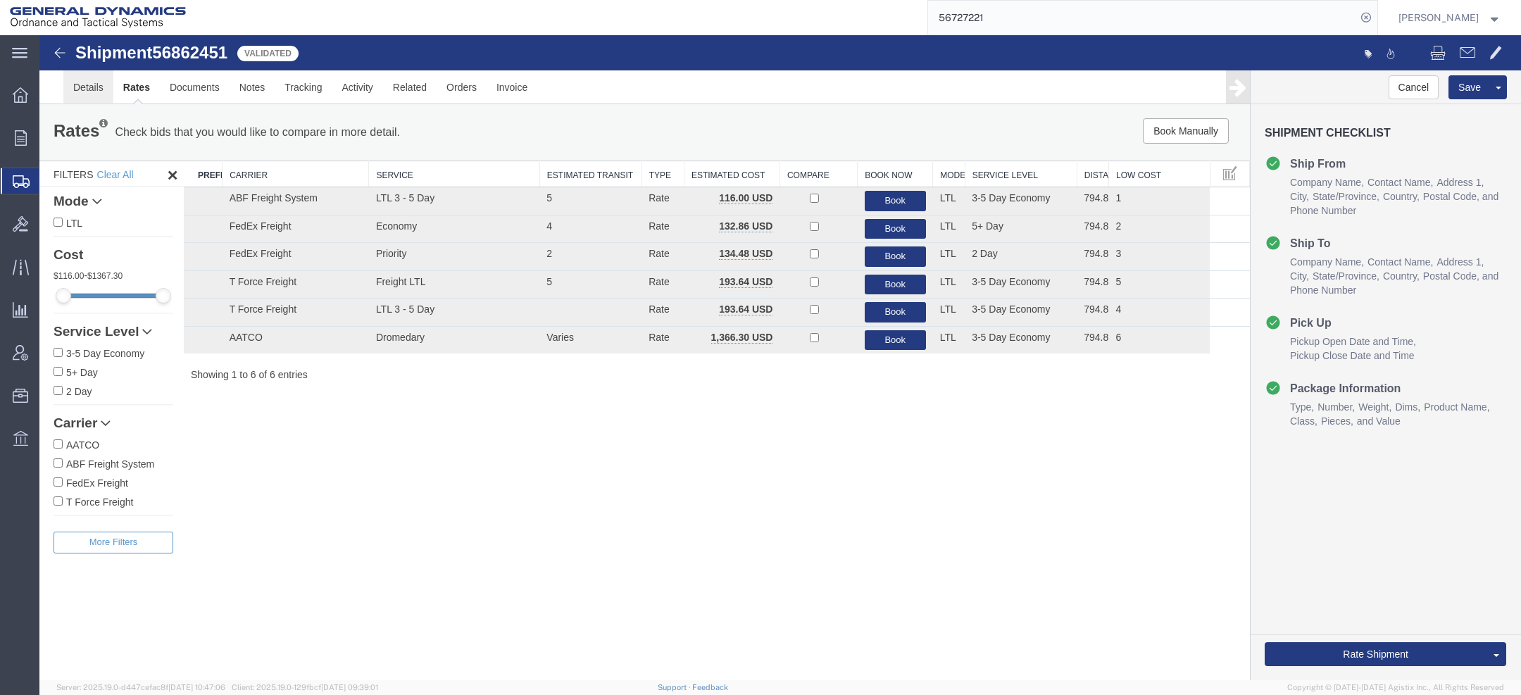
click at [102, 81] on link "Details" at bounding box center [88, 87] width 50 height 34
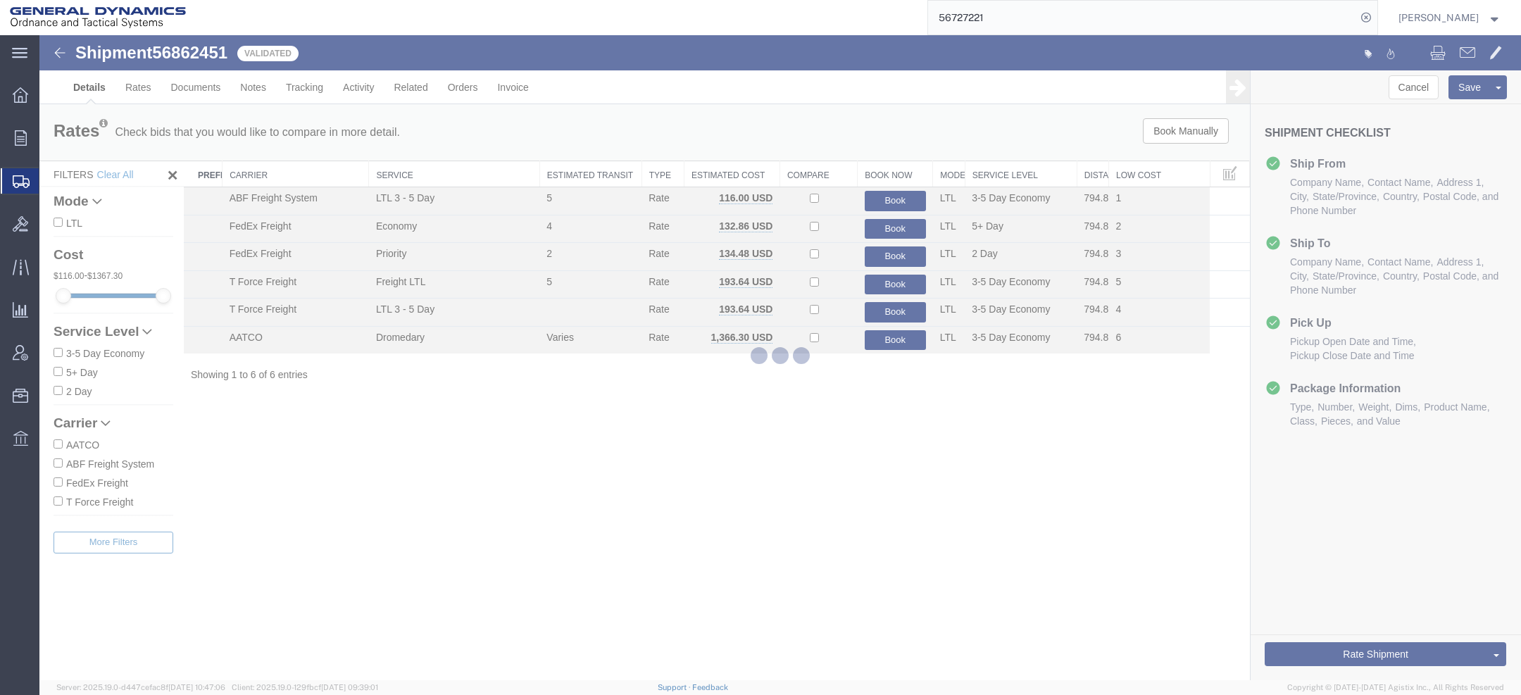
select select "310"
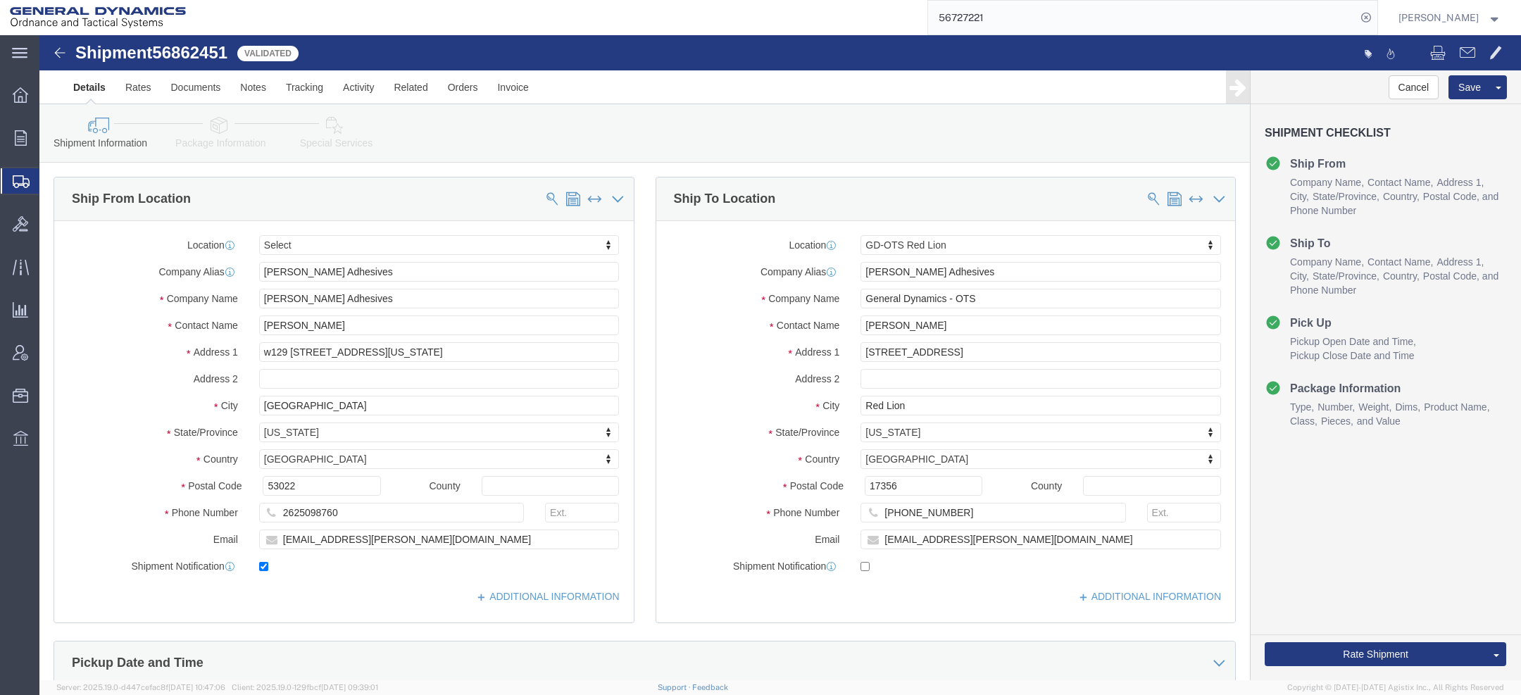
click link "Special Services"
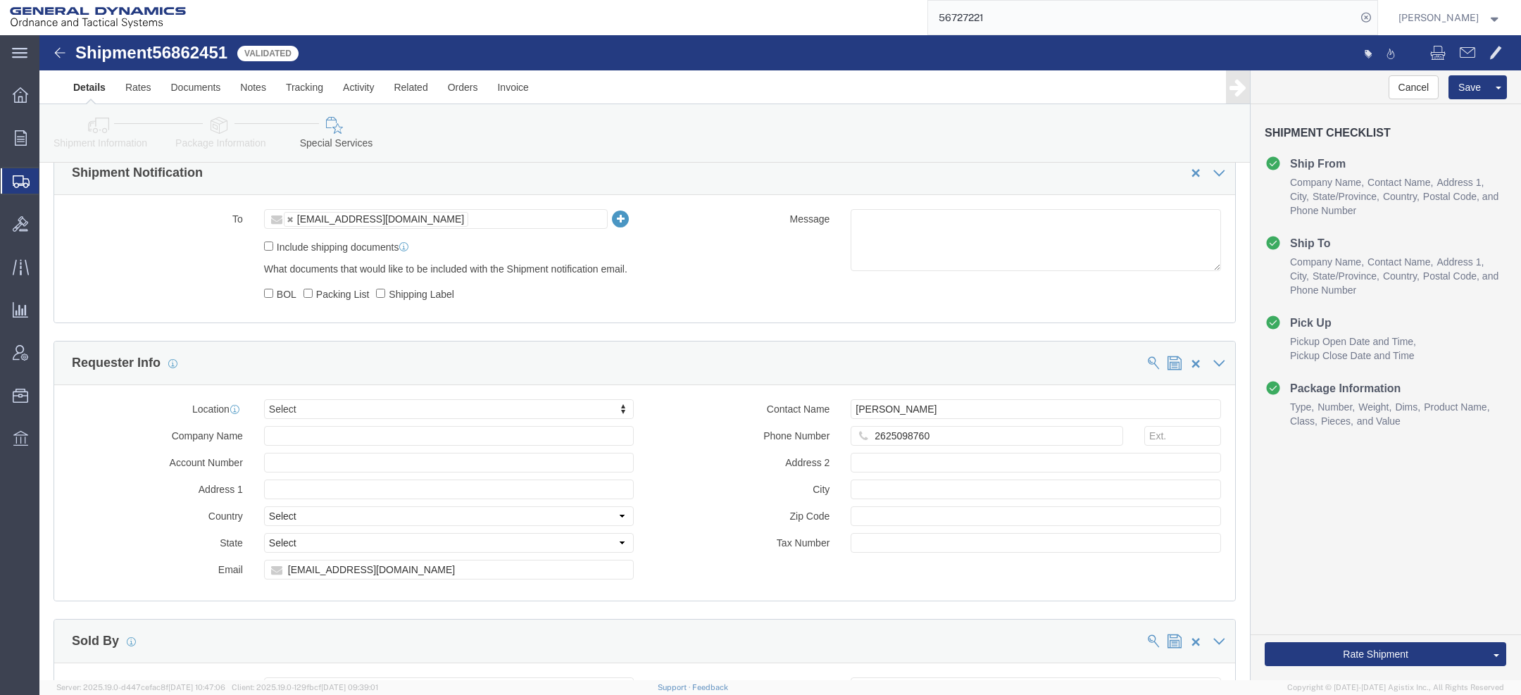
scroll to position [1109, 0]
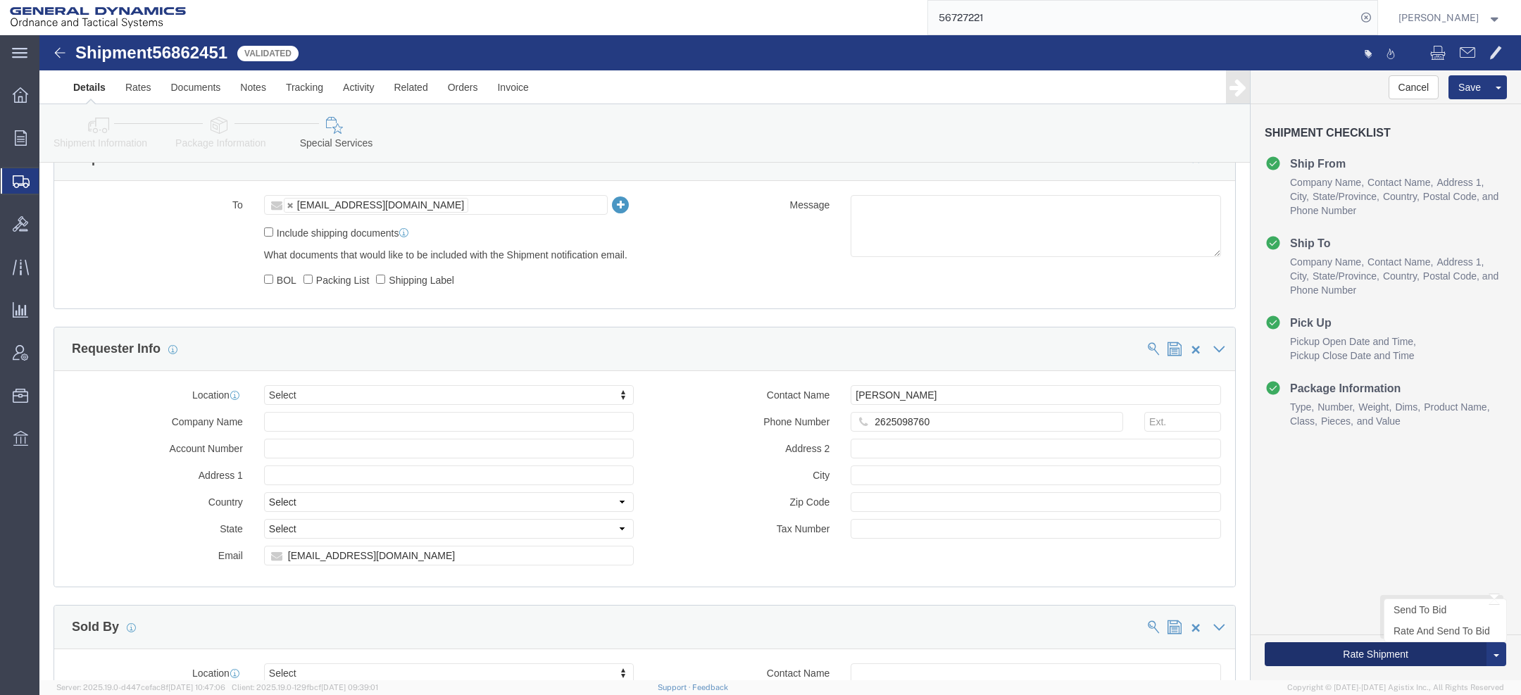
click button "Rate Shipment"
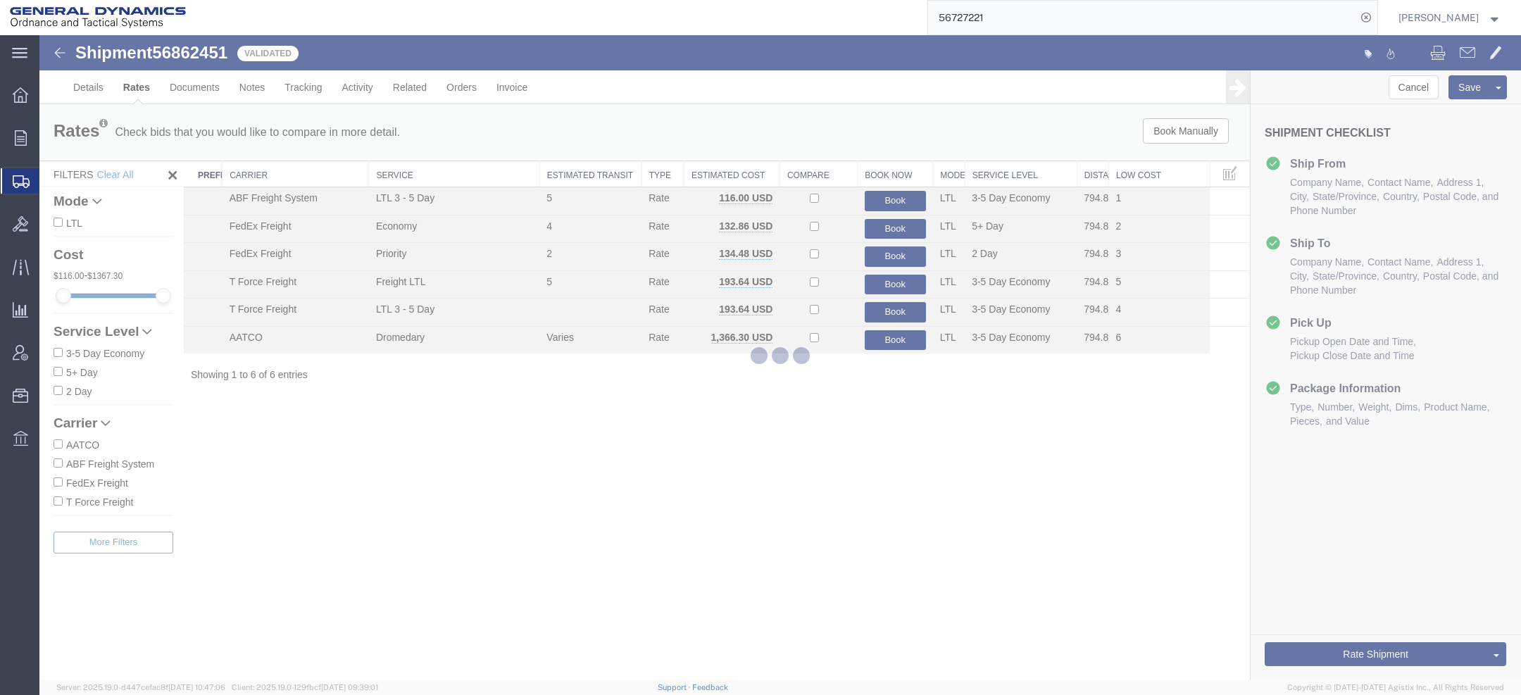
scroll to position [0, 0]
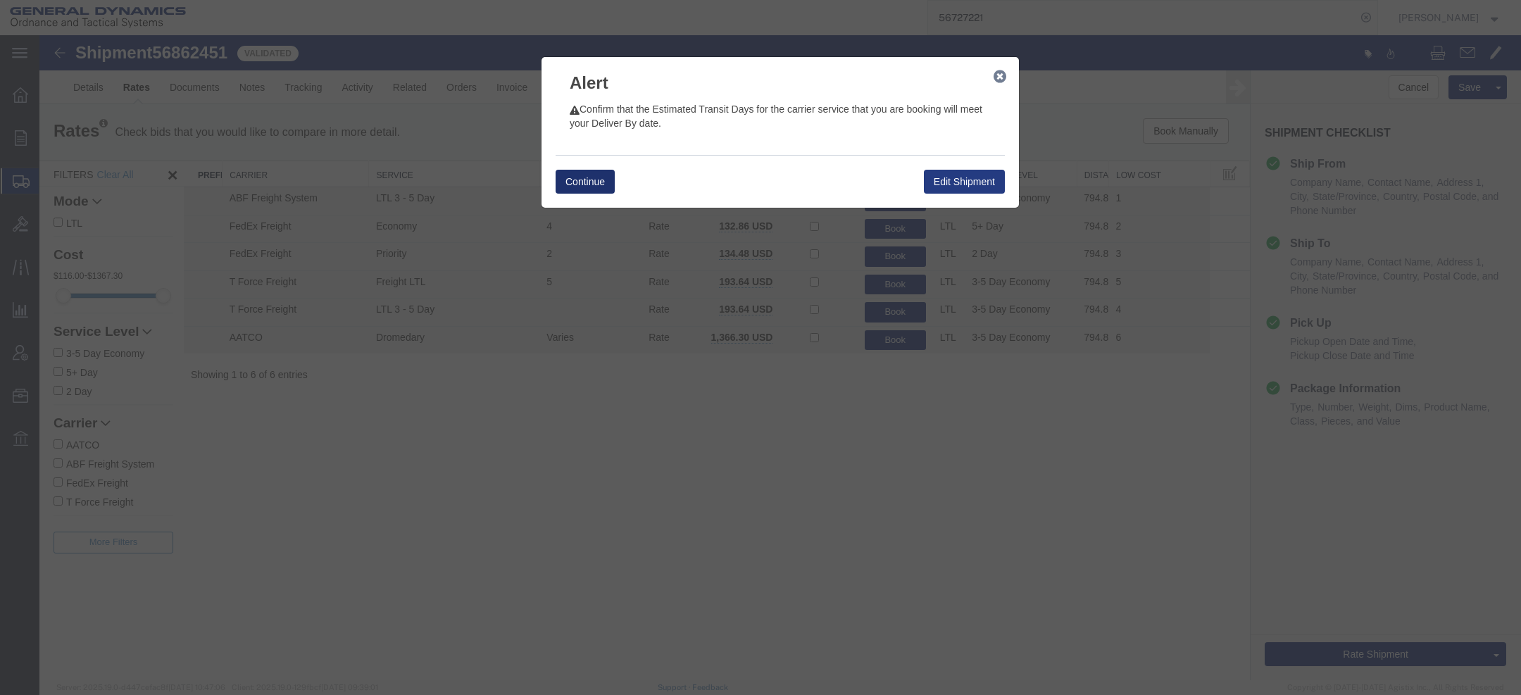
click at [605, 184] on button "Continue" at bounding box center [584, 182] width 59 height 24
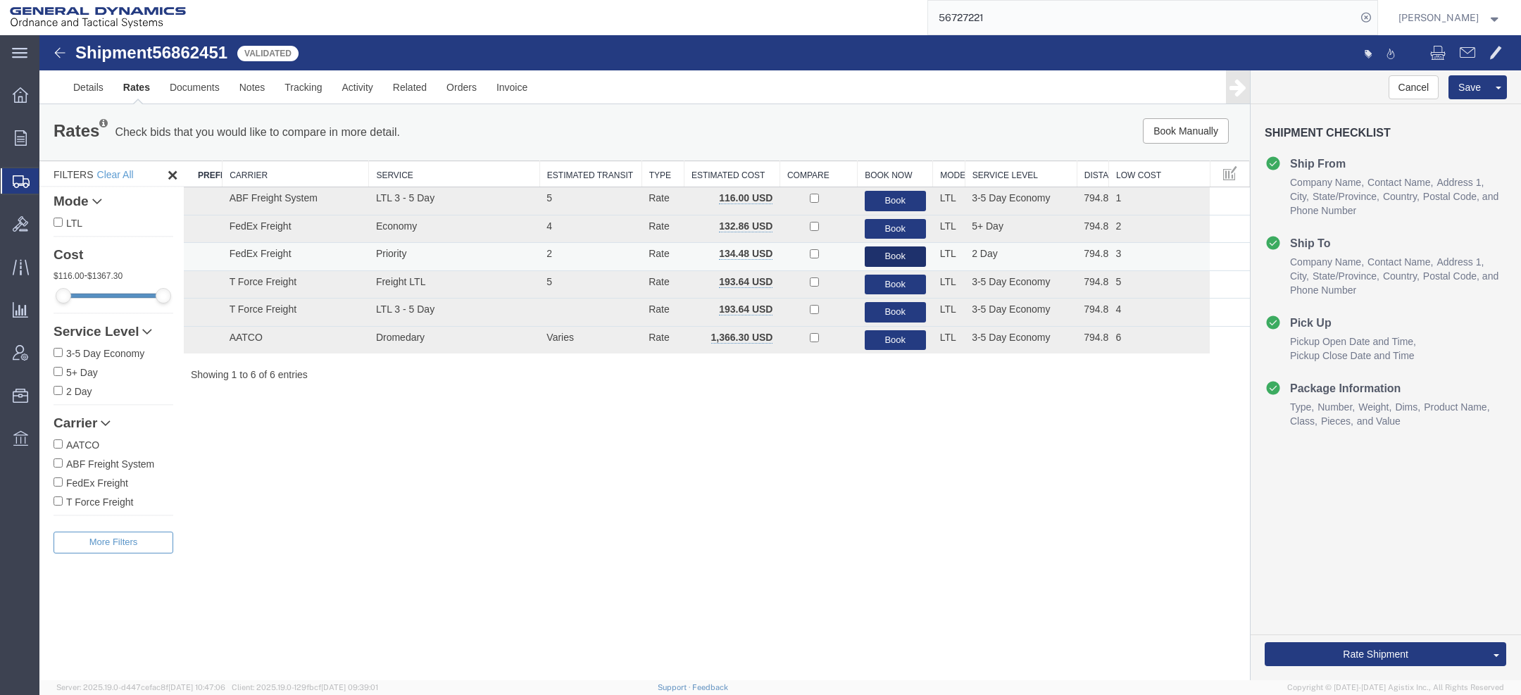
click at [913, 253] on button "Book" at bounding box center [895, 256] width 61 height 20
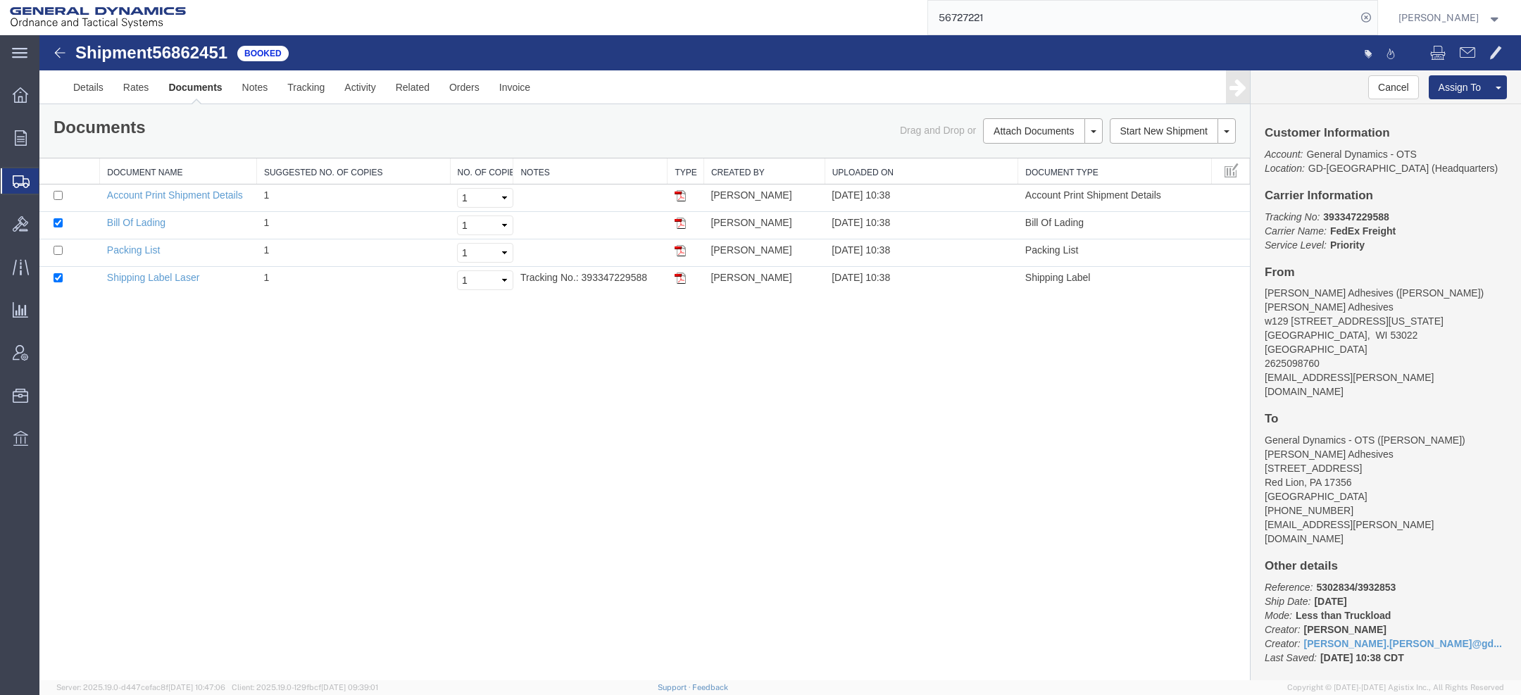
click at [200, 54] on span "56862451" at bounding box center [189, 52] width 75 height 19
click at [200, 55] on span "56862451" at bounding box center [189, 52] width 75 height 19
copy span "56862451"
click at [149, 278] on link "Shipping Label Laser" at bounding box center [153, 277] width 93 height 11
click at [137, 246] on link "Packing List" at bounding box center [133, 249] width 53 height 11
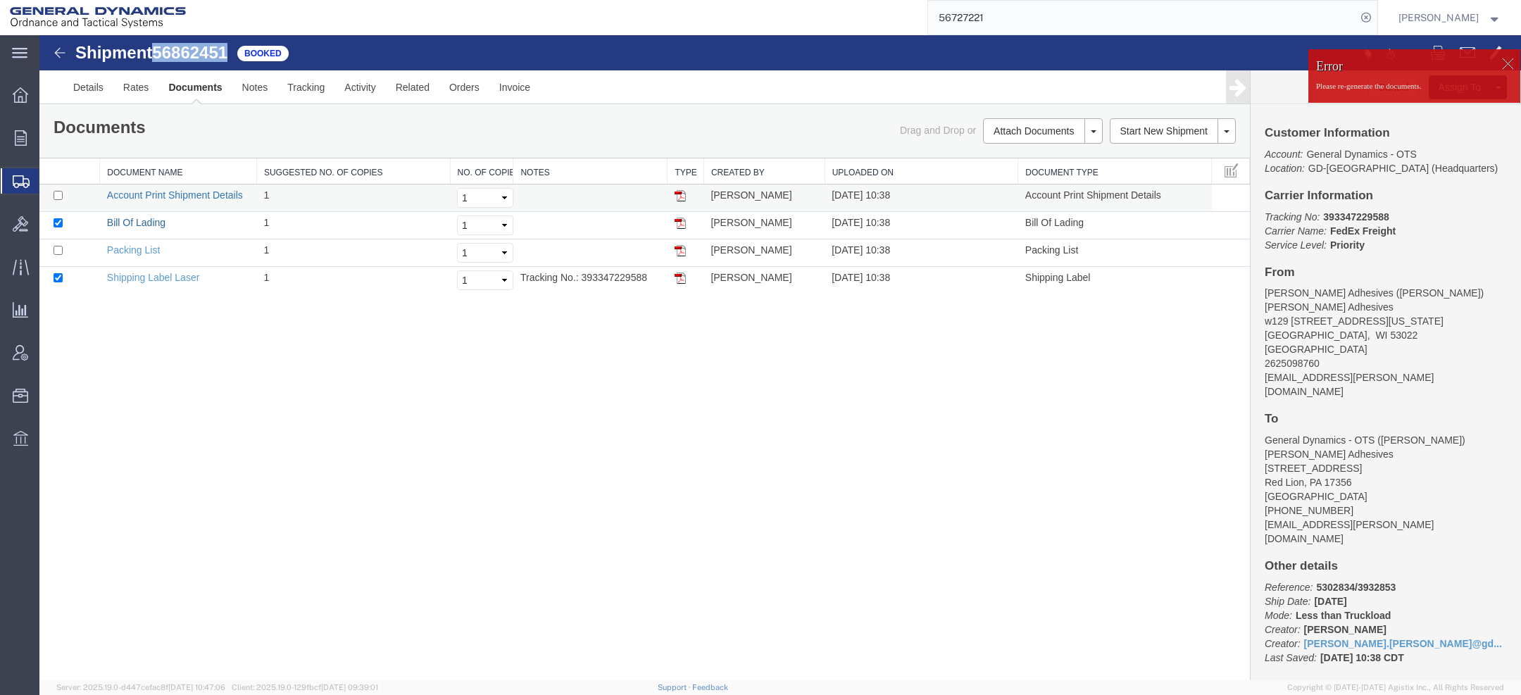
drag, startPoint x: 149, startPoint y: 222, endPoint x: 237, endPoint y: 188, distance: 94.5
click at [149, 222] on link "Bill Of Lading" at bounding box center [136, 222] width 58 height 11
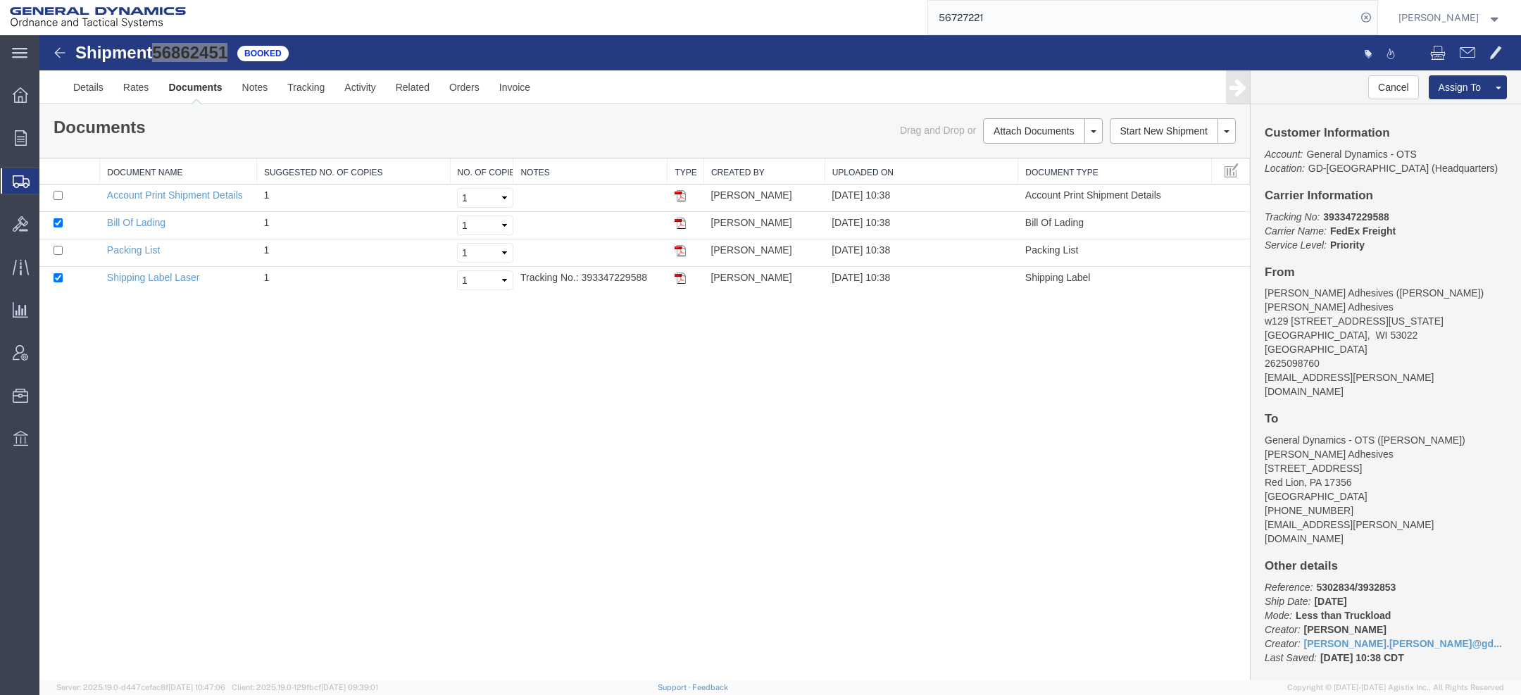
click at [1428, 25] on span "Timothy Kilraine" at bounding box center [1438, 17] width 80 height 15
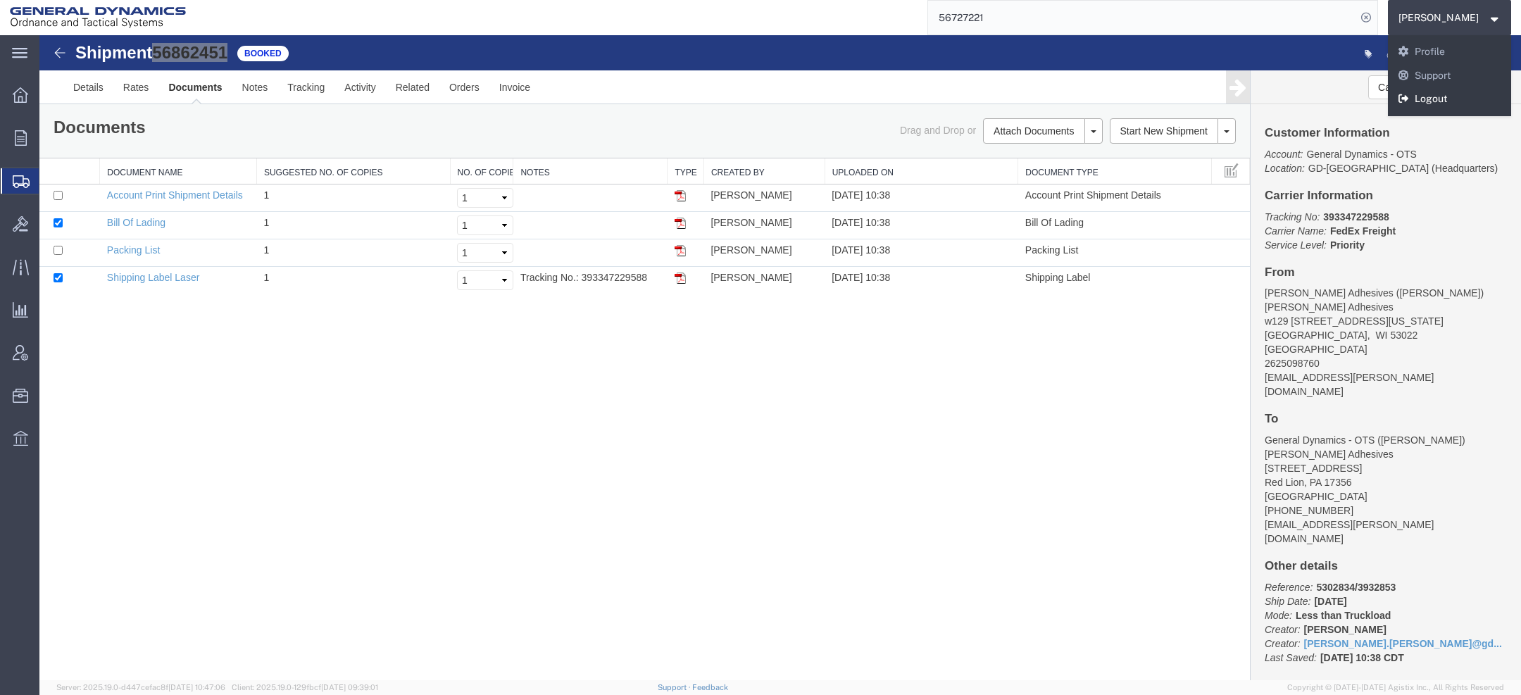
click at [1424, 94] on link "Logout" at bounding box center [1450, 99] width 124 height 24
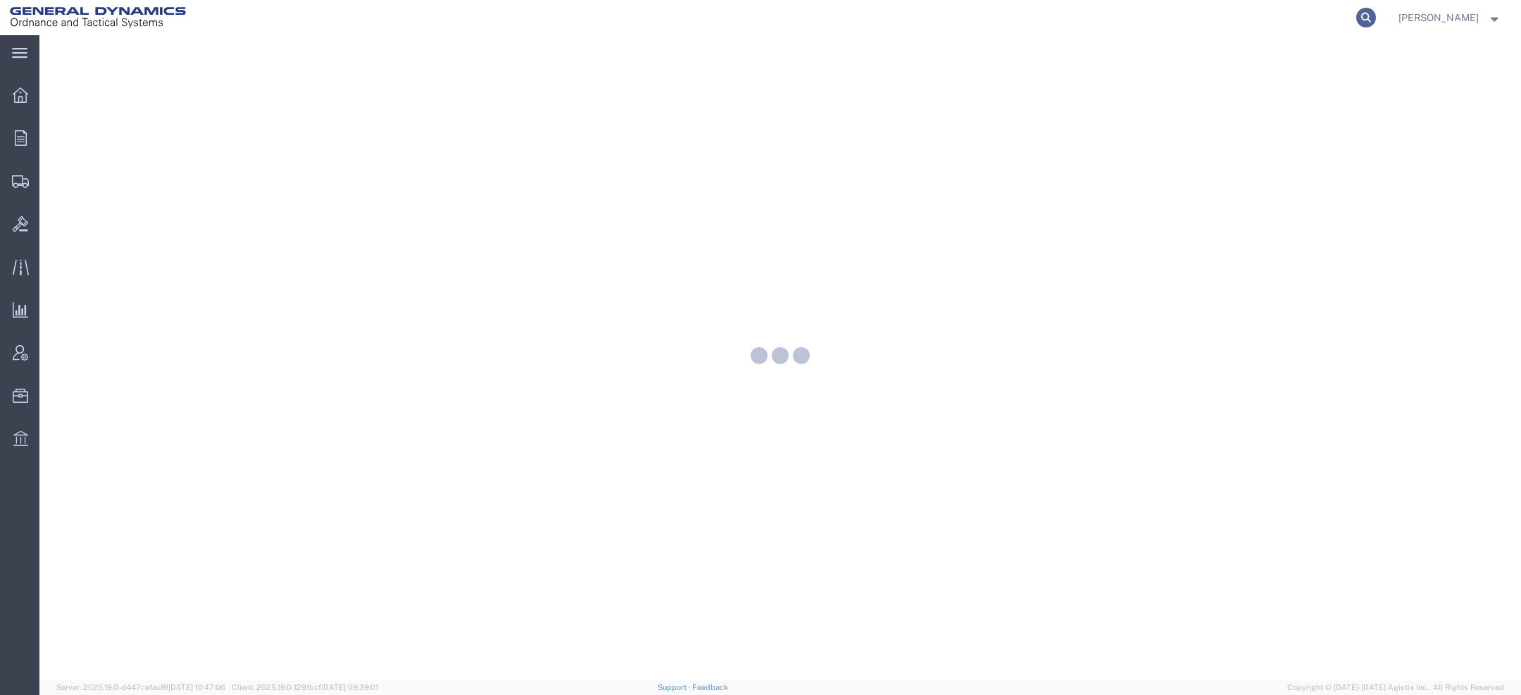
click at [1375, 18] on icon at bounding box center [1366, 18] width 20 height 20
paste input "56727221"
type input "56727221"
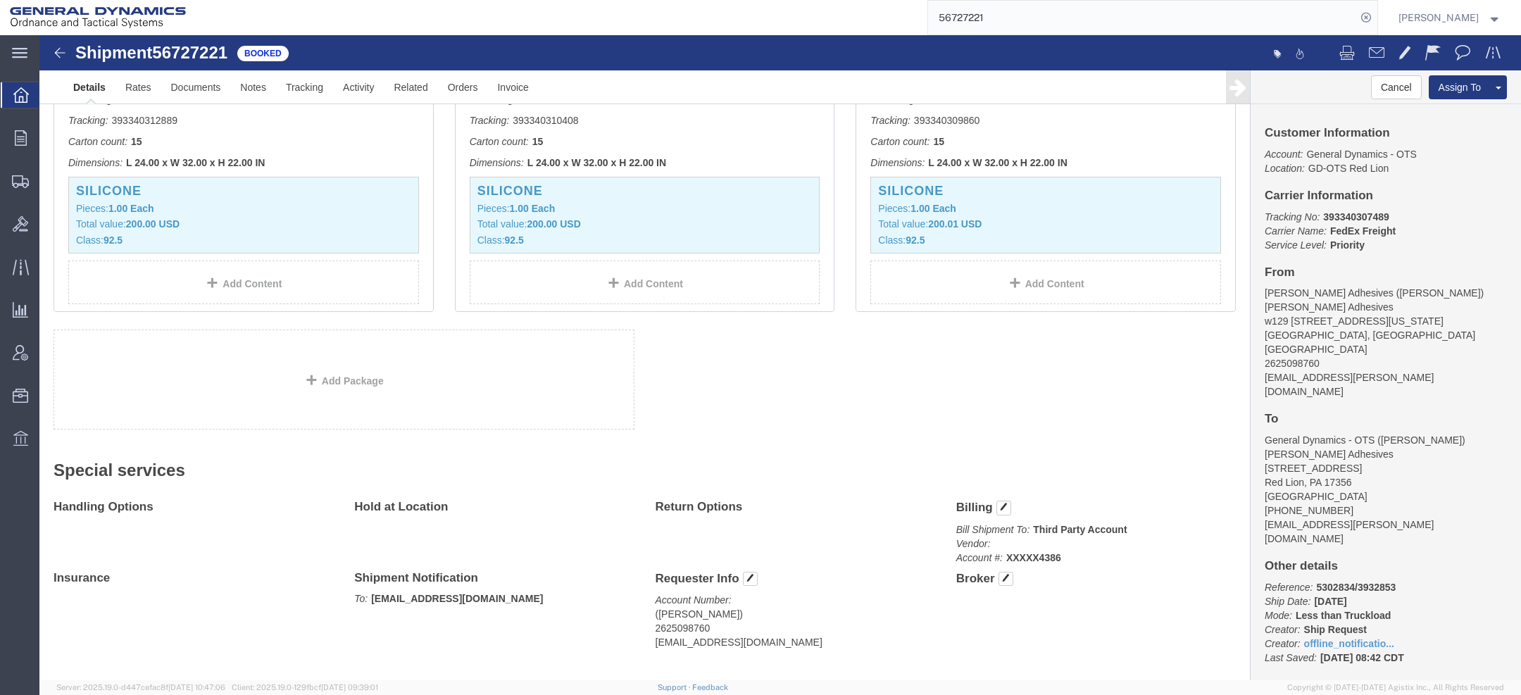
scroll to position [1591, 0]
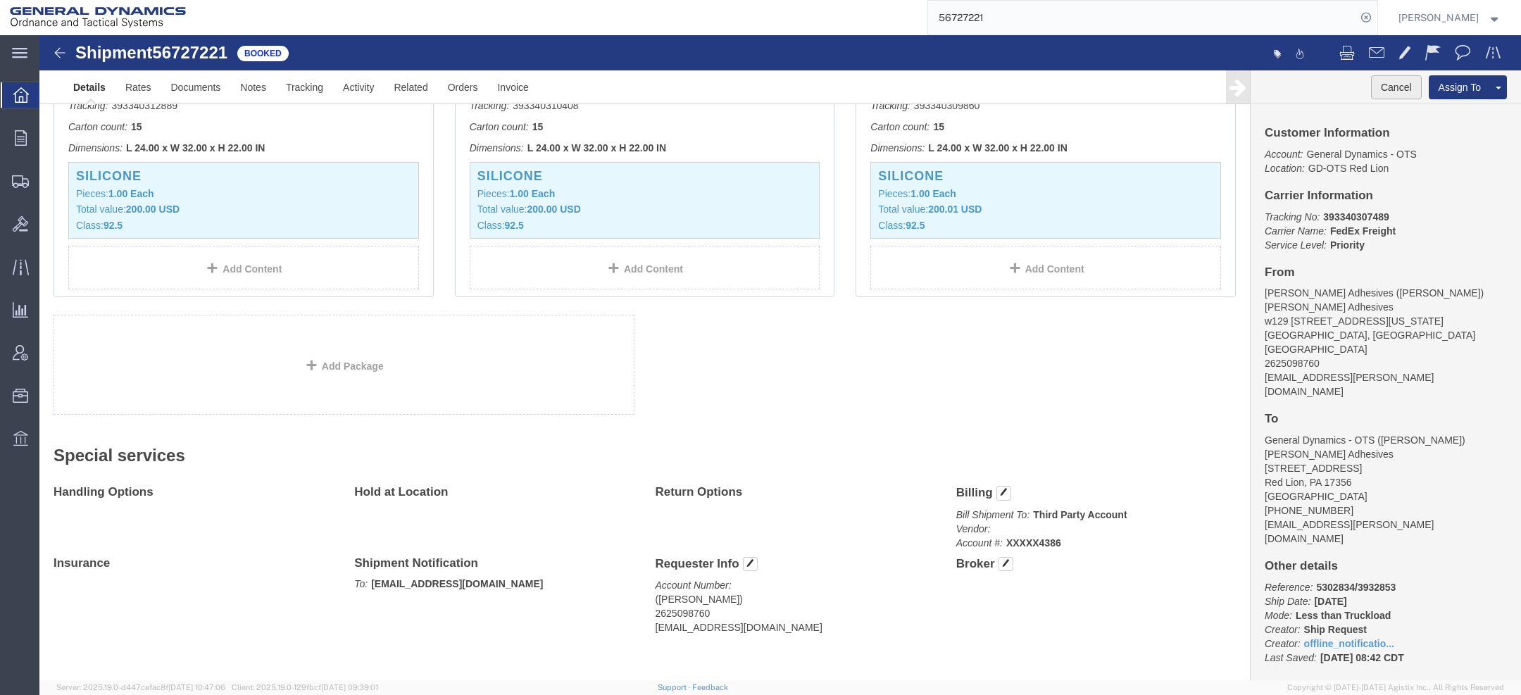
click button "Cancel"
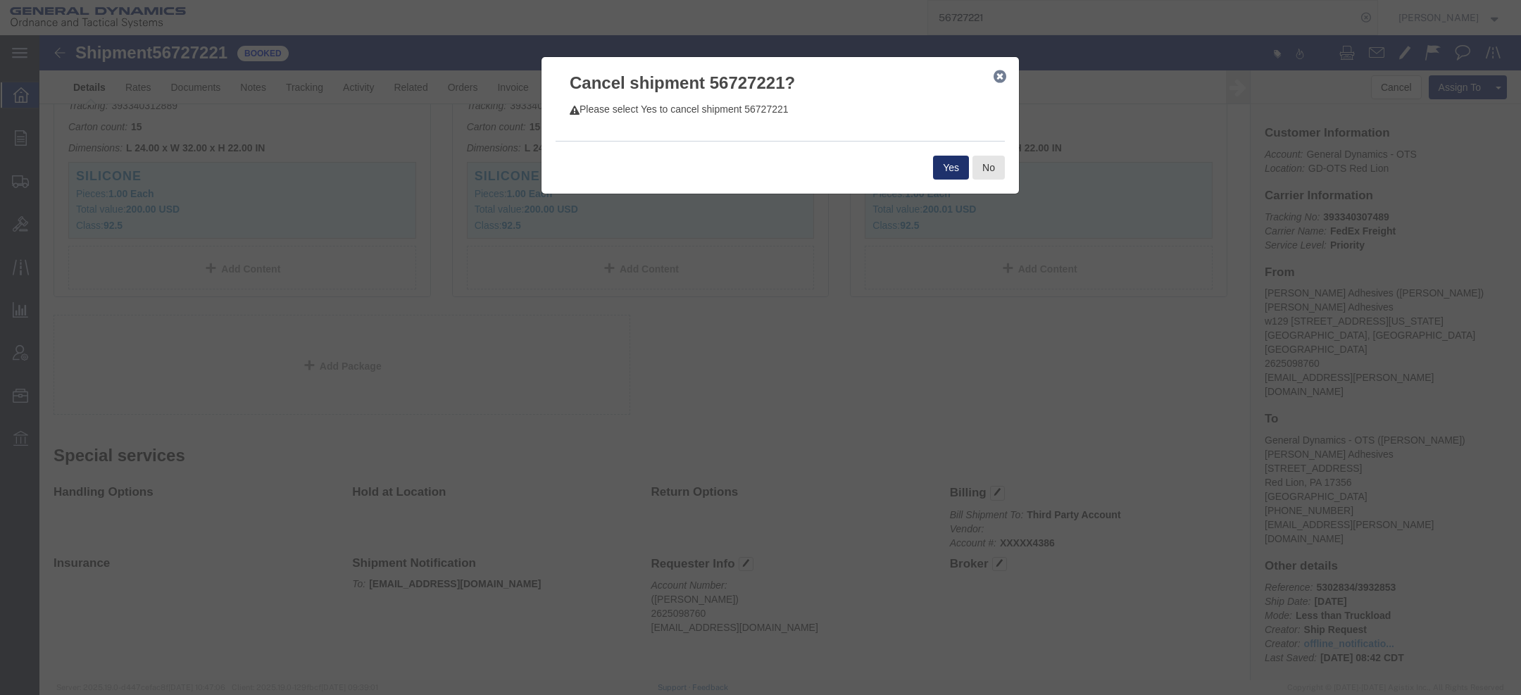
click button "Yes"
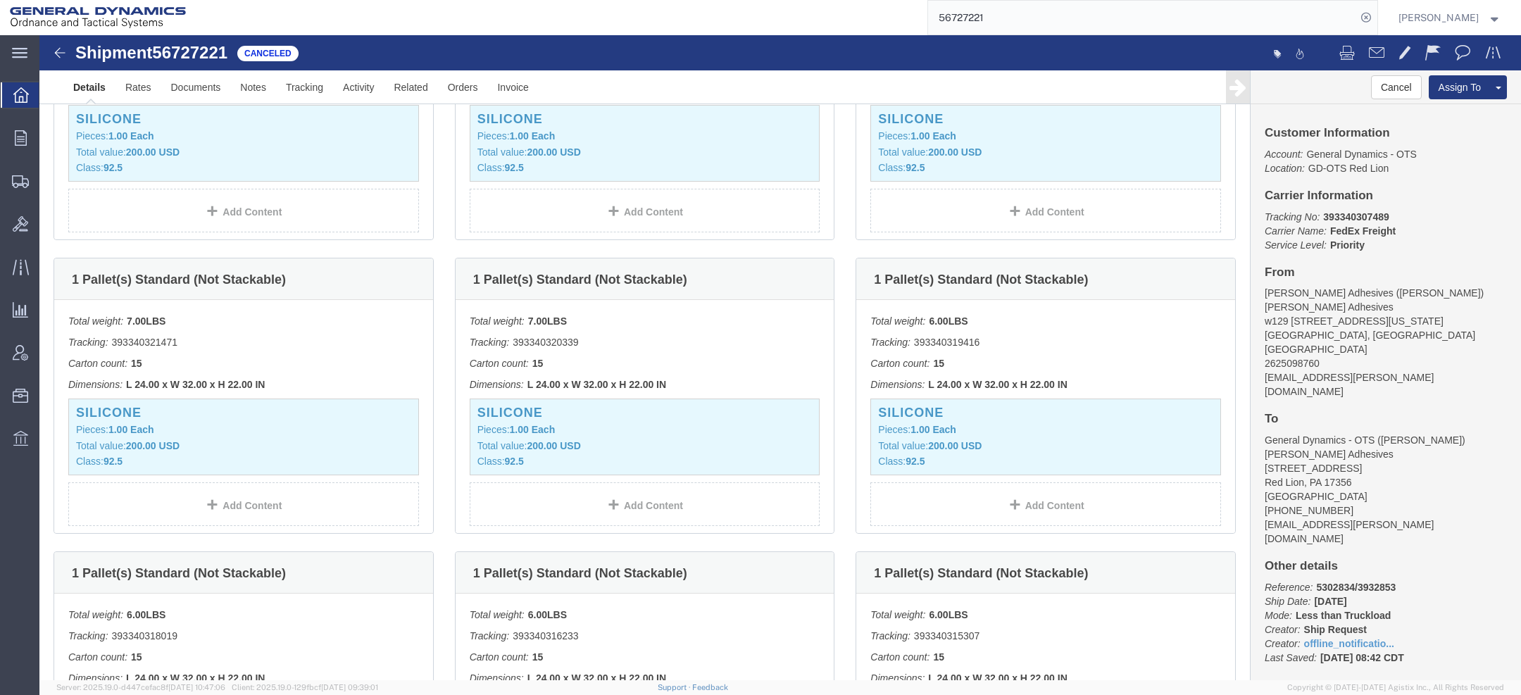
scroll to position [0, 0]
